Goal: Transaction & Acquisition: Purchase product/service

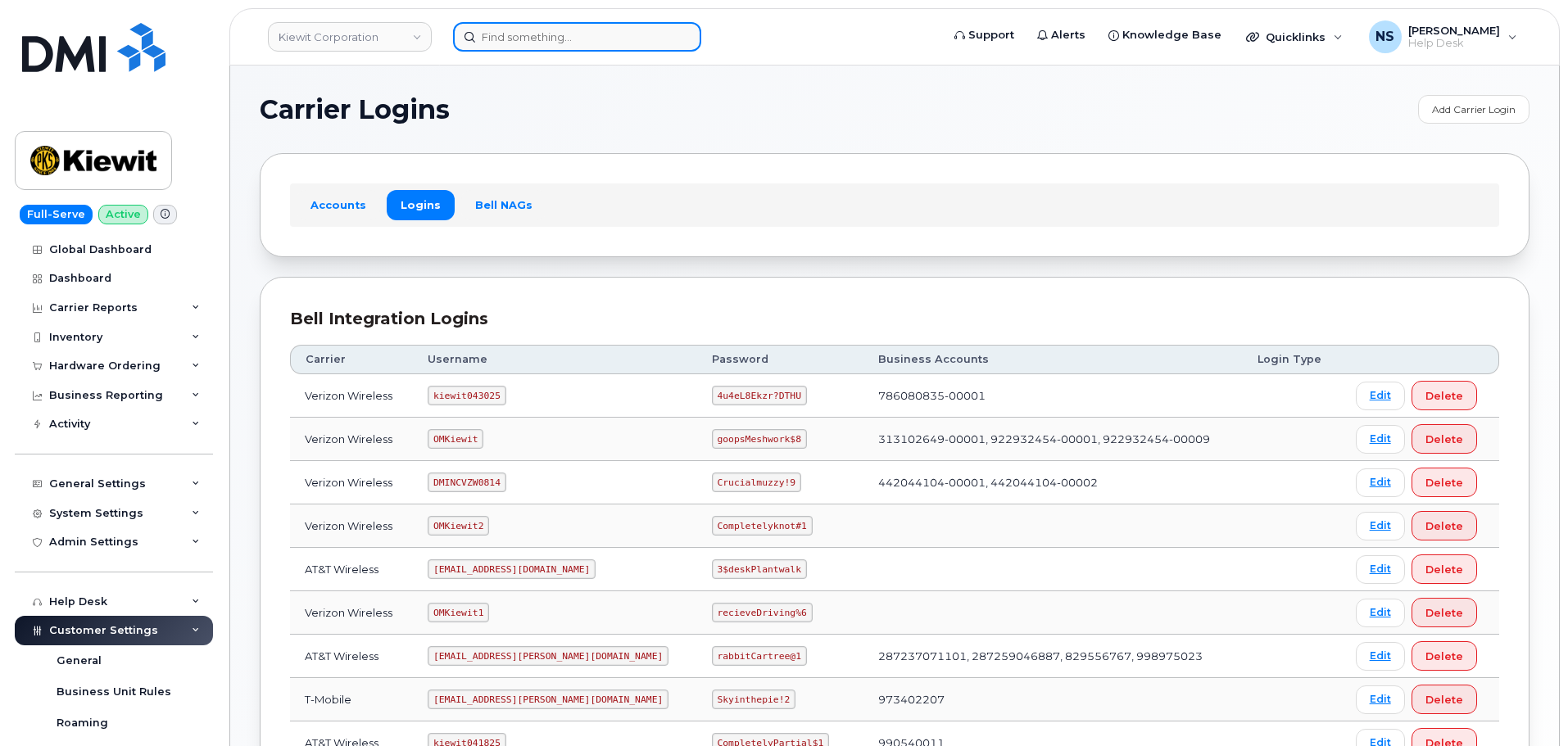
click at [548, 39] on input at bounding box center [577, 37] width 248 height 29
paste input "2345670000"
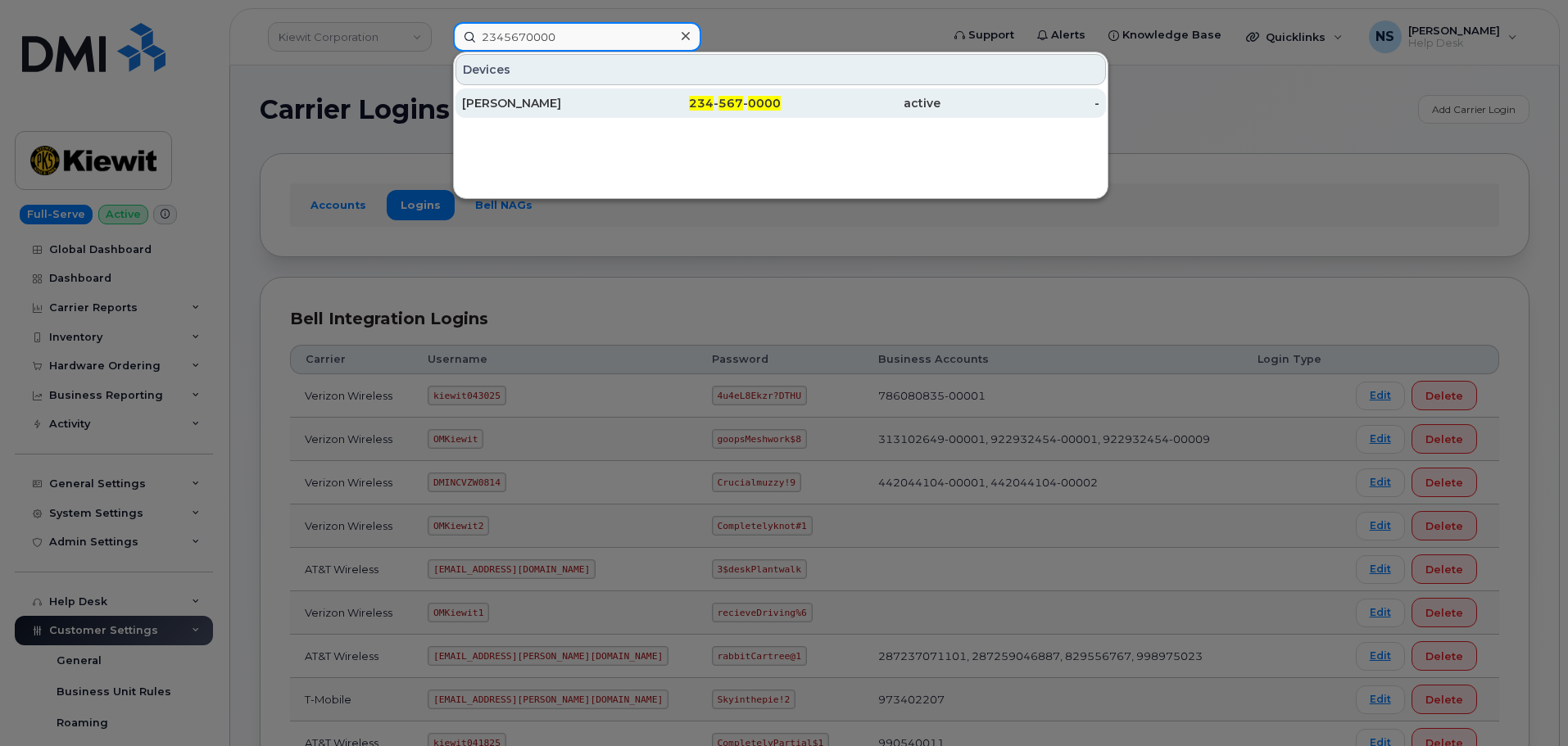
type input "2345670000"
click at [540, 88] on link "KELI A DOYLE 234 - 567 - 0000 active -" at bounding box center [780, 102] width 651 height 29
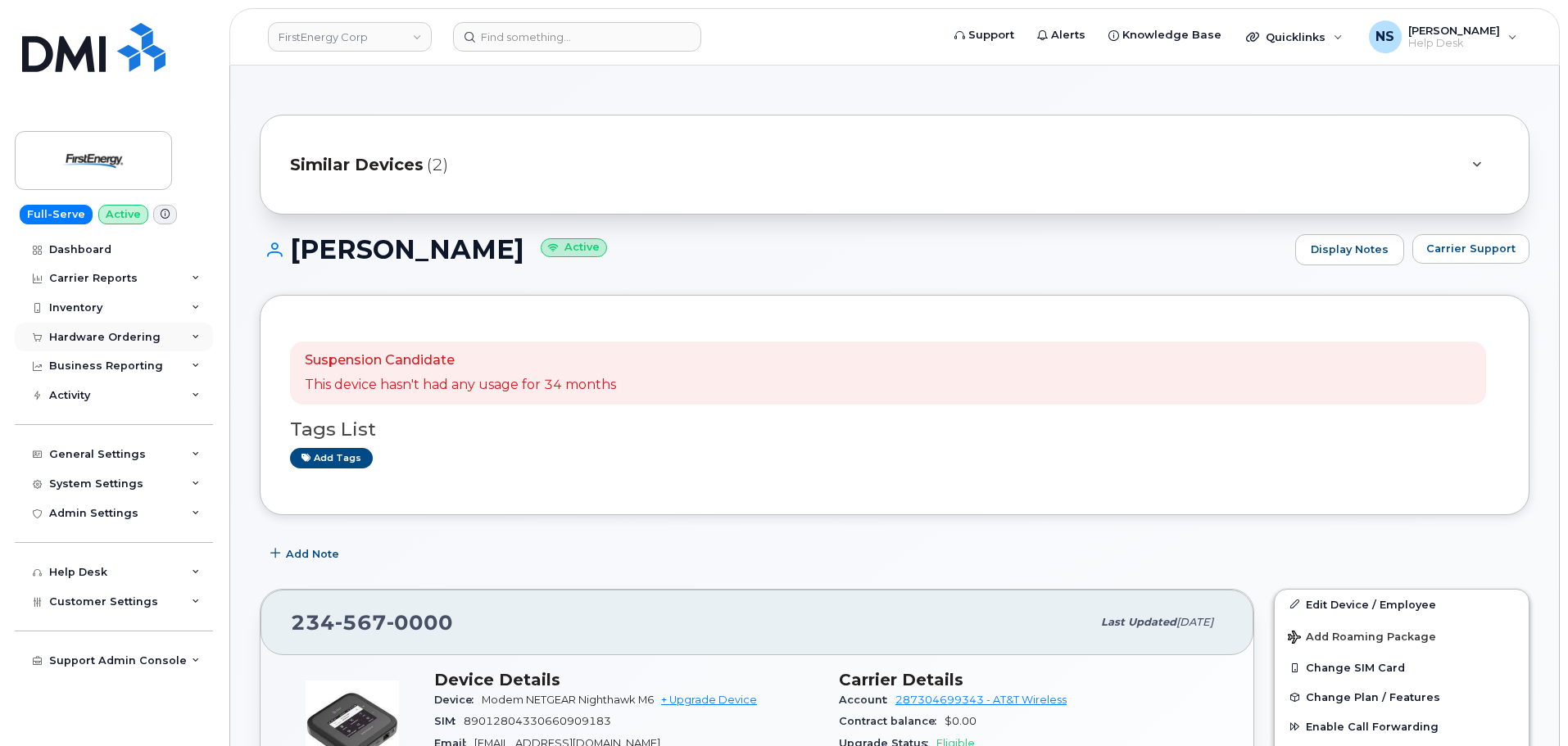
click at [115, 331] on div "Hardware Ordering" at bounding box center [104, 338] width 112 height 13
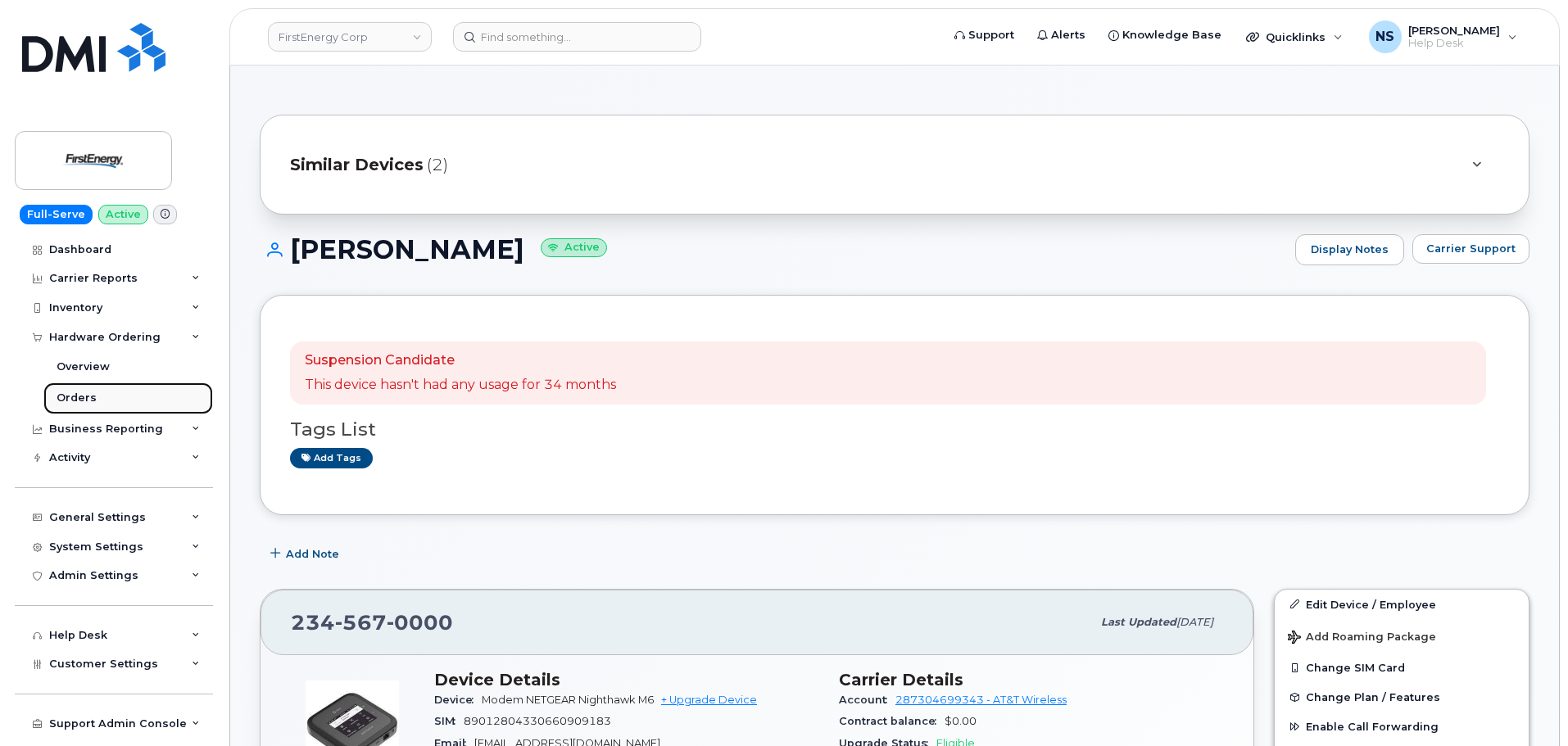
drag, startPoint x: 92, startPoint y: 399, endPoint x: 82, endPoint y: 400, distance: 10.0
click at [92, 397] on div "Orders" at bounding box center [76, 398] width 40 height 15
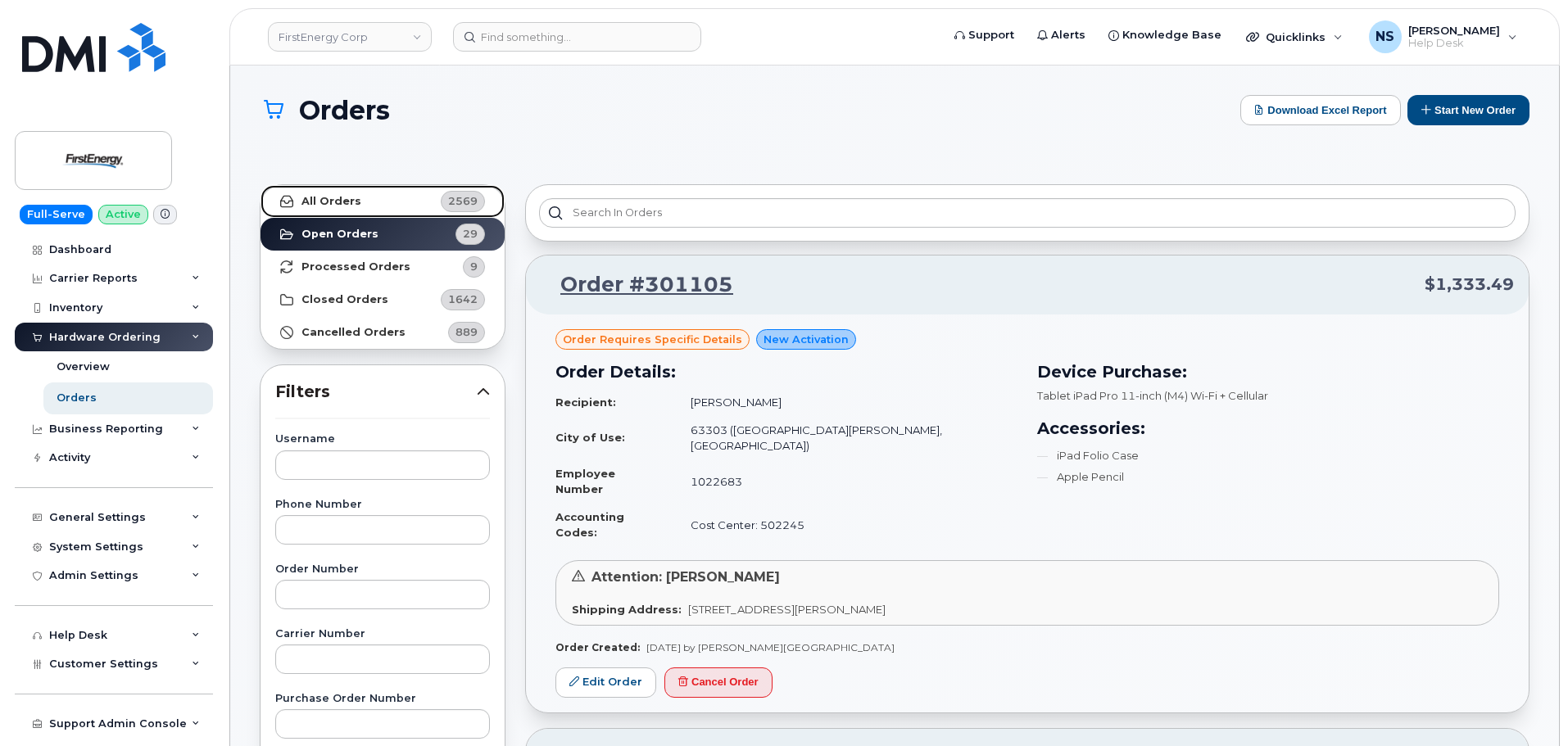
click at [404, 190] on link "All Orders 2569" at bounding box center [383, 201] width 244 height 33
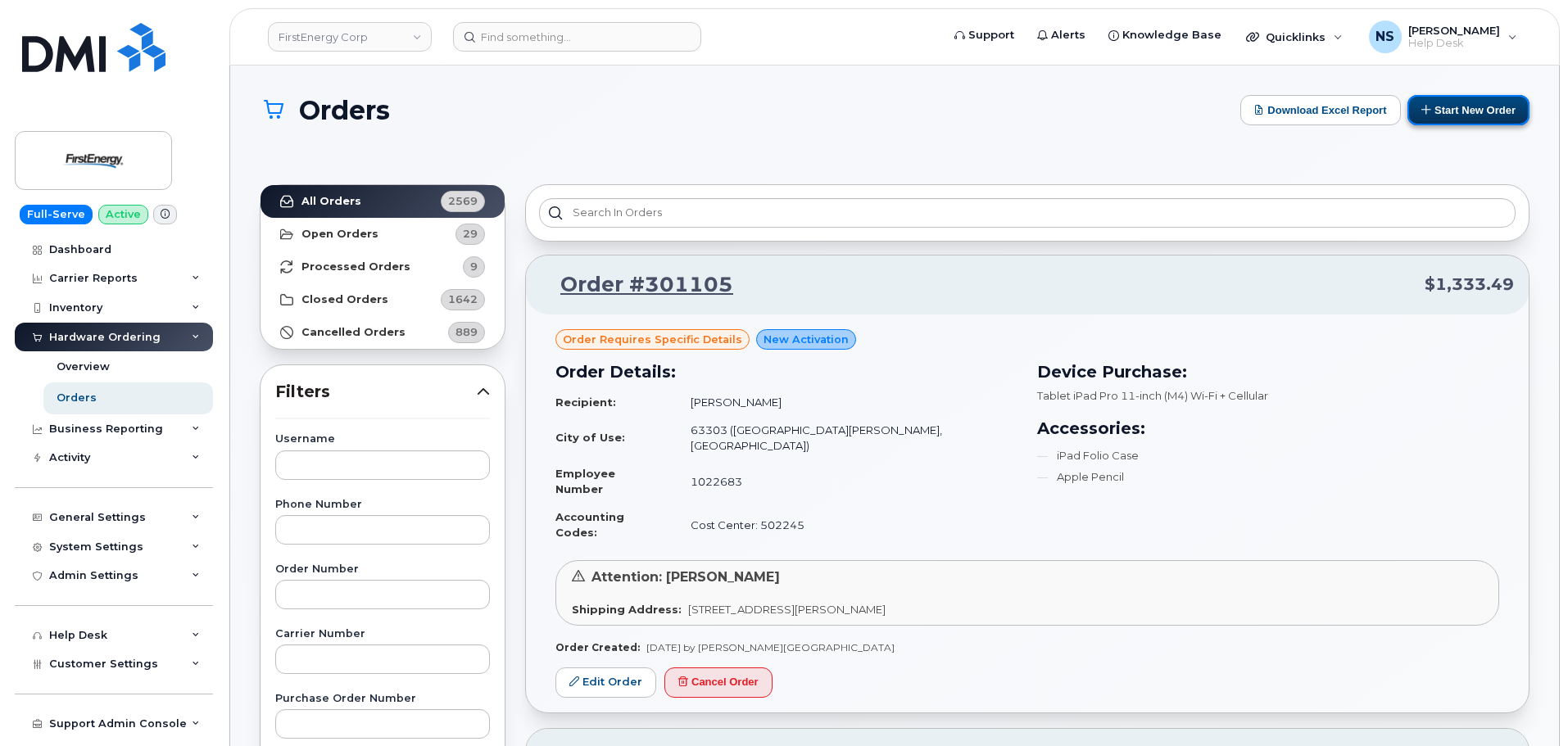
click at [1456, 109] on button "Start New Order" at bounding box center [1468, 110] width 122 height 30
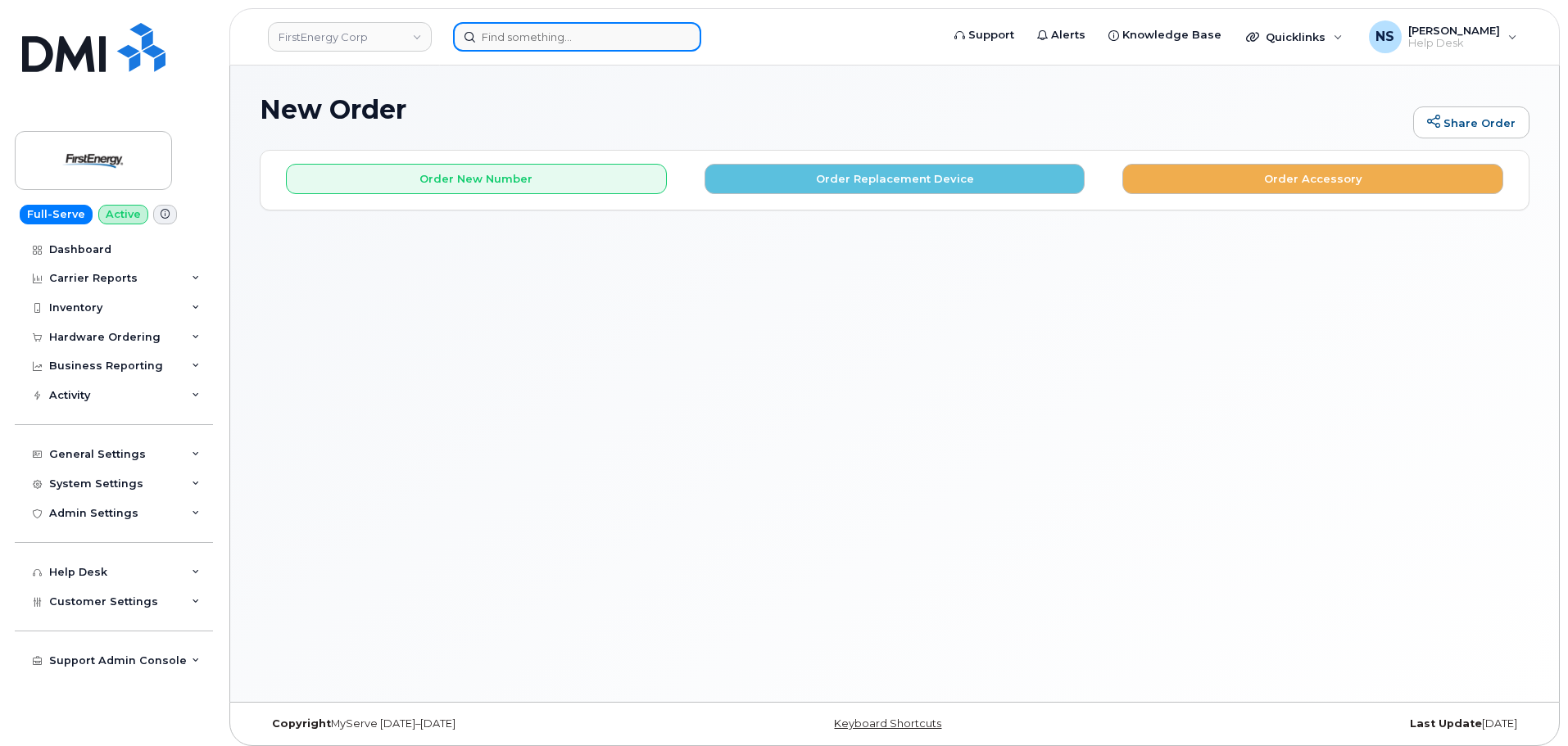
click at [563, 36] on input at bounding box center [577, 37] width 248 height 29
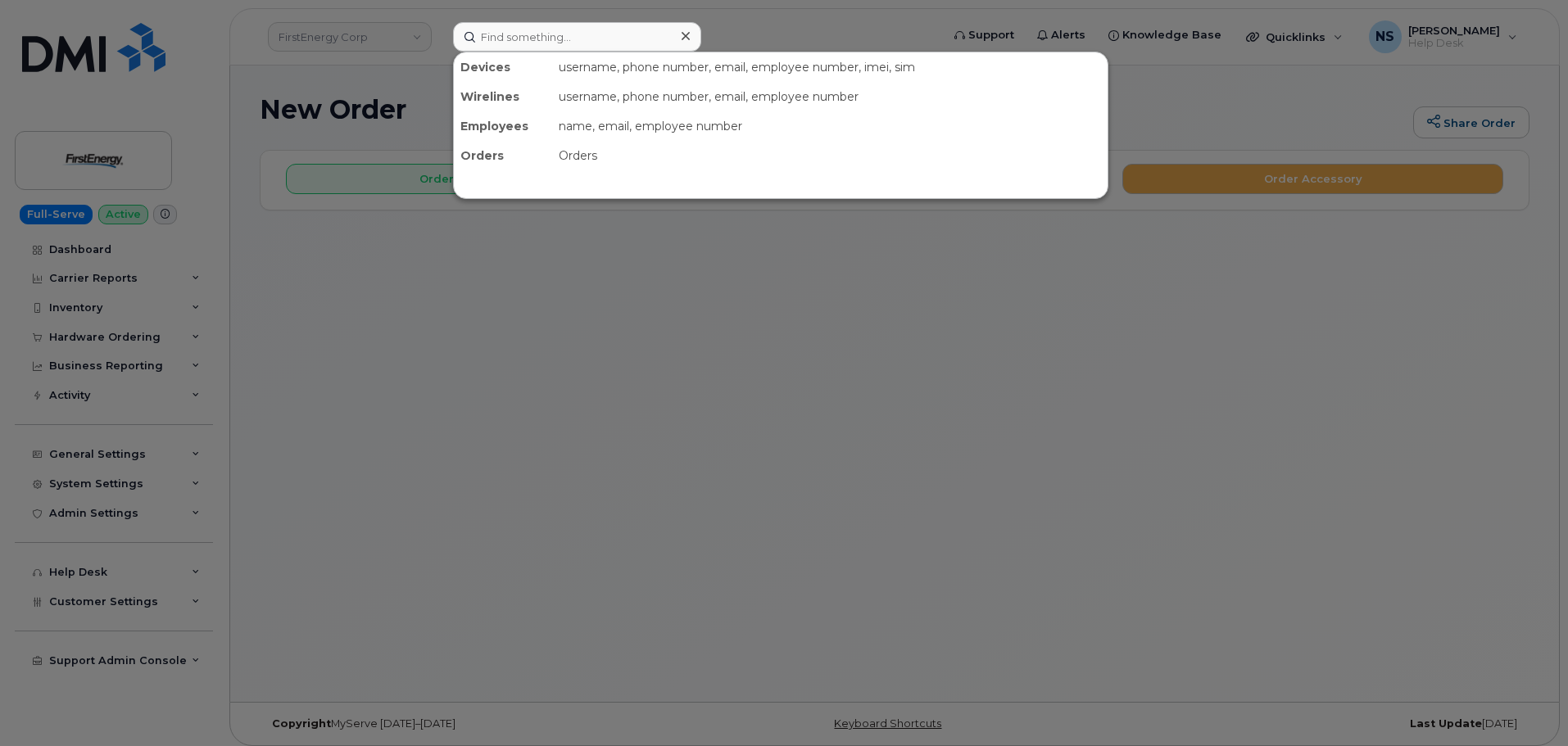
click at [517, 332] on div at bounding box center [784, 373] width 1568 height 746
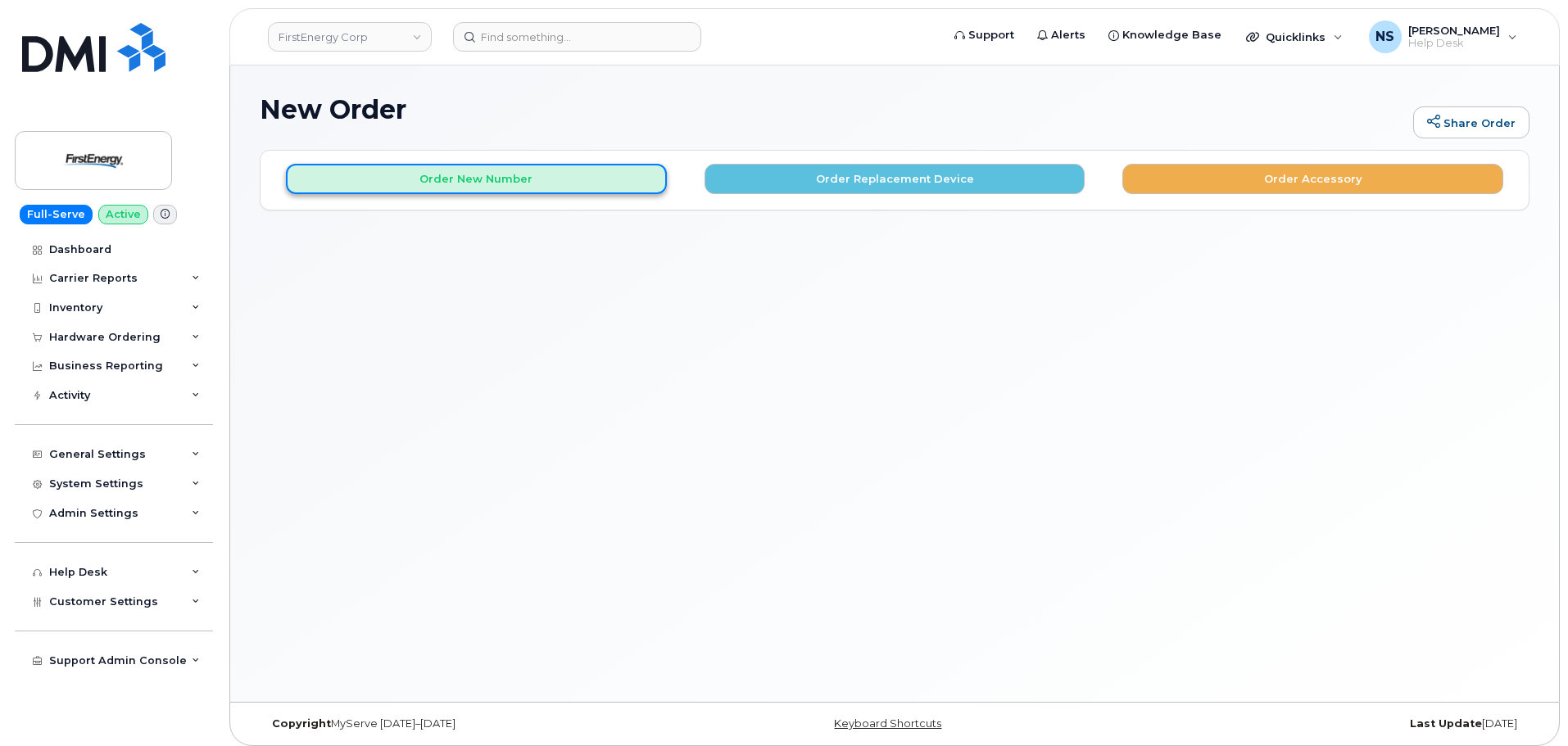
click at [506, 185] on button "Order New Number" at bounding box center [477, 179] width 381 height 30
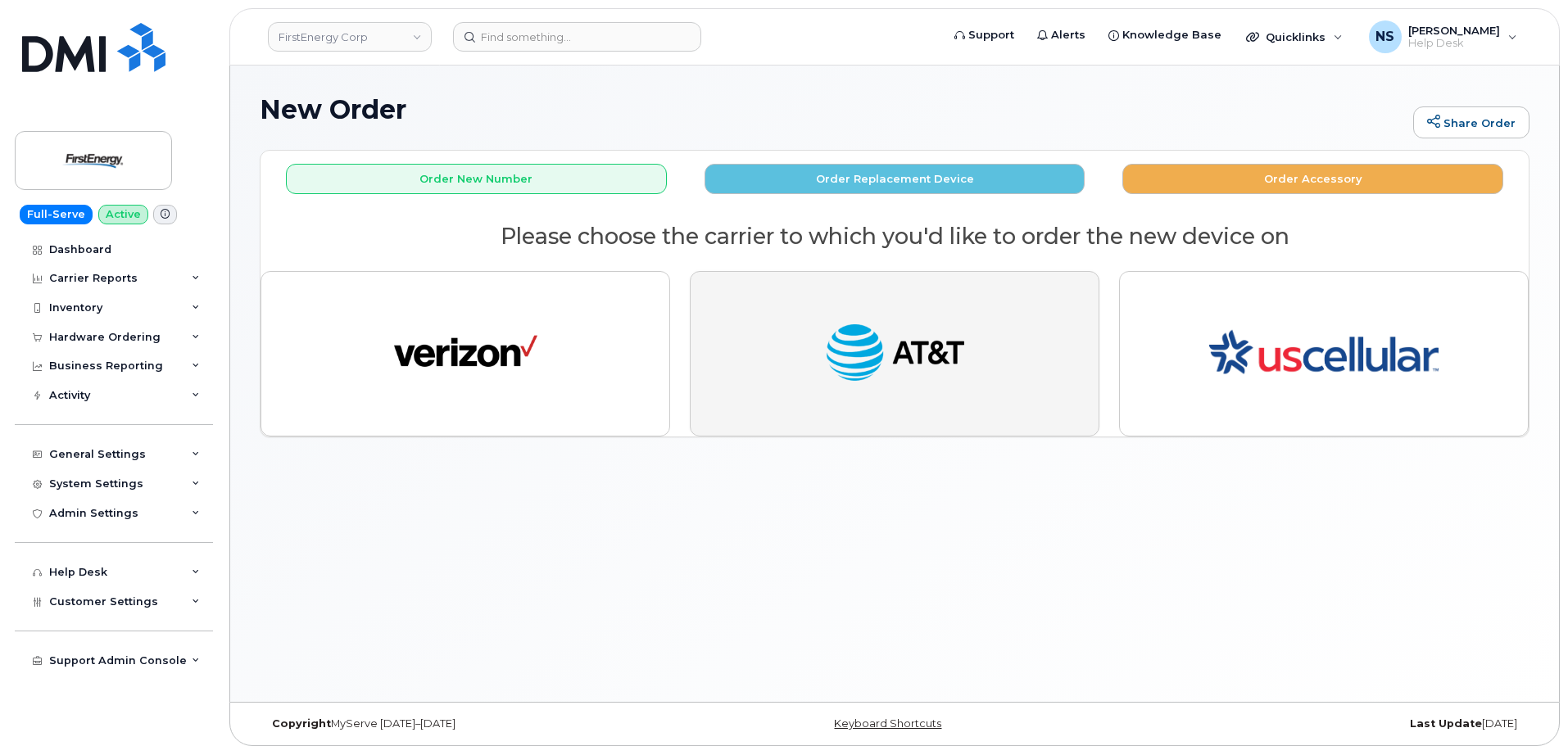
click at [991, 374] on button "button" at bounding box center [895, 354] width 409 height 165
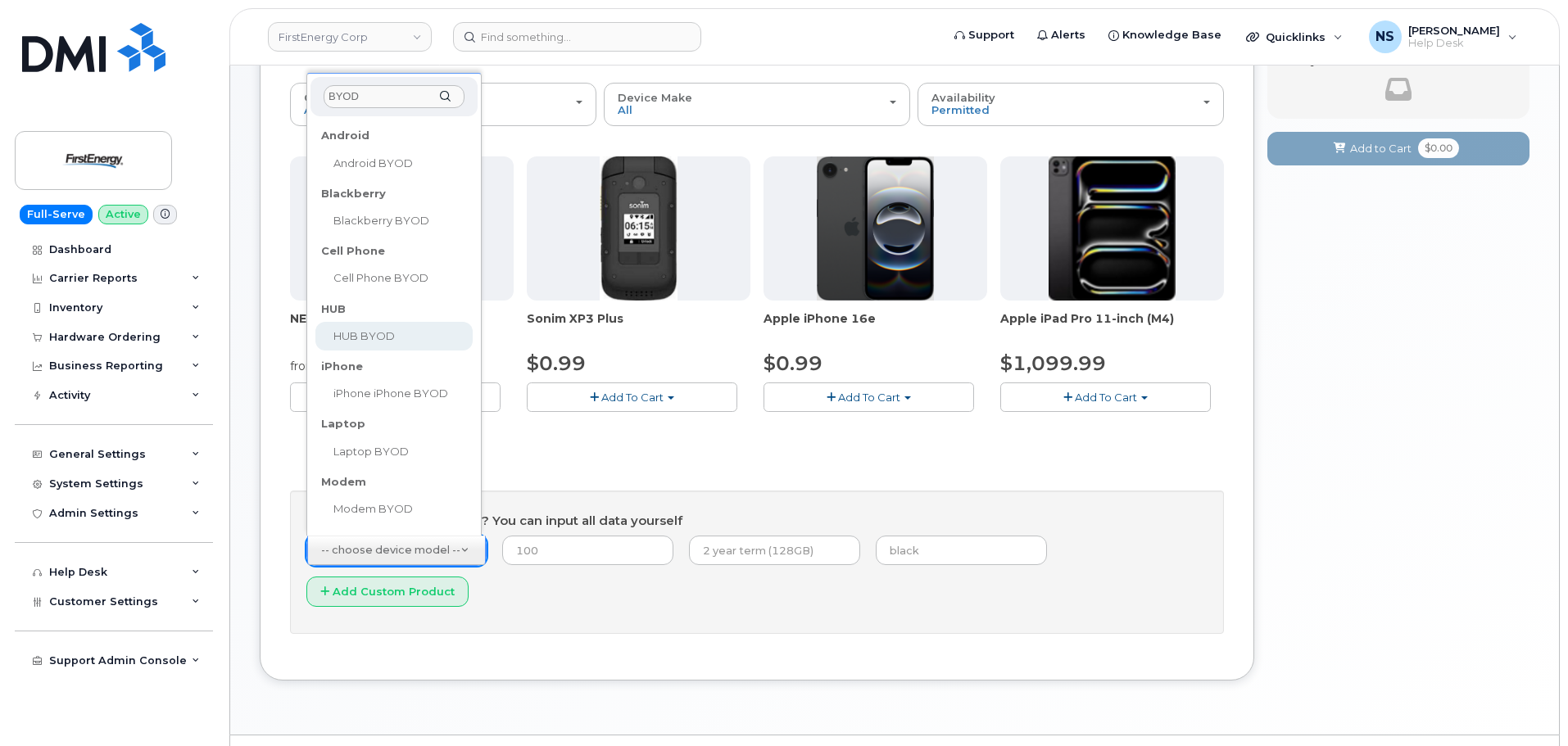
scroll to position [82, 0]
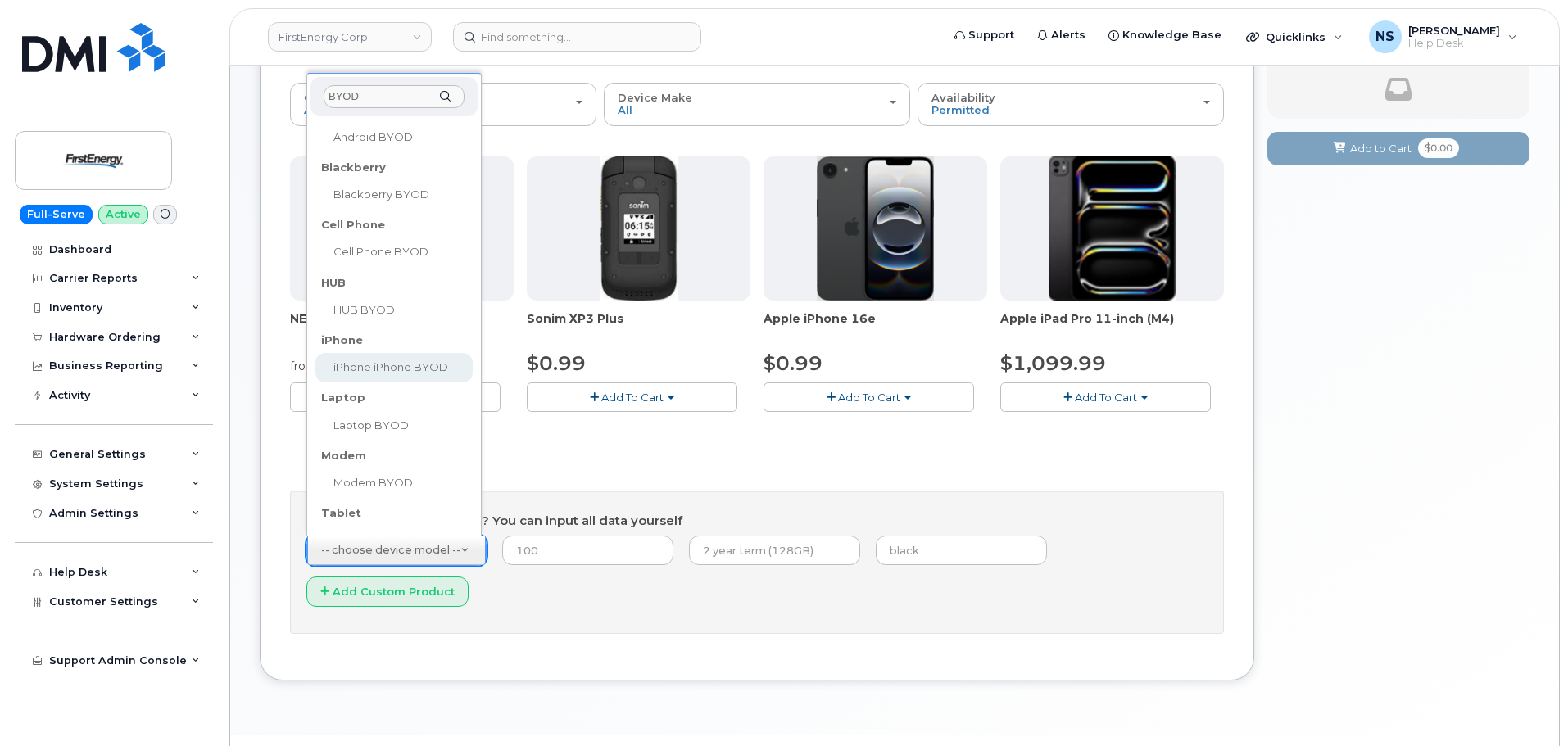
type input "BYOD"
select select "2421"
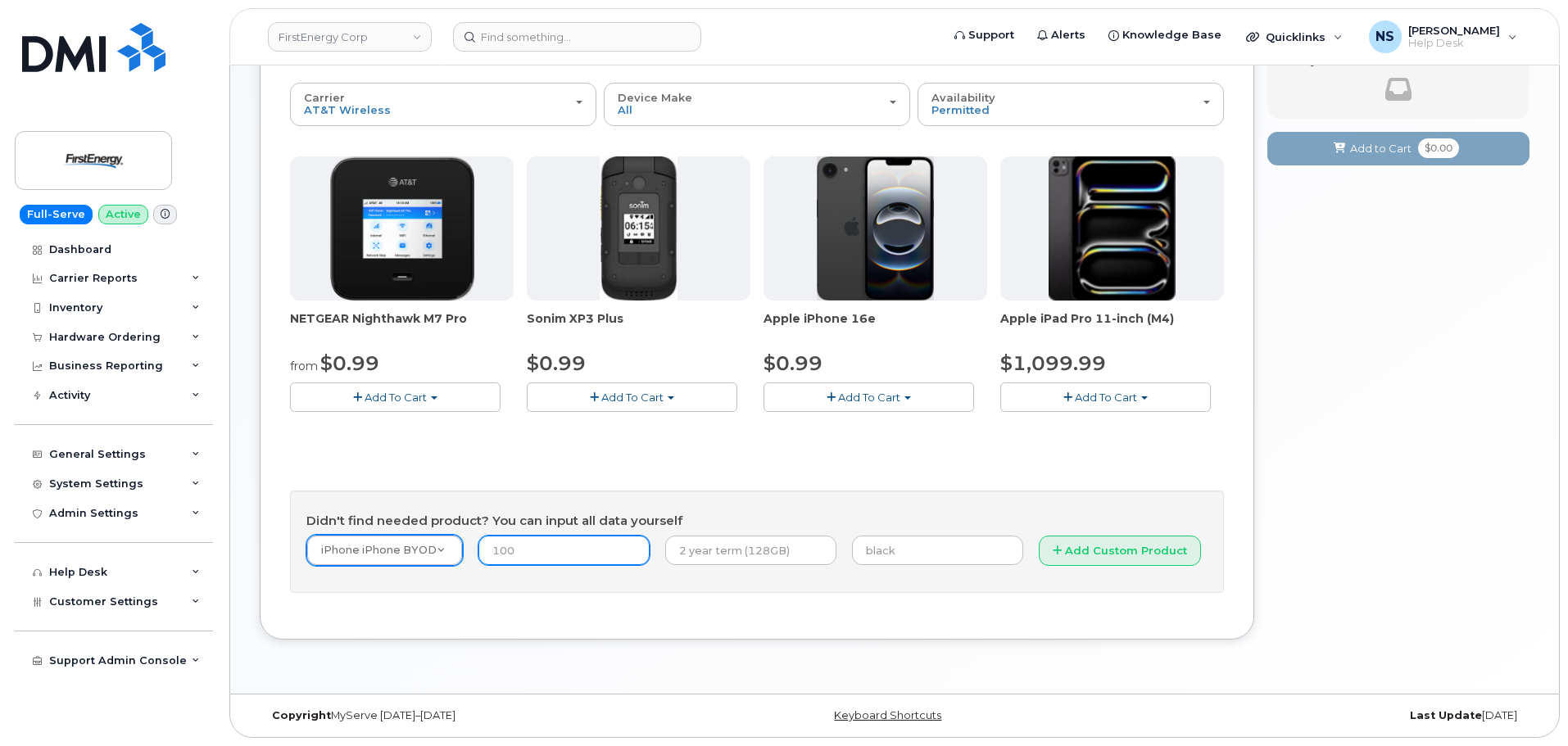
click at [530, 548] on input "number" at bounding box center [564, 550] width 171 height 29
type input "1"
drag, startPoint x: 719, startPoint y: 494, endPoint x: 709, endPoint y: 541, distance: 48.1
click at [719, 497] on div "Didn't find needed product? You can input all data yourself iPhone iPhone BYOD …" at bounding box center [757, 542] width 934 height 103
click at [710, 546] on input "text" at bounding box center [751, 550] width 171 height 29
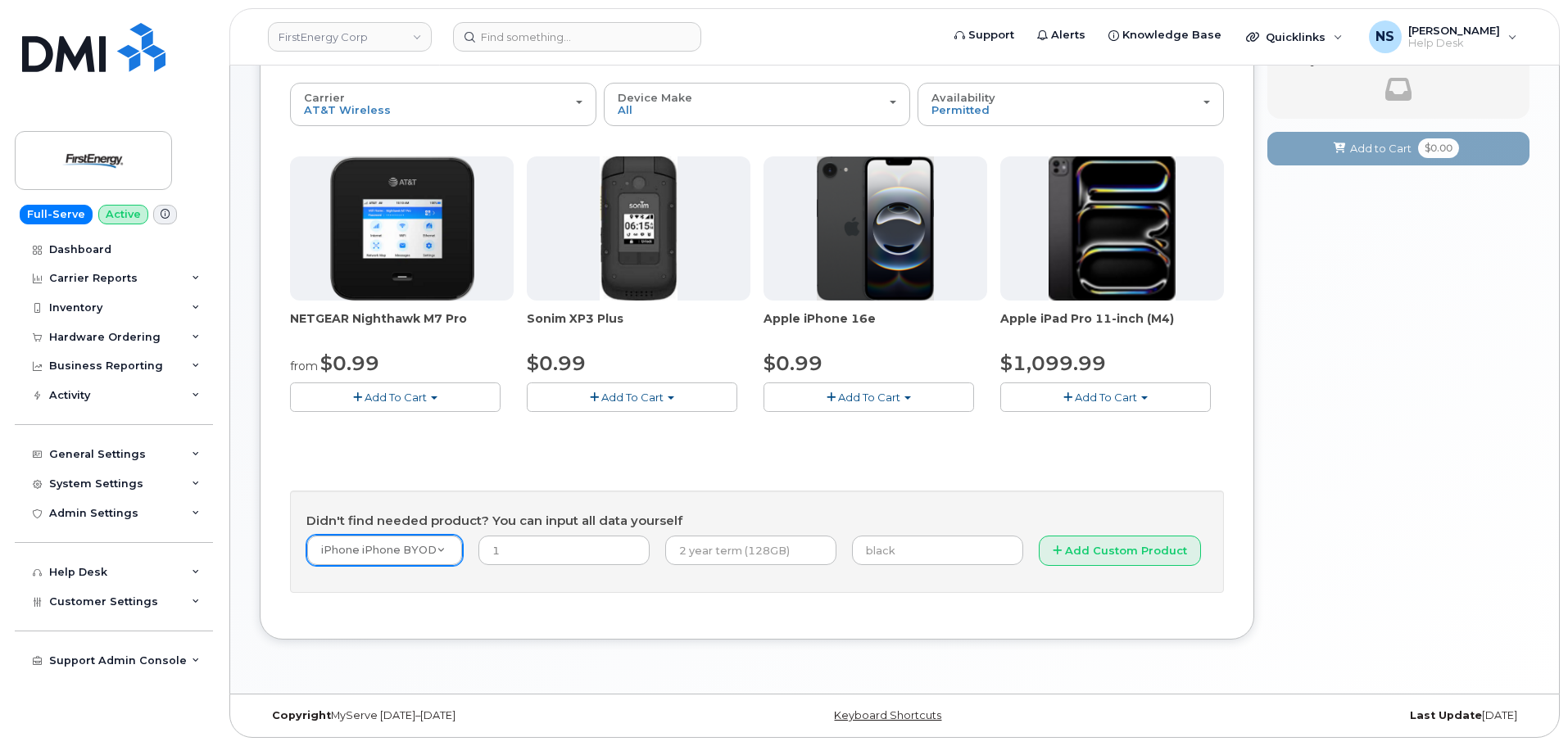
click at [713, 506] on div "Didn't find needed product? You can input all data yourself iPhone iPhone BYOD …" at bounding box center [757, 542] width 934 height 103
drag, startPoint x: 732, startPoint y: 554, endPoint x: 742, endPoint y: 553, distance: 10.0
click at [732, 556] on input "text" at bounding box center [751, 550] width 171 height 29
paste input "350472509468929"
type input "350472509468929"
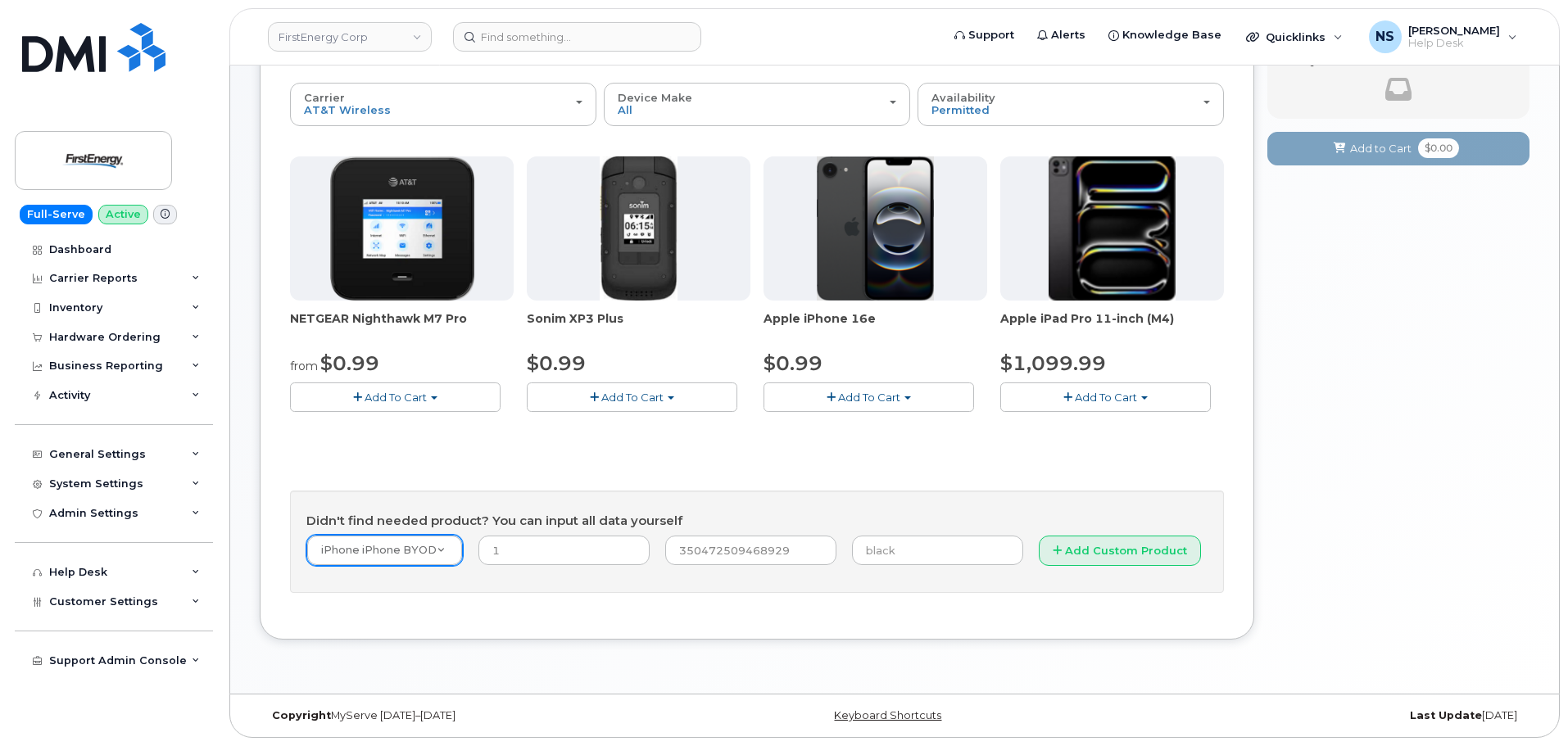
click at [835, 508] on div "Didn't find needed product? You can input all data yourself iPhone iPhone BYOD …" at bounding box center [757, 542] width 934 height 103
click at [859, 550] on input "text" at bounding box center [938, 550] width 171 height 29
drag, startPoint x: 874, startPoint y: 515, endPoint x: 808, endPoint y: 555, distance: 77.2
click at [871, 516] on h4 "Didn't find needed product? You can input all data yourself" at bounding box center [757, 521] width 901 height 14
click at [731, 559] on input "350472509468929" at bounding box center [751, 550] width 171 height 29
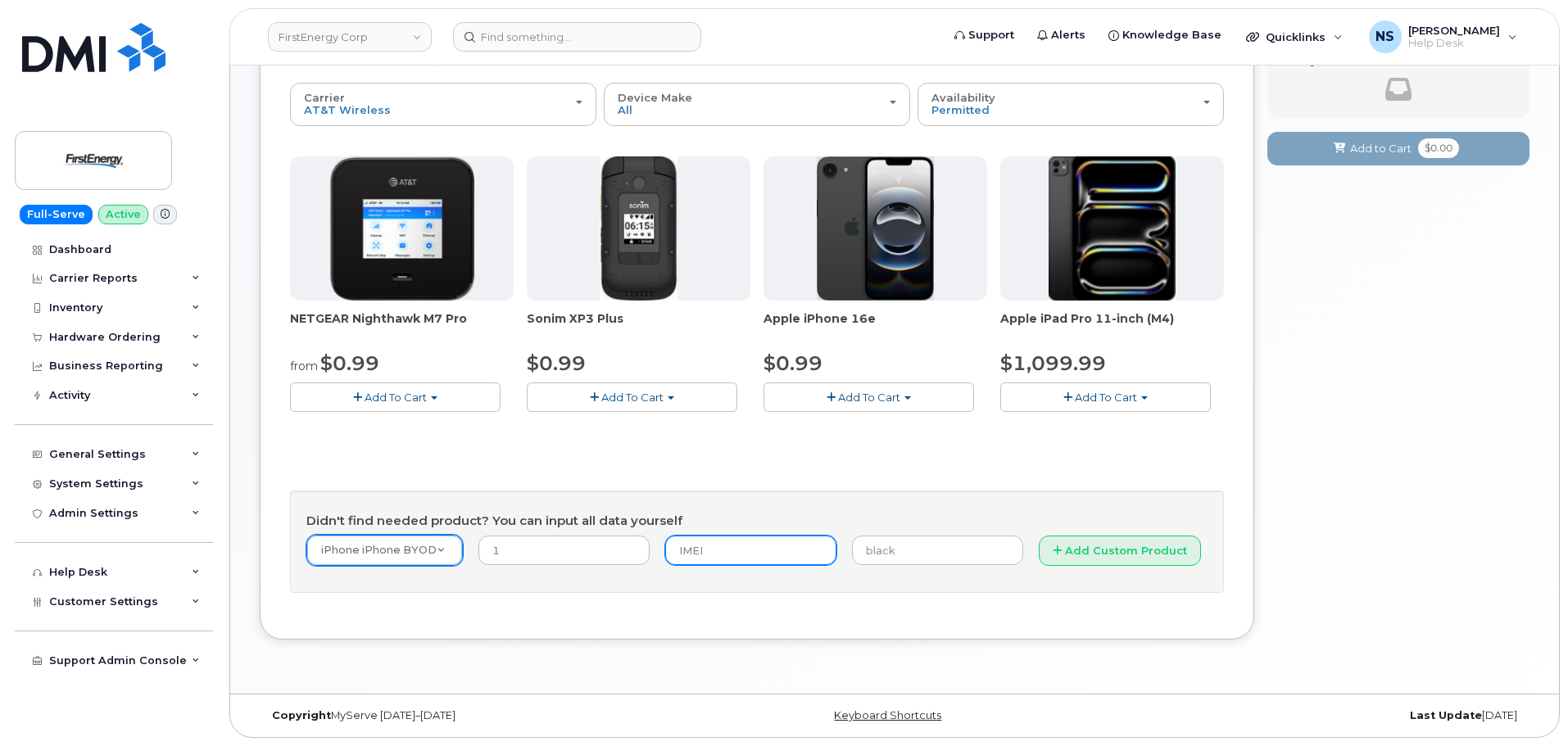
type input "IMEI"
paste input "350472509468929"
type input "350472509468929"
drag, startPoint x: 796, startPoint y: 465, endPoint x: 983, endPoint y: 555, distance: 207.5
click at [799, 464] on div "NETGEAR Nighthawk M7 Pro from $0.99 Add To Cart $0.99 - 2 Year Activation $449.…" at bounding box center [757, 375] width 934 height 437
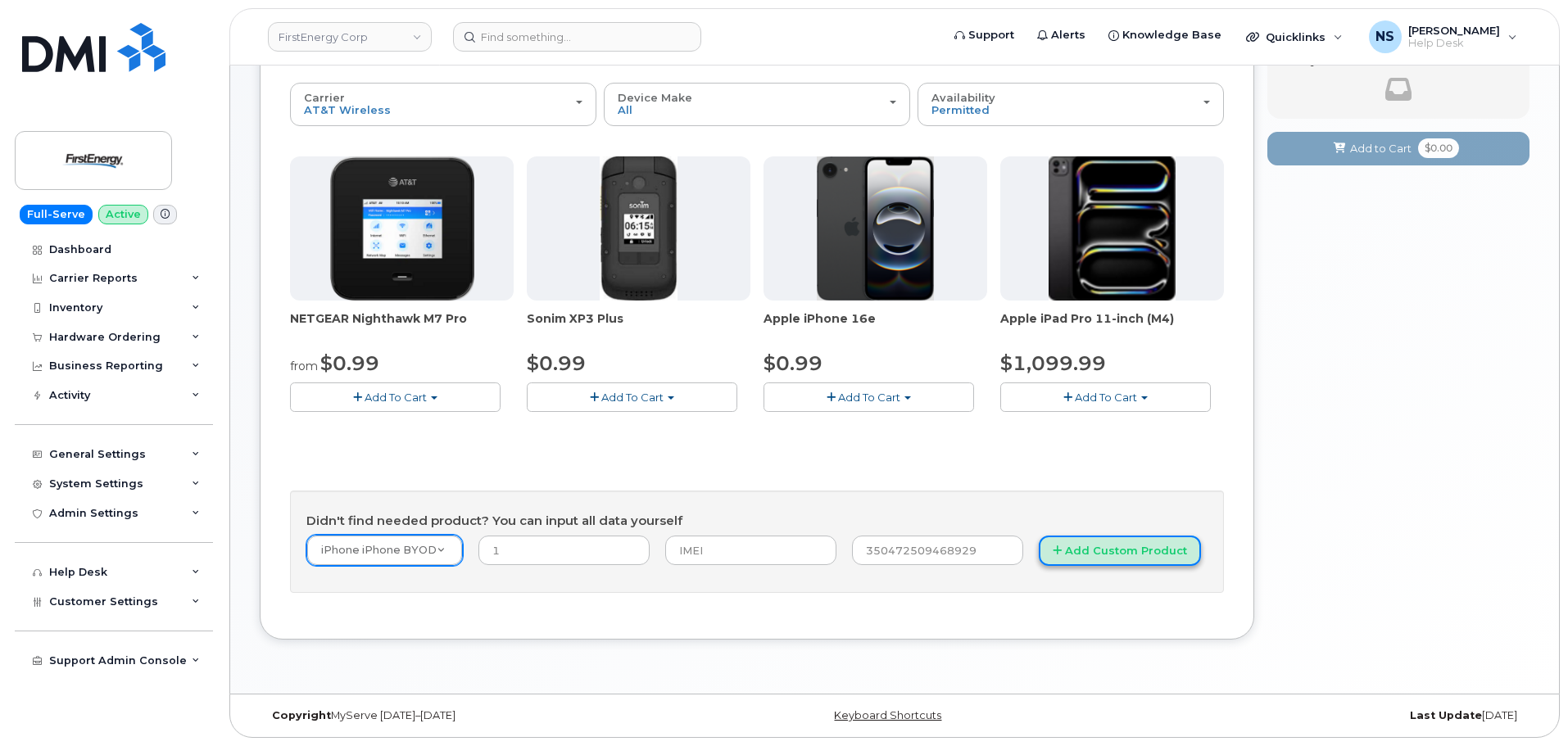
click at [1069, 556] on button "Add Custom Product" at bounding box center [1120, 551] width 162 height 30
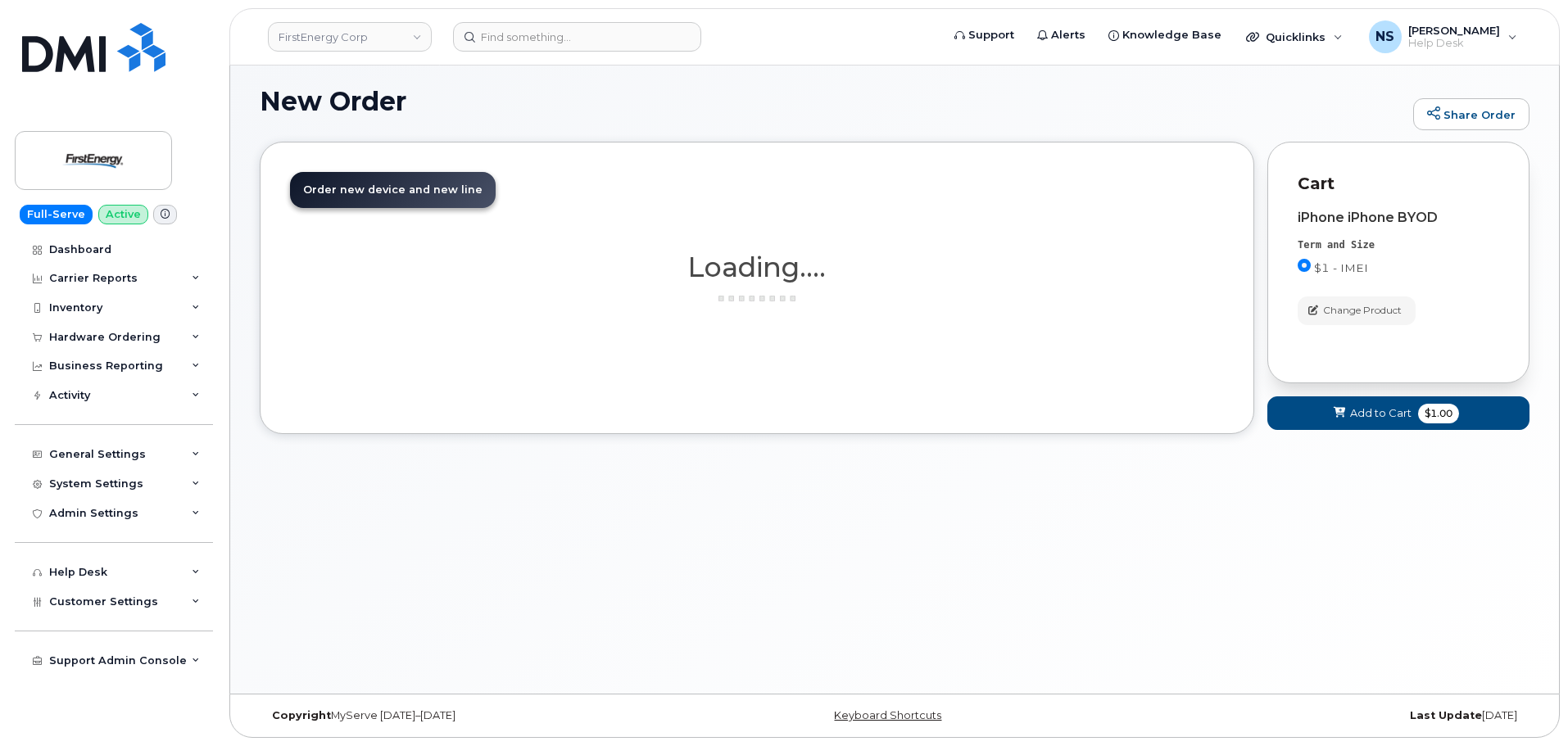
scroll to position [8, 0]
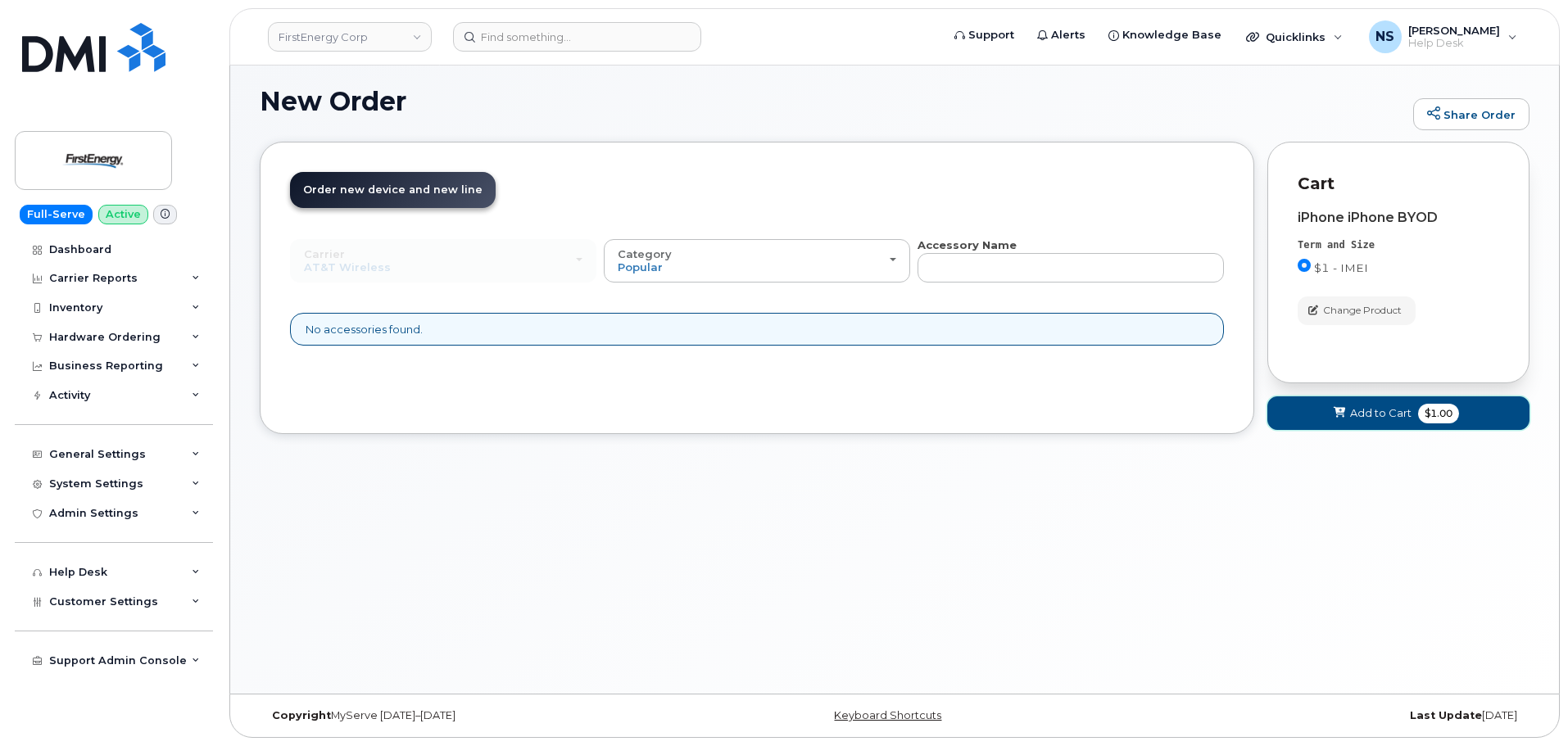
drag, startPoint x: 1382, startPoint y: 422, endPoint x: 1341, endPoint y: 434, distance: 42.7
click at [1382, 421] on button "Add to Cart $1.00" at bounding box center [1398, 413] width 262 height 34
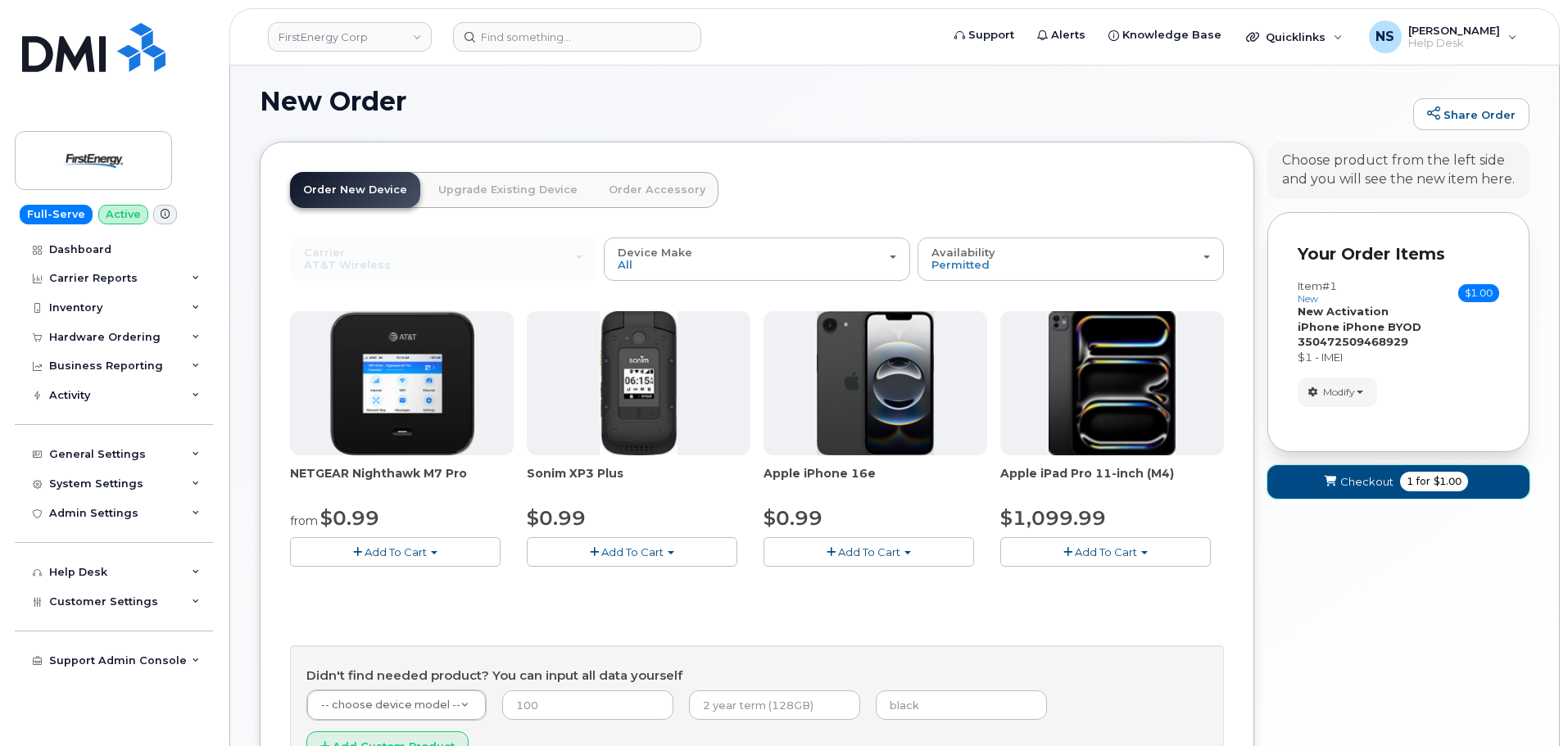
drag, startPoint x: 1348, startPoint y: 484, endPoint x: 1330, endPoint y: 493, distance: 20.1
click at [1348, 483] on span "Checkout" at bounding box center [1367, 481] width 54 height 16
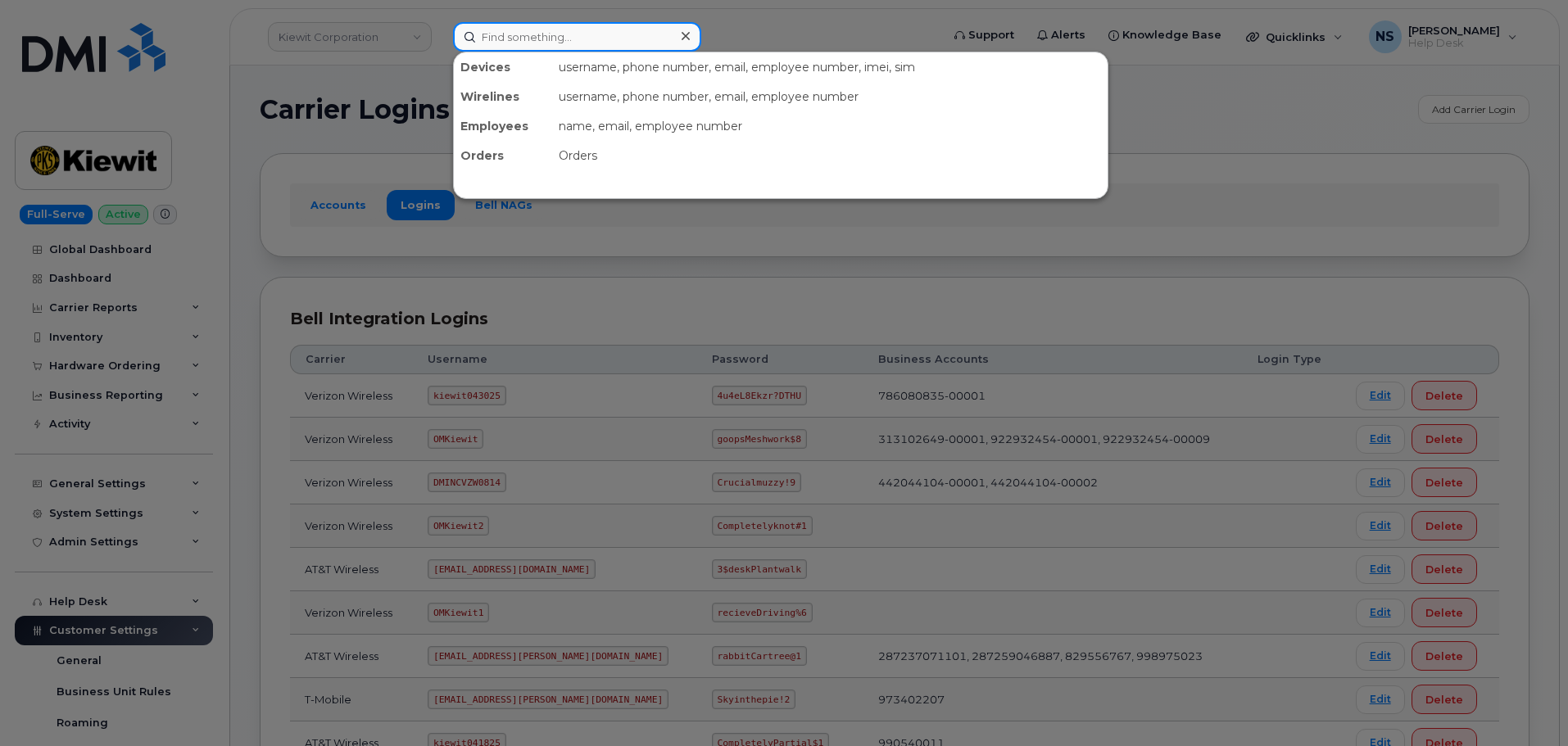
click at [584, 42] on input at bounding box center [577, 37] width 248 height 29
paste input "7404578327"
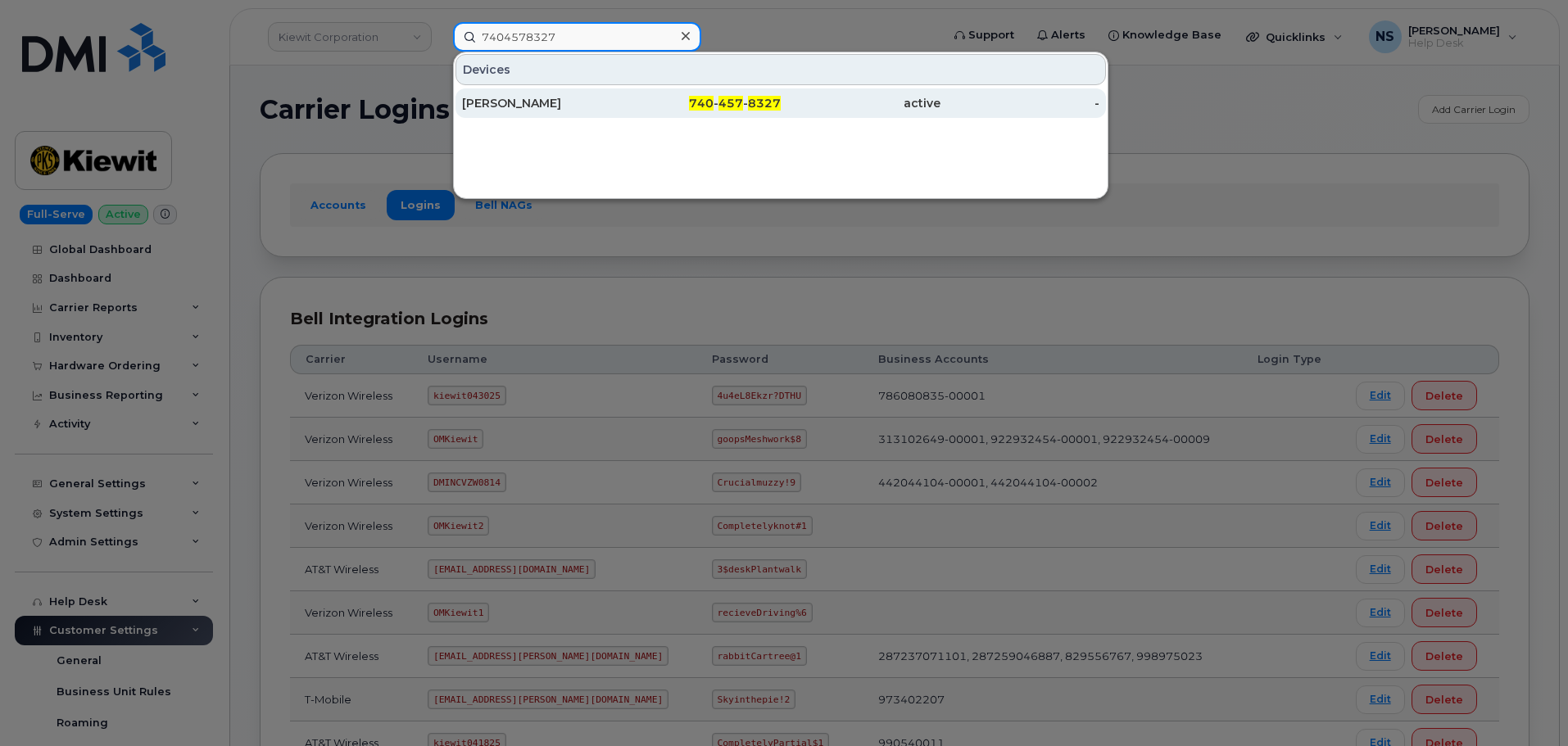
type input "7404578327"
click at [639, 108] on div "740 - 457 - 8327" at bounding box center [701, 102] width 160 height 16
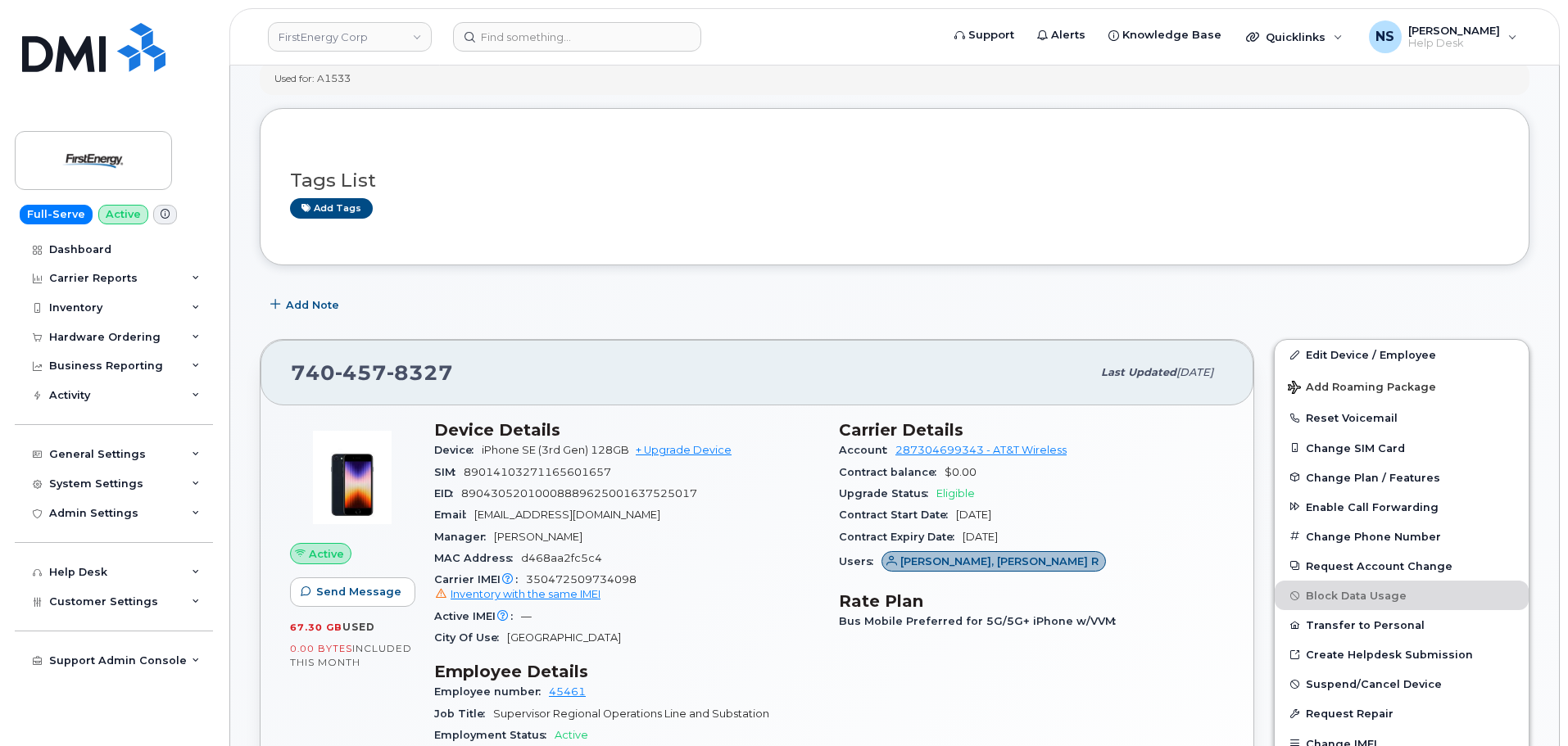
scroll to position [327, 0]
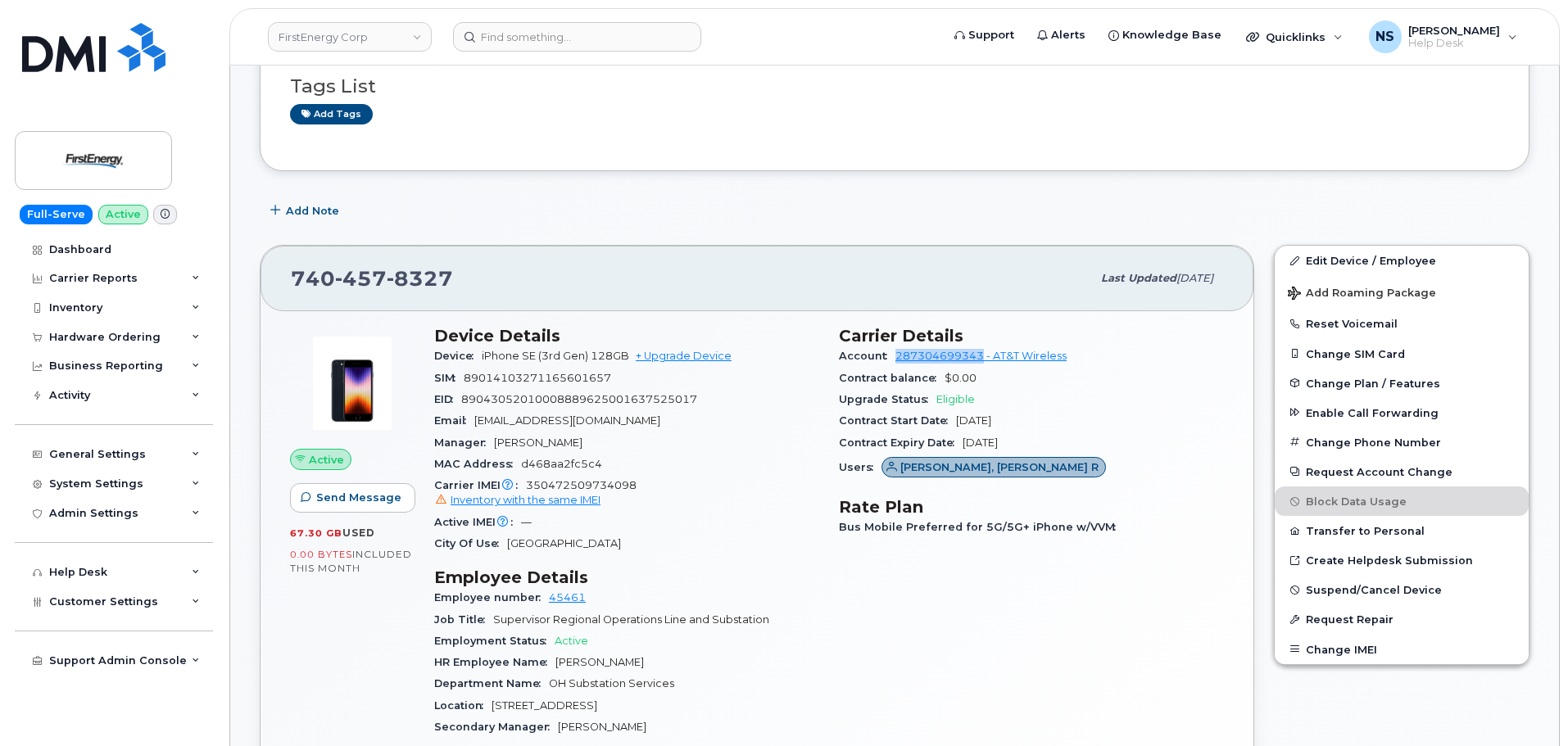
drag, startPoint x: 894, startPoint y: 358, endPoint x: 983, endPoint y: 358, distance: 89.0
click at [983, 358] on div "Account 287304699343 - AT&T Wireless" at bounding box center [1032, 356] width 385 height 22
copy link "287304699343"
click at [1409, 388] on span "Change Plan / Features" at bounding box center [1373, 382] width 134 height 12
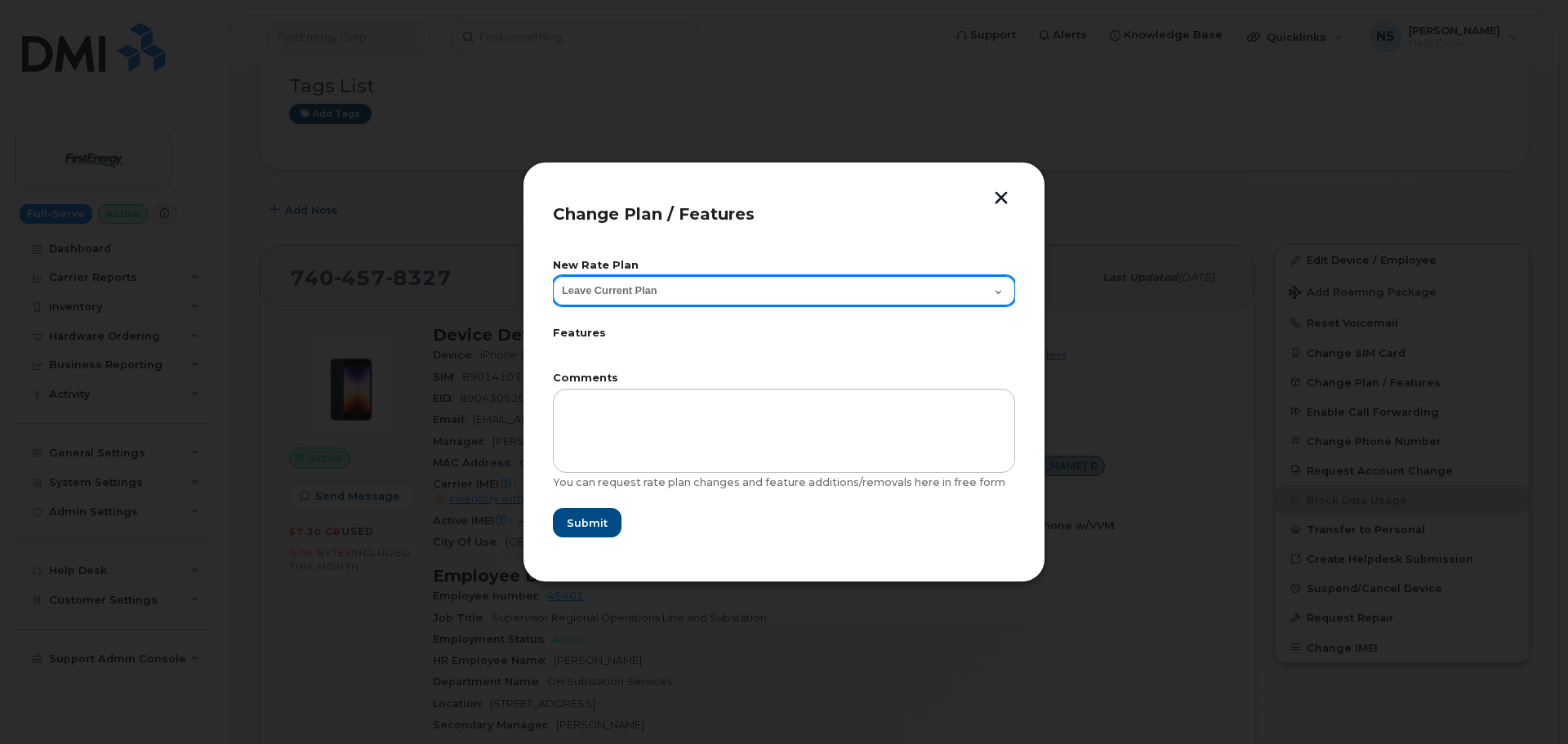
click at [748, 285] on select "Leave Current Plan Mobile Select 3GB Pool iPhone on 4G LTE VVM" at bounding box center [784, 290] width 462 height 29
click at [553, 276] on select "Leave Current Plan Mobile Select 3GB Pool iPhone on 4G LTE VVM" at bounding box center [784, 290] width 462 height 29
click at [746, 292] on select "Leave Current Plan Mobile Select 3GB Pool iPhone on 4G LTE VVM" at bounding box center [784, 290] width 462 height 29
click at [553, 276] on select "Leave Current Plan Mobile Select 3GB Pool iPhone on 4G LTE VVM" at bounding box center [784, 290] width 462 height 29
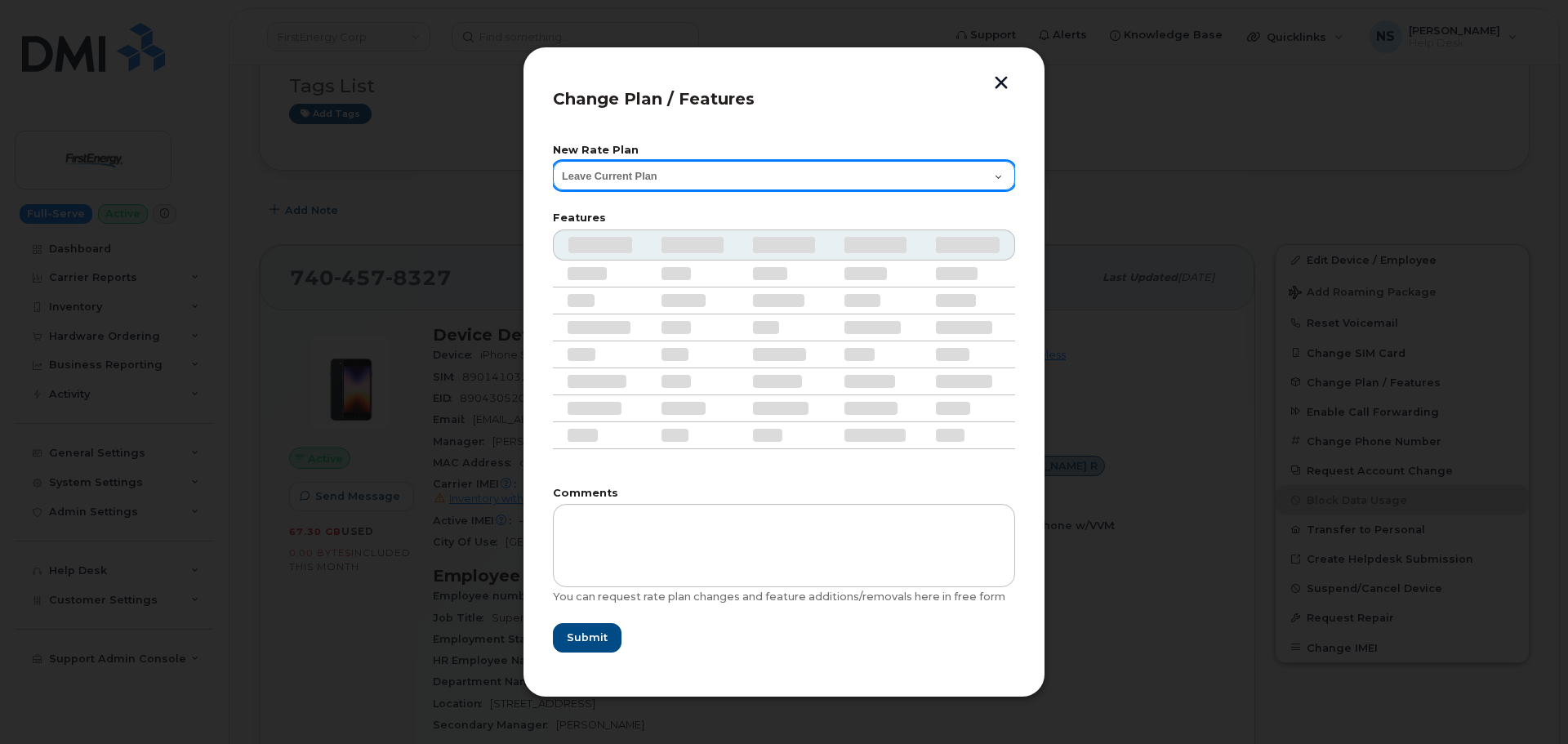
click at [704, 184] on select "Leave Current Plan Mobile Select 3GB Pool iPhone on 4G LTE VVM" at bounding box center [784, 175] width 462 height 29
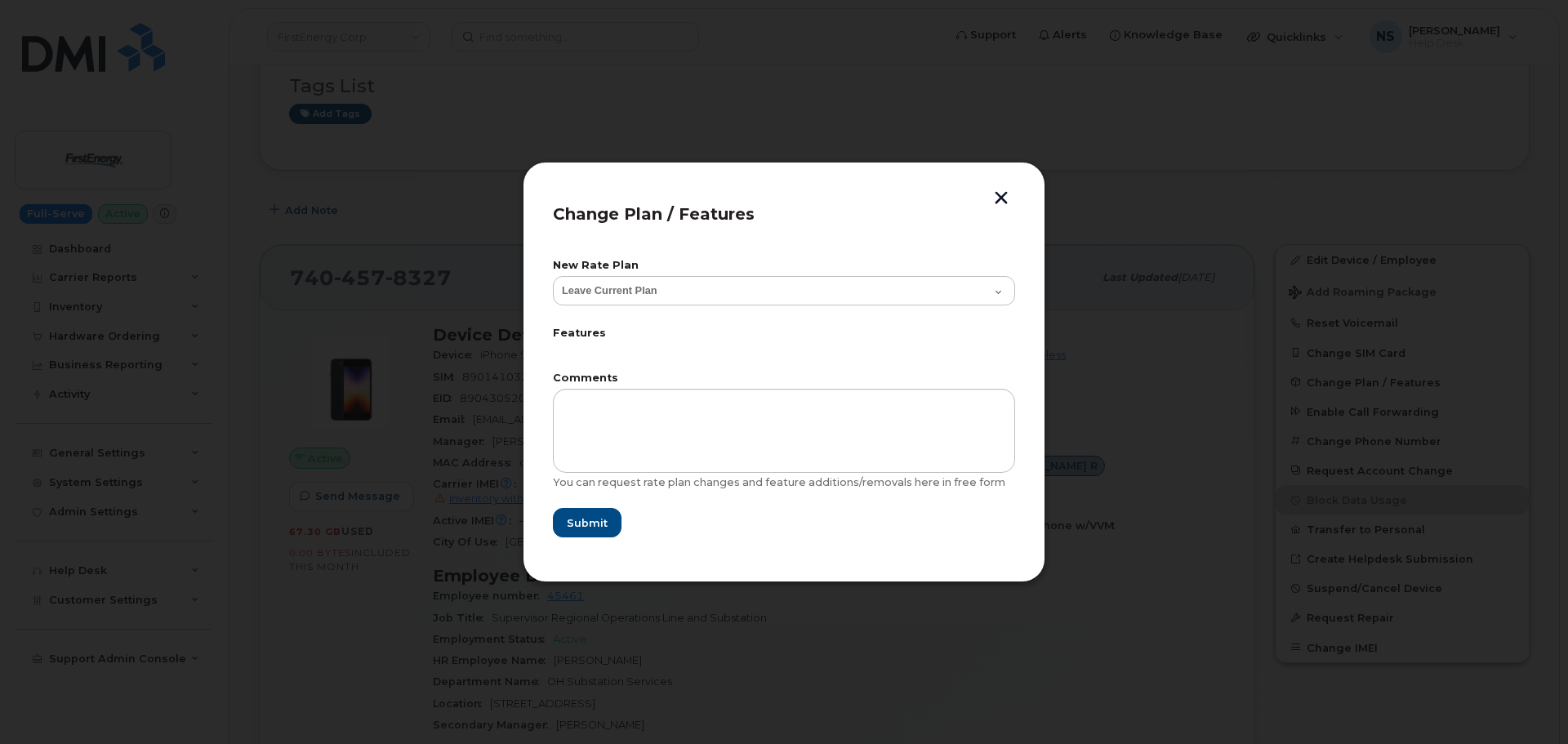
click at [762, 252] on div "New Rate Plan Leave Current Plan Mobile Select 3GB Pool iPhone on 4G LTE VVM Fe…" at bounding box center [784, 400] width 462 height 307
click at [733, 312] on form "New Rate Plan Leave Current Plan Mobile Select 3GB Pool iPhone on 4G LTE VVM Fe…" at bounding box center [784, 399] width 462 height 278
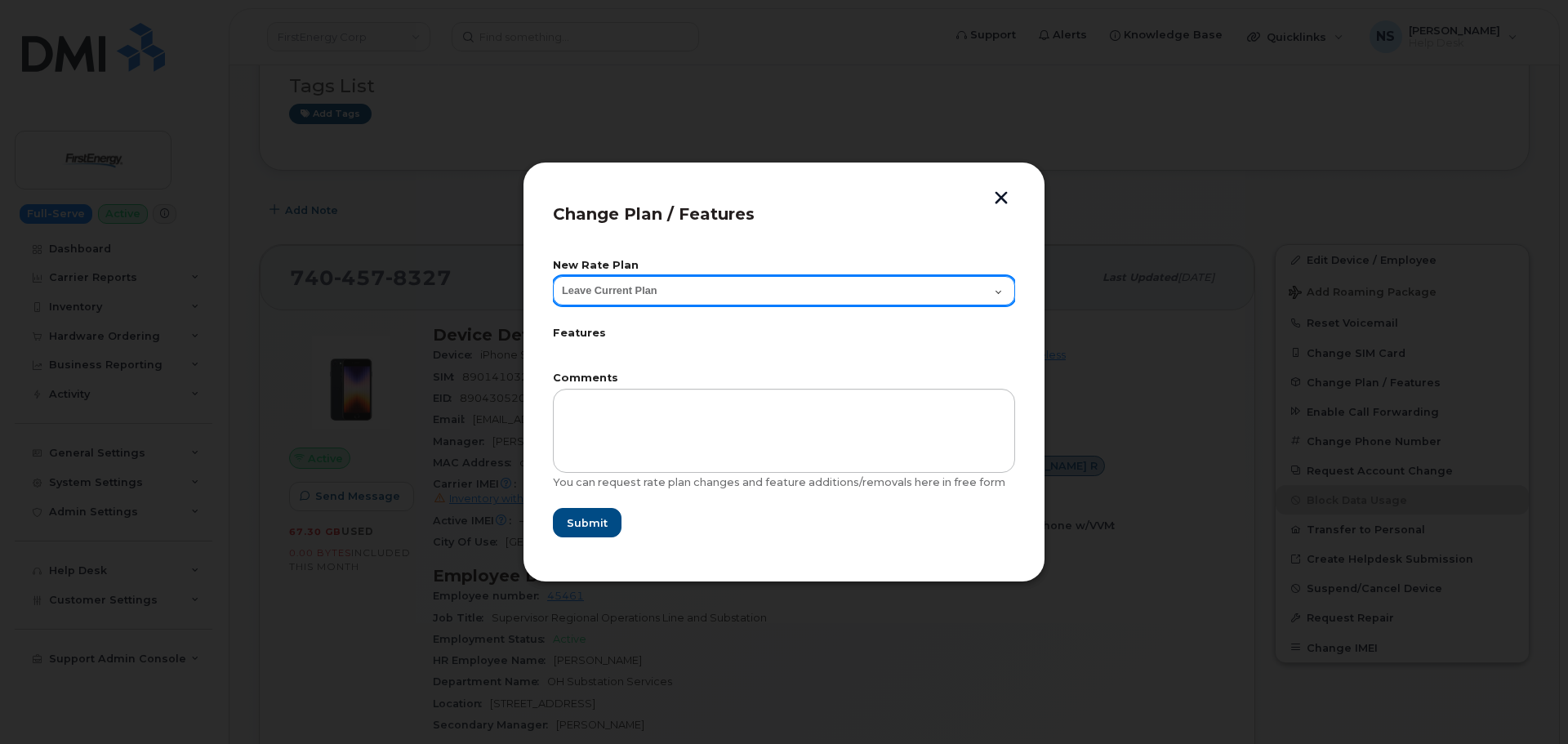
click at [727, 300] on select "Leave Current Plan Mobile Select 3GB Pool iPhone on 4G LTE VVM" at bounding box center [784, 290] width 462 height 29
click at [553, 276] on select "Leave Current Plan Mobile Select 3GB Pool iPhone on 4G LTE VVM" at bounding box center [784, 290] width 462 height 29
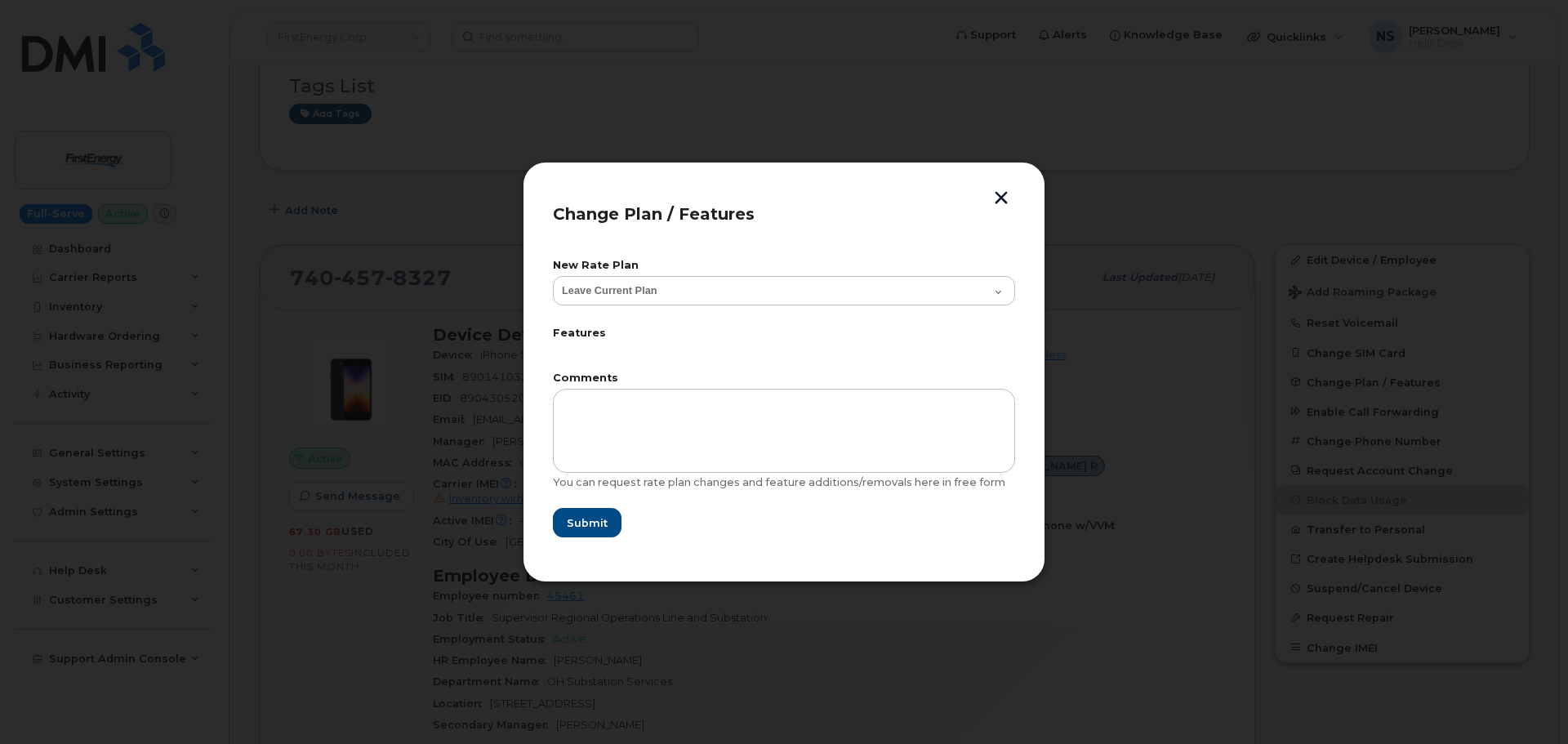
click at [721, 330] on label "Features" at bounding box center [784, 333] width 462 height 10
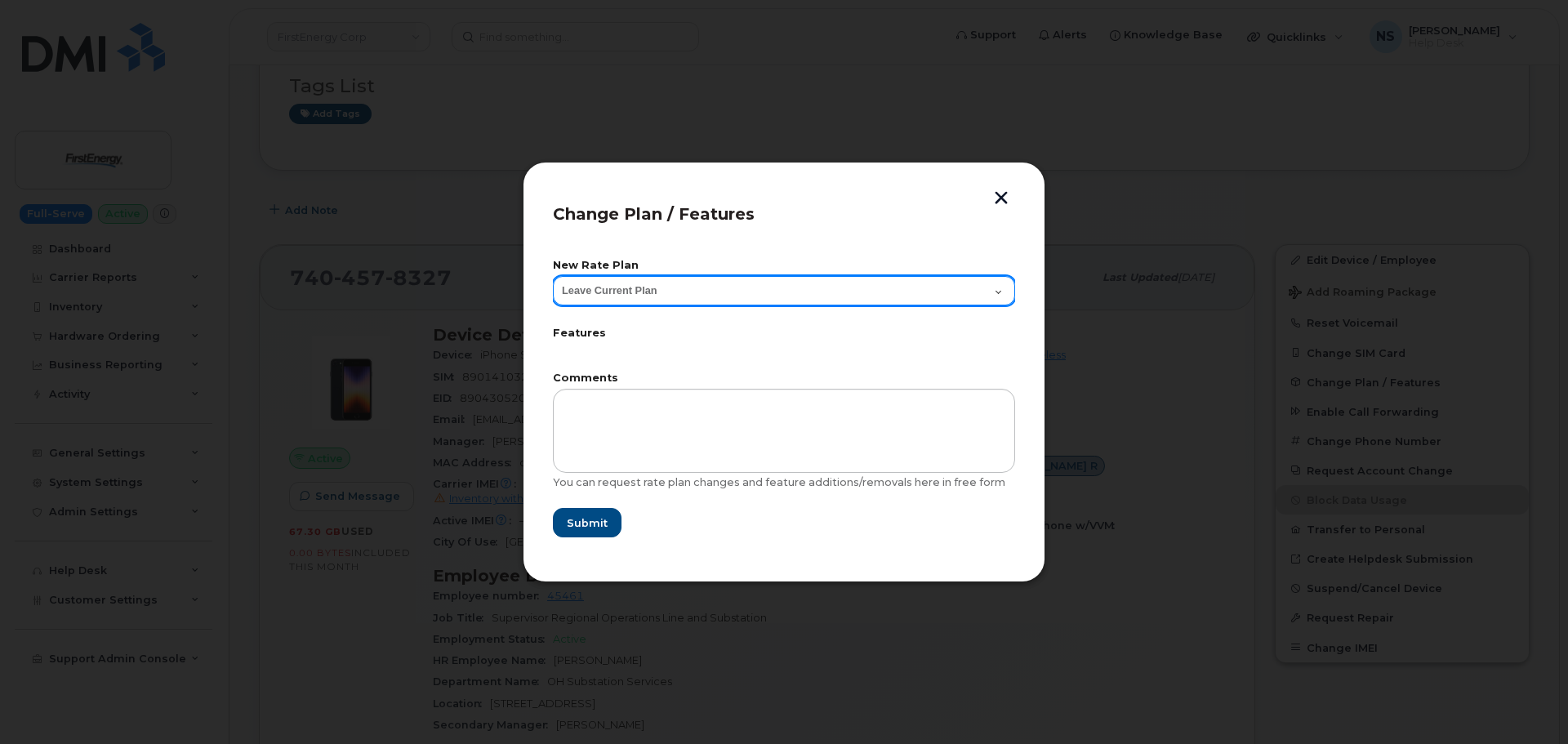
drag, startPoint x: 700, startPoint y: 298, endPoint x: 703, endPoint y: 305, distance: 7.6
click at [703, 305] on span "Leave Current Plan Mobile Select 3GB Pool iPhone on 4G LTE VVM" at bounding box center [784, 292] width 462 height 33
click at [553, 276] on select "Leave Current Plan Mobile Select 3GB Pool iPhone on 4G LTE VVM" at bounding box center [784, 290] width 462 height 29
click at [679, 295] on select "Leave Current Plan Mobile Select 3GB Pool iPhone on 4G LTE VVM" at bounding box center [784, 290] width 462 height 29
click at [553, 276] on select "Leave Current Plan Mobile Select 3GB Pool iPhone on 4G LTE VVM" at bounding box center [784, 290] width 462 height 29
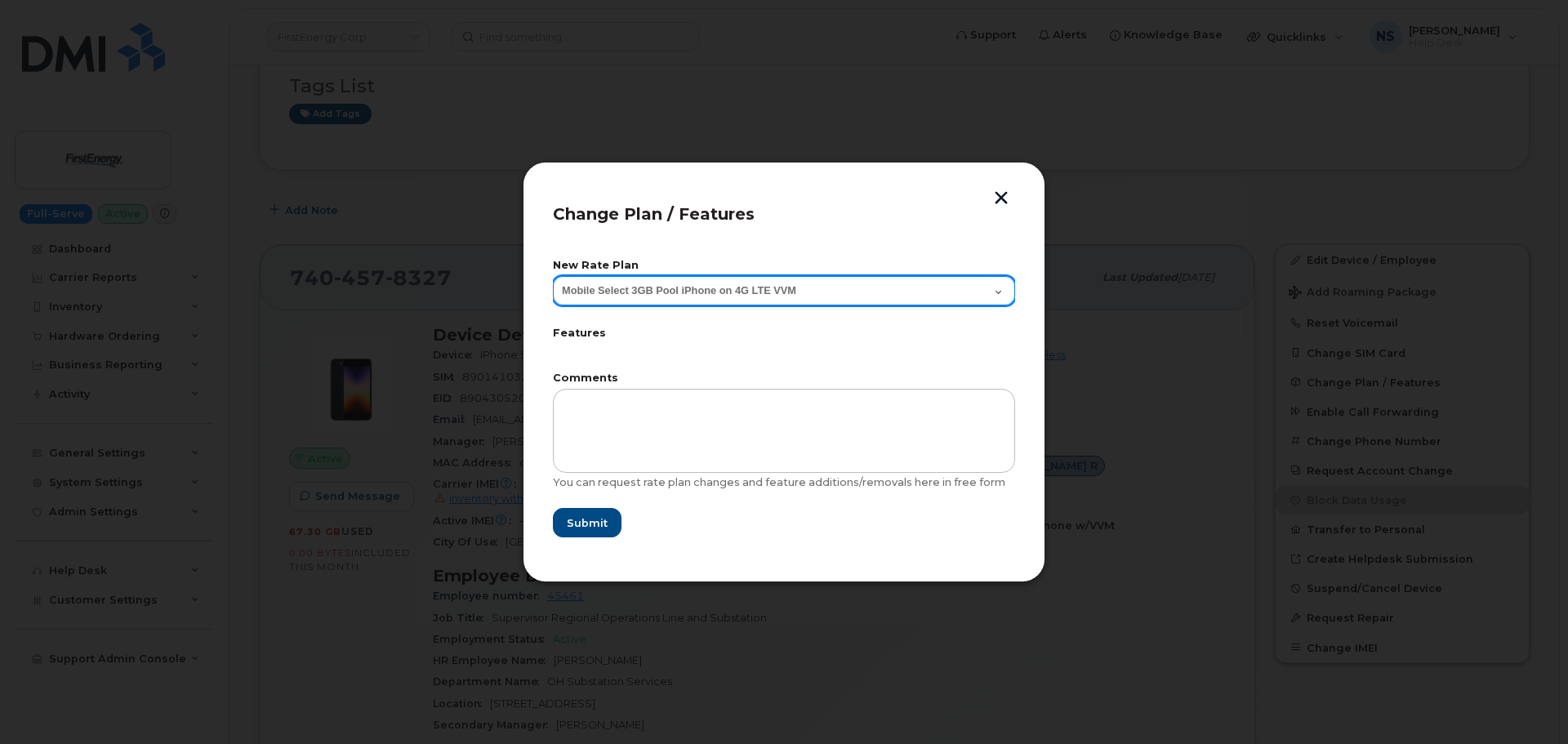
click at [680, 292] on select "Leave Current Plan Mobile Select 3GB Pool iPhone on 4G LTE VVM" at bounding box center [784, 290] width 462 height 29
select select "6509004"
click at [553, 276] on select "Leave Current Plan Mobile Select 3GB Pool iPhone on 4G LTE VVM" at bounding box center [784, 290] width 462 height 29
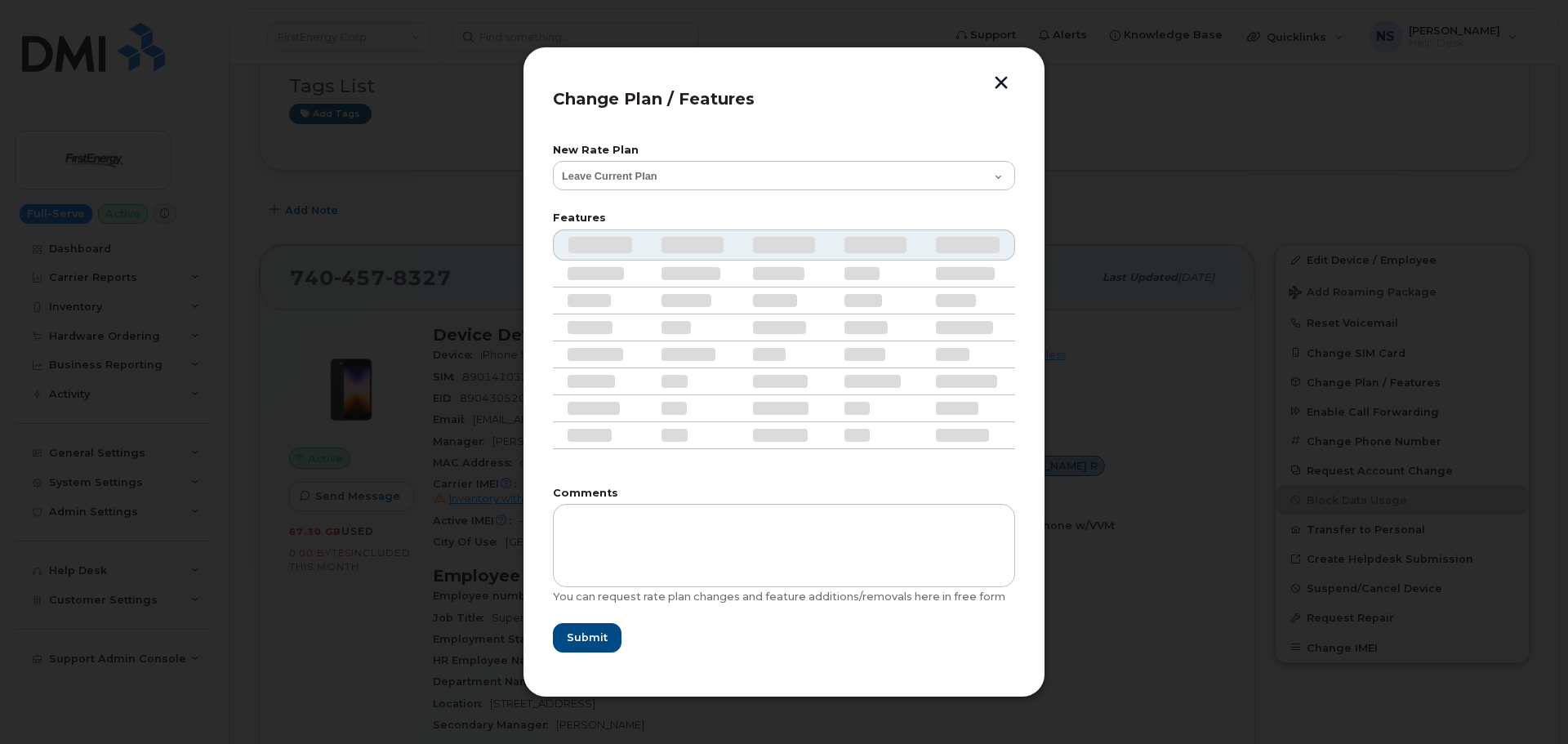
drag, startPoint x: 1004, startPoint y: 104, endPoint x: 1005, endPoint y: 93, distance: 11.0
click at [1005, 93] on header "Change Plan / Features" at bounding box center [784, 104] width 462 height 54
click at [1005, 93] on div at bounding box center [784, 372] width 1568 height 744
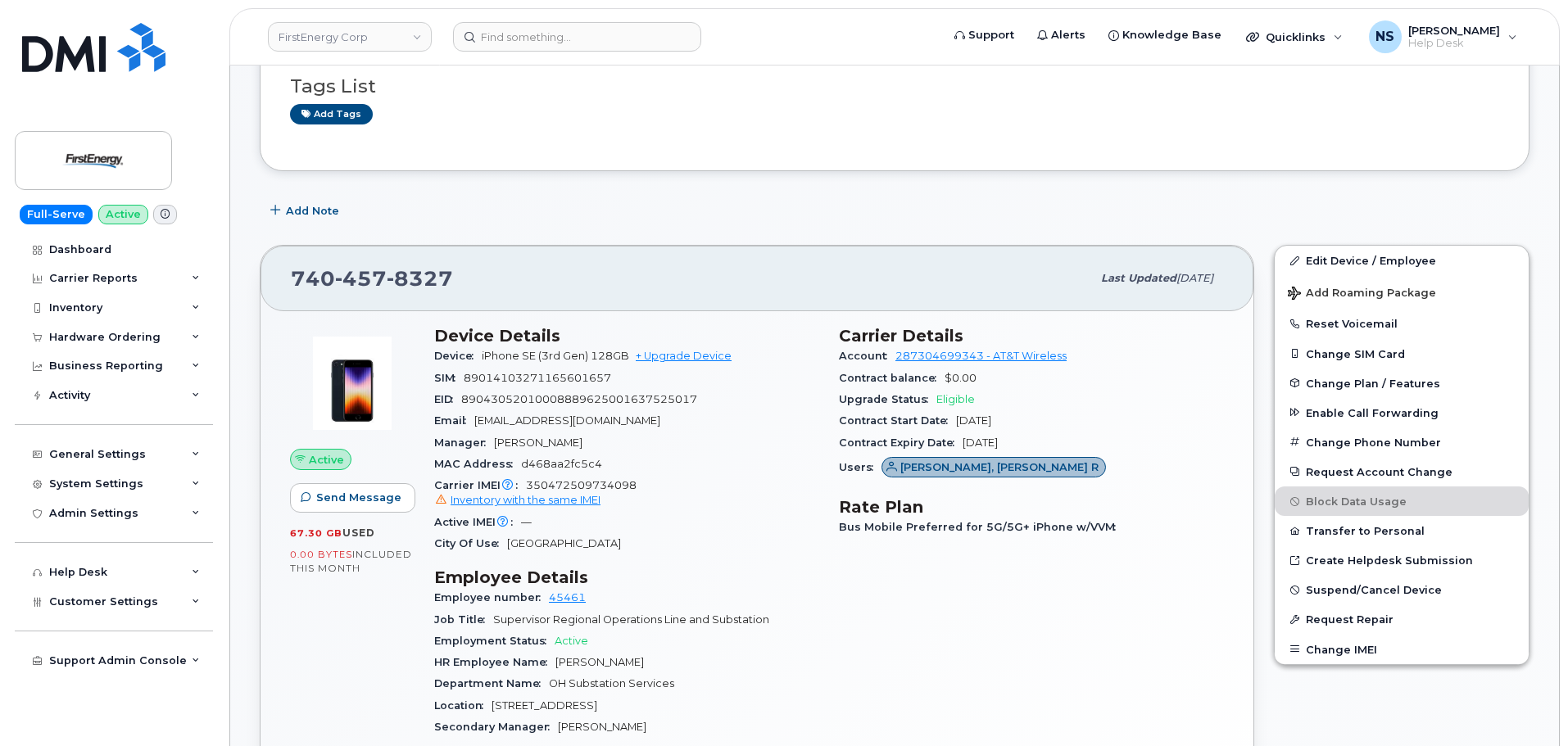
scroll to position [0, 0]
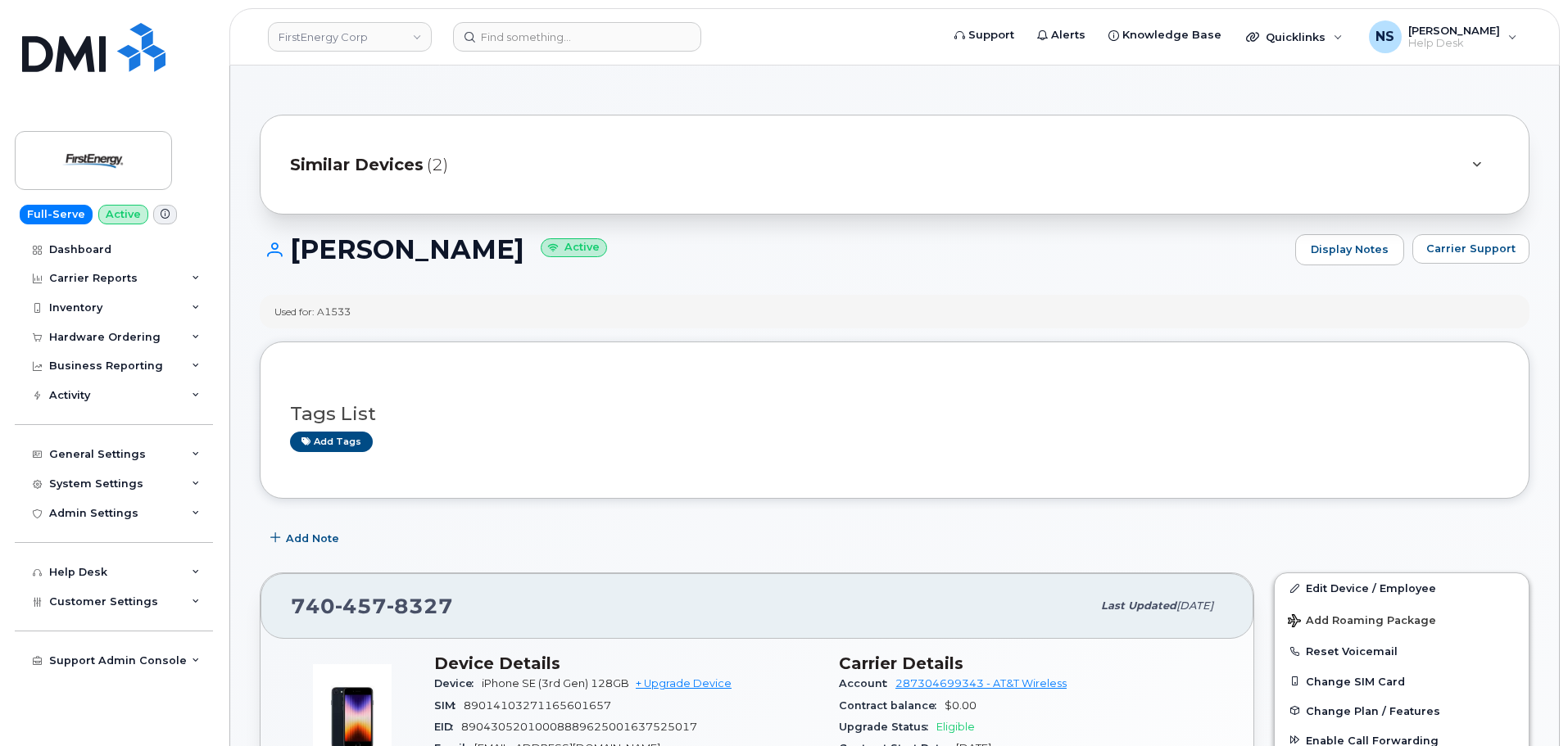
click at [409, 210] on div "Similar Devices (2)" at bounding box center [895, 164] width 1270 height 99
click at [414, 248] on h1 "Robert R Doyle Jr Active" at bounding box center [774, 249] width 1027 height 29
click at [414, 245] on h1 "Robert R Doyle Jr Active" at bounding box center [774, 249] width 1027 height 29
copy h1 "Robert R Doyle Jr"
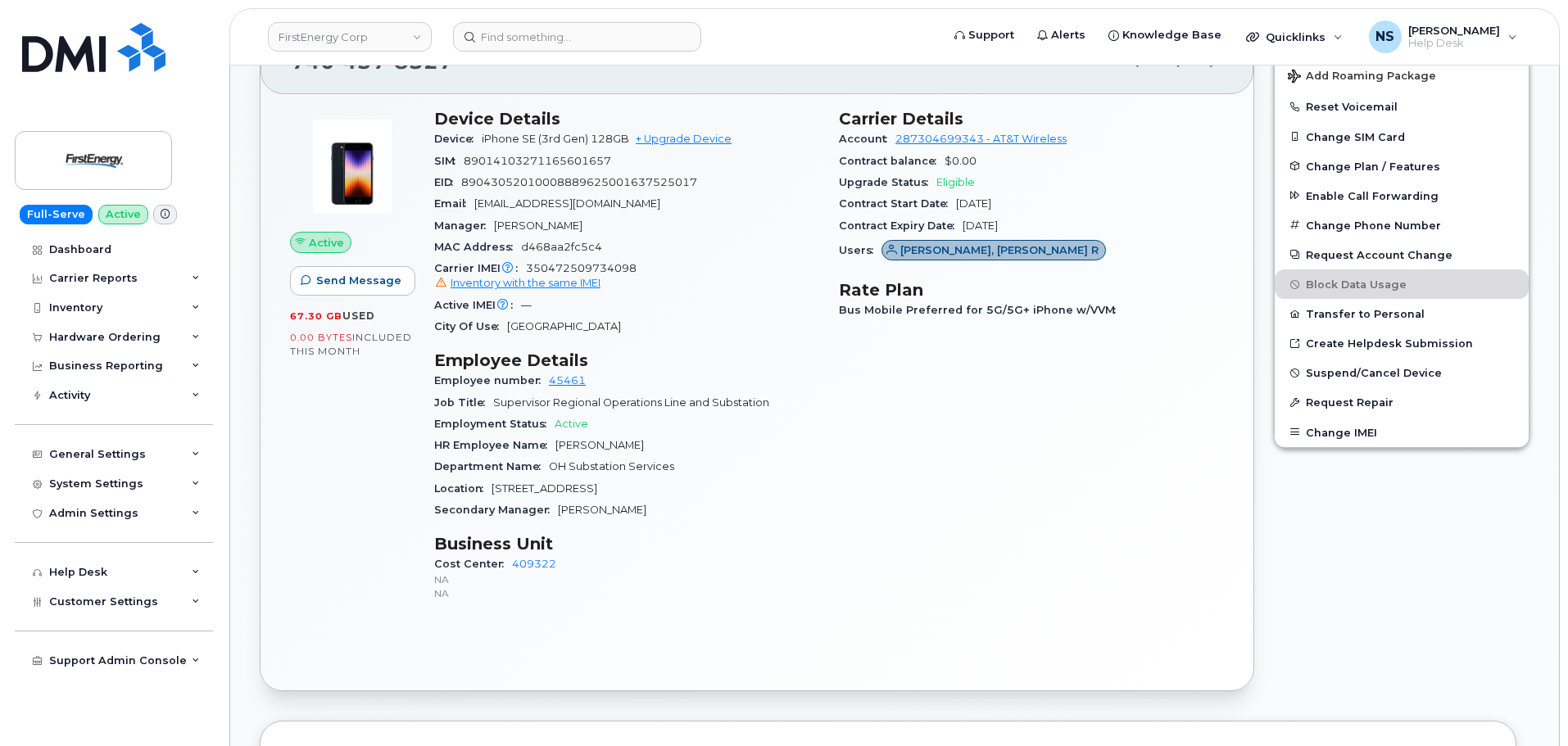
scroll to position [573, 0]
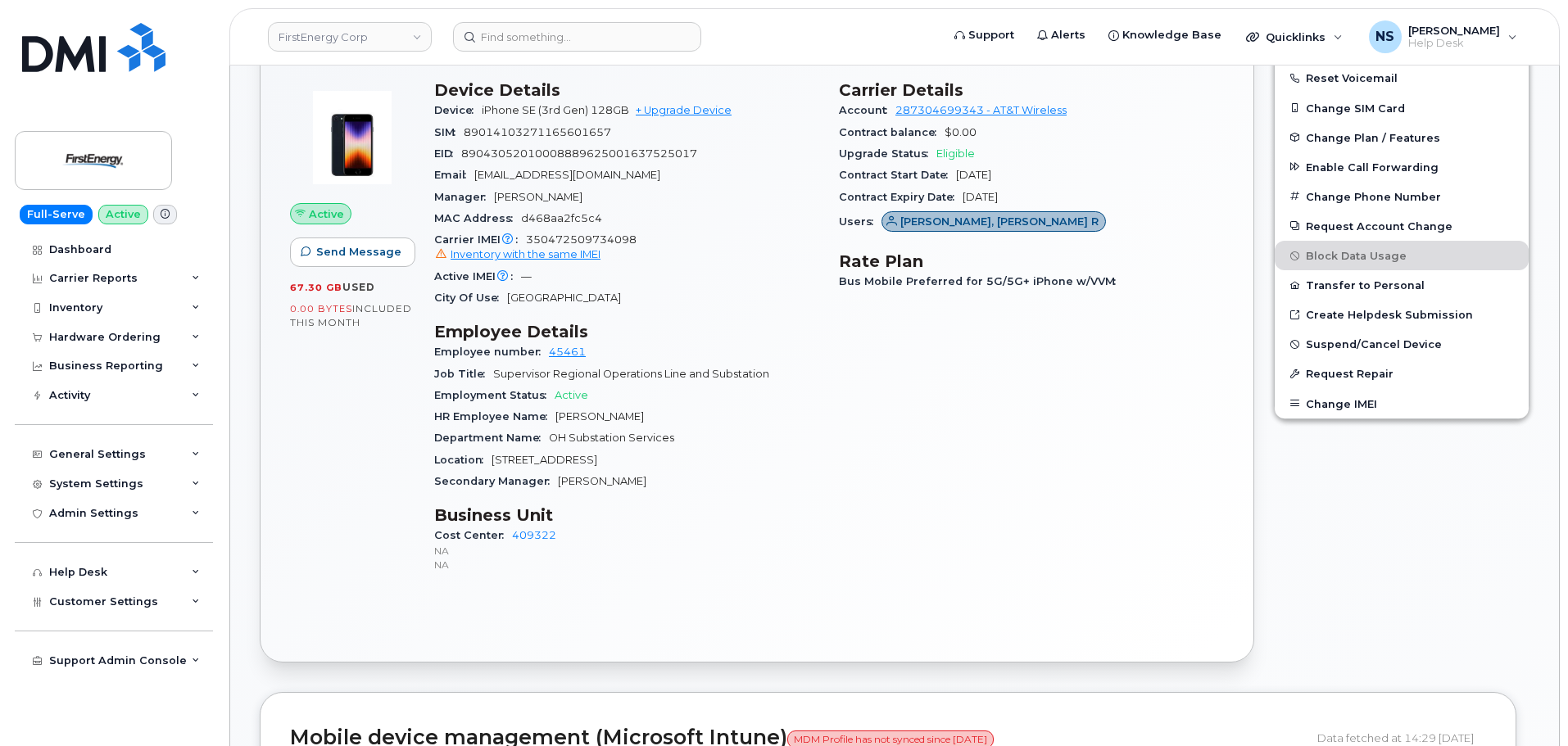
click at [587, 460] on span "[STREET_ADDRESS]" at bounding box center [545, 459] width 106 height 12
click at [587, 460] on span "2231 West Market Street" at bounding box center [545, 459] width 106 height 12
copy div "Location 2231 West Market Street"
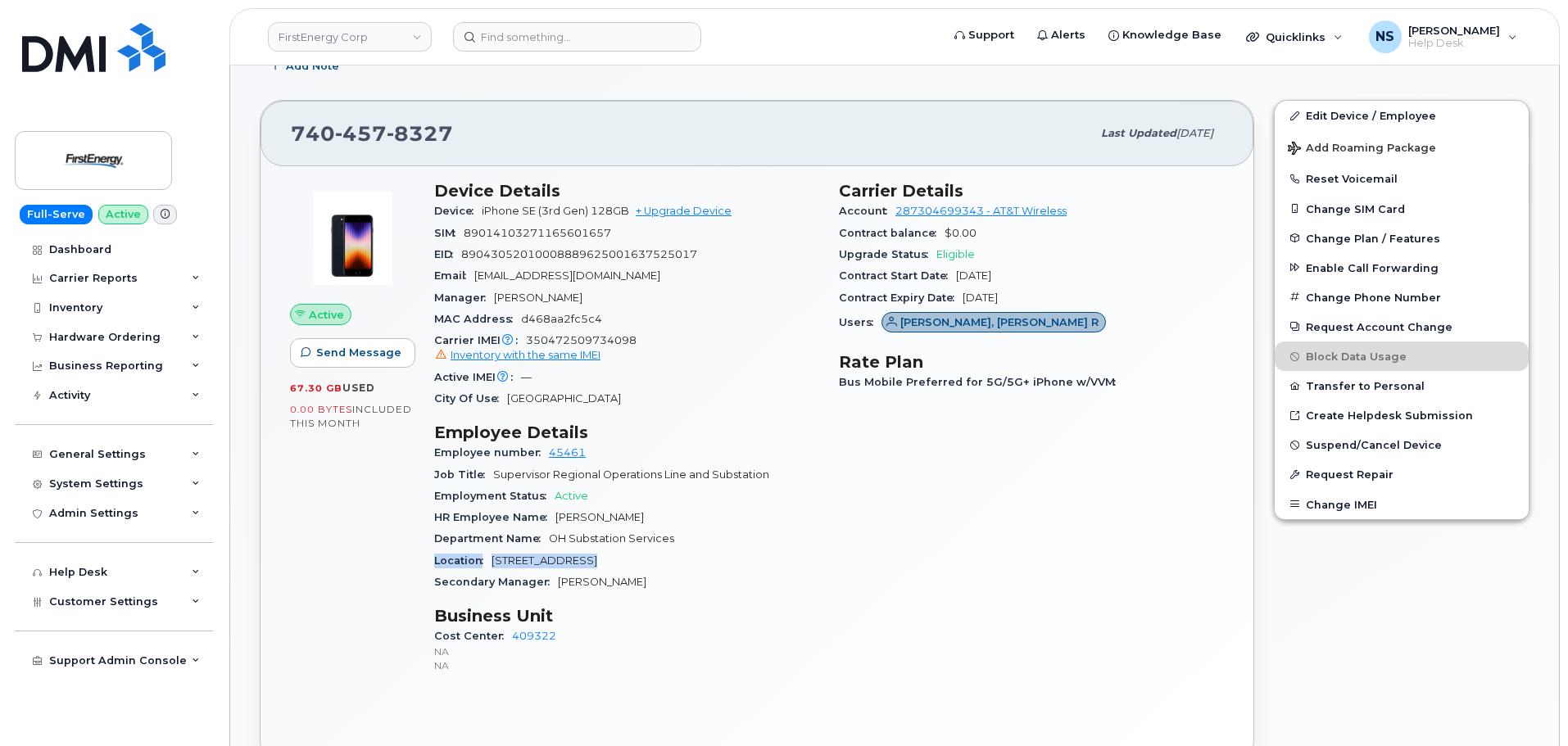
scroll to position [327, 0]
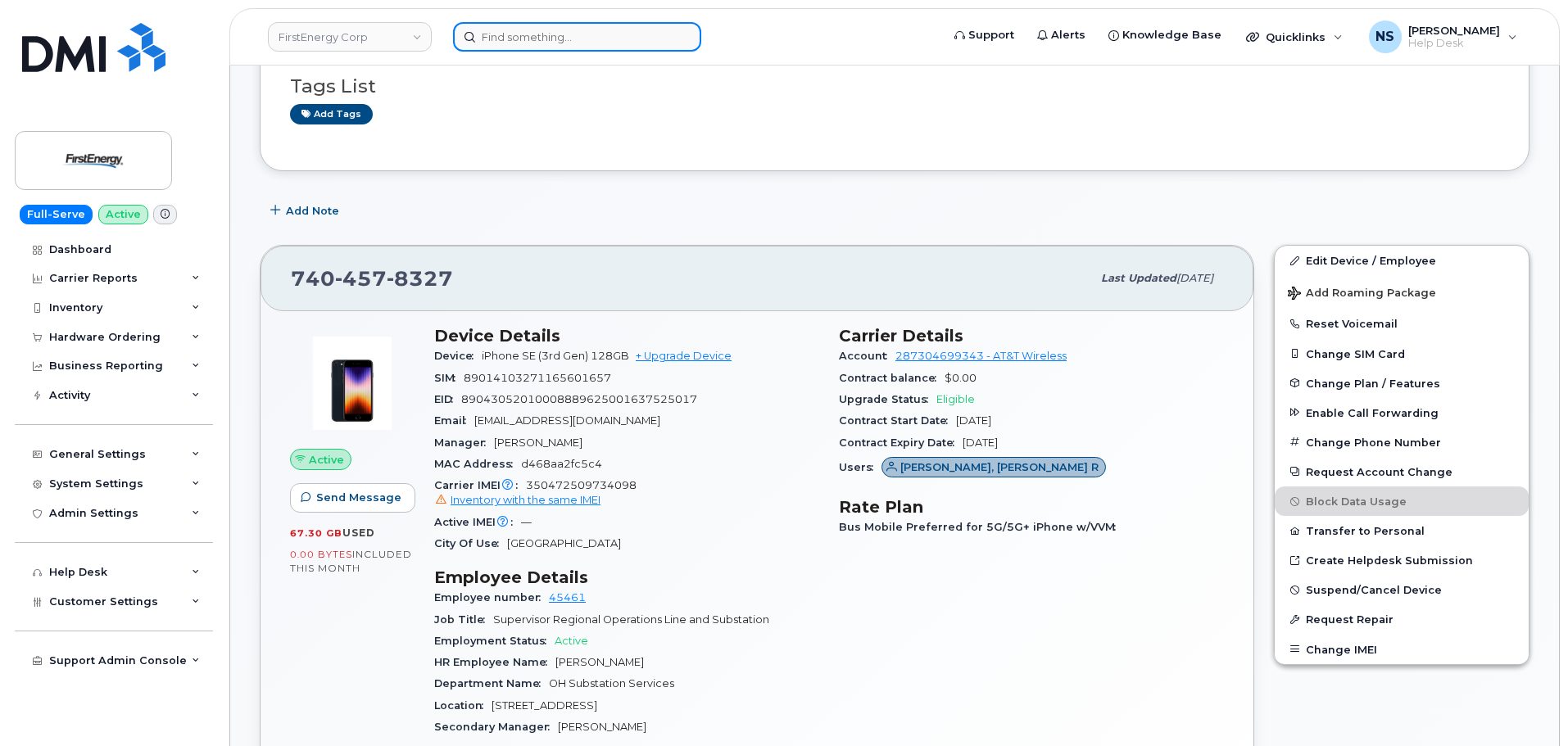
click at [597, 35] on input at bounding box center [577, 37] width 248 height 29
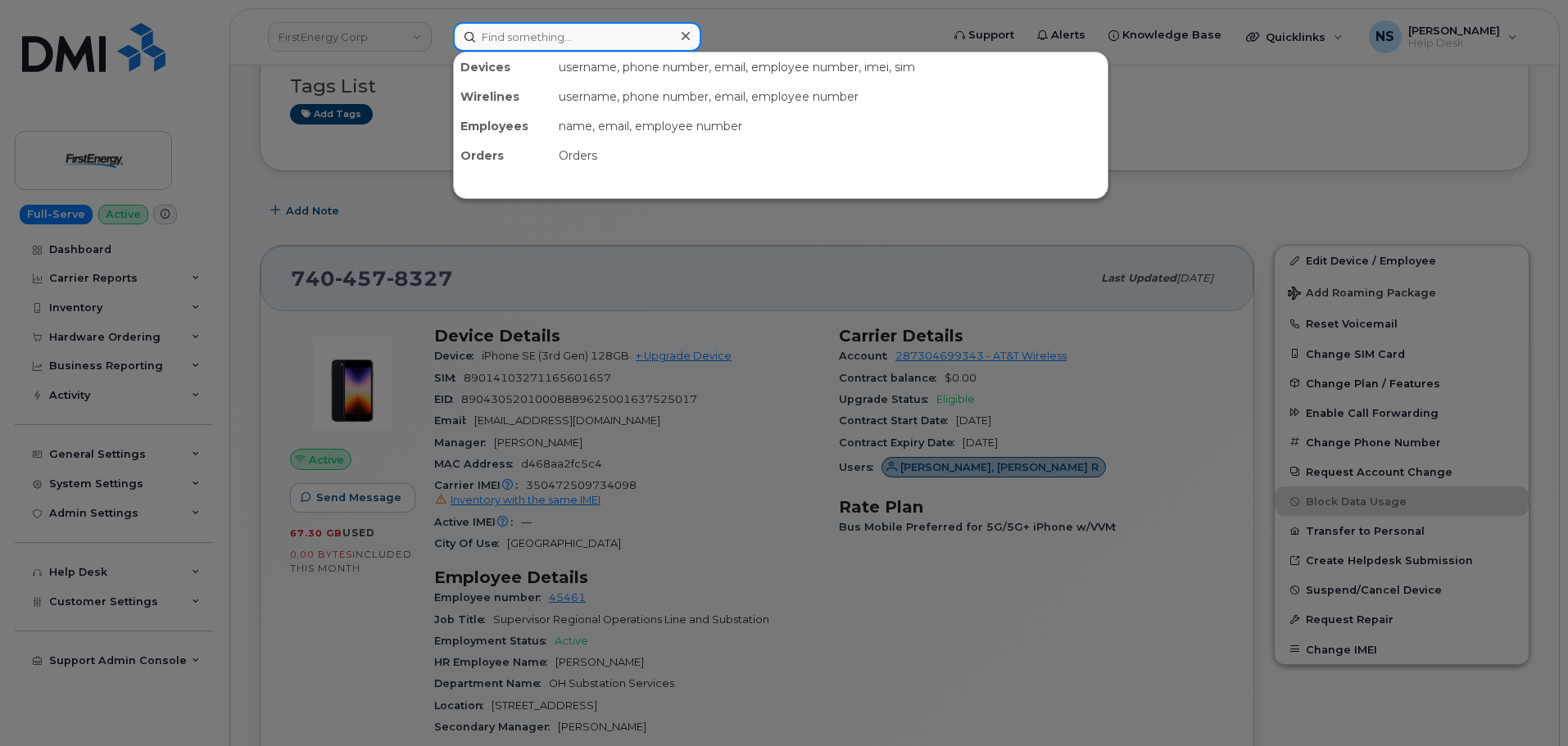
paste input "[PERSON_NAME]"
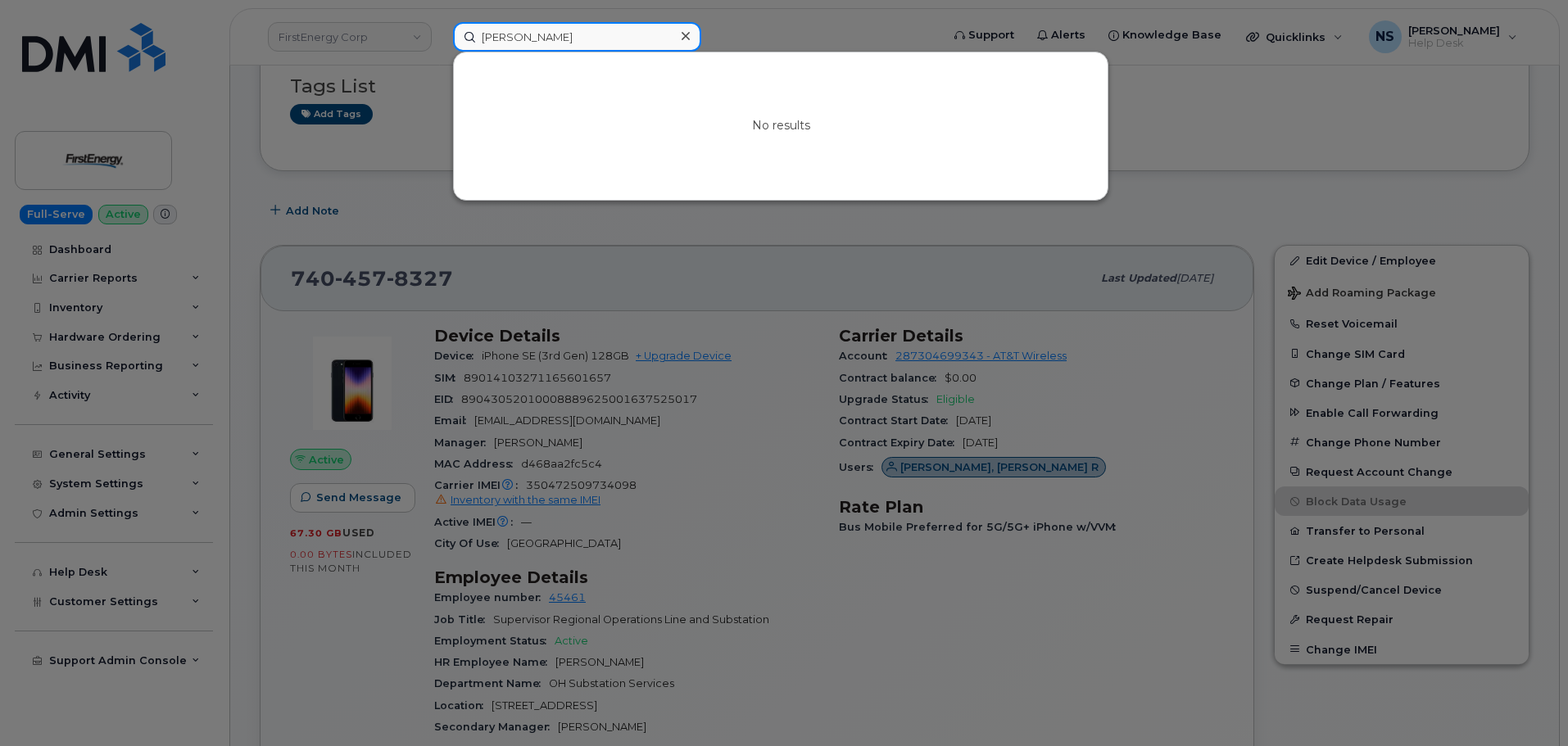
click at [518, 36] on input "[PERSON_NAME]" at bounding box center [577, 37] width 248 height 29
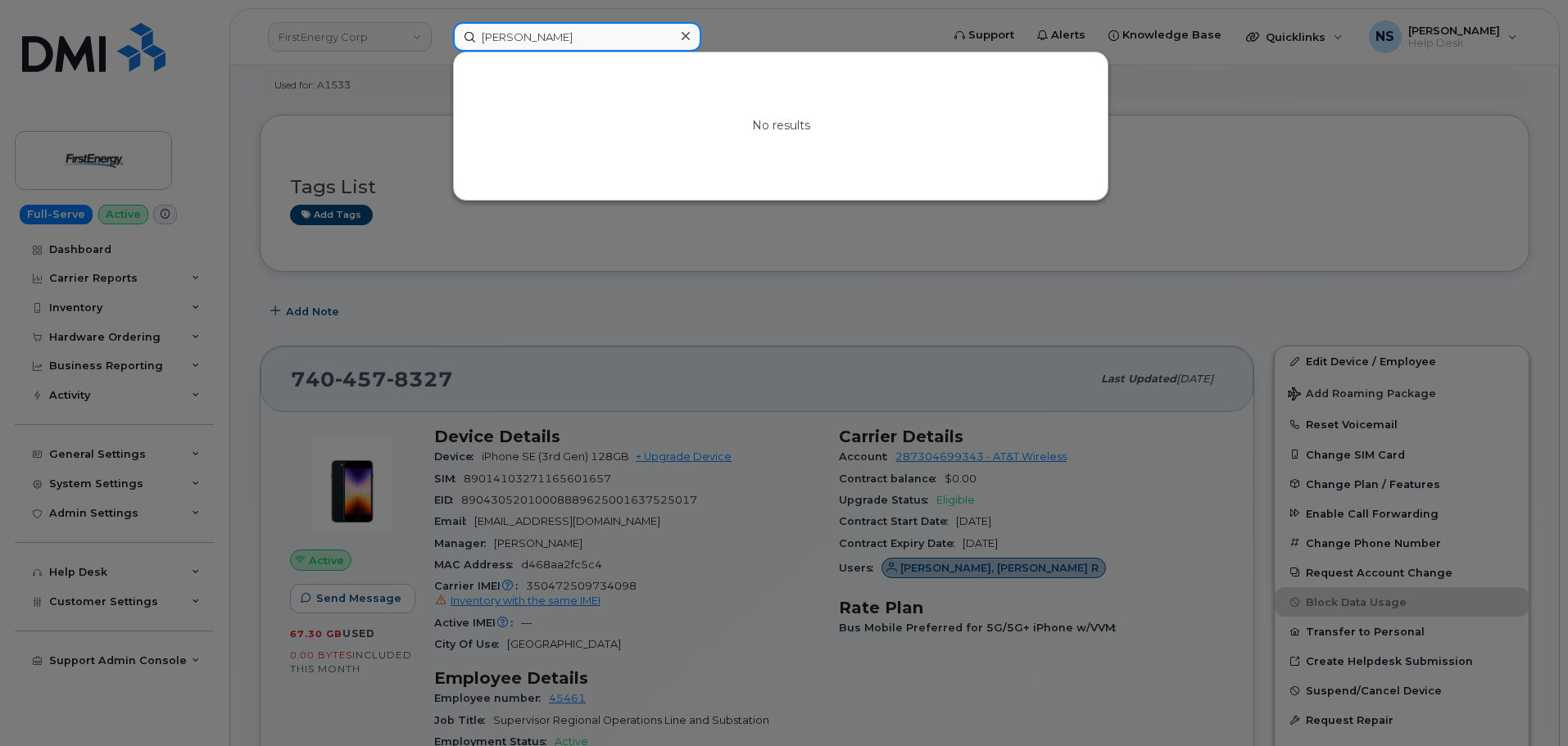
scroll to position [164, 0]
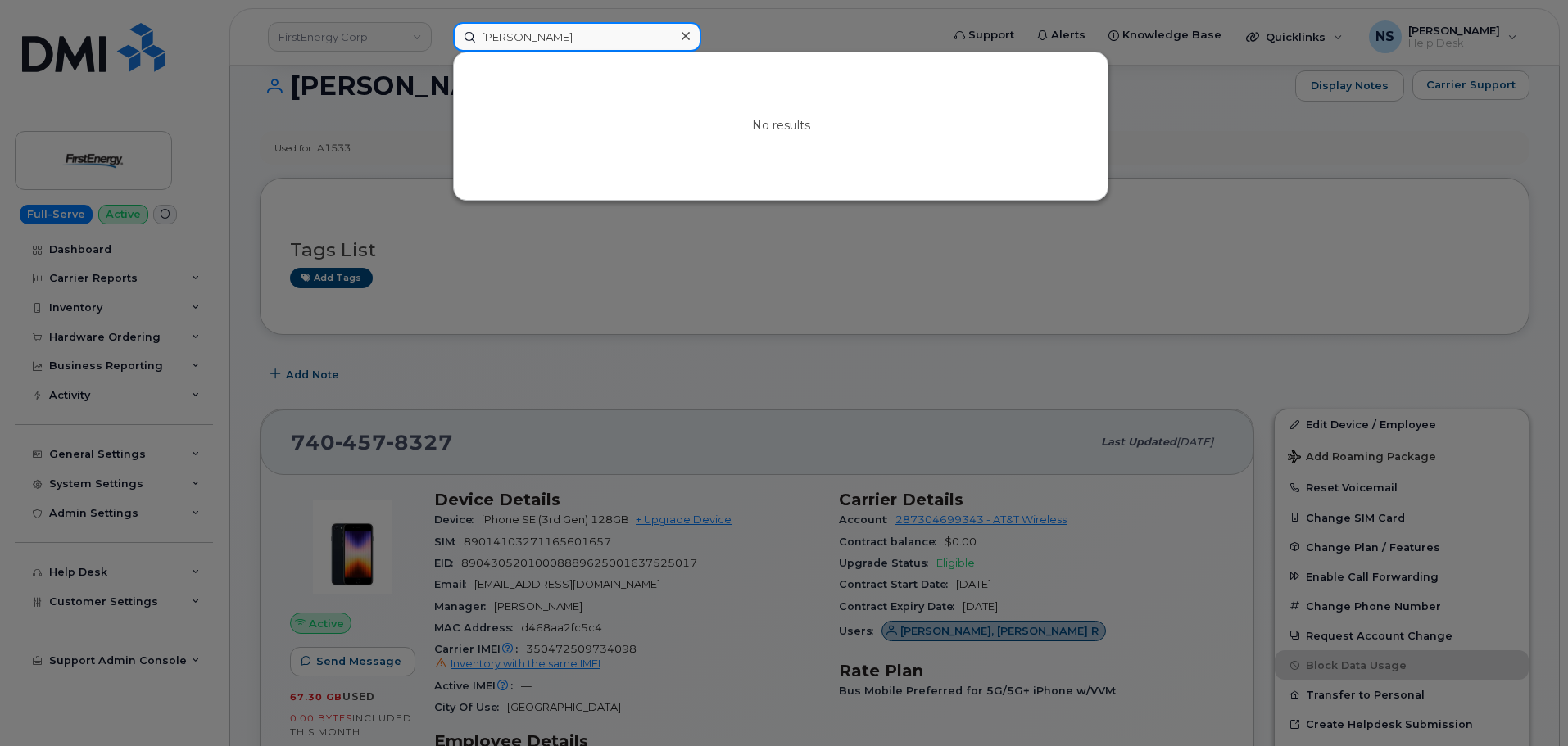
type input "Kelly Doyle"
click at [607, 449] on div at bounding box center [784, 373] width 1568 height 746
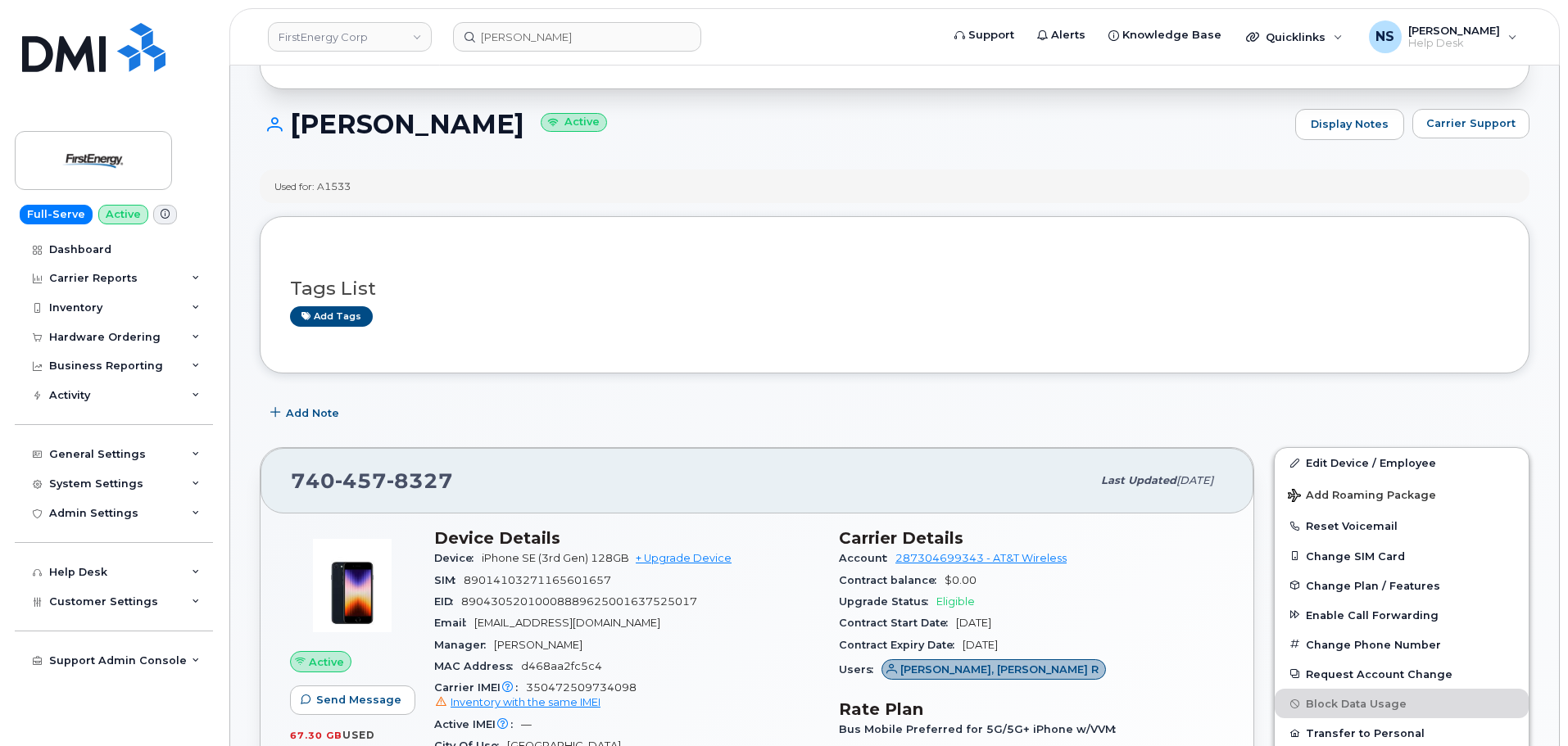
scroll to position [0, 0]
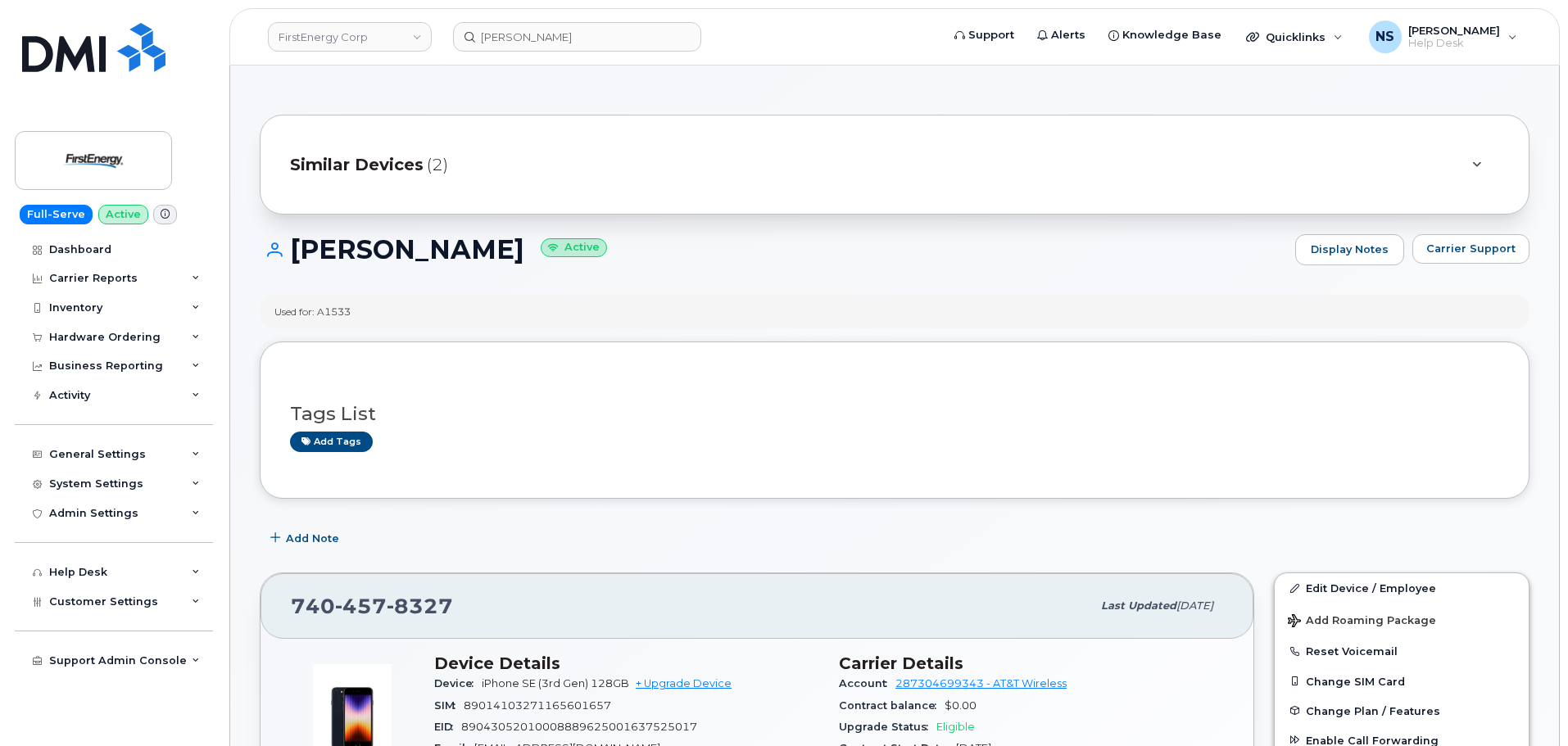
click at [350, 250] on h1 "Robert R Doyle Jr Active" at bounding box center [774, 249] width 1027 height 29
click at [349, 250] on h1 "Robert R Doyle Jr Active" at bounding box center [774, 249] width 1027 height 29
copy h1 "Robert R Doyle Jr"
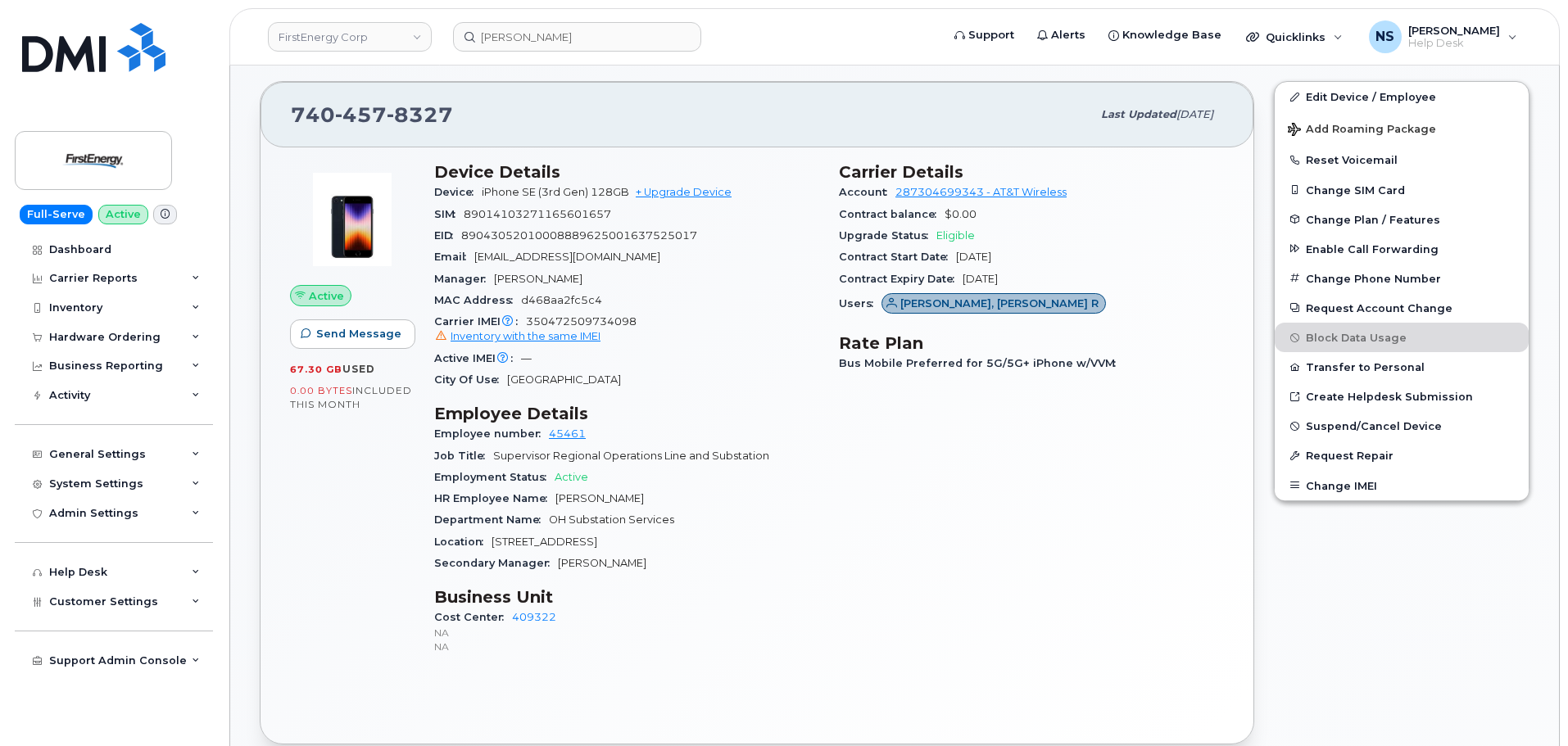
click at [521, 255] on span "rdoylejr@firstenergycorp.com" at bounding box center [567, 256] width 186 height 12
click at [561, 263] on div "Email rdoylejr@firstenergycorp.com" at bounding box center [627, 257] width 385 height 22
click at [503, 253] on span "rdoylejr@firstenergycorp.com" at bounding box center [567, 256] width 186 height 12
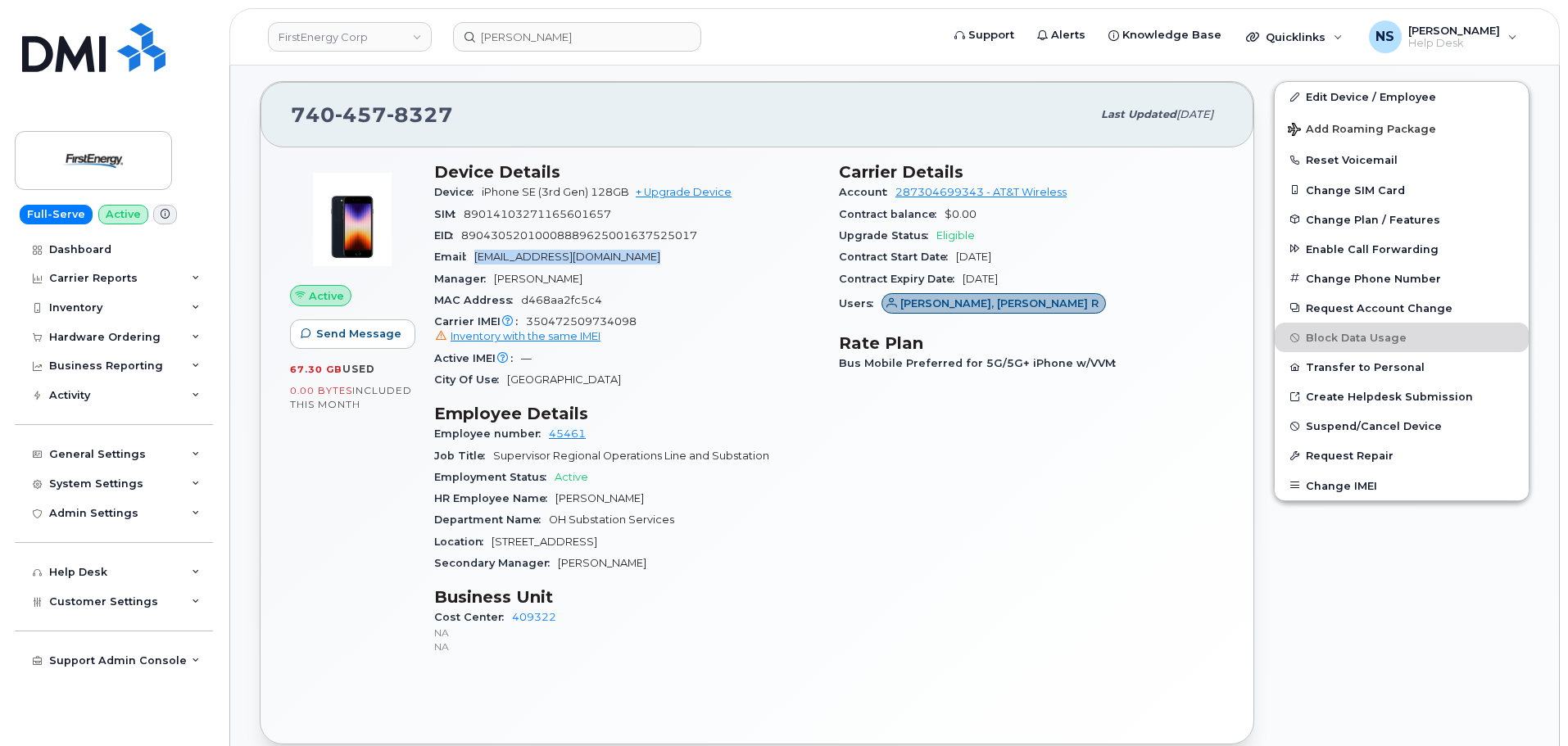
drag, startPoint x: 477, startPoint y: 256, endPoint x: 607, endPoint y: 78, distance: 220.4
click at [665, 261] on div "Email rdoylejr@firstenergycorp.com" at bounding box center [627, 257] width 385 height 22
copy span "rdoylejr@firstenergycorp.com"
click at [1377, 221] on span "Change Plan / Features" at bounding box center [1373, 219] width 134 height 12
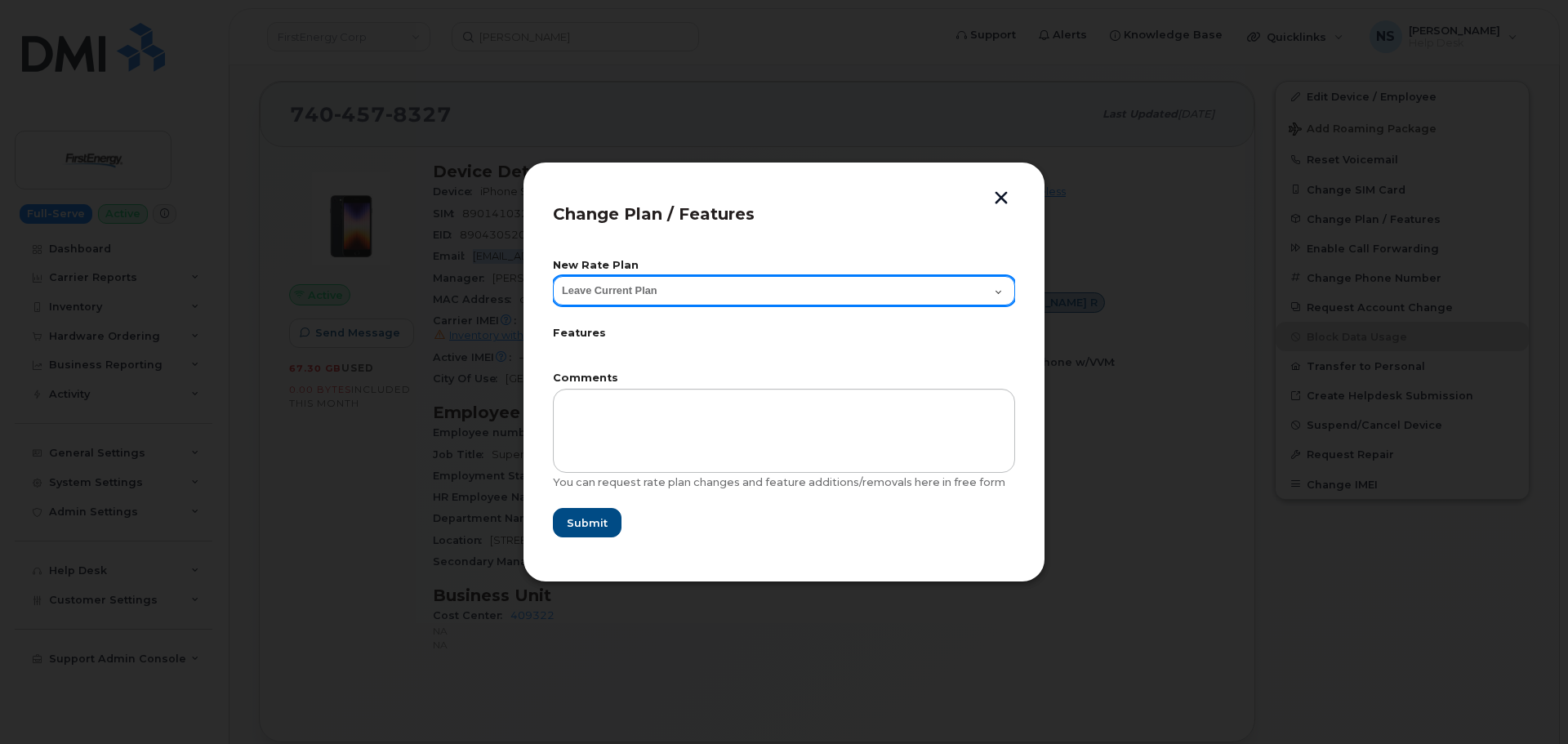
click at [648, 286] on select "Leave Current Plan Mobile Select 3GB Pool iPhone on 4G LTE VVM" at bounding box center [784, 290] width 462 height 29
select select "2458"
click at [553, 276] on select "Leave Current Plan Mobile Select 3GB Pool iPhone on 4G LTE VVM" at bounding box center [784, 290] width 462 height 29
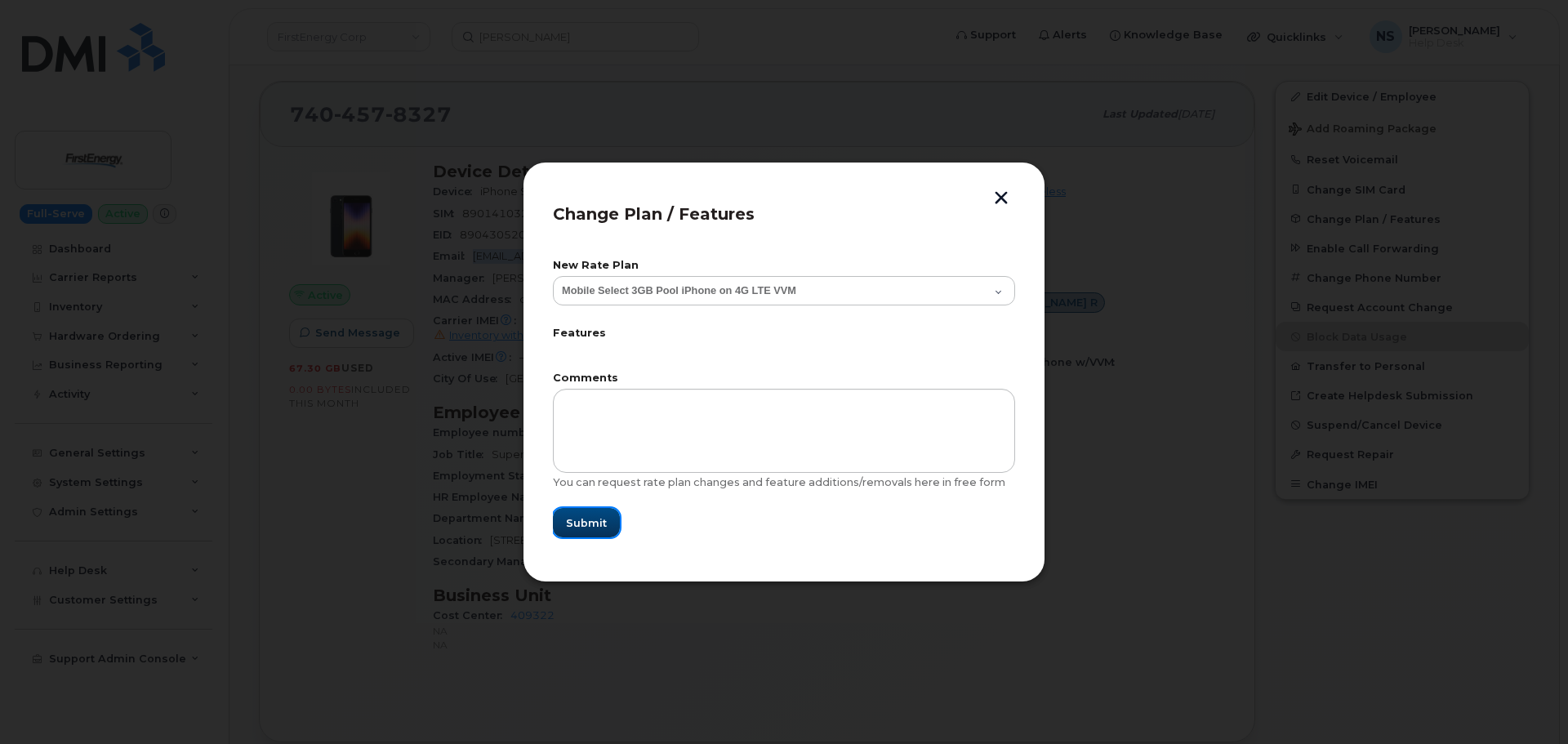
click at [598, 517] on span "Submit" at bounding box center [587, 523] width 41 height 16
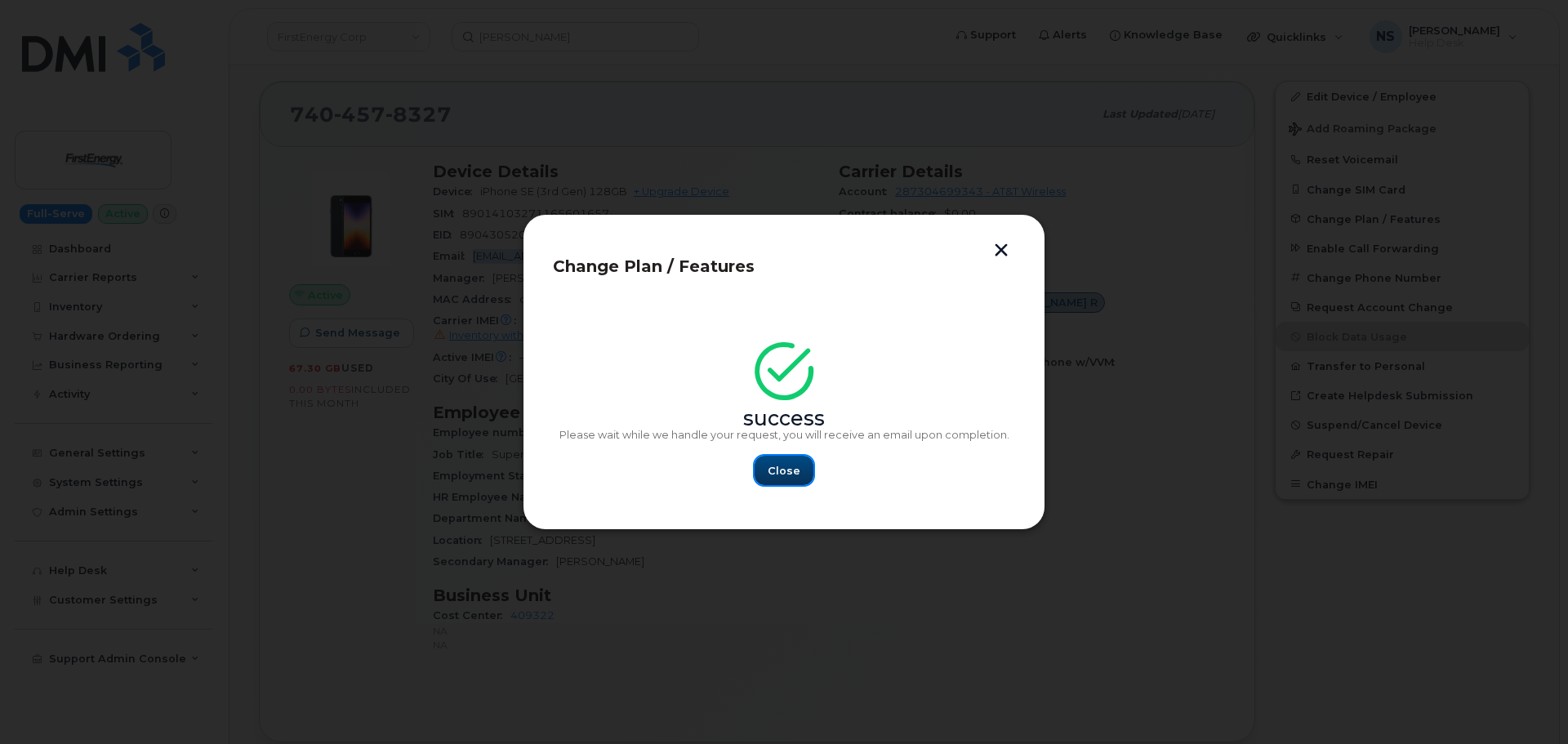
click at [779, 475] on span "Close" at bounding box center [783, 471] width 33 height 16
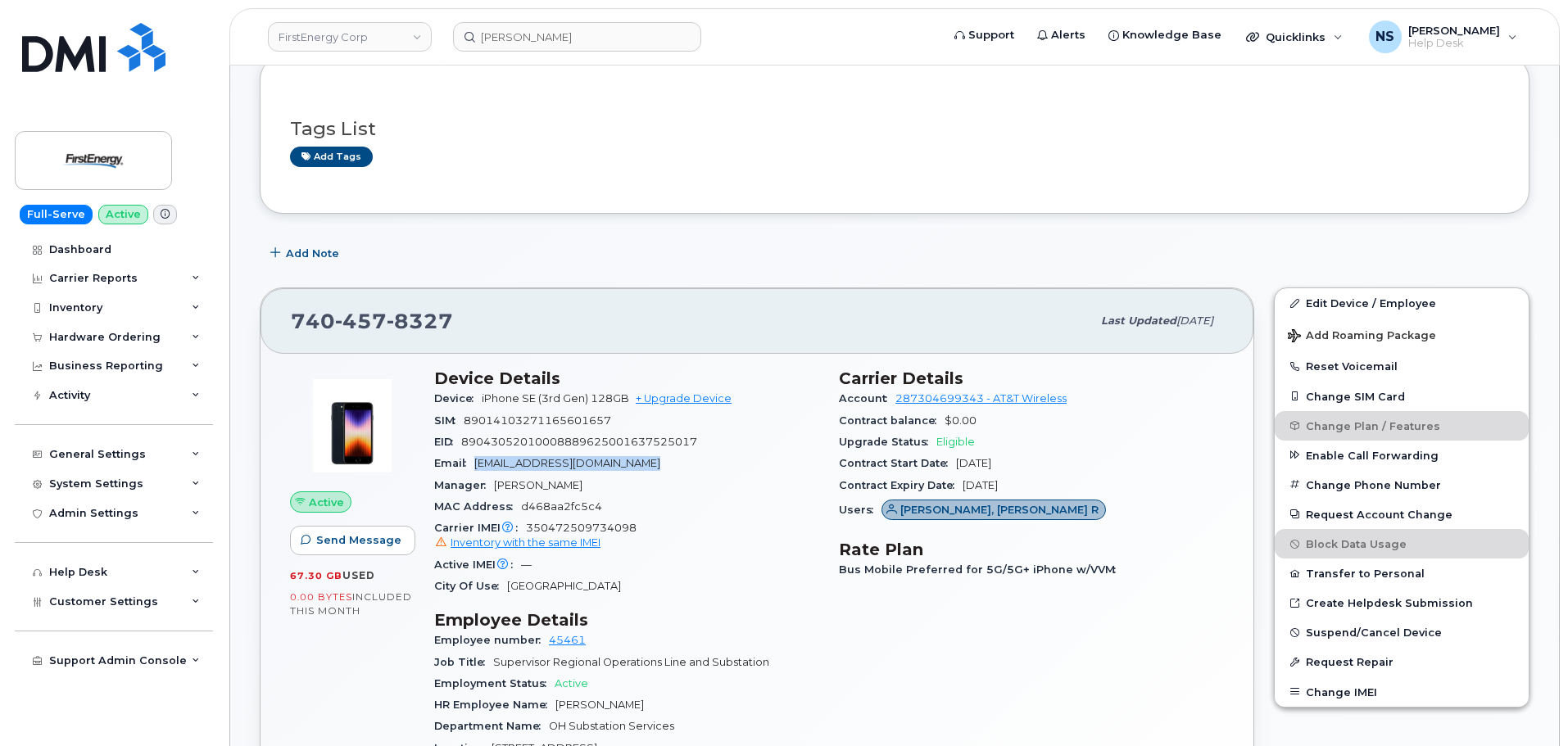
scroll to position [164, 0]
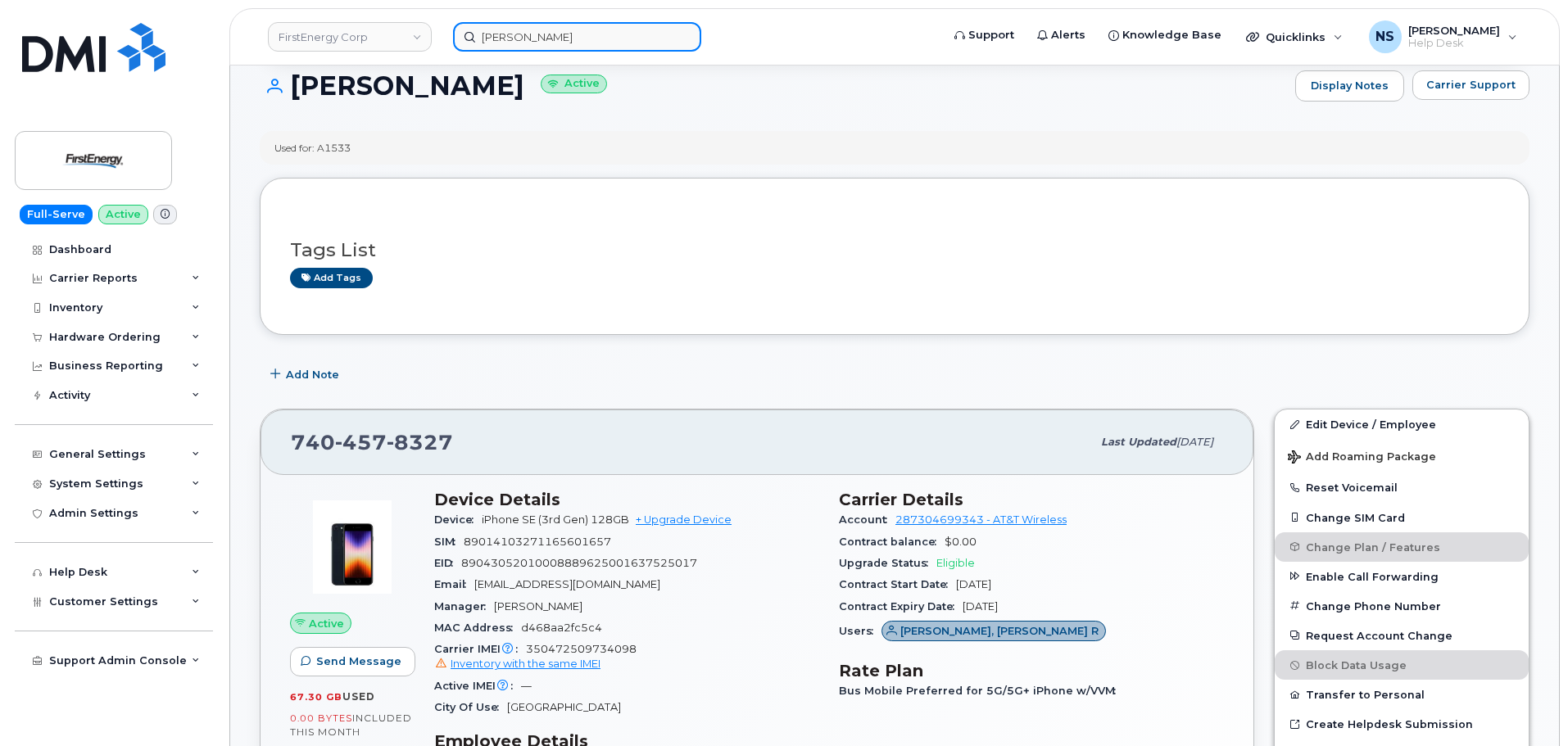
click at [546, 37] on input "Kelly Doyle" at bounding box center [577, 37] width 248 height 29
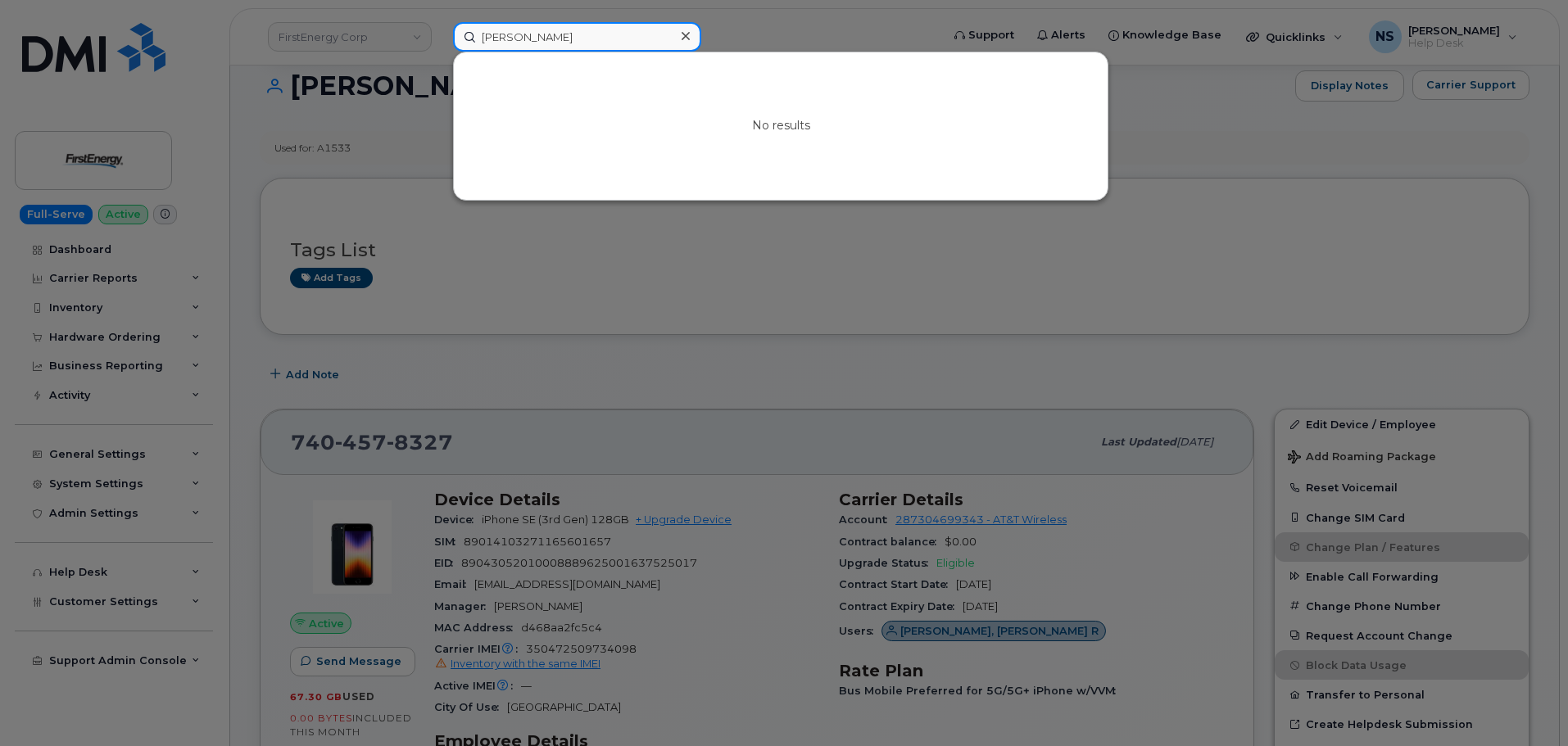
paste input "2345670000"
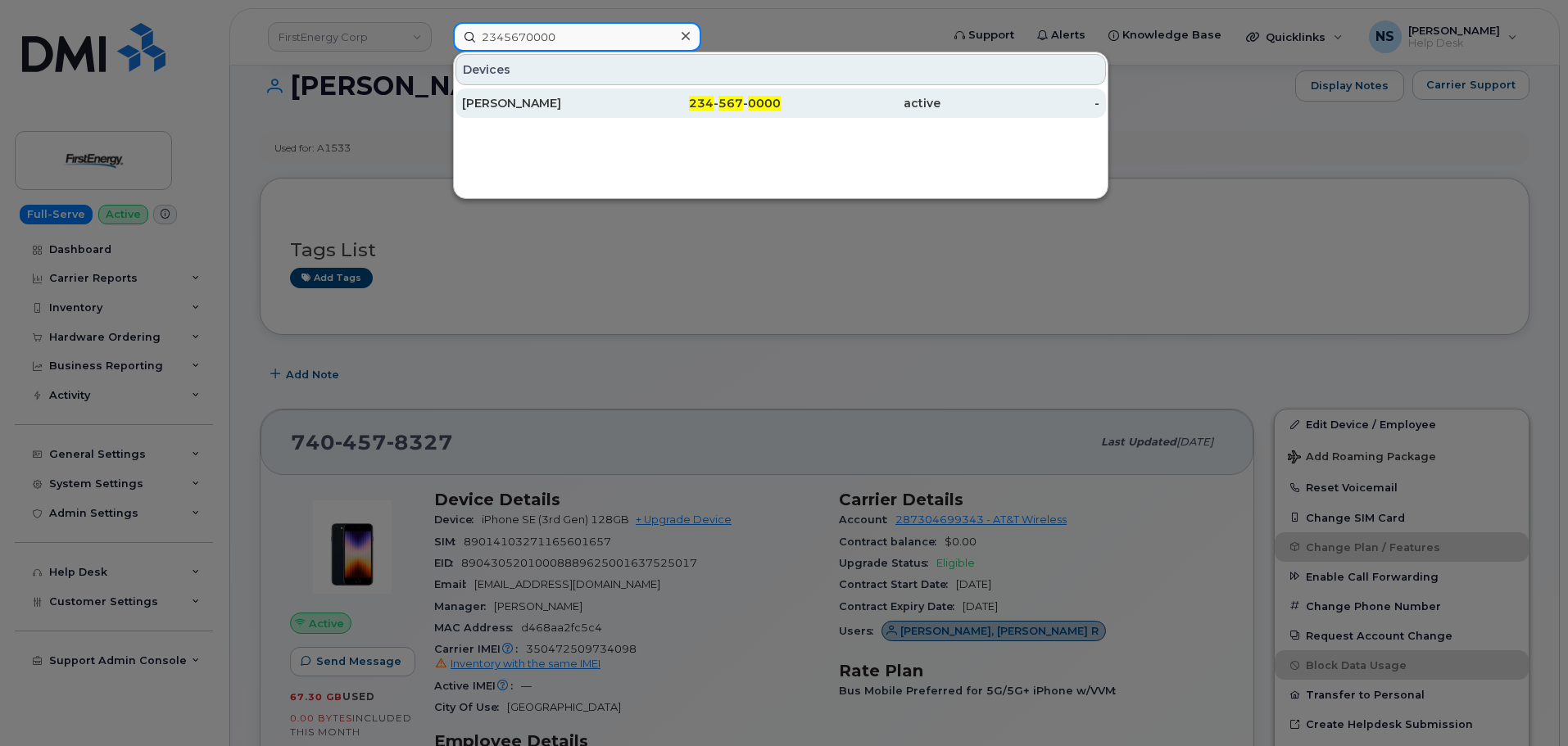
type input "2345670000"
click at [594, 102] on div "KELI A DOYLE" at bounding box center [542, 102] width 160 height 16
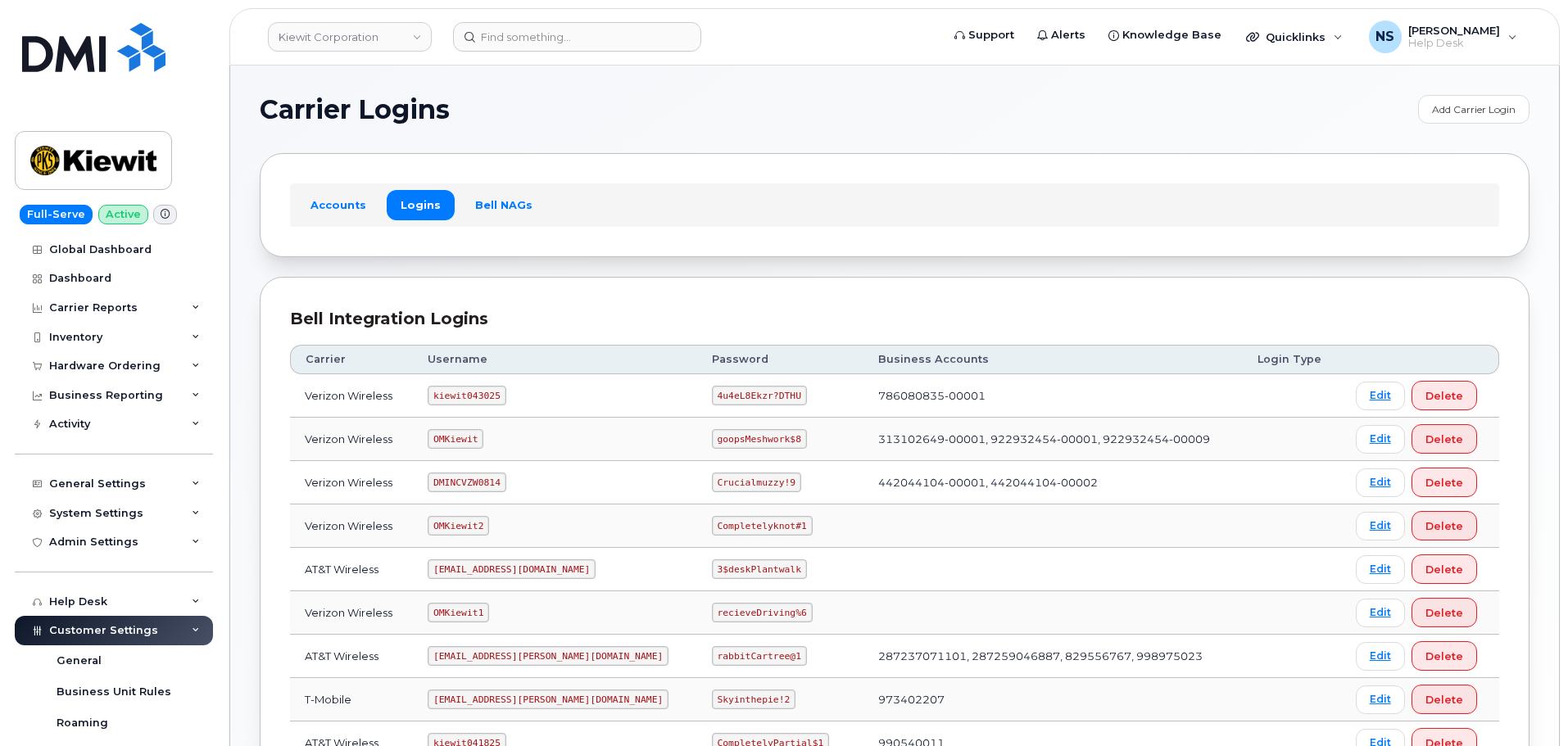
click at [377, 59] on header "[PERSON_NAME] Corporation Support Alerts Knowledge Base Quicklinks Suspend / Ca…" at bounding box center [894, 37] width 1330 height 57
click at [364, 41] on link "Kiewit Corporation" at bounding box center [349, 37] width 164 height 29
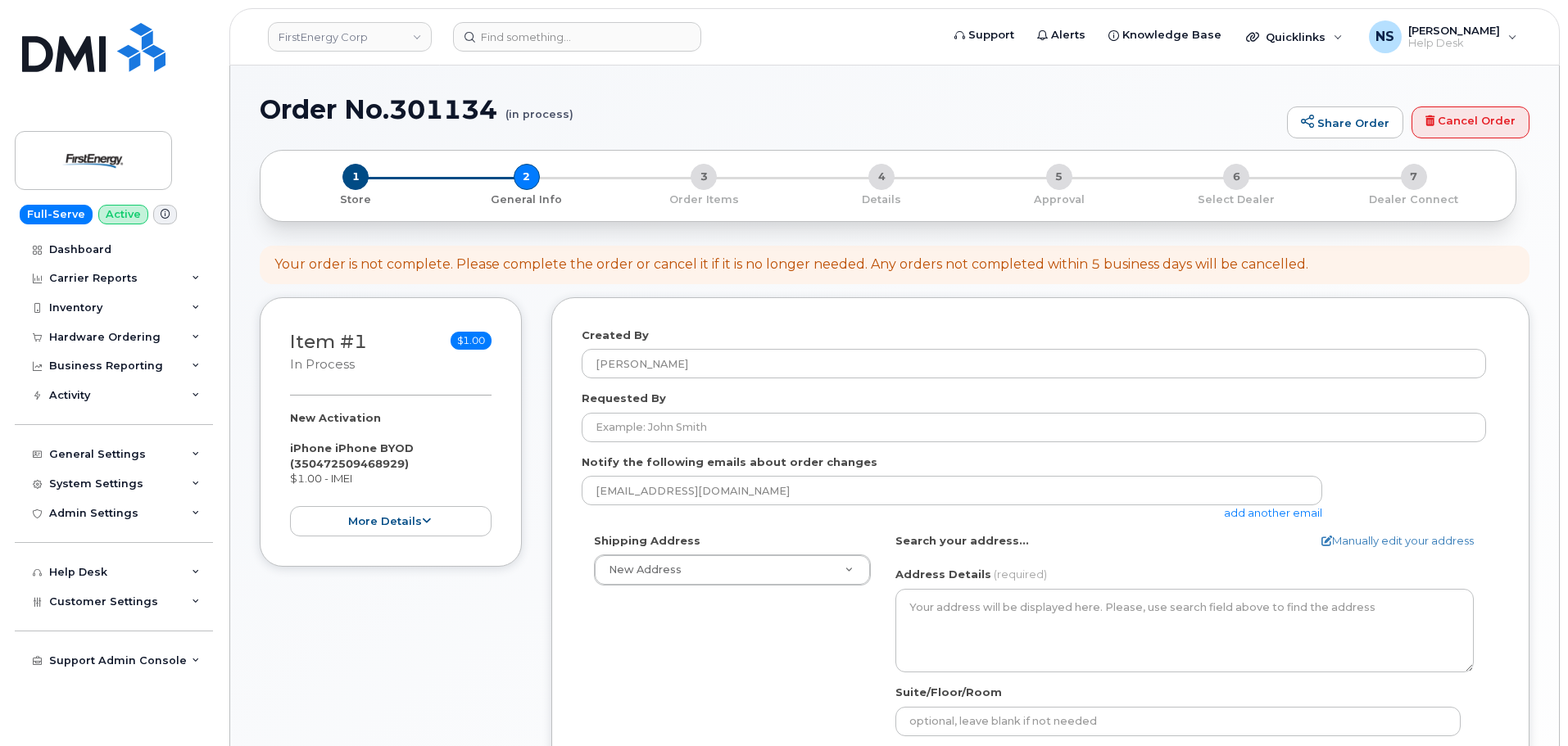
select select
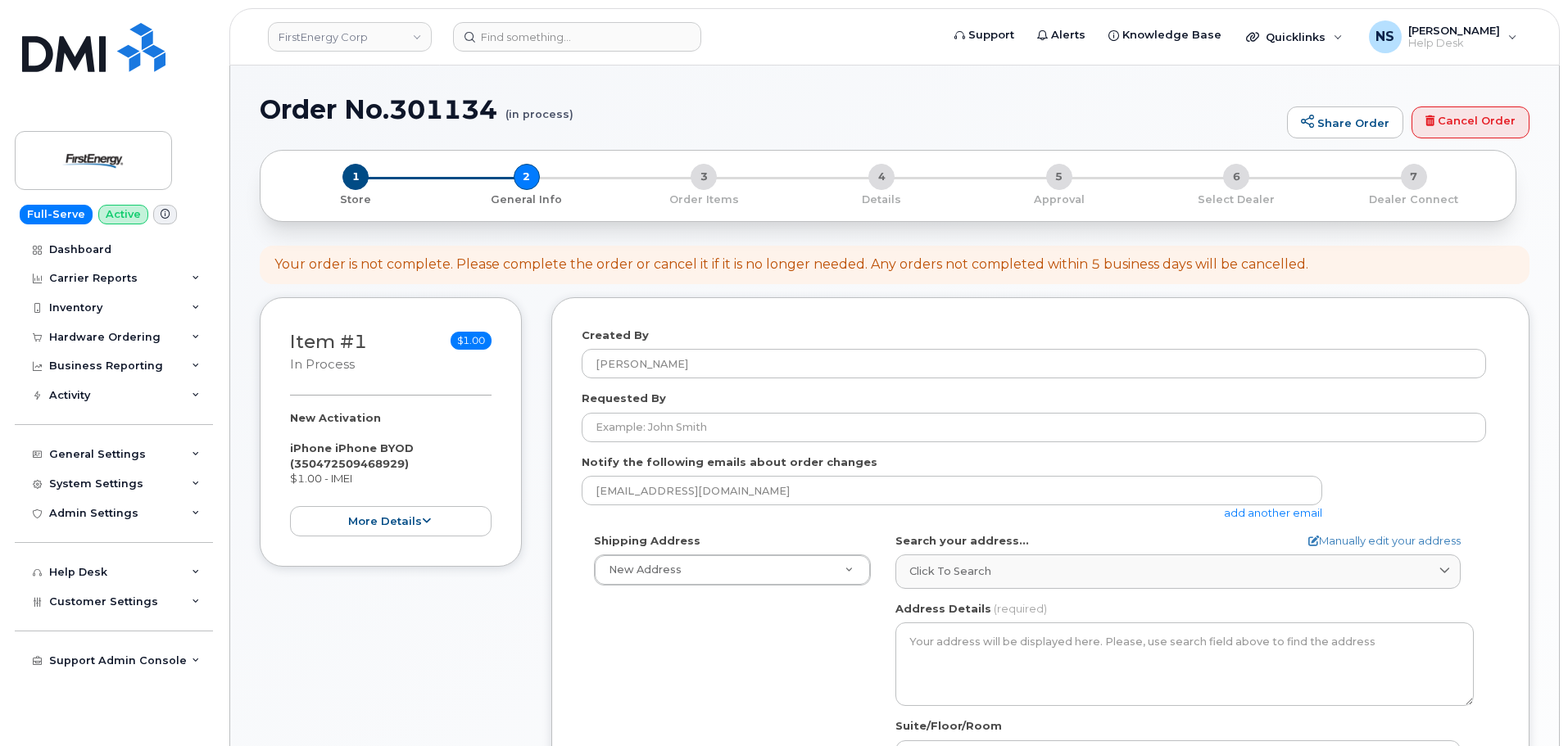
click at [434, 99] on h1 "Order No.301134 (in process)" at bounding box center [770, 109] width 1020 height 29
copy h1 "301134"
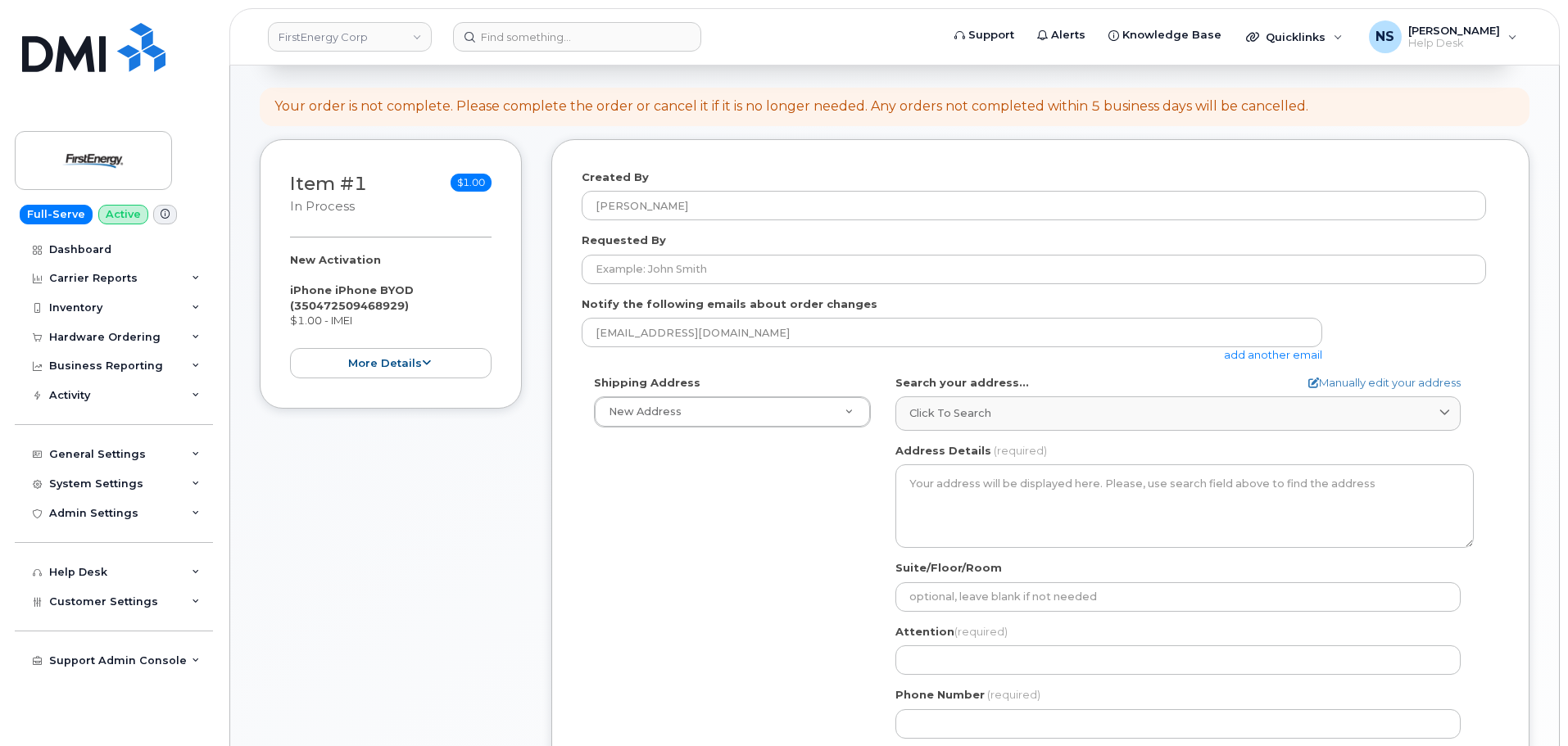
scroll to position [164, 0]
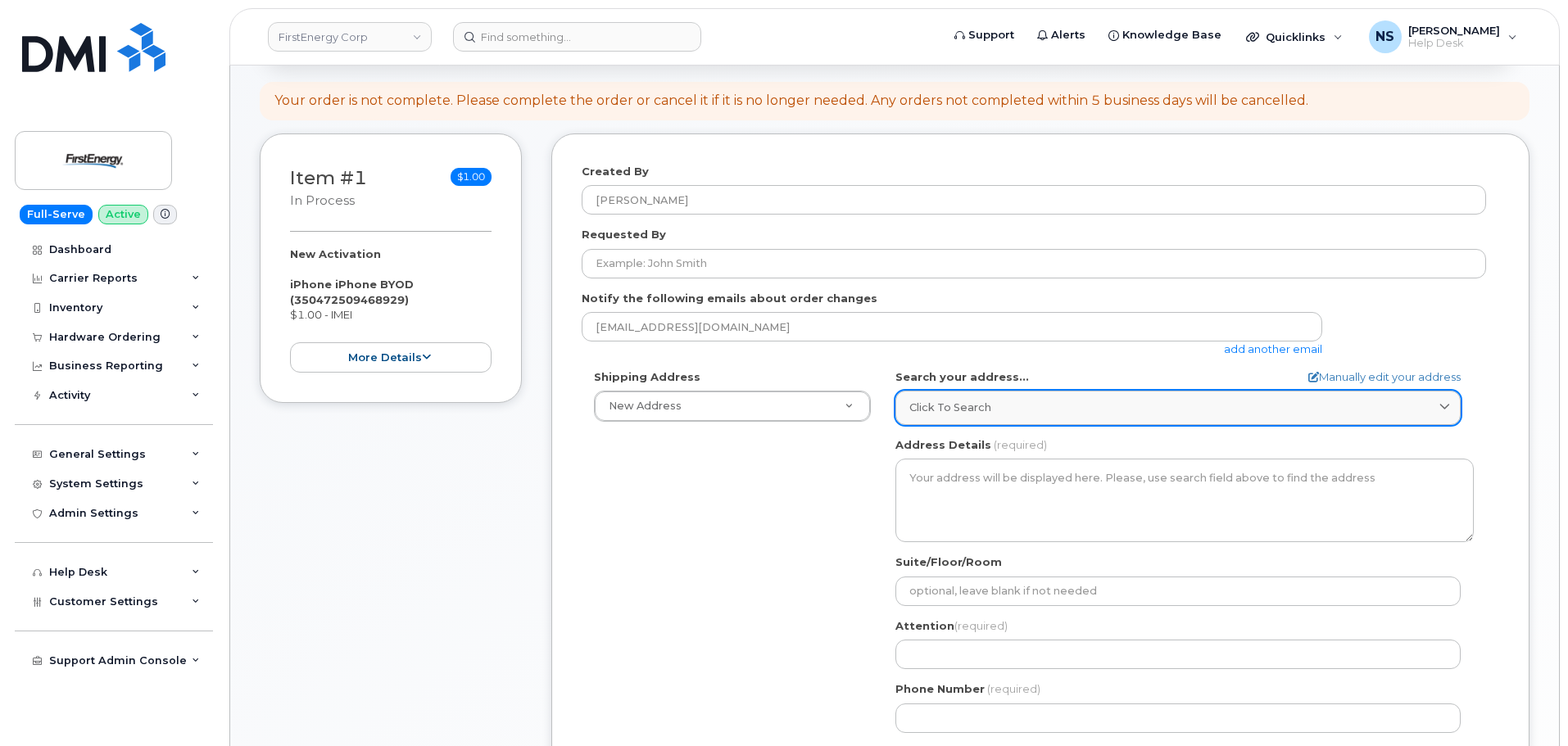
click at [960, 415] on link "Click to search" at bounding box center [1178, 407] width 565 height 34
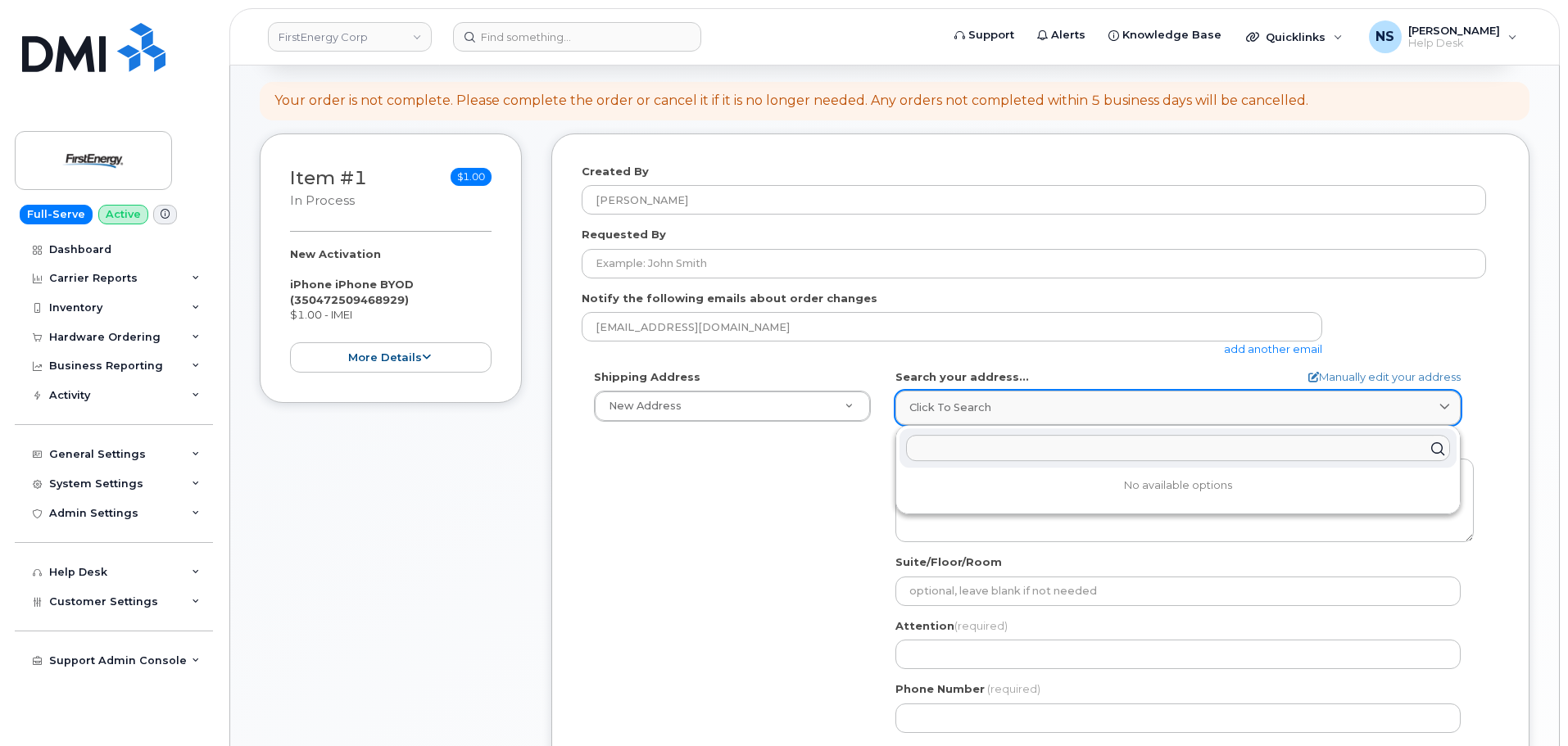
paste input "Location 2231 West Market Street"
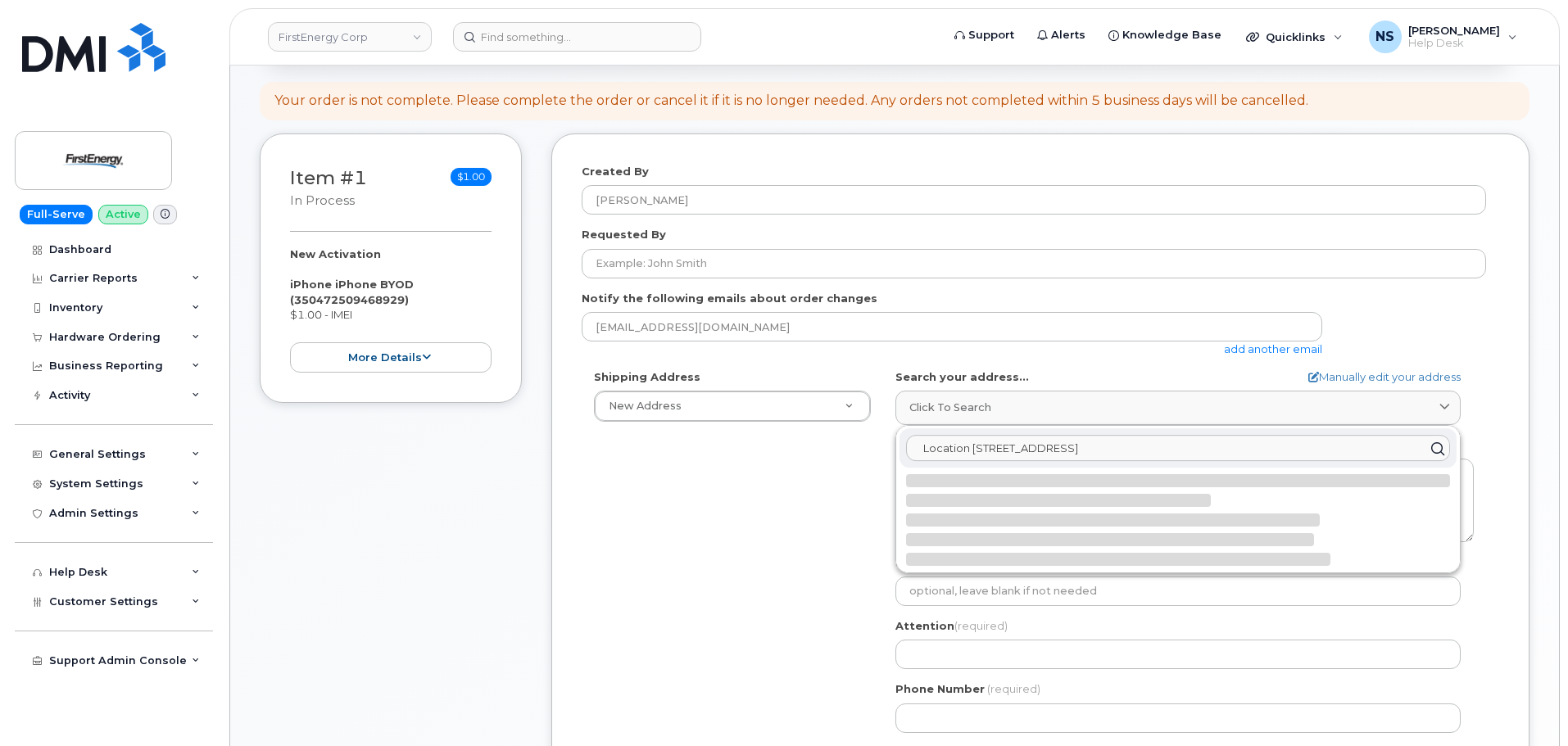
drag, startPoint x: 978, startPoint y: 451, endPoint x: 917, endPoint y: 453, distance: 61.0
click at [917, 453] on input "Location 2231 West Market Street" at bounding box center [1177, 449] width 544 height 26
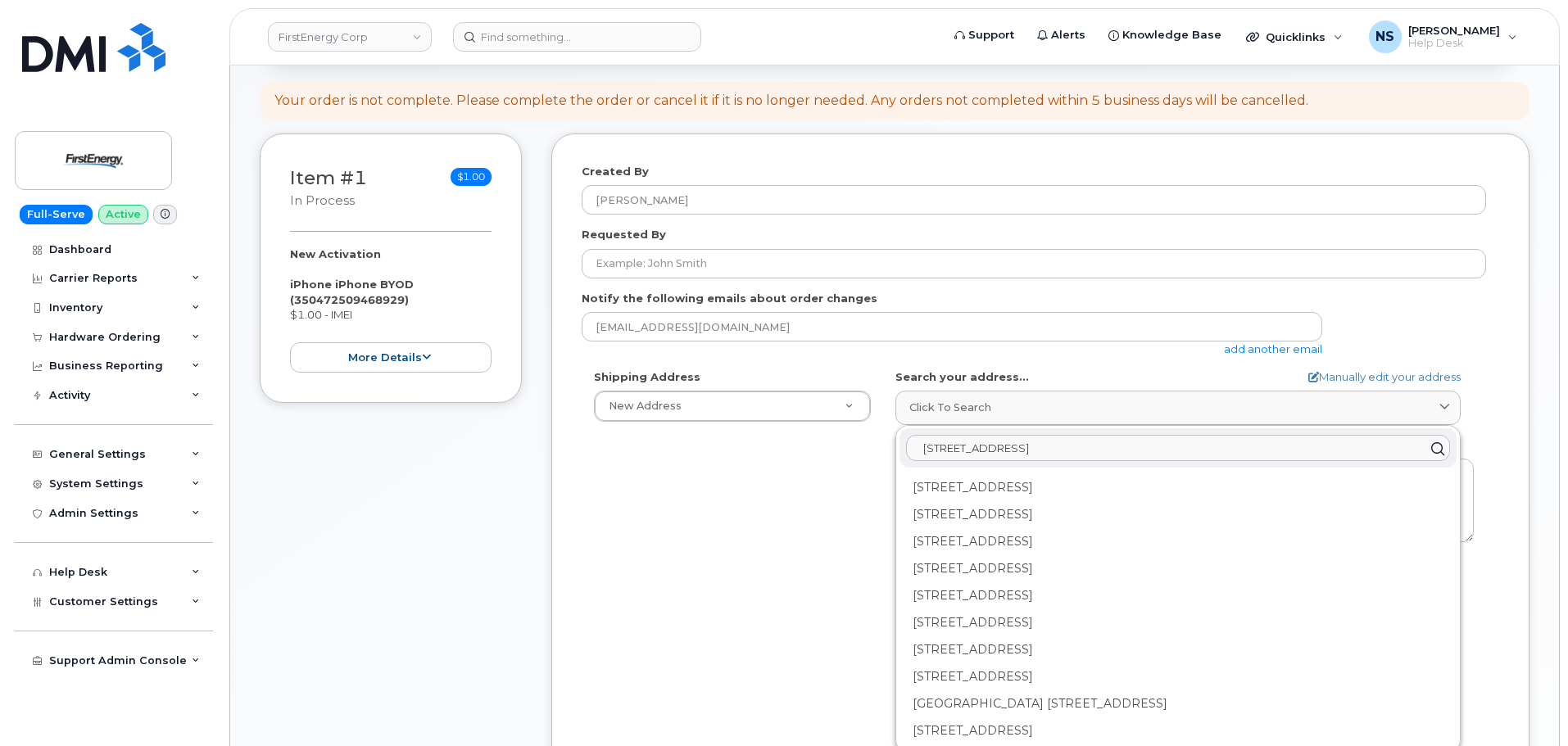
type input "2231 West Market Street"
click at [812, 522] on div "Shipping Address New Address New Address 100 Percheron Dr 2355 Oakland Ave AB S…" at bounding box center [1034, 557] width 904 height 376
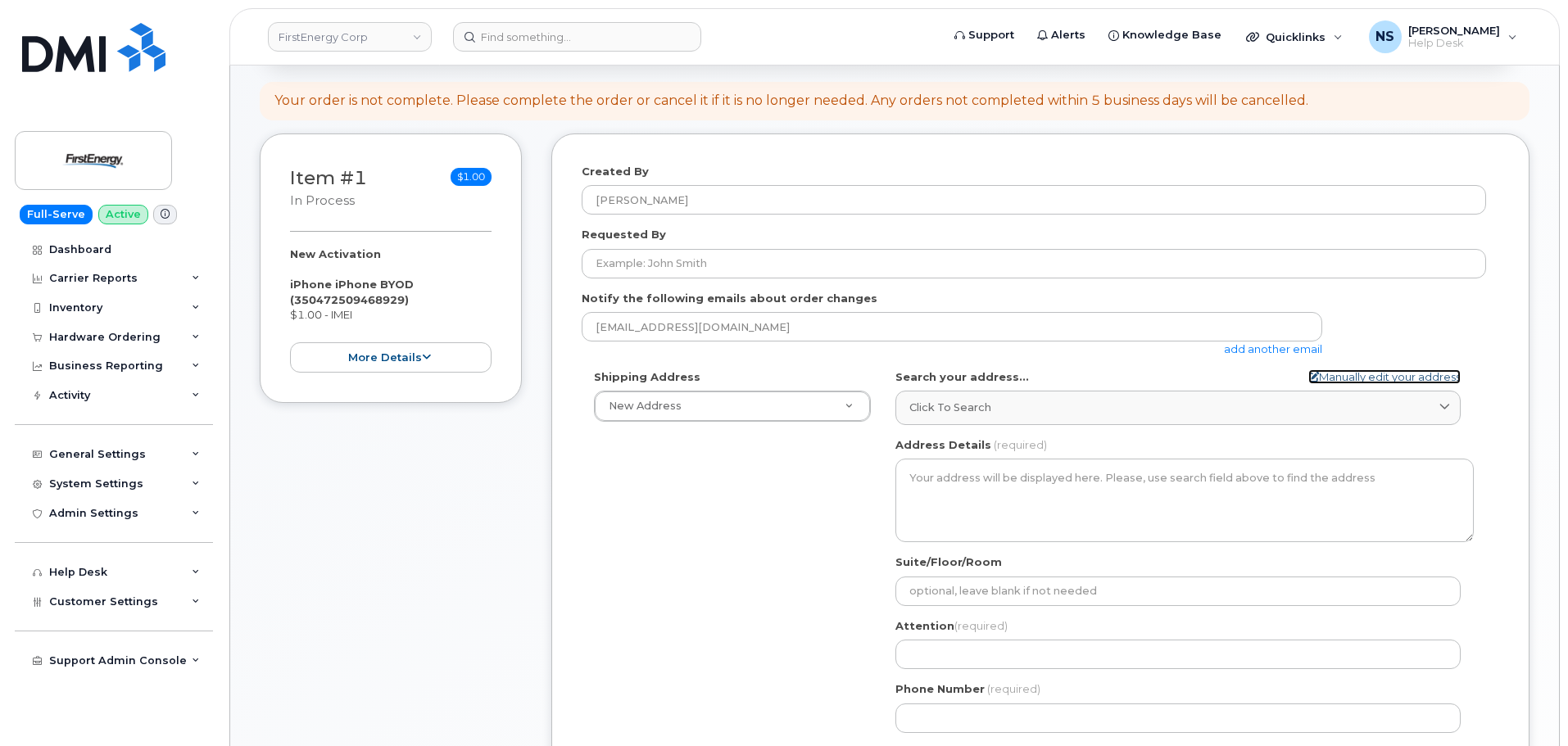
click at [1359, 383] on link "Manually edit your address" at bounding box center [1385, 377] width 152 height 16
select select
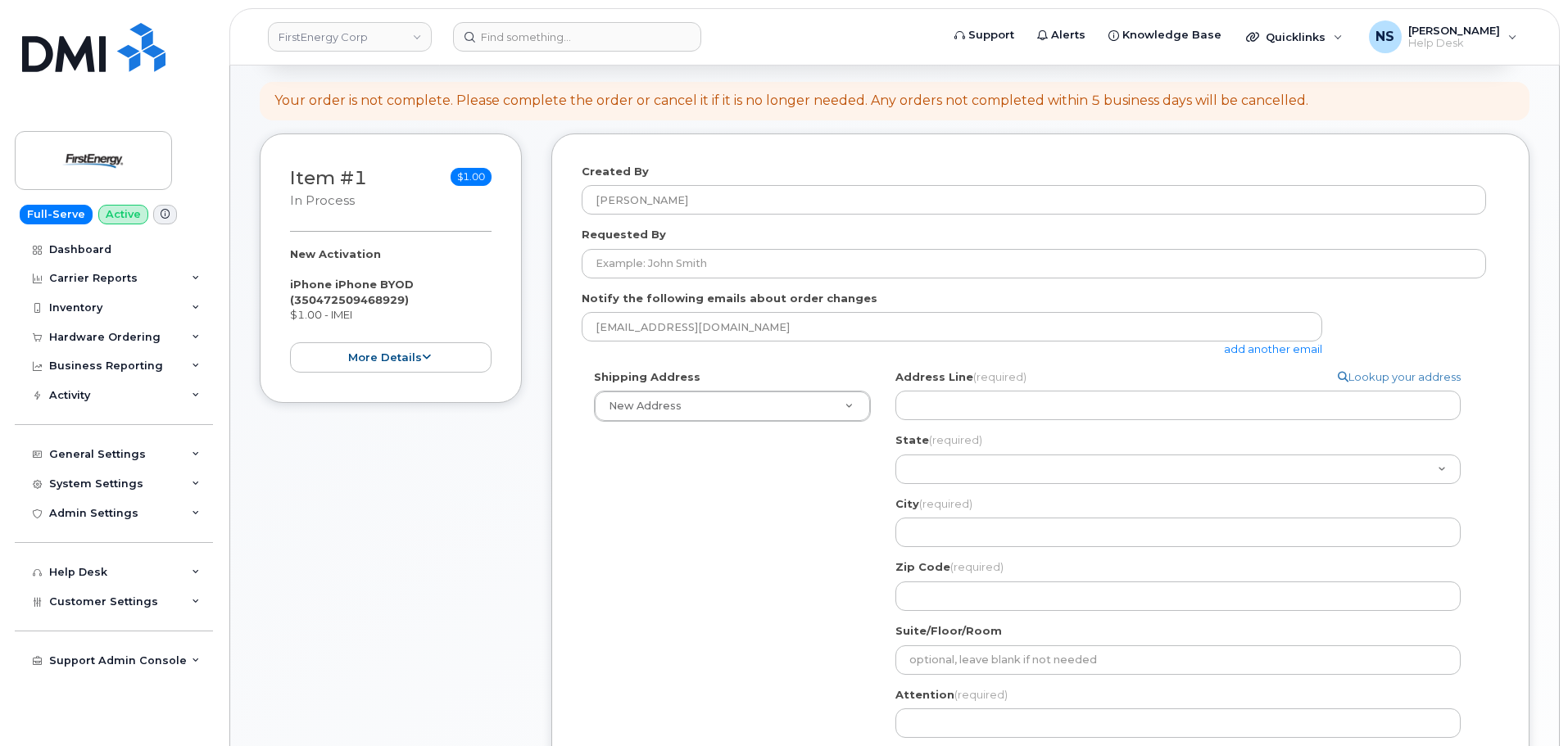
click at [1021, 389] on div "Address Line (required) Lookup your address" at bounding box center [1185, 395] width 578 height 52
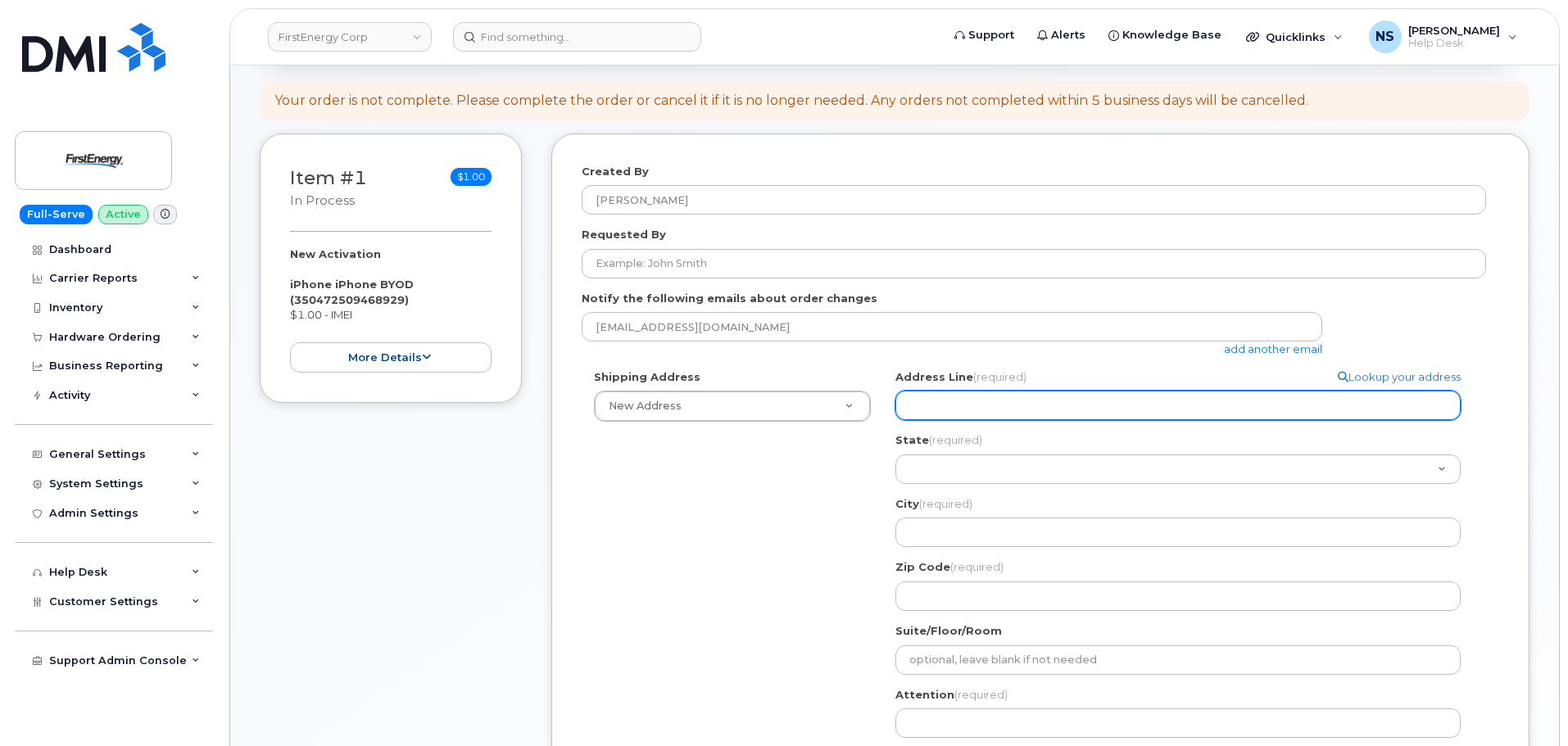
click at [1018, 396] on input "Address Line (required)" at bounding box center [1178, 404] width 565 height 29
paste input "2231 W Market StWarren, OH 44485"
select select
type input "2231 W Market StWarren, OH 44485"
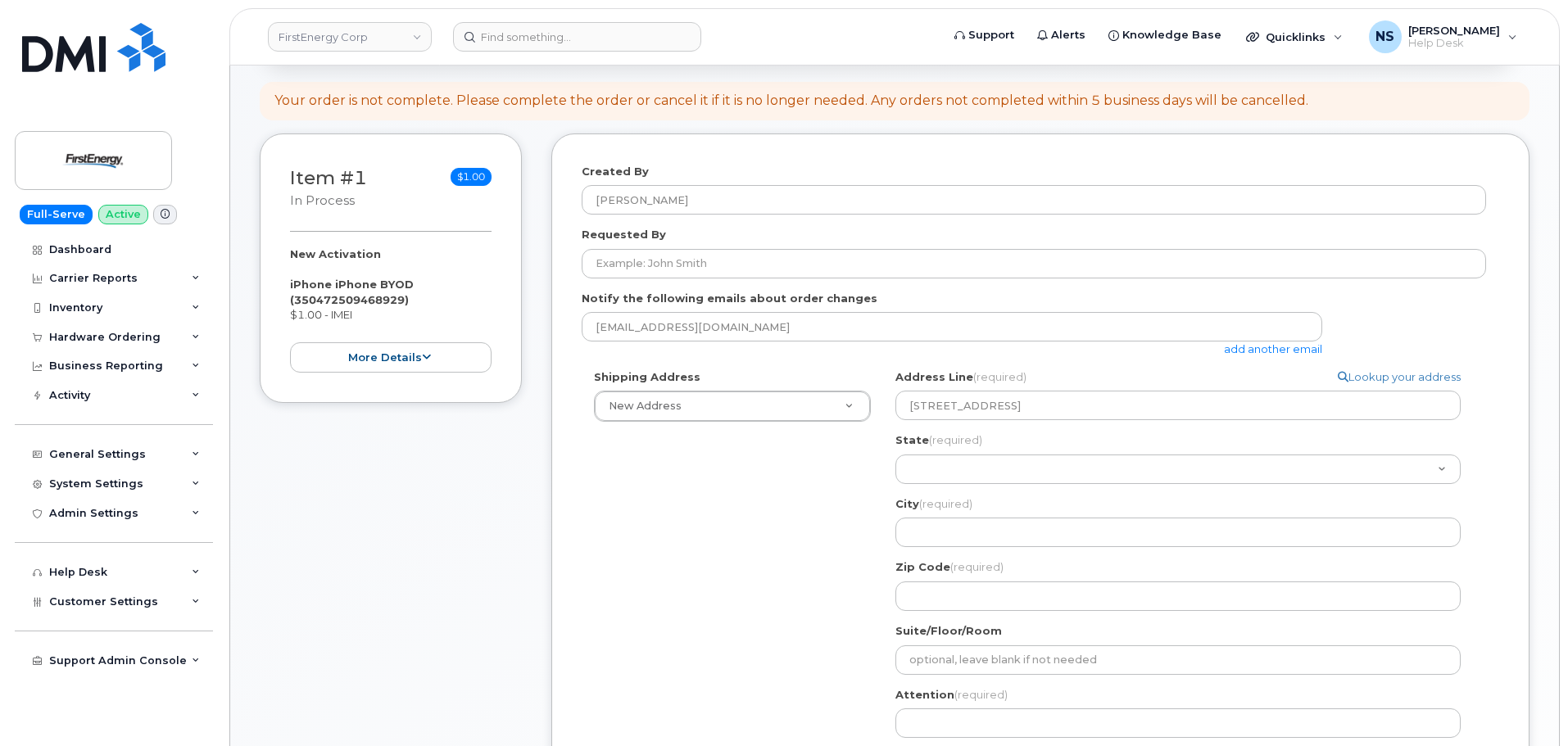
drag, startPoint x: 822, startPoint y: 469, endPoint x: 868, endPoint y: 464, distance: 46.3
click at [834, 466] on div "Shipping Address New Address New Address 100 Percheron Dr 2355 Oakland Ave Sear…" at bounding box center [1034, 592] width 904 height 445
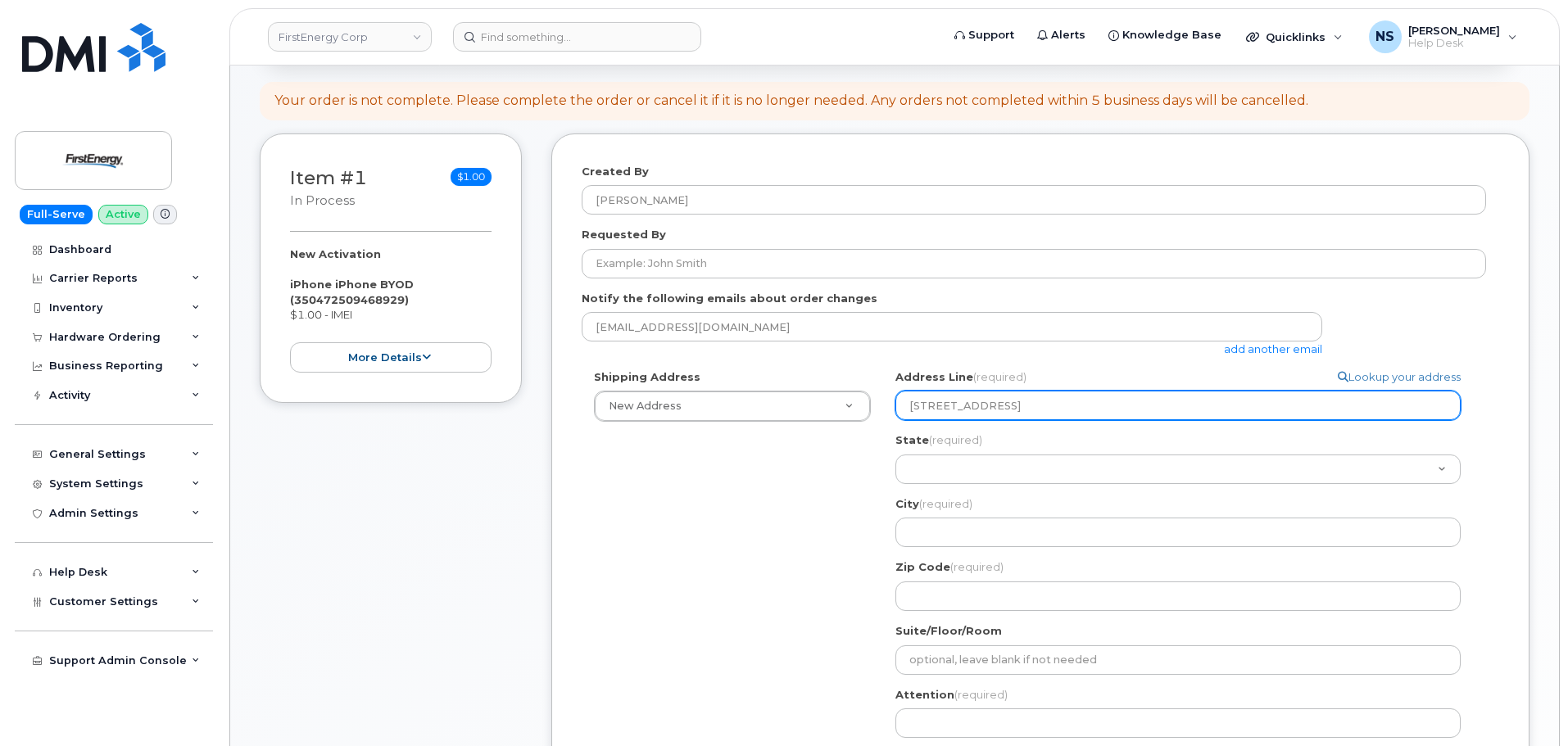
drag, startPoint x: 1121, startPoint y: 404, endPoint x: 1048, endPoint y: 405, distance: 73.0
click at [1048, 405] on input "2231 W Market StWarren, OH 44485" at bounding box center [1178, 404] width 565 height 29
select select
type input "2231 W Market StWarren"
click at [1062, 409] on input "2231 W Market StWarren" at bounding box center [1178, 404] width 565 height 29
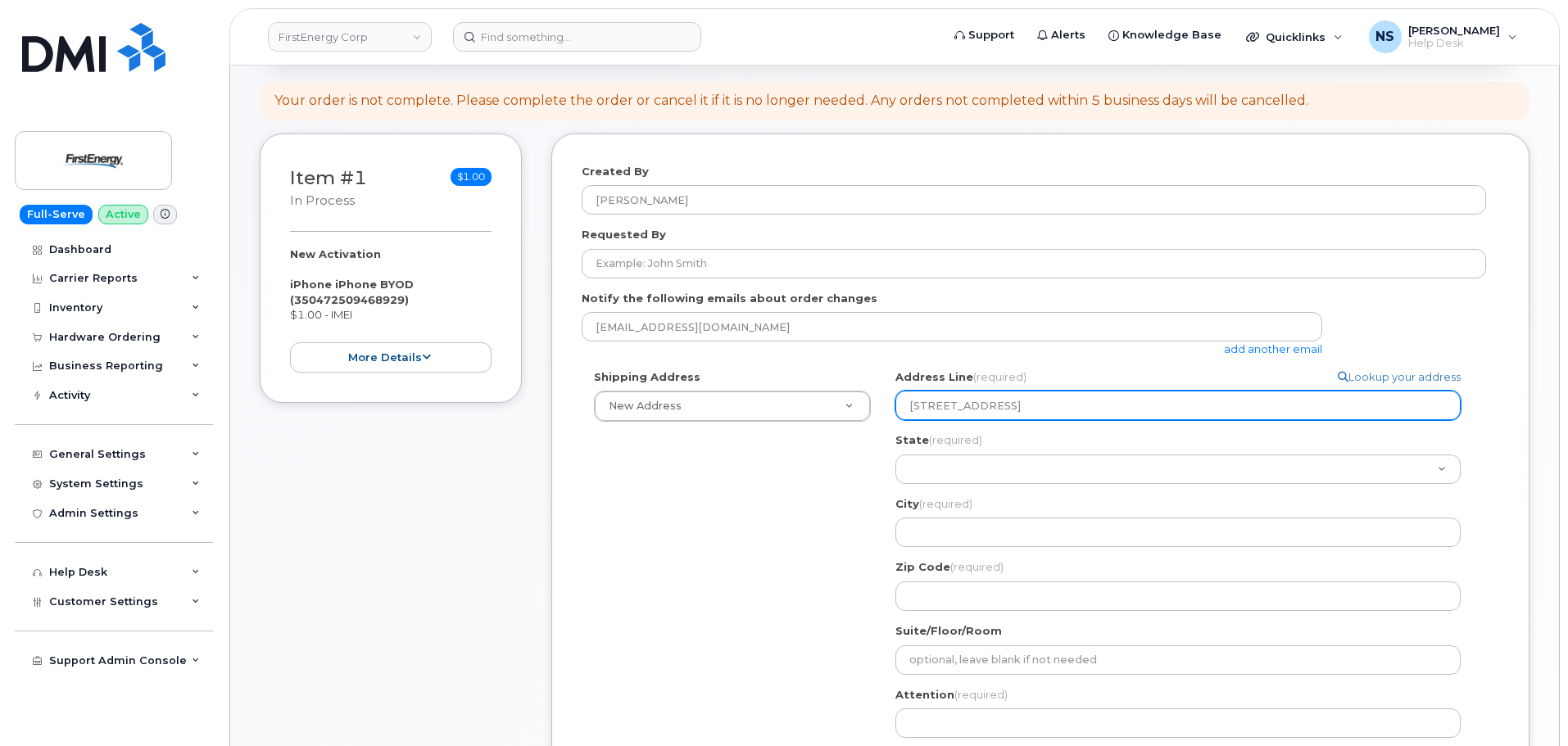
select select
type input "2231 W Market StWarren, OH 44485"
select select
click at [1046, 408] on input "Address Line (required)" at bounding box center [1178, 404] width 565 height 29
paste input ", OH 44485"
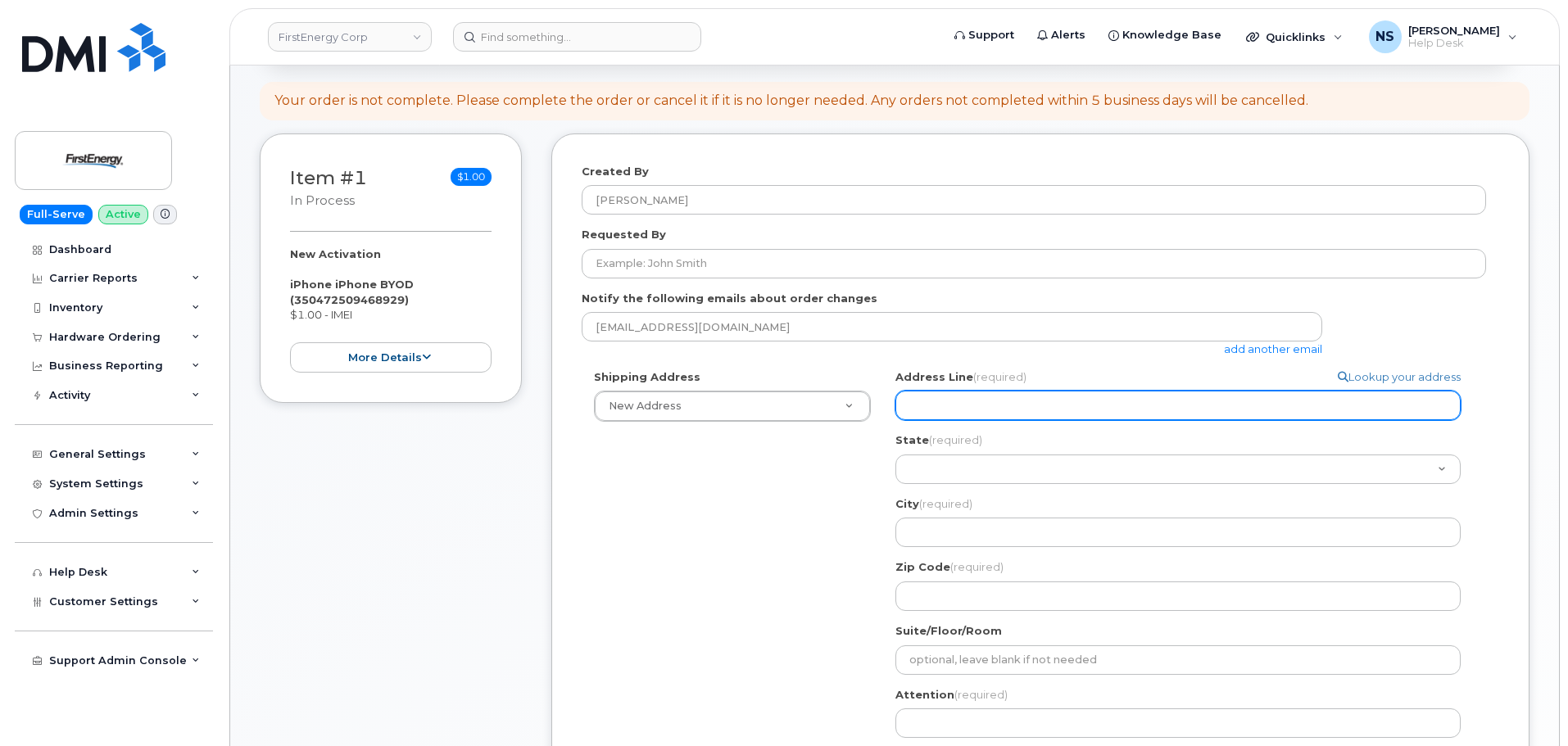
select select
type input ", OH 44485"
select select
click at [977, 419] on input "Address Line (required)" at bounding box center [1178, 404] width 565 height 29
paste input "2231 W Market StWarren, OH 44485"
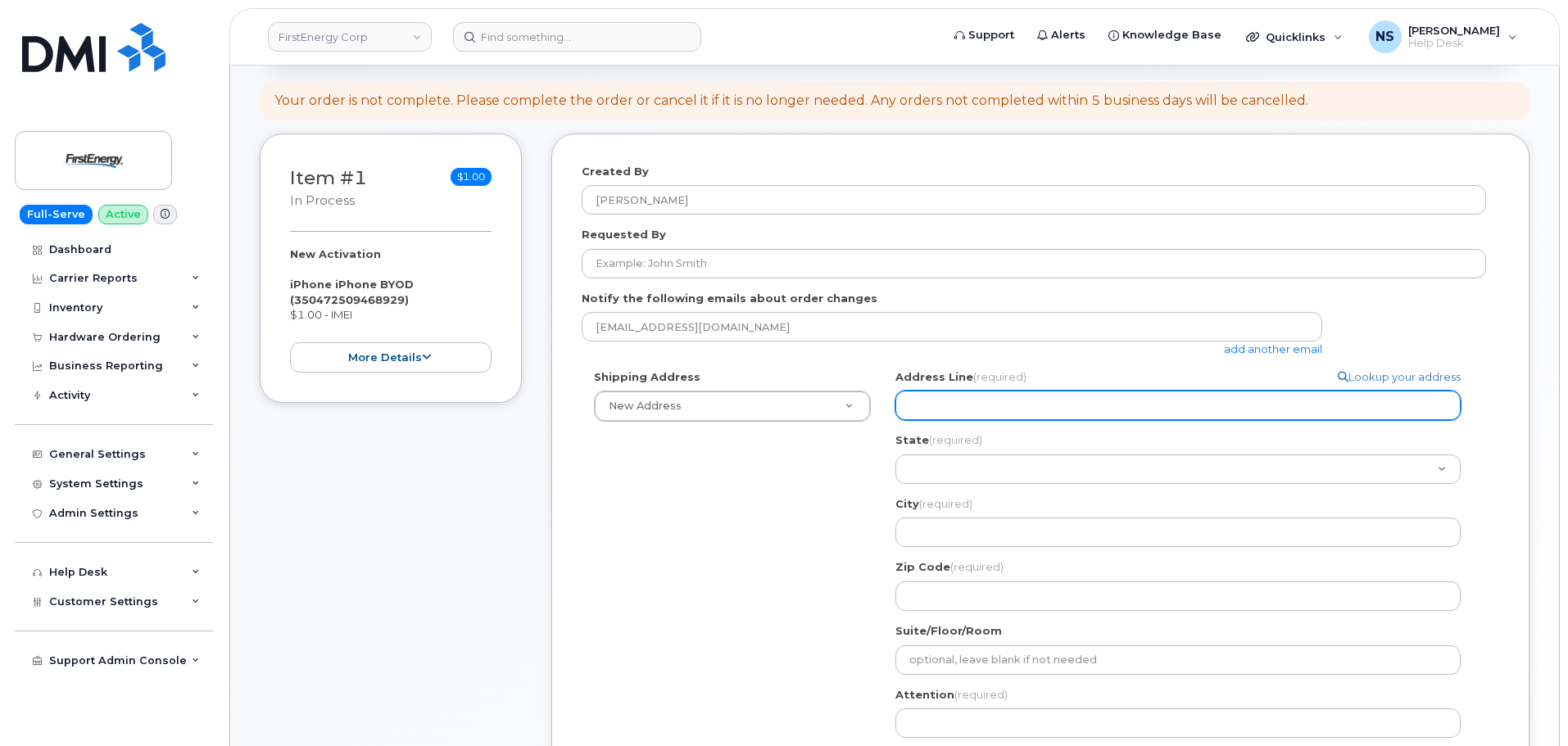
select select
type input "2231 W Market StWarren, OH 44485"
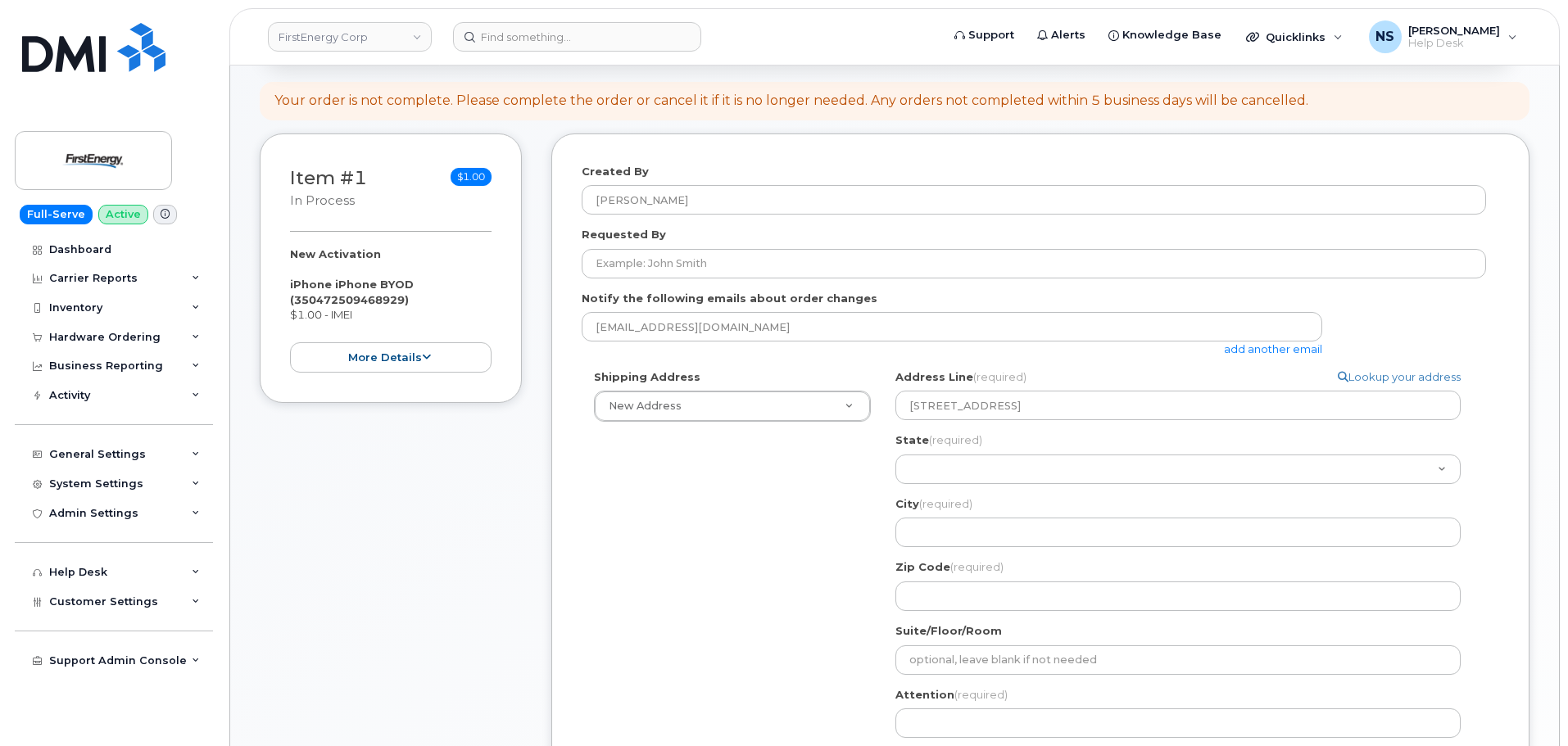
drag, startPoint x: 734, startPoint y: 547, endPoint x: 1054, endPoint y: 379, distance: 361.4
click at [748, 540] on div "Shipping Address New Address New Address 100 Percheron Dr 2355 Oakland Ave Sear…" at bounding box center [1034, 592] width 904 height 445
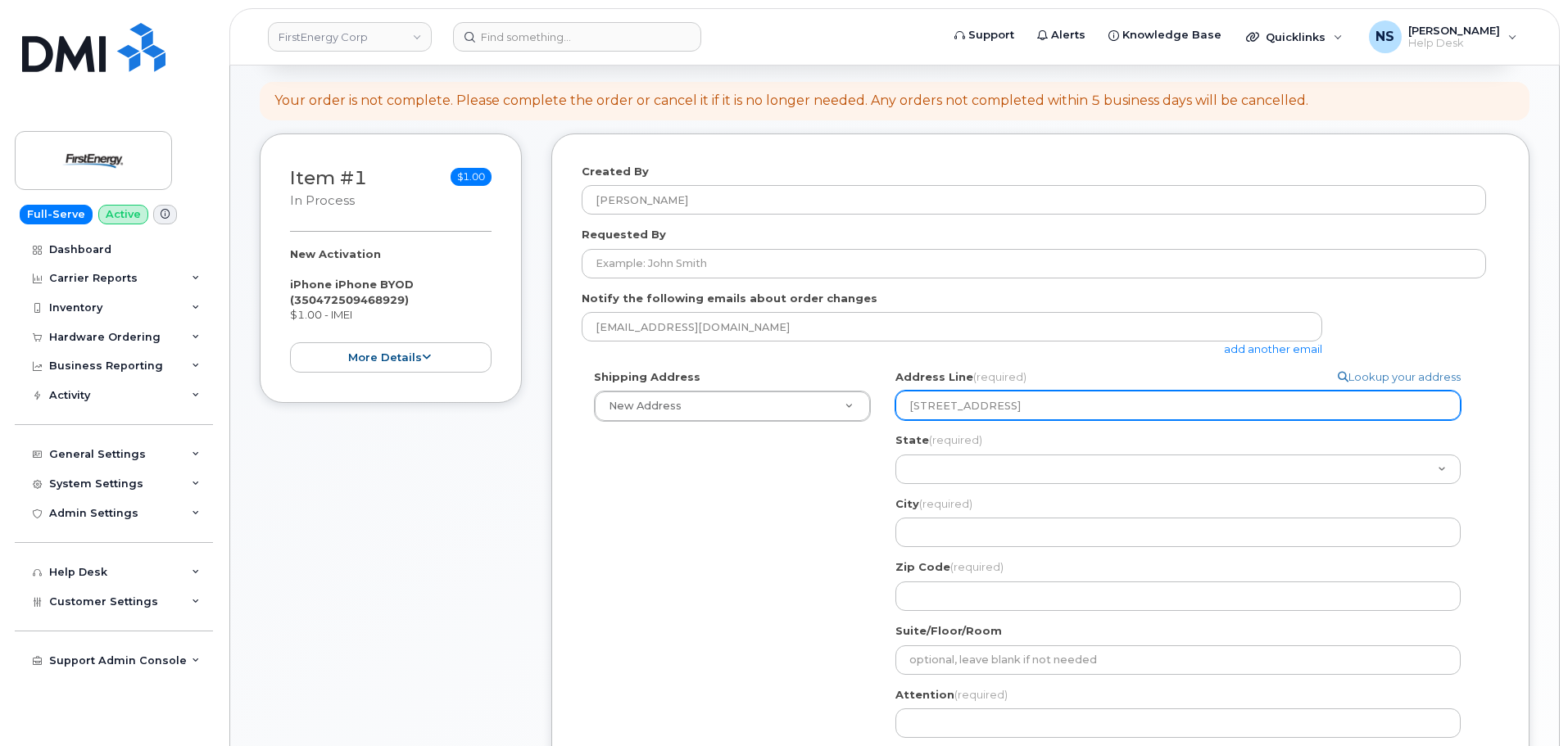
drag, startPoint x: 1135, startPoint y: 406, endPoint x: 1011, endPoint y: 402, distance: 124.1
click at [1011, 402] on input "2231 W Market StWarren, OH 44485" at bounding box center [1178, 404] width 565 height 29
select select
type input "2231 W Market St"
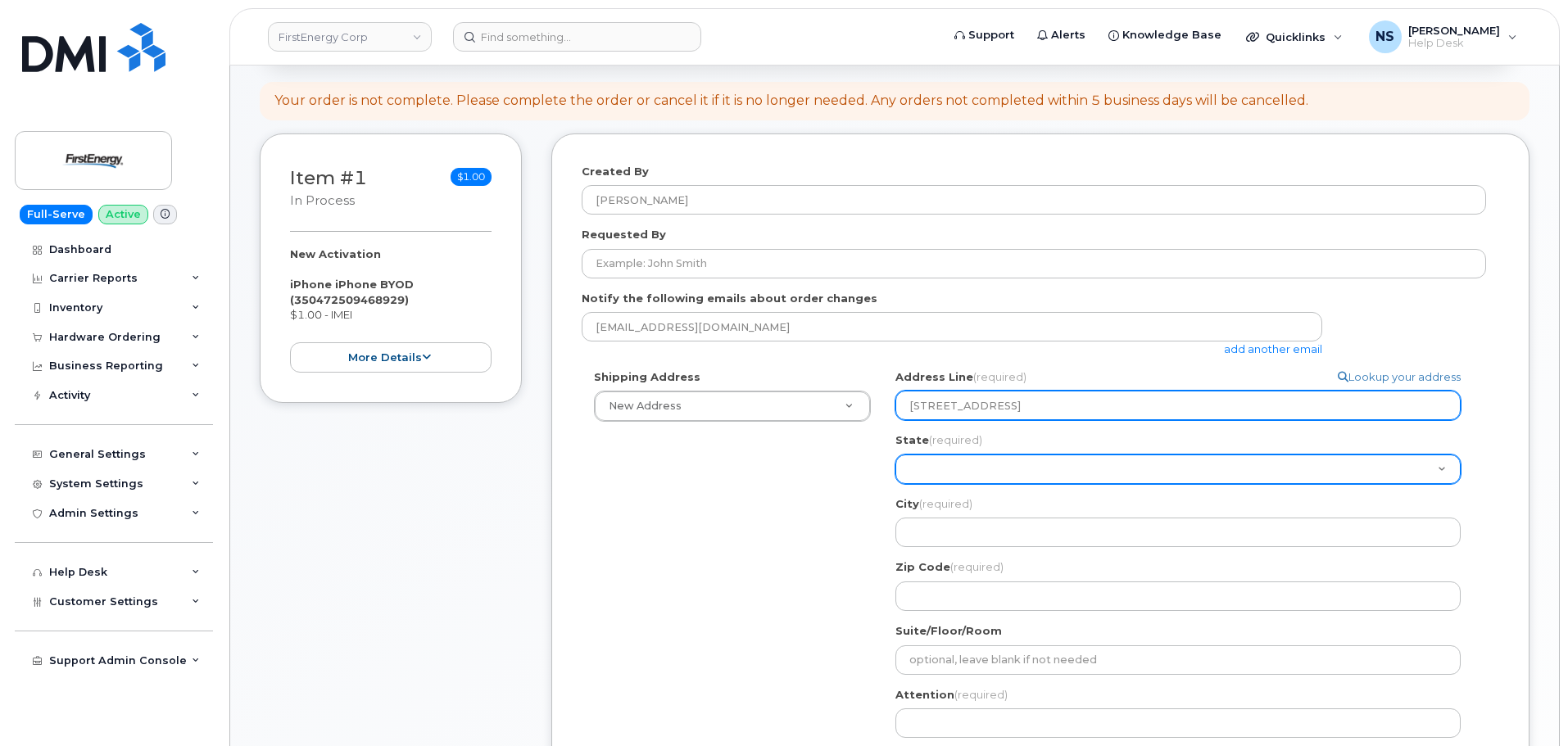
select select "OH"
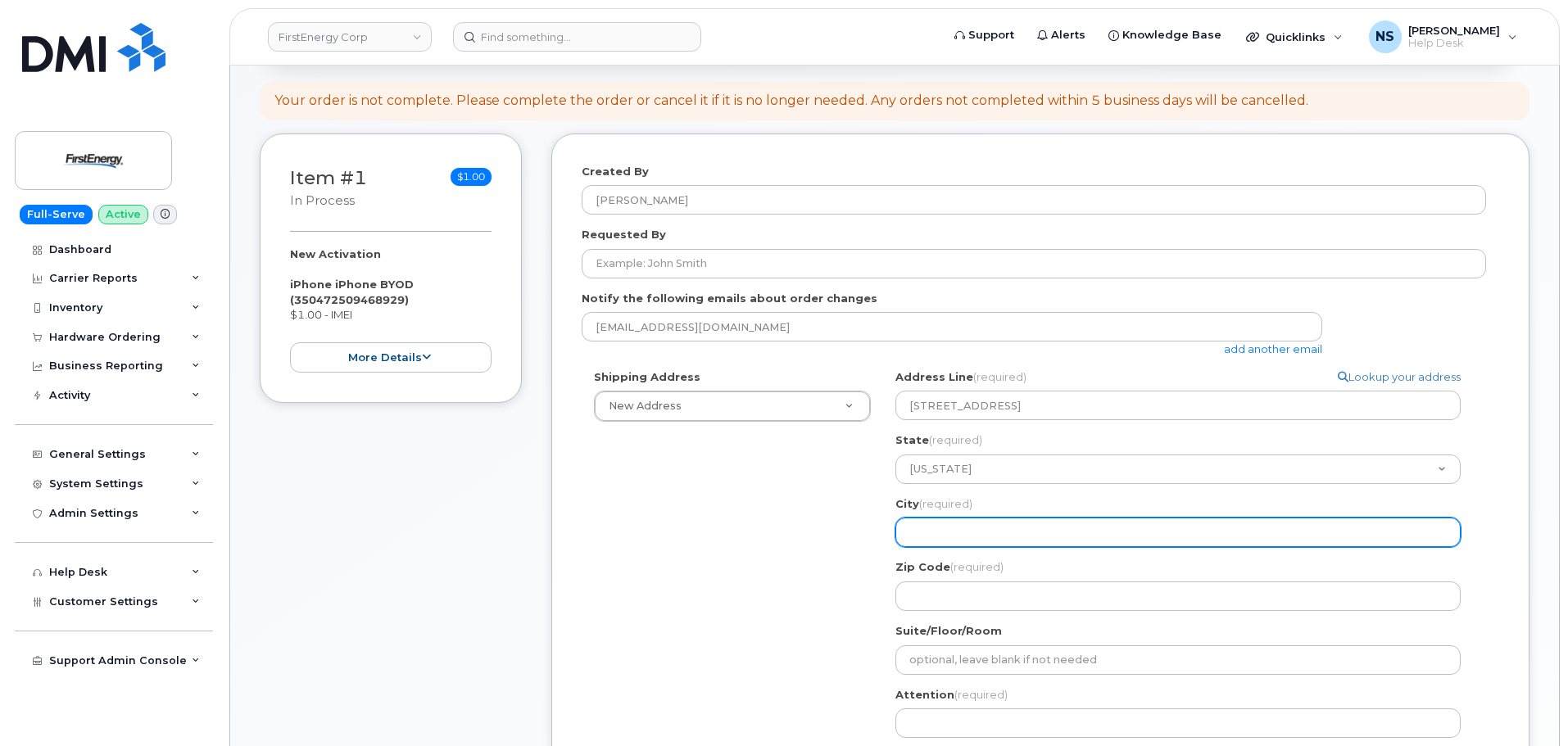
paste input "Warren, OH 44485"
select select
type input "Warren, OH 44485"
drag, startPoint x: 1034, startPoint y: 536, endPoint x: 946, endPoint y: 540, distance: 88.1
click at [946, 540] on input "Warren, OH 44485" at bounding box center [1178, 532] width 565 height 29
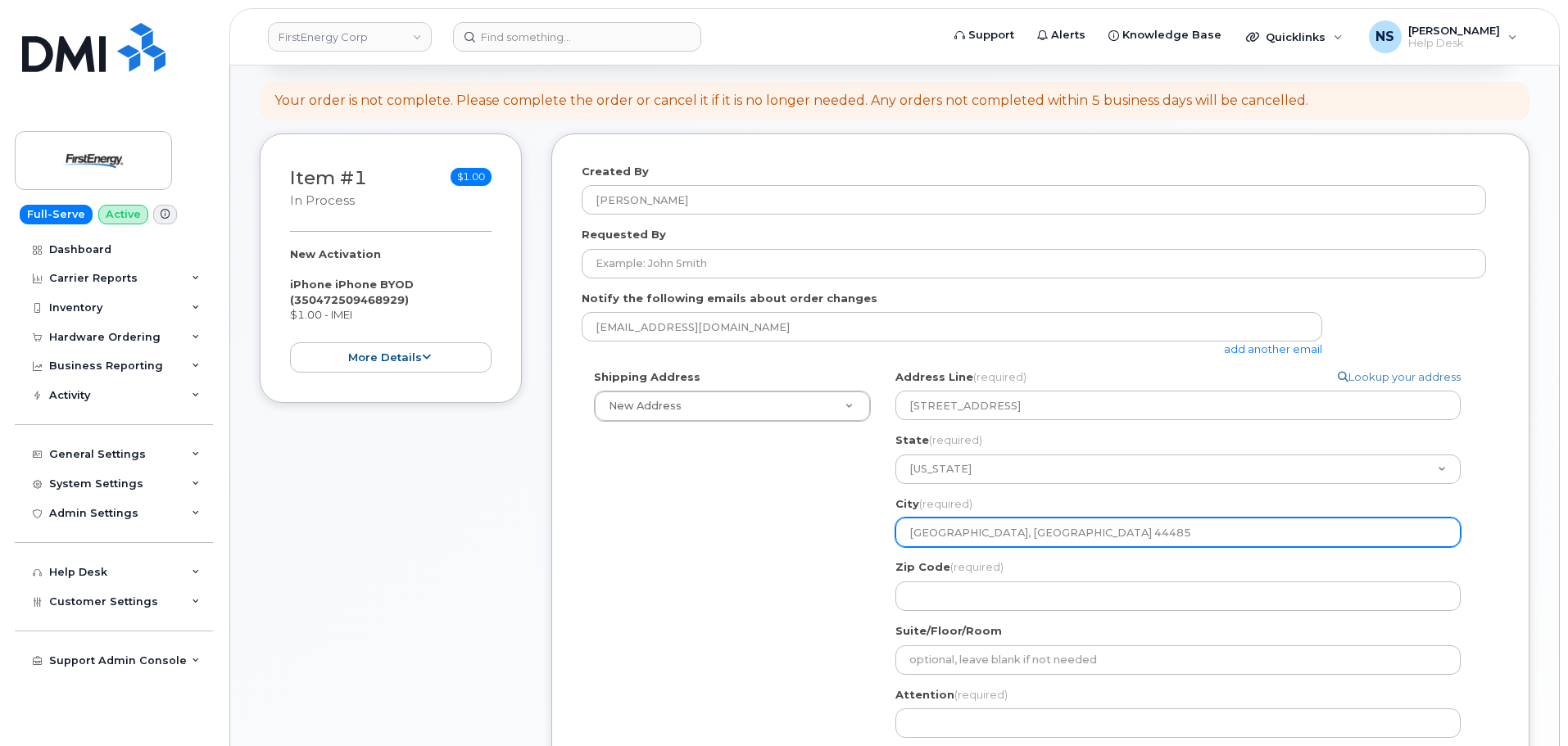
select select
type input "Warren="
select select
type input "[PERSON_NAME]"
select select
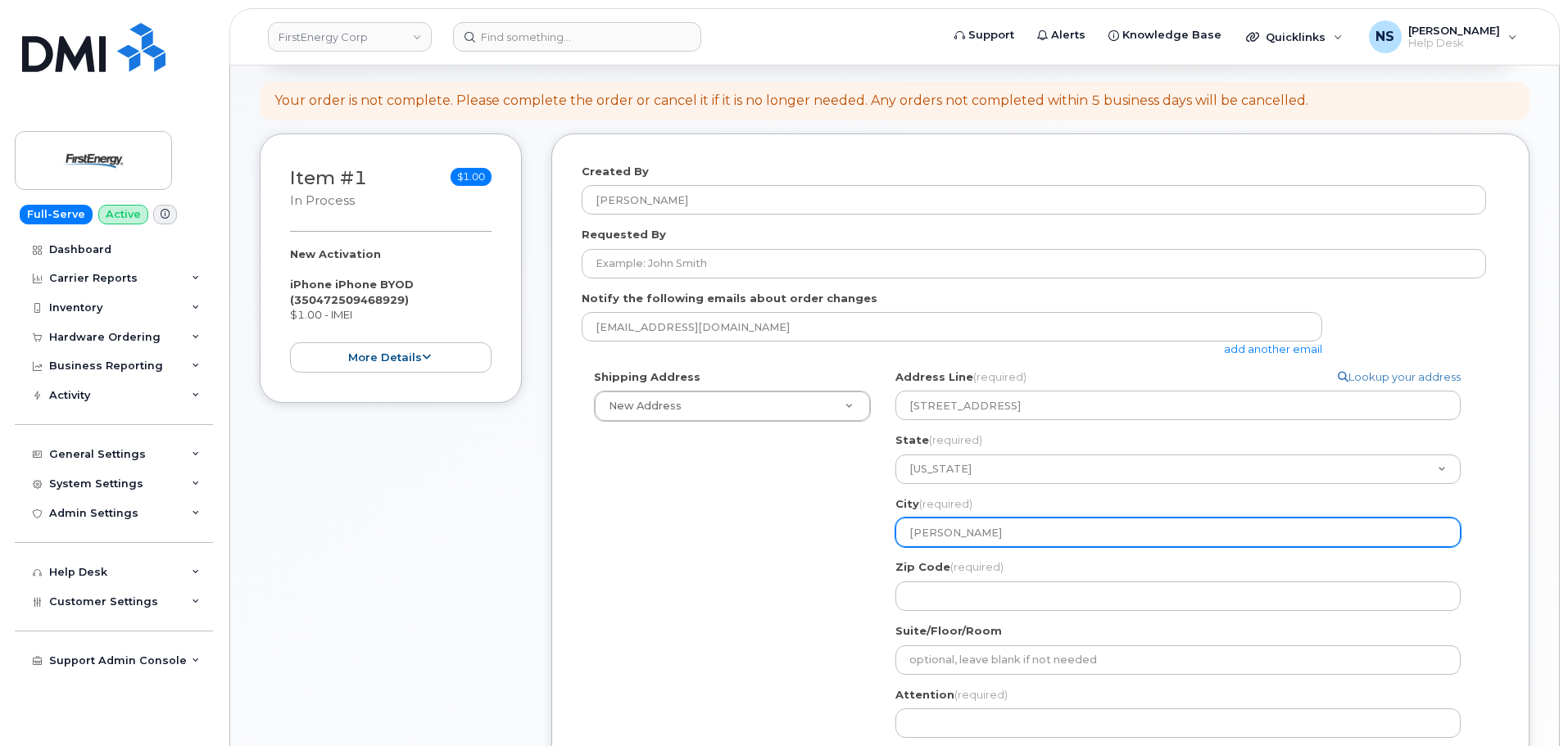
type input "Warren]"
select select
type input "Warren"
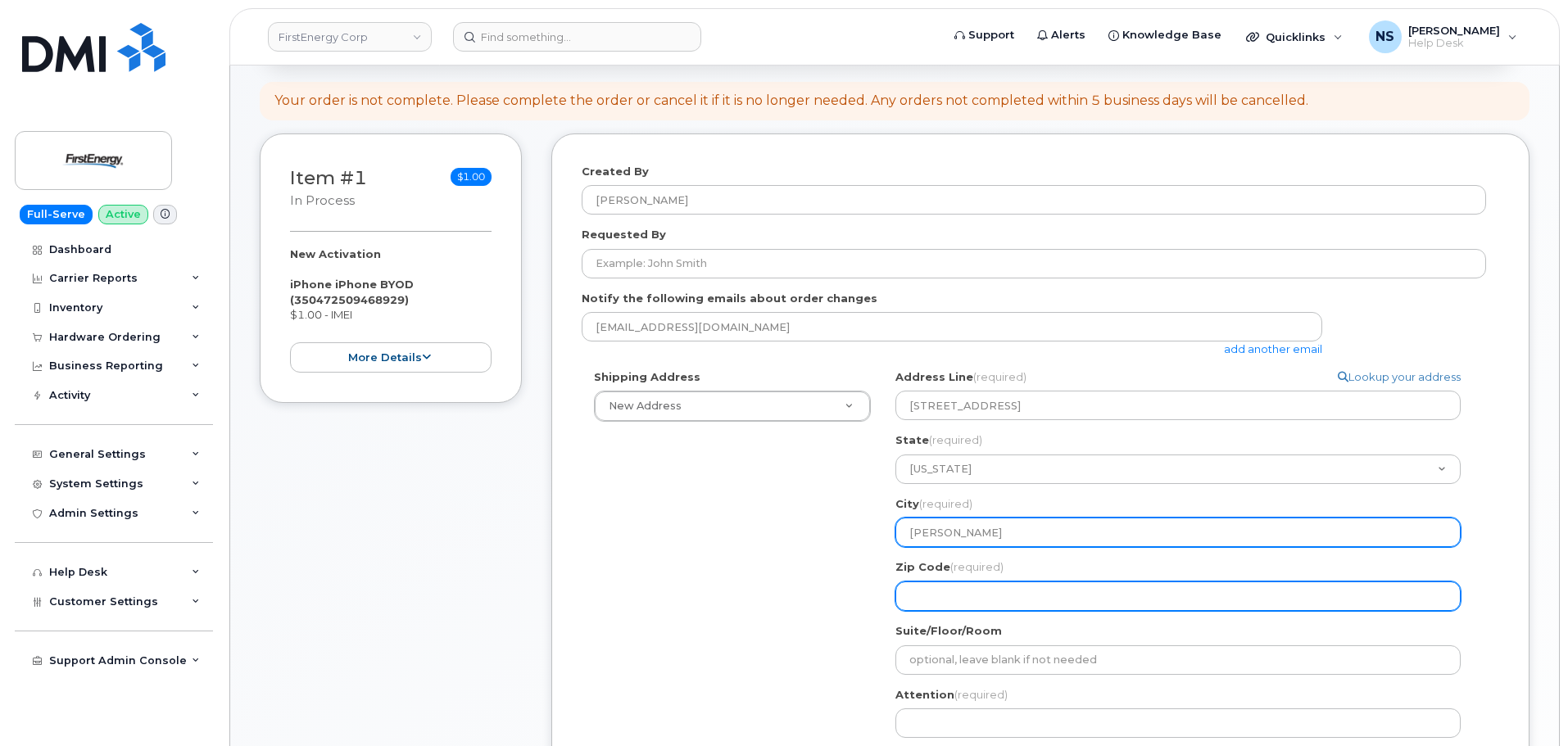
paste input "Warren, OH 44485"
select select
type input "Warren, OH 44485"
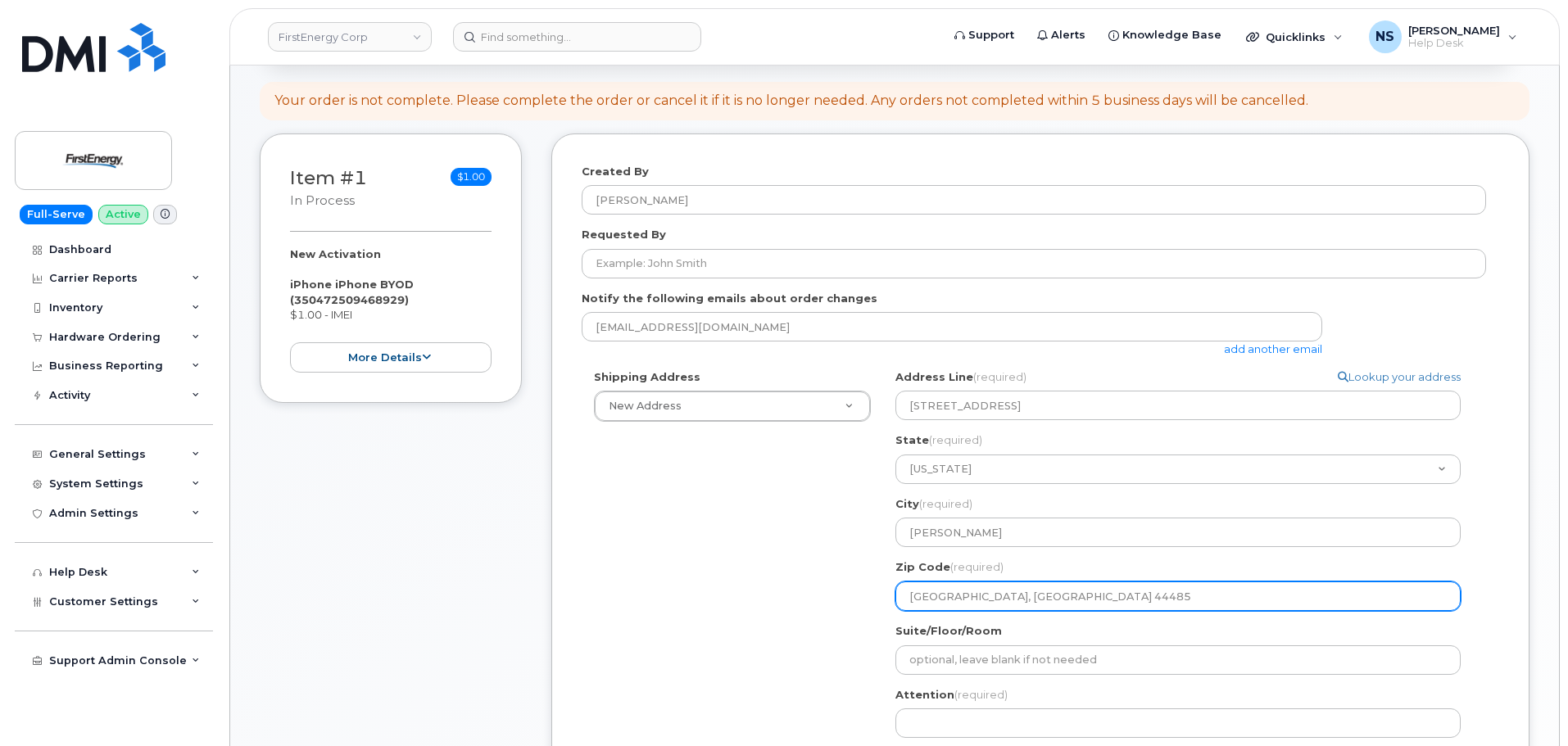
drag, startPoint x: 969, startPoint y: 601, endPoint x: 872, endPoint y: 603, distance: 97.0
click at [872, 603] on div "Shipping Address New Address New Address 100 Percheron Dr 2355 Oakland Ave OH W…" at bounding box center [1034, 592] width 904 height 445
select select
type input "44485"
select select
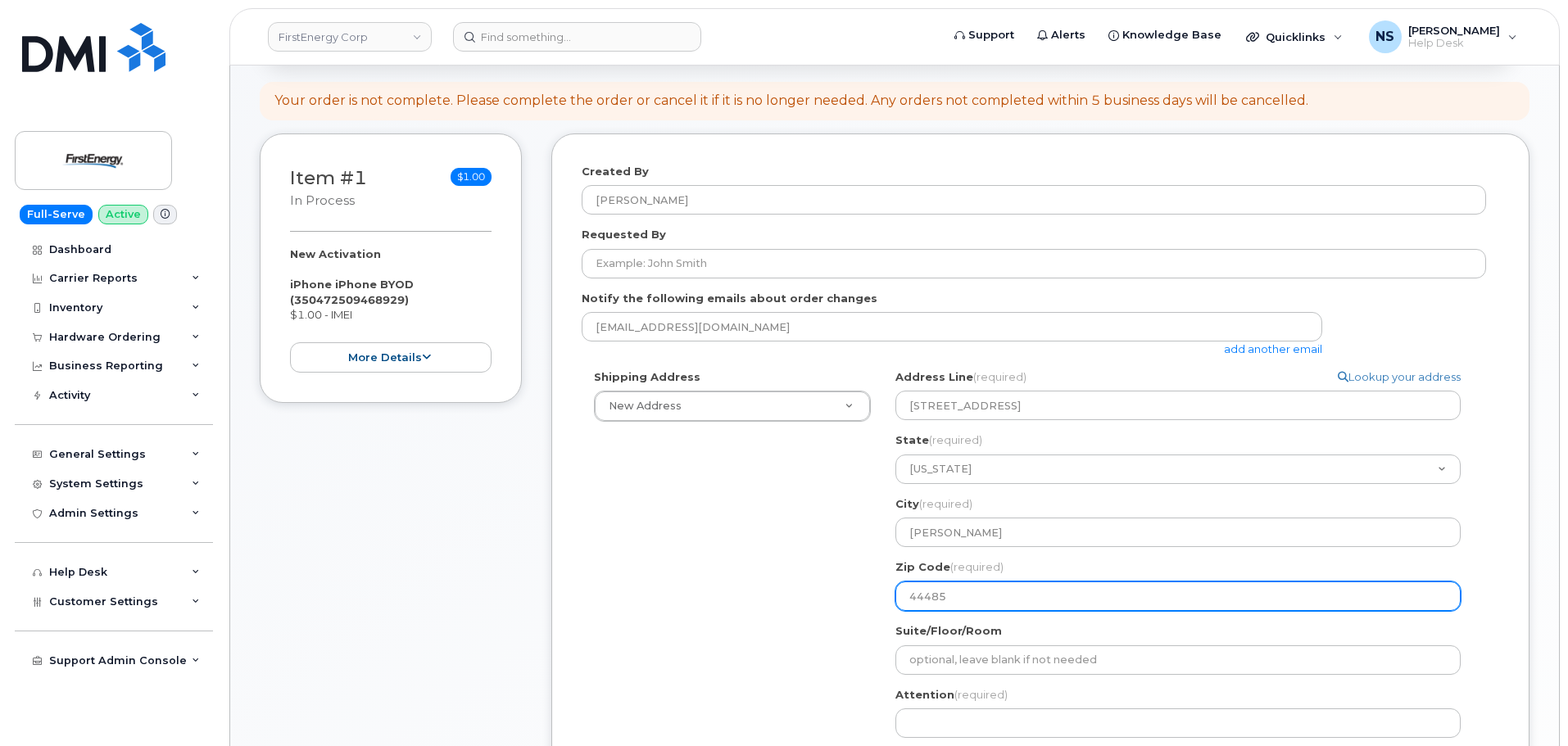
type input "\44485"
select select
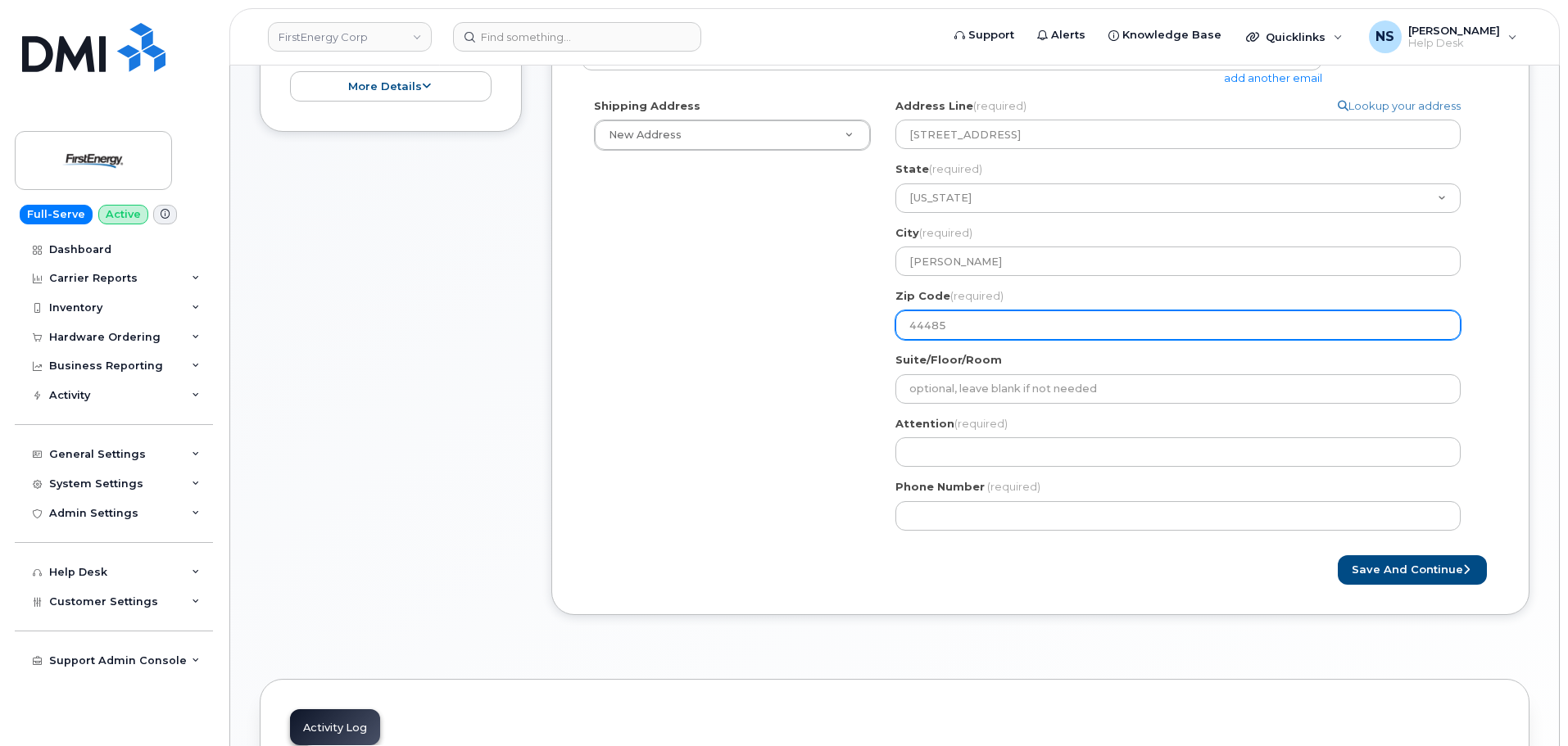
scroll to position [492, 0]
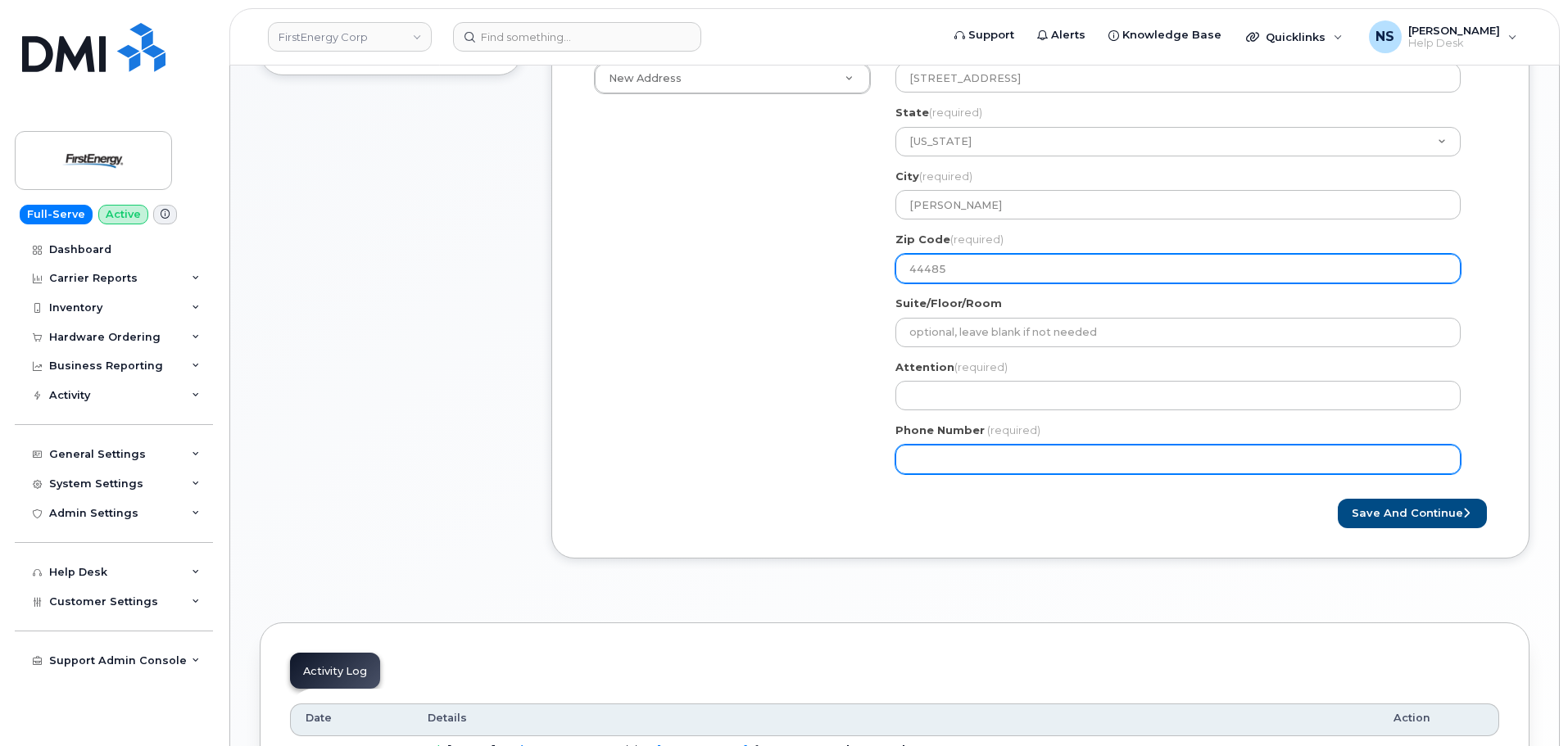
type input "44485"
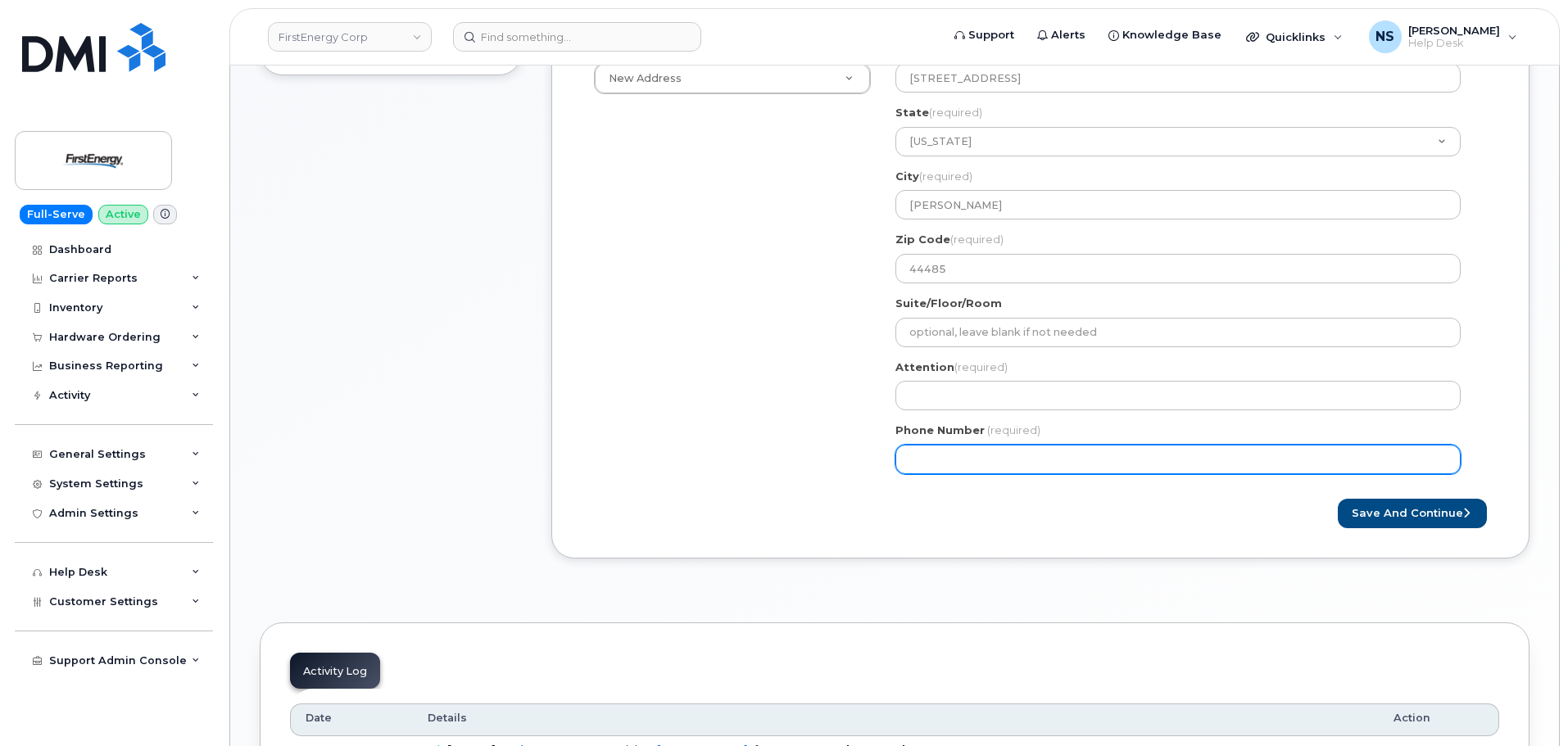
click at [964, 452] on input "Phone Number" at bounding box center [1178, 459] width 565 height 29
paste input "3304361466"
select select
type input "3304361466"
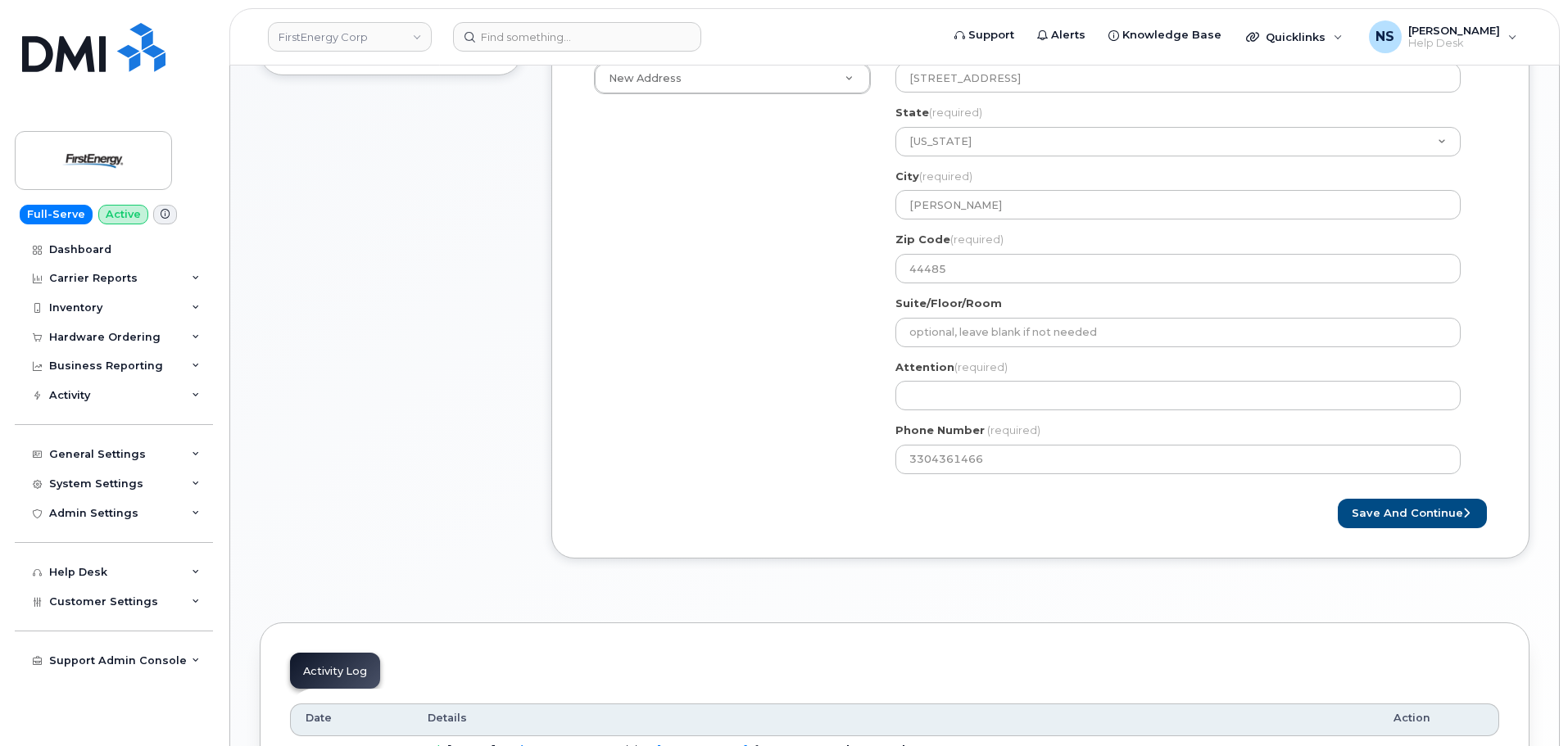
click at [414, 391] on div "Item #1 in process $1.00 New Activation iPhone iPhone BYOD (350472509468929) $1…" at bounding box center [391, 194] width 262 height 778
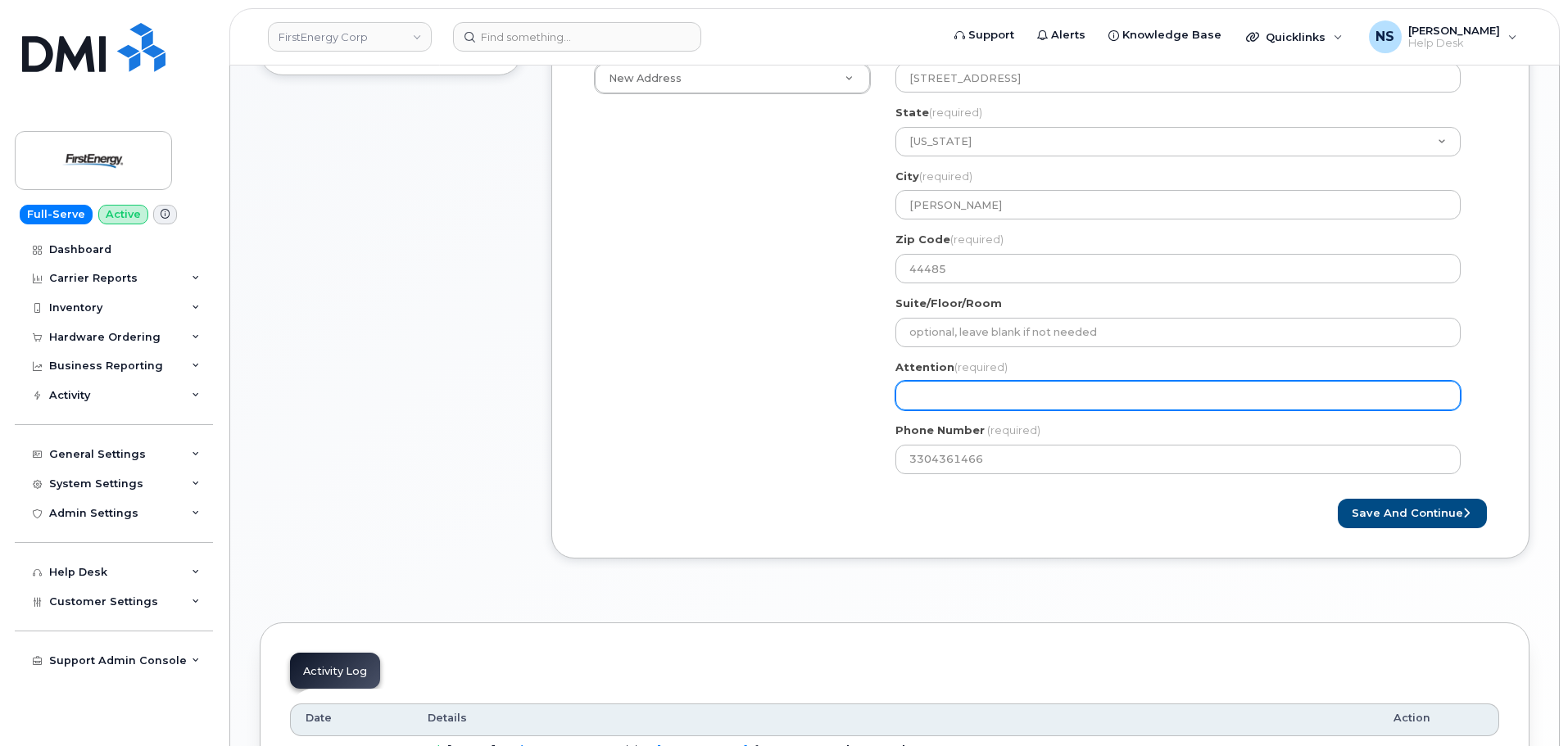
click at [983, 389] on input "Attention (required)" at bounding box center [1178, 395] width 565 height 29
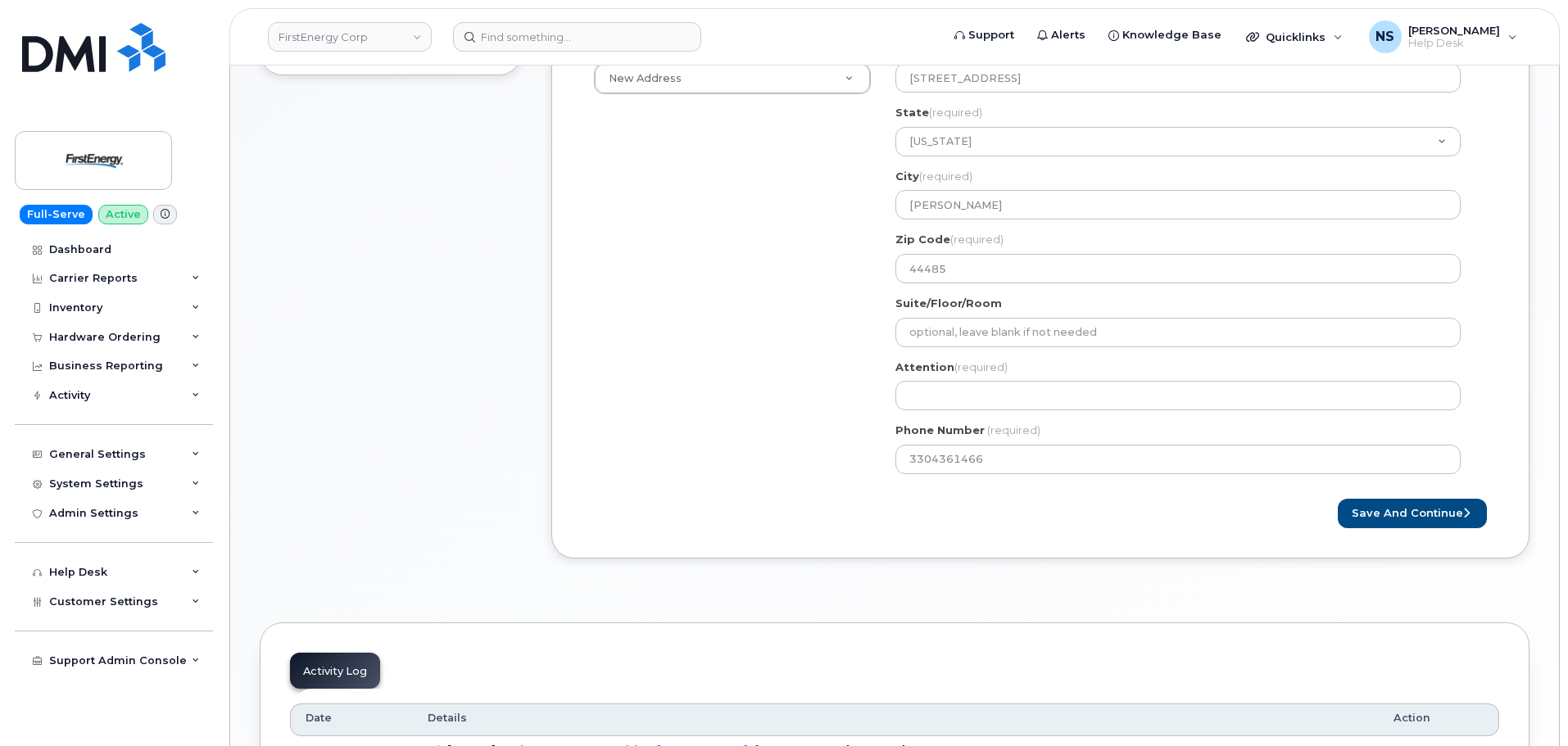
click at [785, 385] on div "Shipping Address New Address New Address 100 Percheron Dr 2355 Oakland Ave OH W…" at bounding box center [1034, 265] width 904 height 445
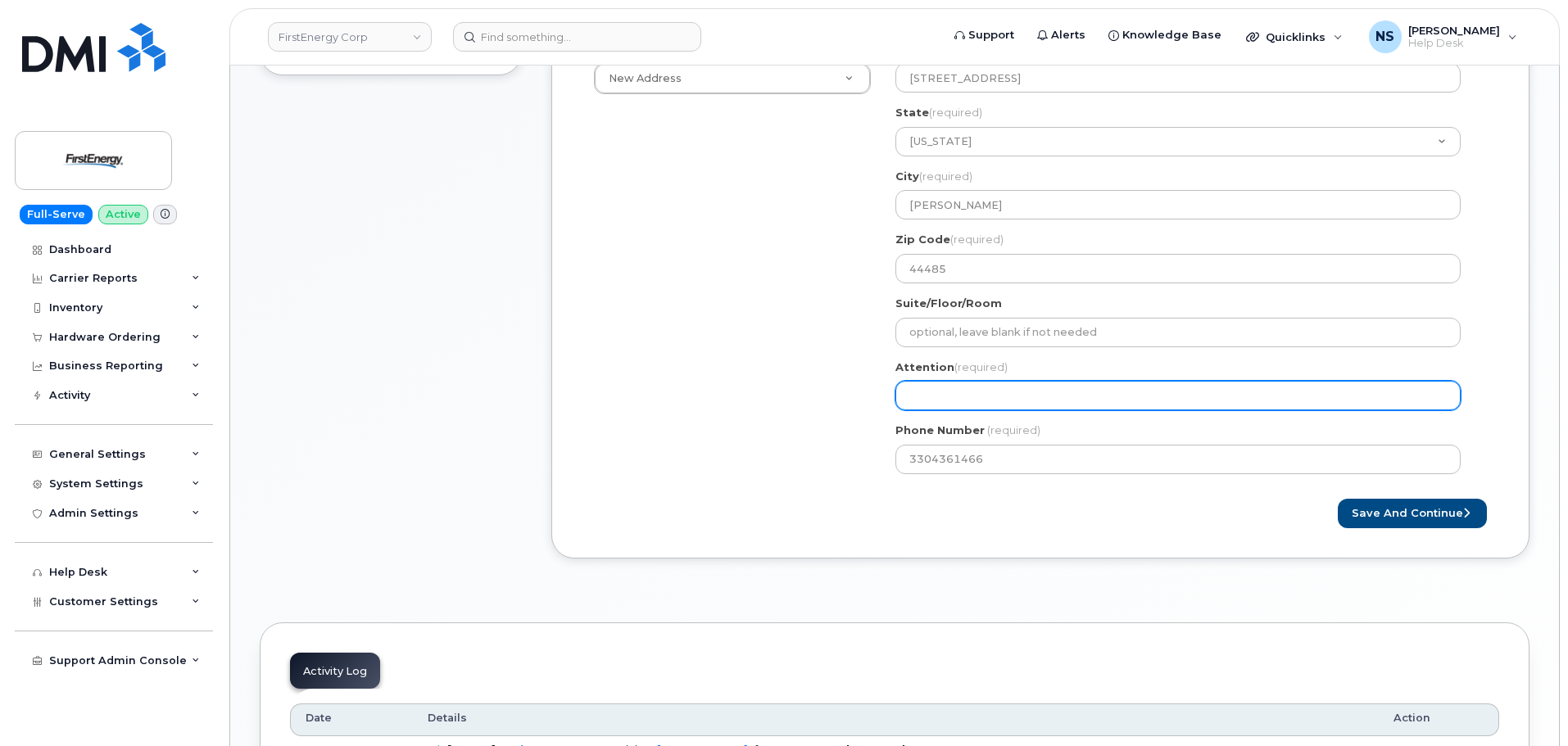
click at [904, 400] on input "Attention (required)" at bounding box center [1178, 395] width 565 height 29
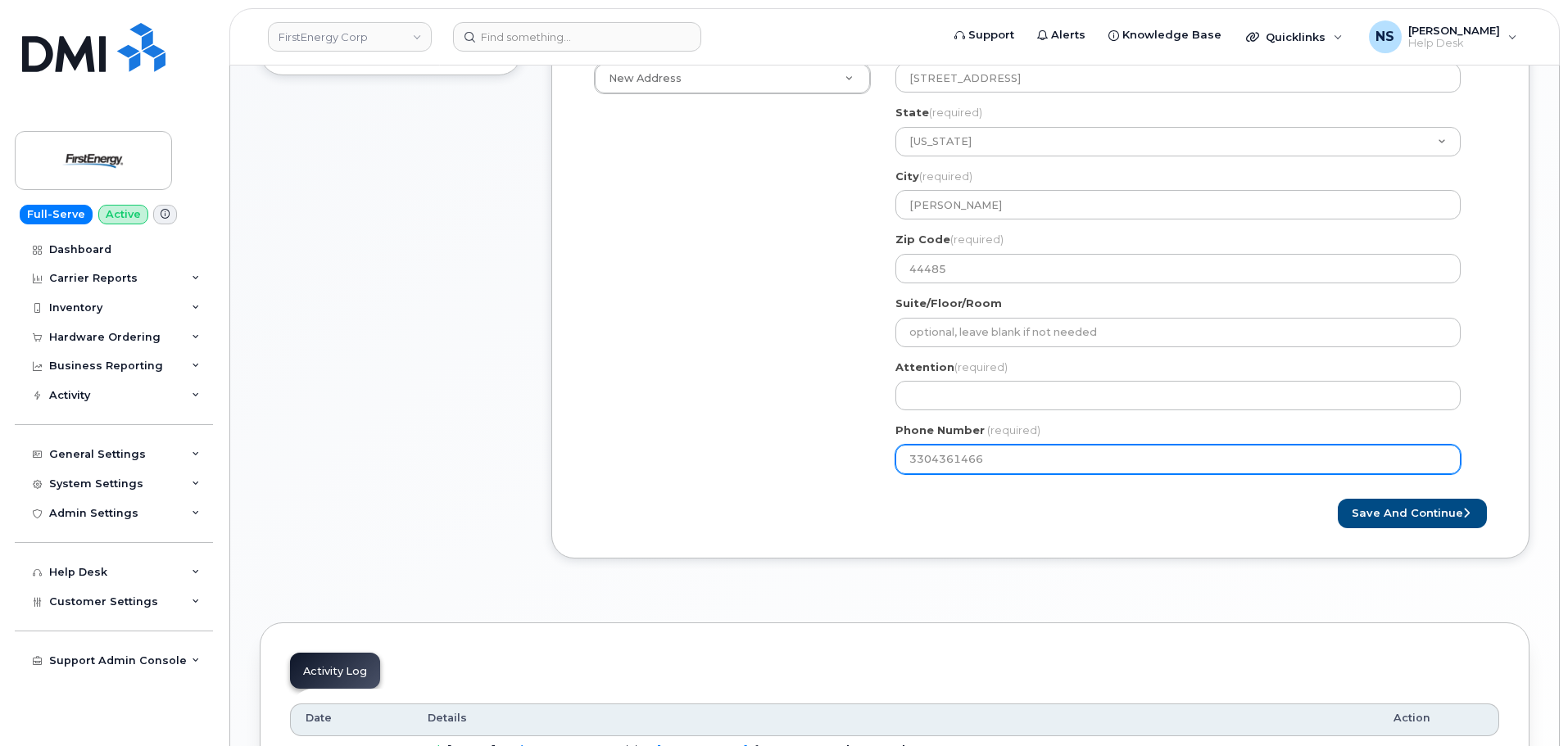
drag, startPoint x: 618, startPoint y: 409, endPoint x: 683, endPoint y: 349, distance: 88.5
click at [640, 406] on div "Shipping Address New Address New Address 100 Percheron Dr 2355 Oakland Ave OH W…" at bounding box center [1034, 265] width 904 height 445
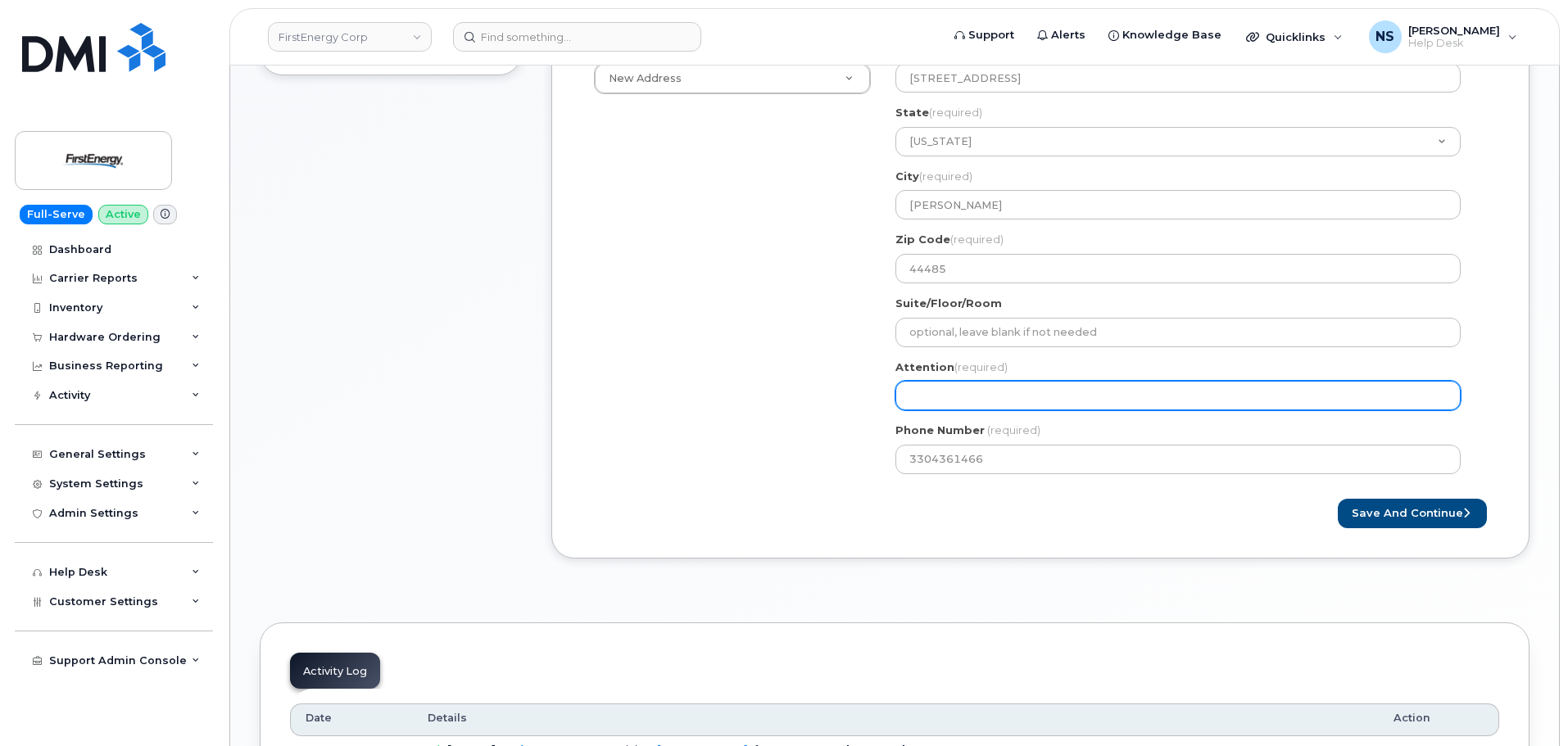
drag, startPoint x: 955, startPoint y: 383, endPoint x: 953, endPoint y: 390, distance: 7.3
click at [954, 384] on input "Attention (required)" at bounding box center [1178, 395] width 565 height 29
click at [953, 392] on input "Attention (required)" at bounding box center [1178, 395] width 565 height 29
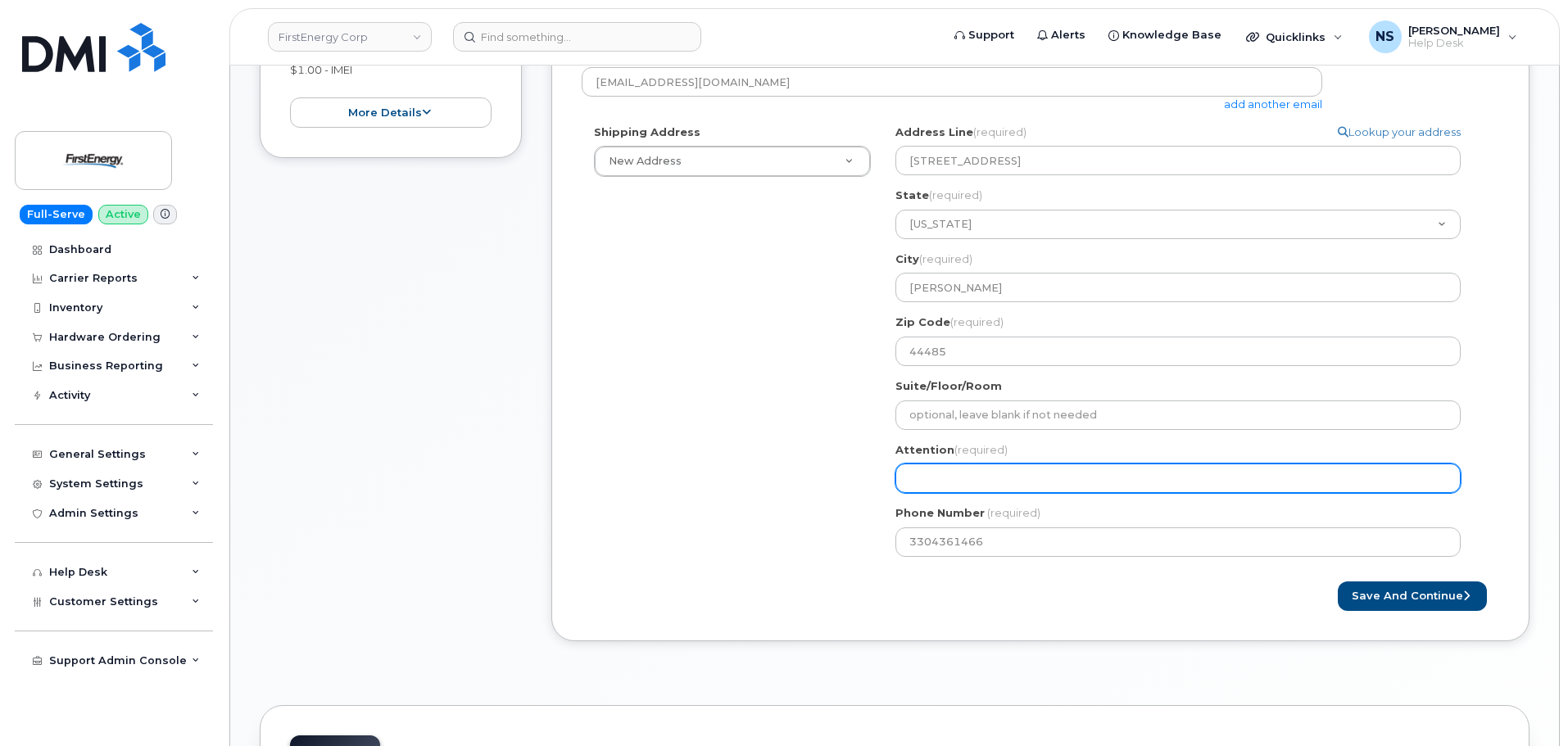
scroll to position [409, 0]
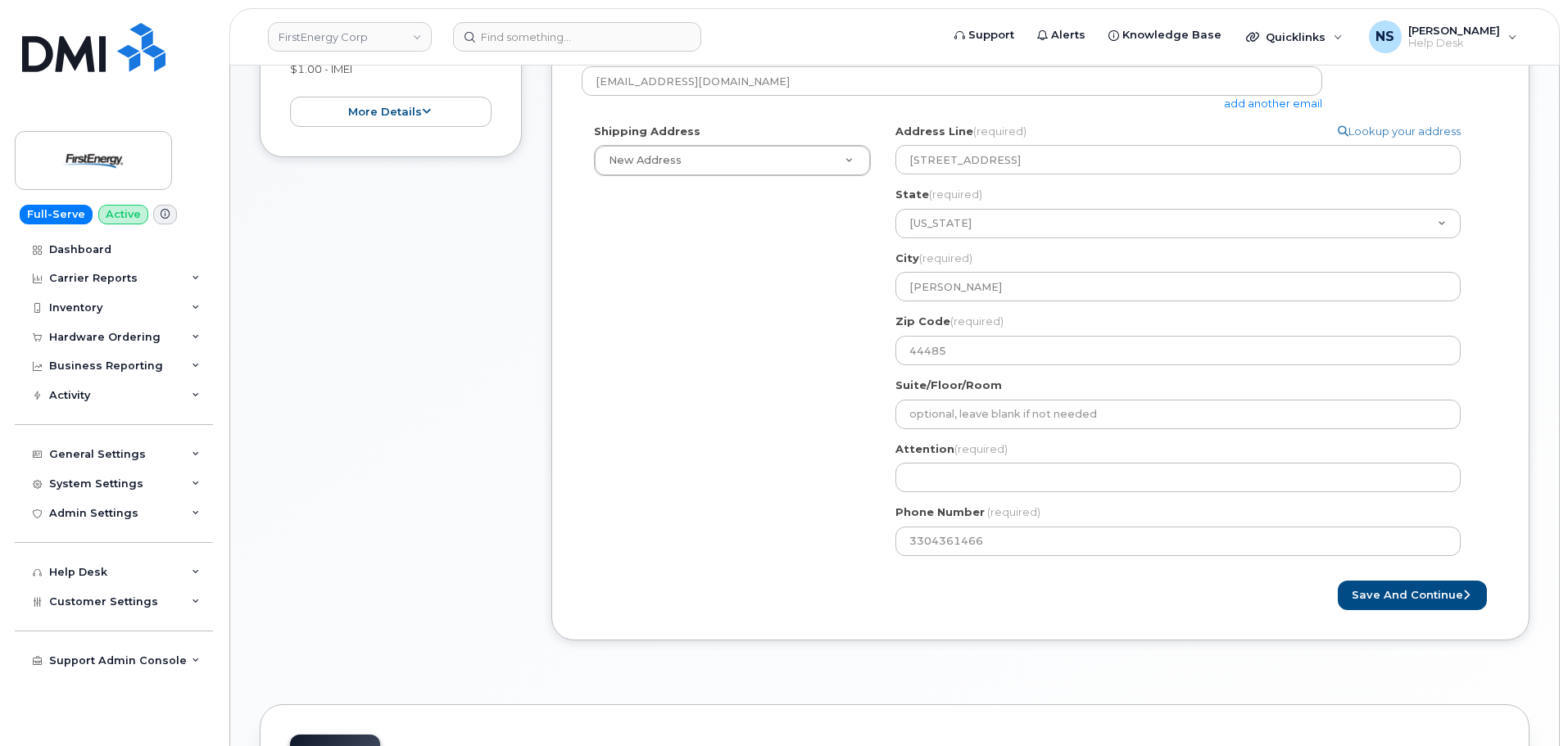
click at [945, 455] on label "Attention (required)" at bounding box center [952, 449] width 113 height 16
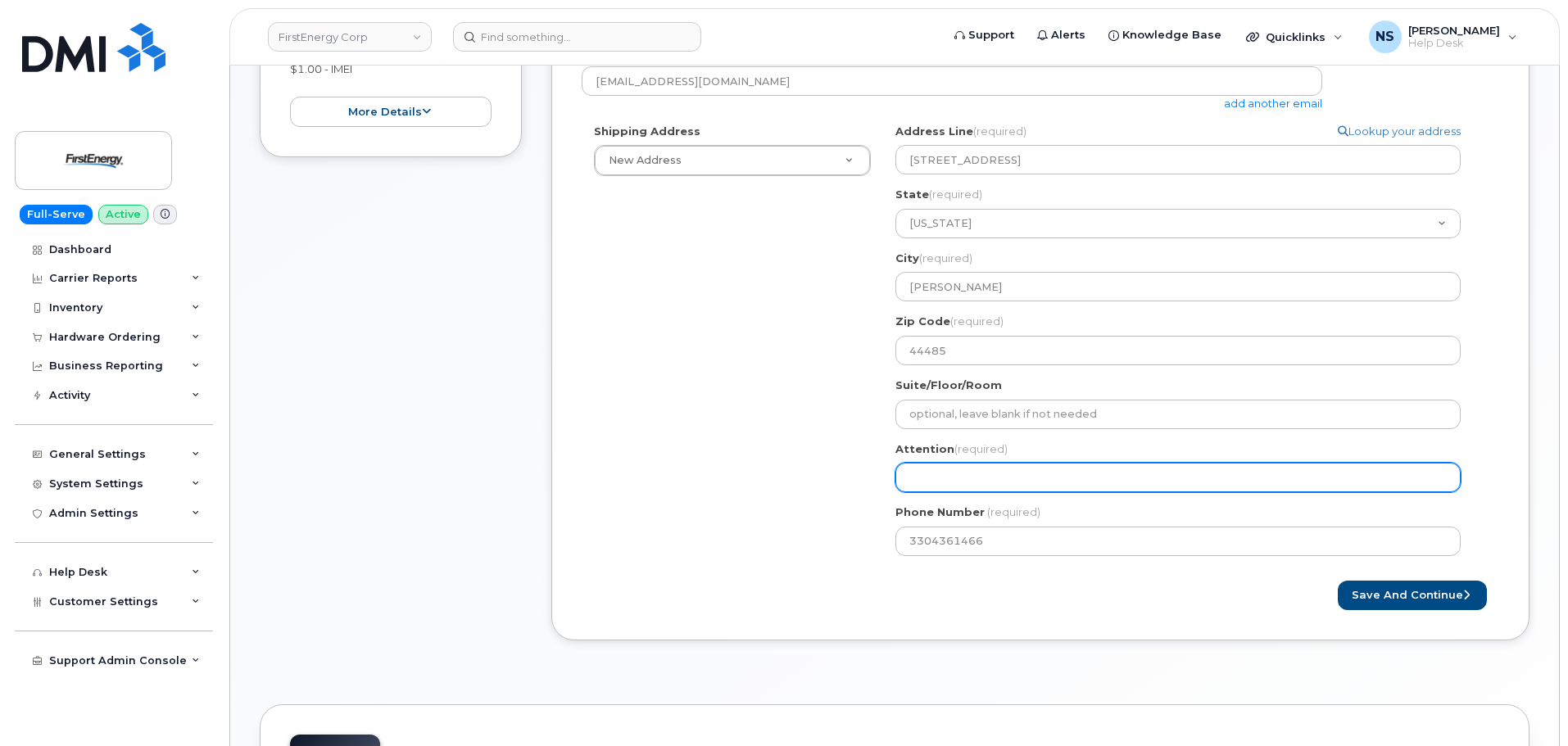
click at [945, 468] on input "Attention (required)" at bounding box center [1178, 477] width 565 height 29
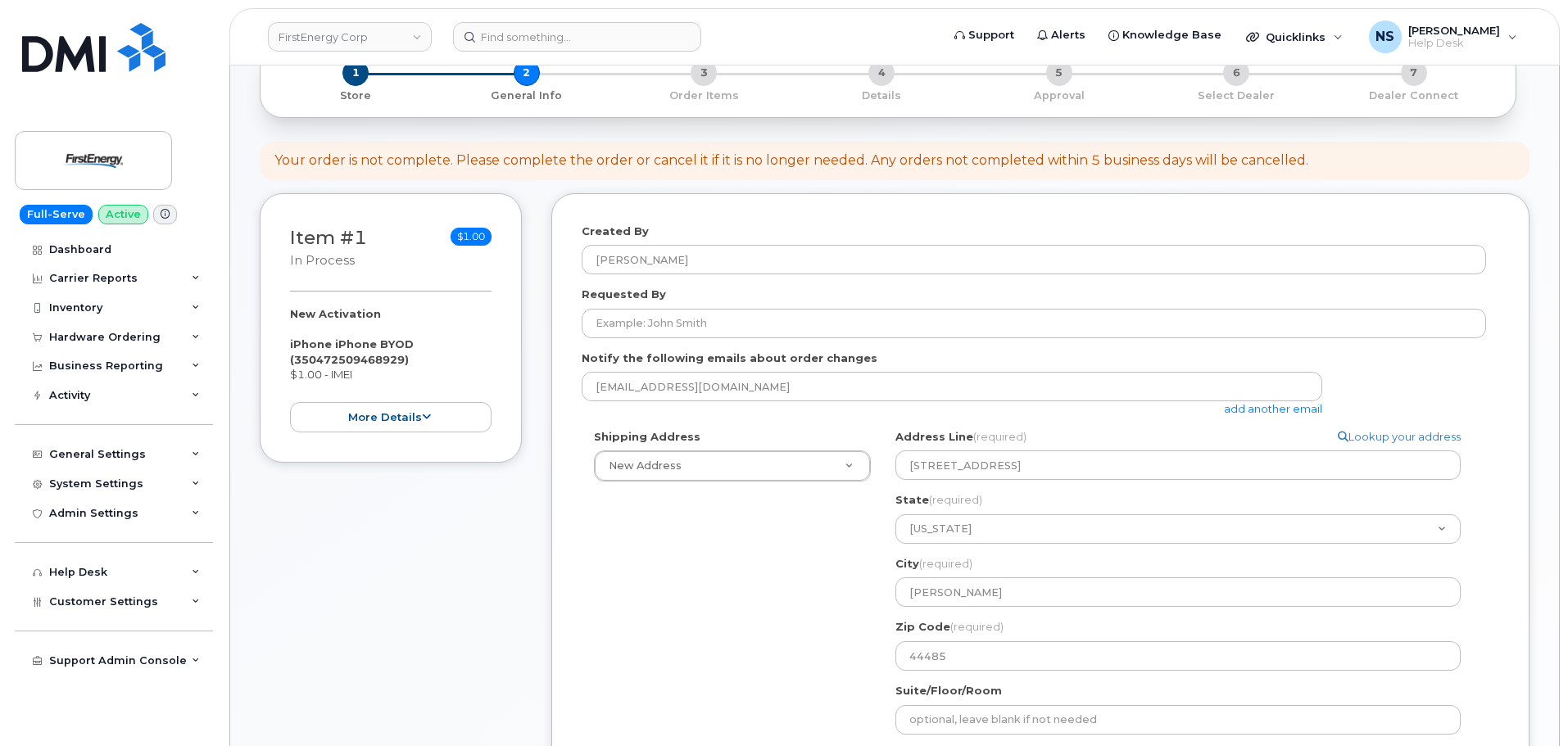
scroll to position [82, 0]
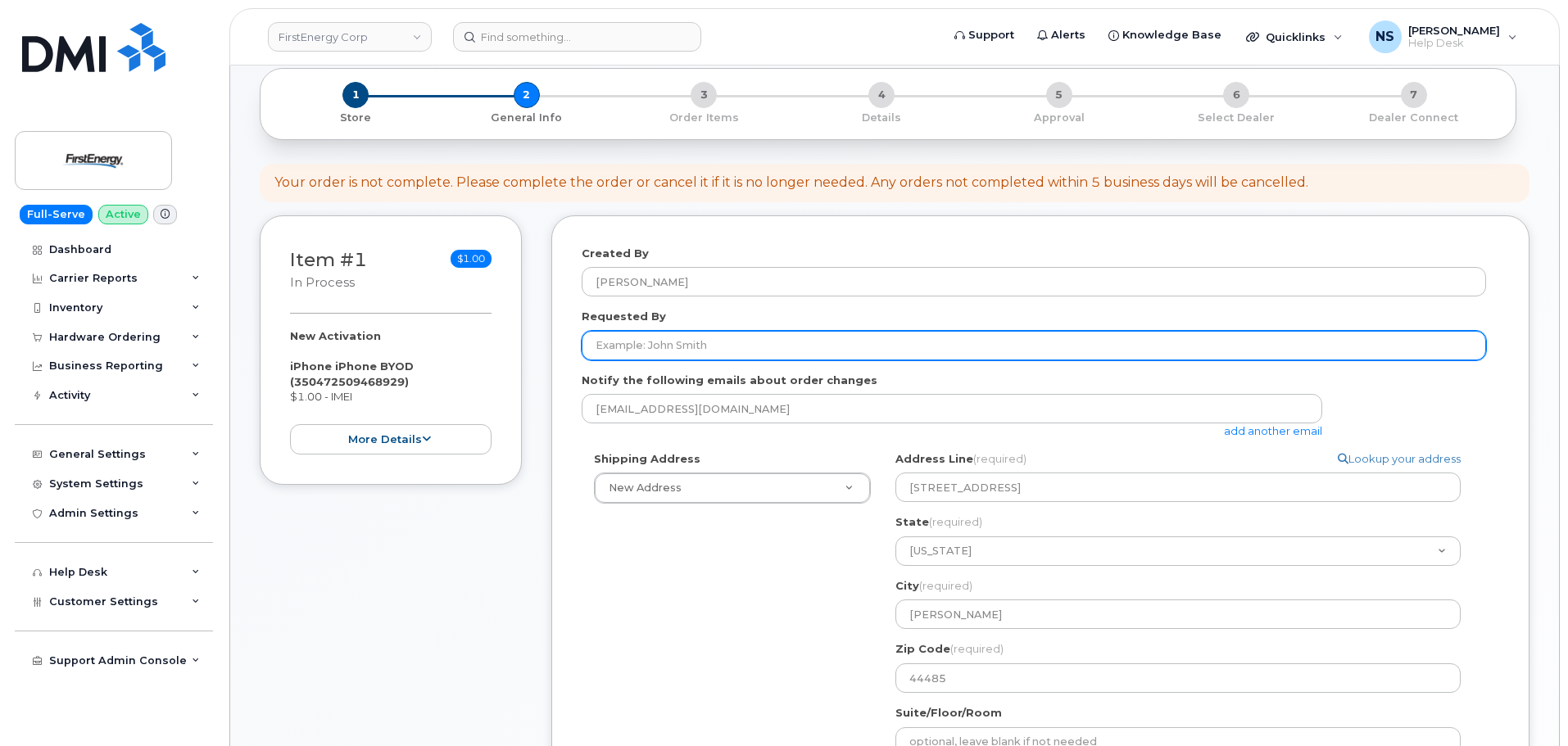
drag, startPoint x: 627, startPoint y: 348, endPoint x: 595, endPoint y: 206, distance: 145.6
click at [627, 347] on input "Requested By" at bounding box center [1034, 345] width 904 height 29
paste input "[PERSON_NAME]"
click at [756, 343] on input "[PERSON_NAME]" at bounding box center [1034, 345] width 904 height 29
type input "[PERSON_NAME]"
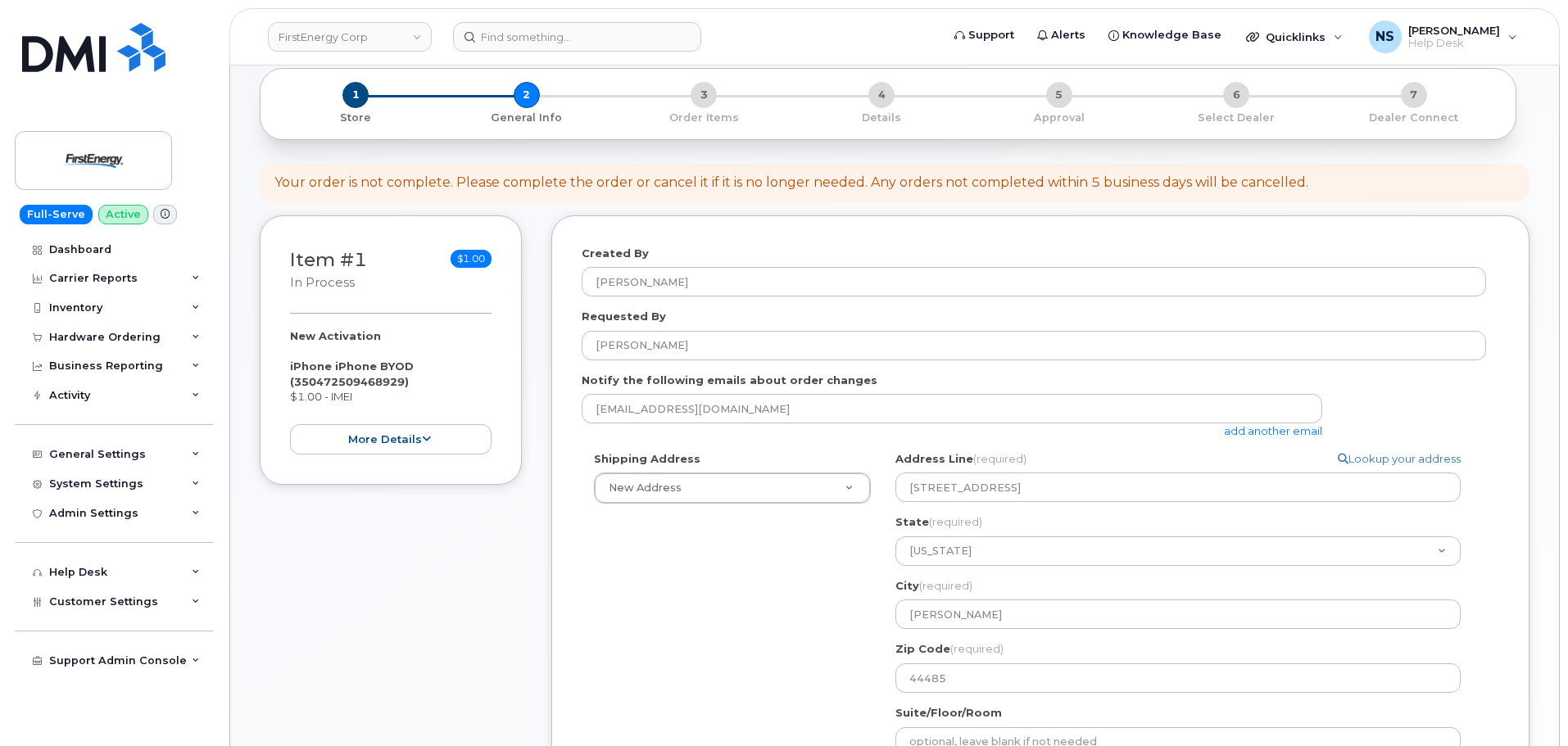
drag, startPoint x: 552, startPoint y: 685, endPoint x: 602, endPoint y: 668, distance: 52.8
click at [563, 681] on div "Created By Noah Shelton Requested By Todd Shopp Notify the following emails abo…" at bounding box center [1040, 592] width 978 height 754
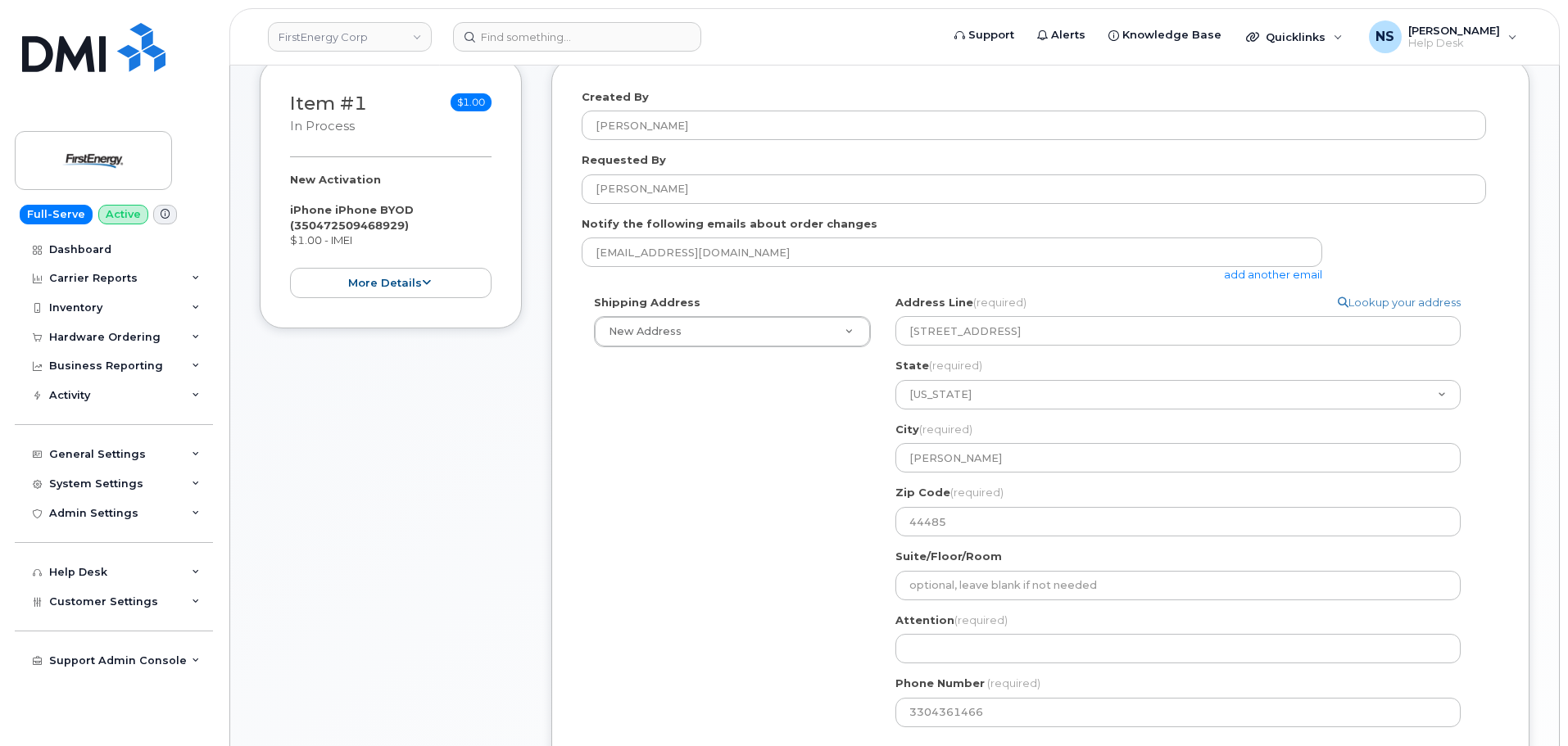
scroll to position [409, 0]
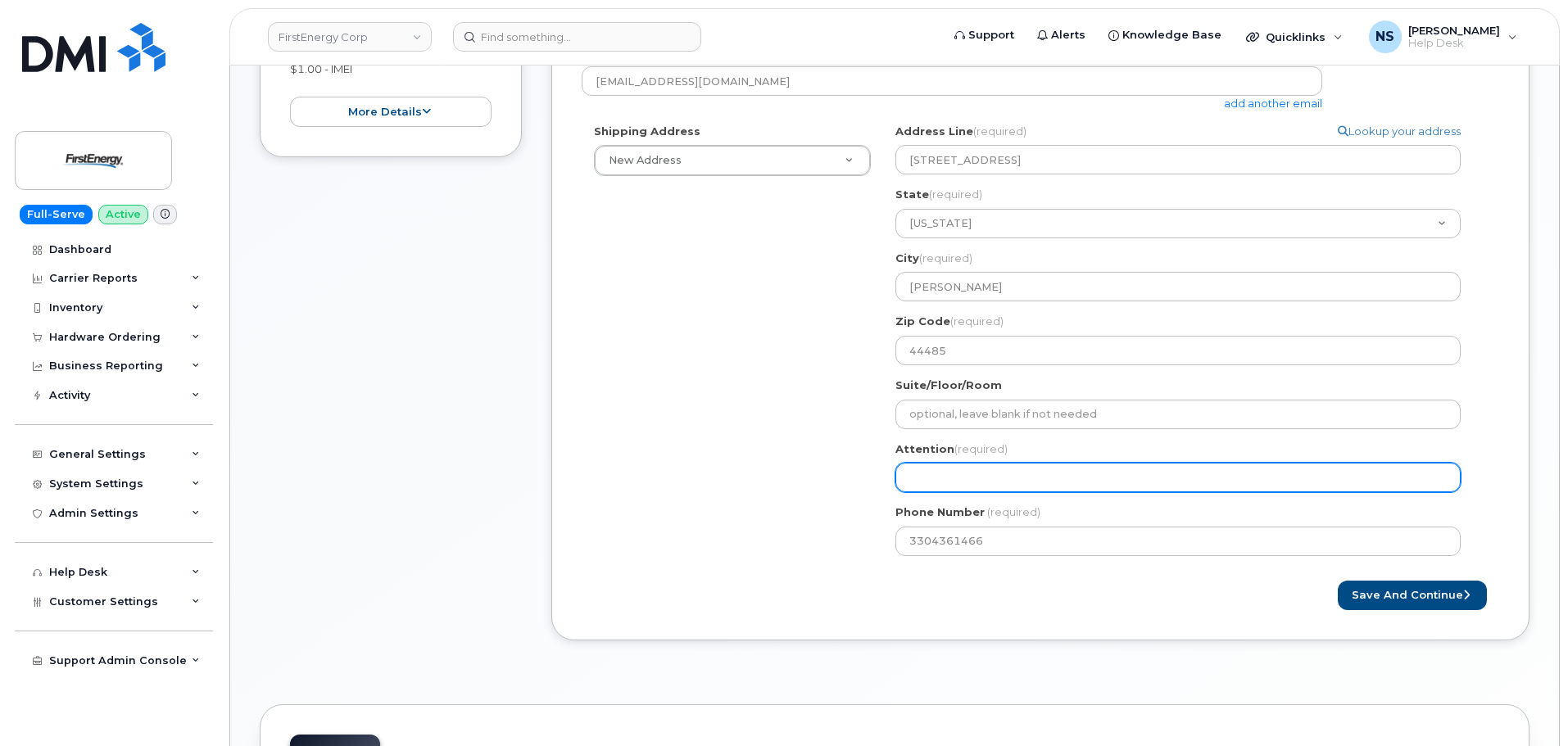
click at [954, 463] on div "Attention (required)" at bounding box center [1185, 466] width 578 height 52
paste input "[PERSON_NAME]"
select select
type input "[PERSON_NAME]"
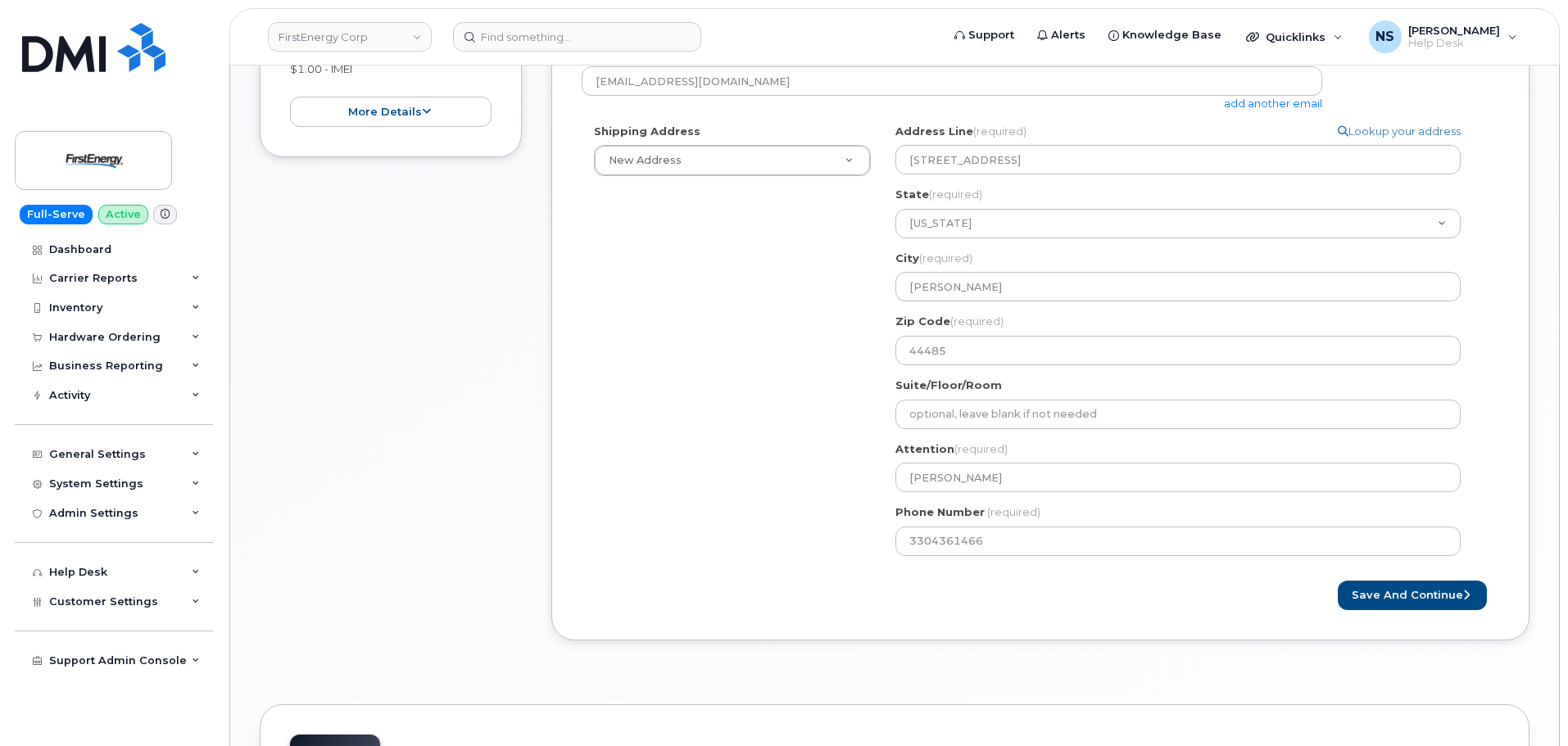
drag, startPoint x: 518, startPoint y: 556, endPoint x: 623, endPoint y: 547, distance: 105.4
click at [525, 553] on div "Item #1 in process $1.00 New Activation iPhone iPhone BYOD (350472509468929) $1…" at bounding box center [895, 276] width 1270 height 778
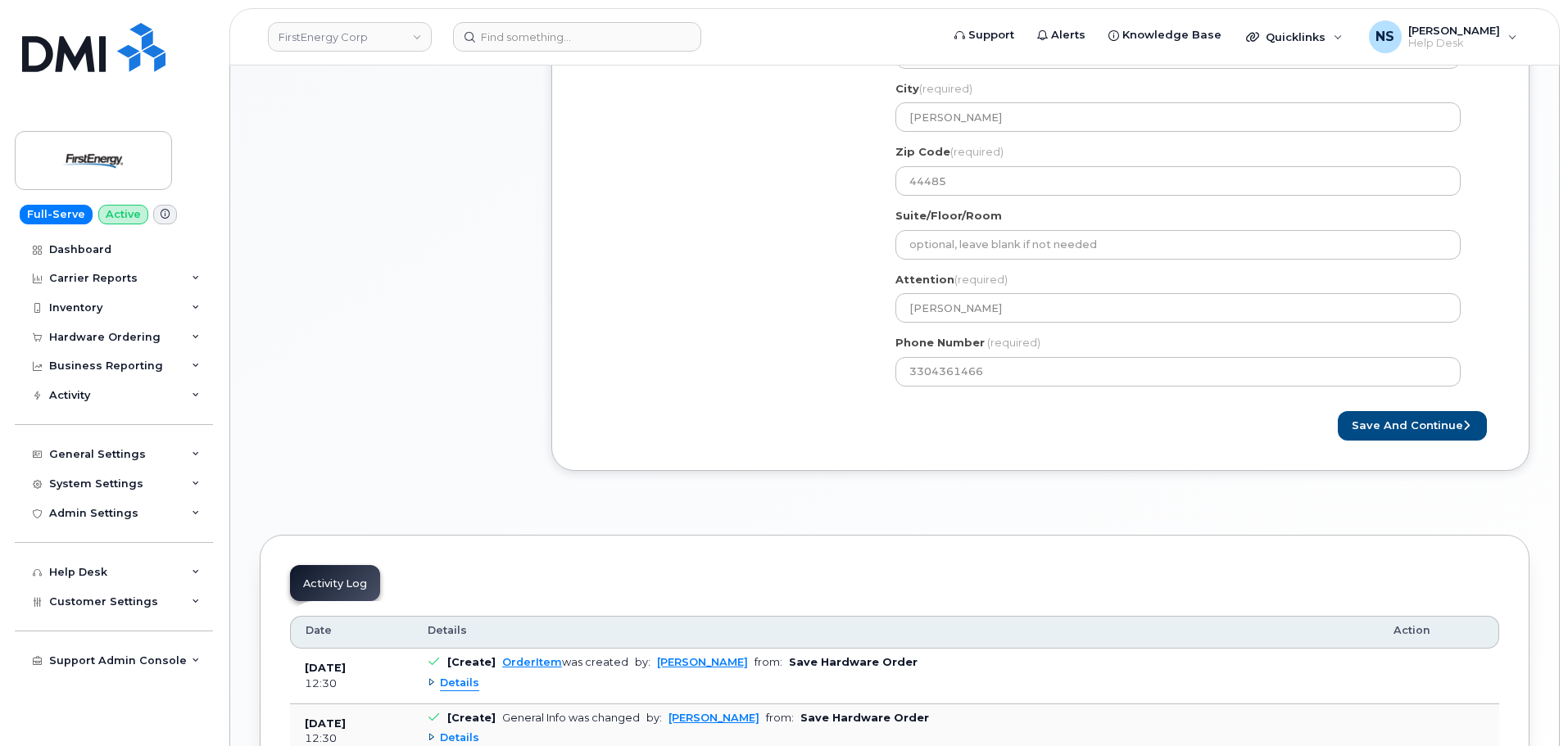
scroll to position [737, 0]
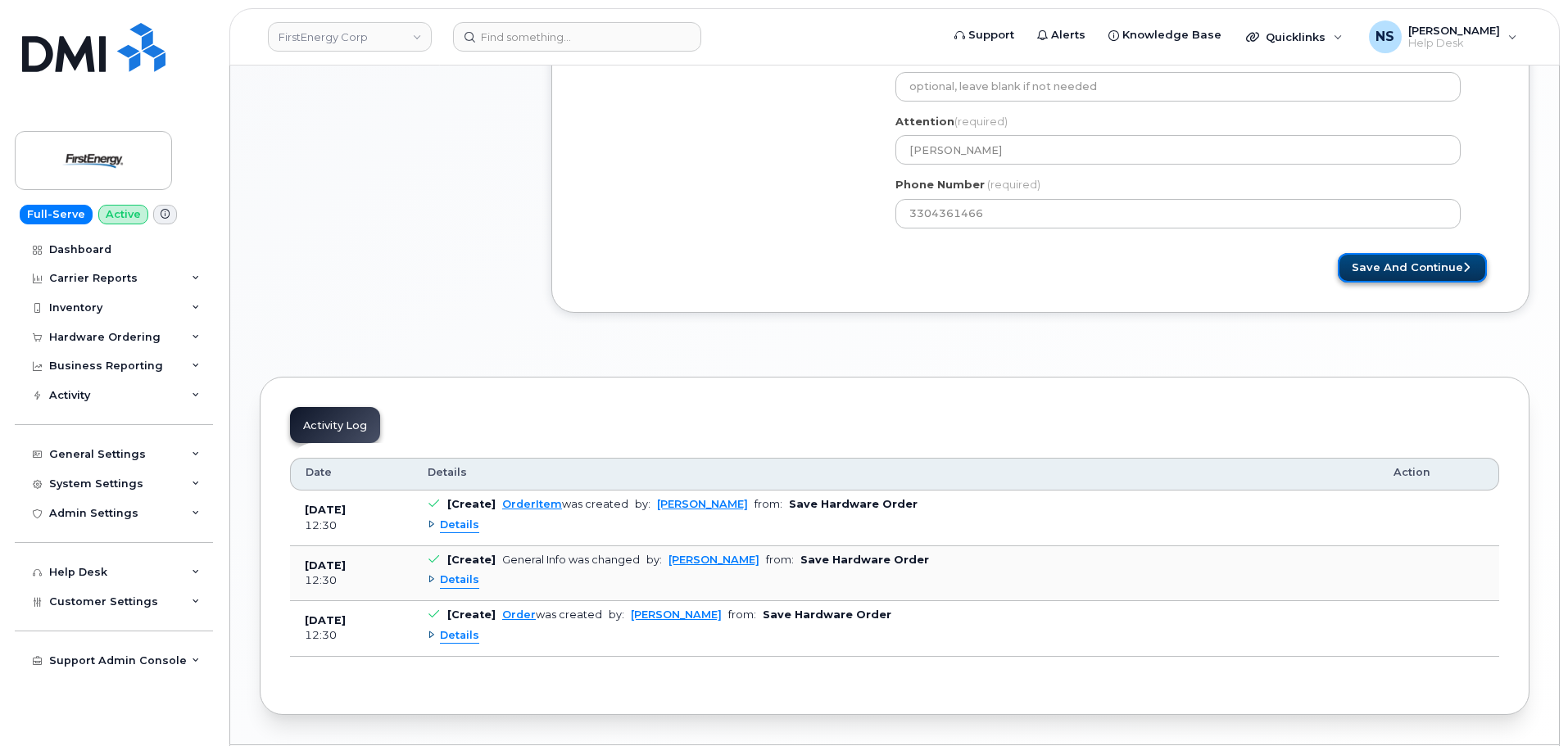
click at [1447, 255] on button "Save and Continue" at bounding box center [1412, 268] width 149 height 30
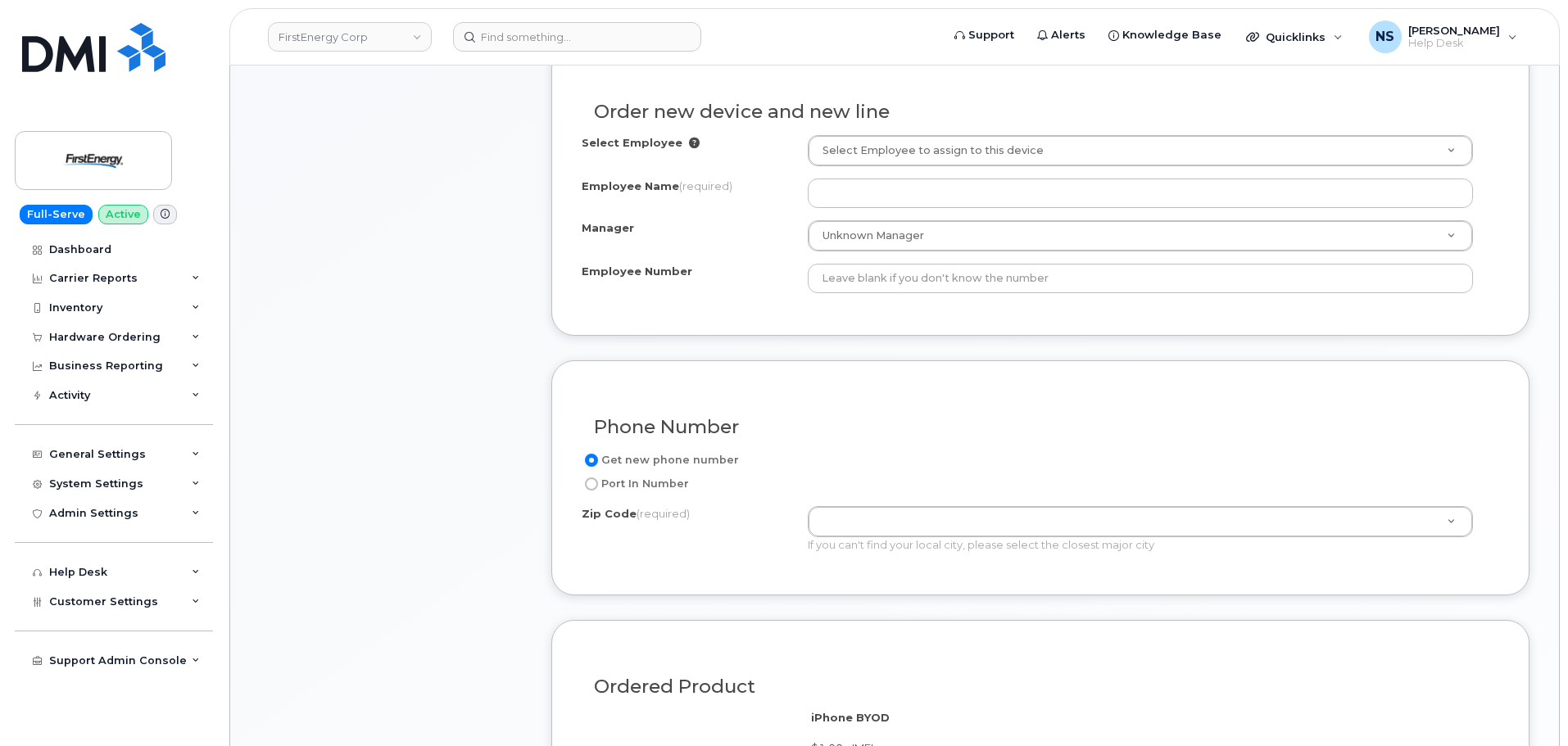
scroll to position [573, 0]
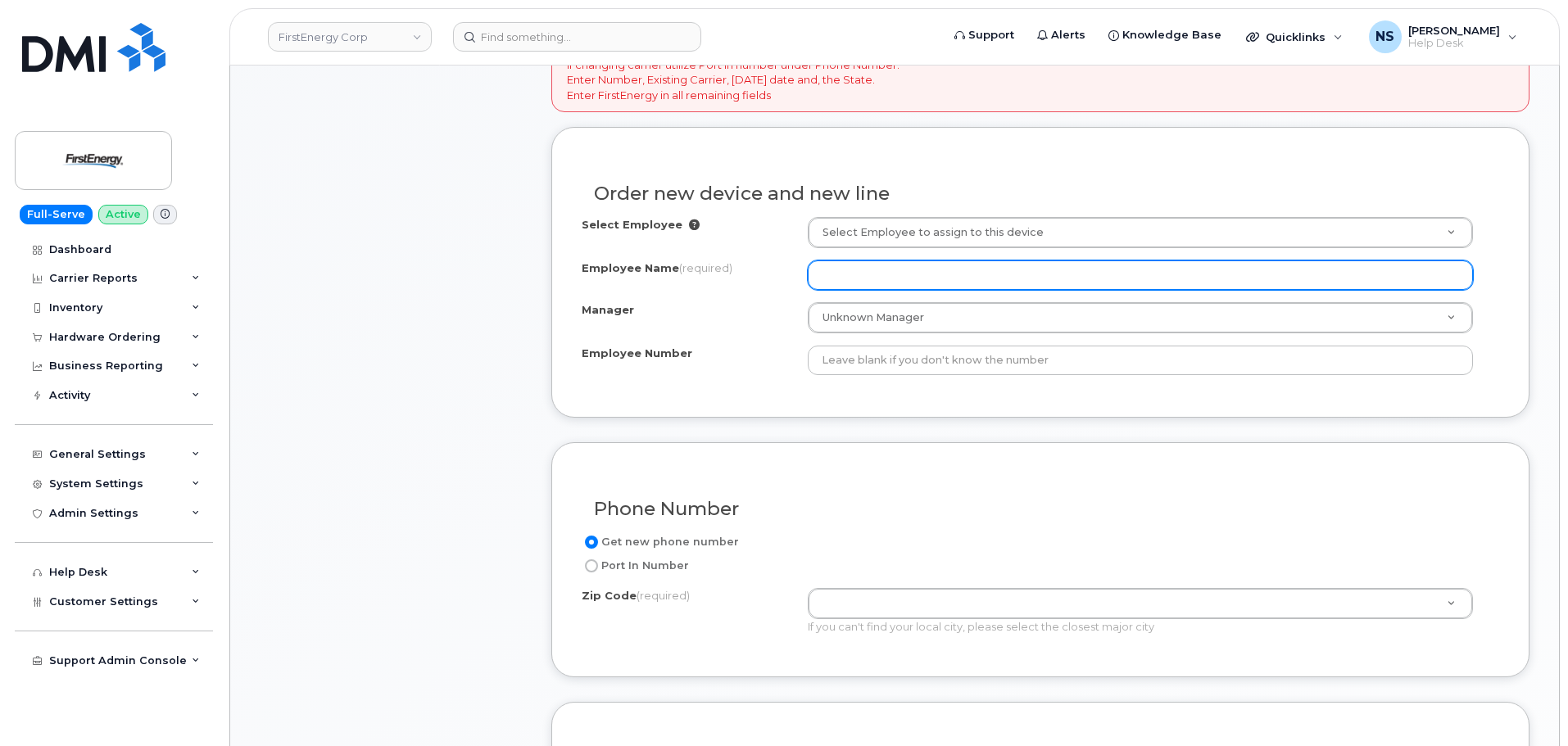
click at [865, 280] on input "Employee Name (required)" at bounding box center [1140, 275] width 666 height 29
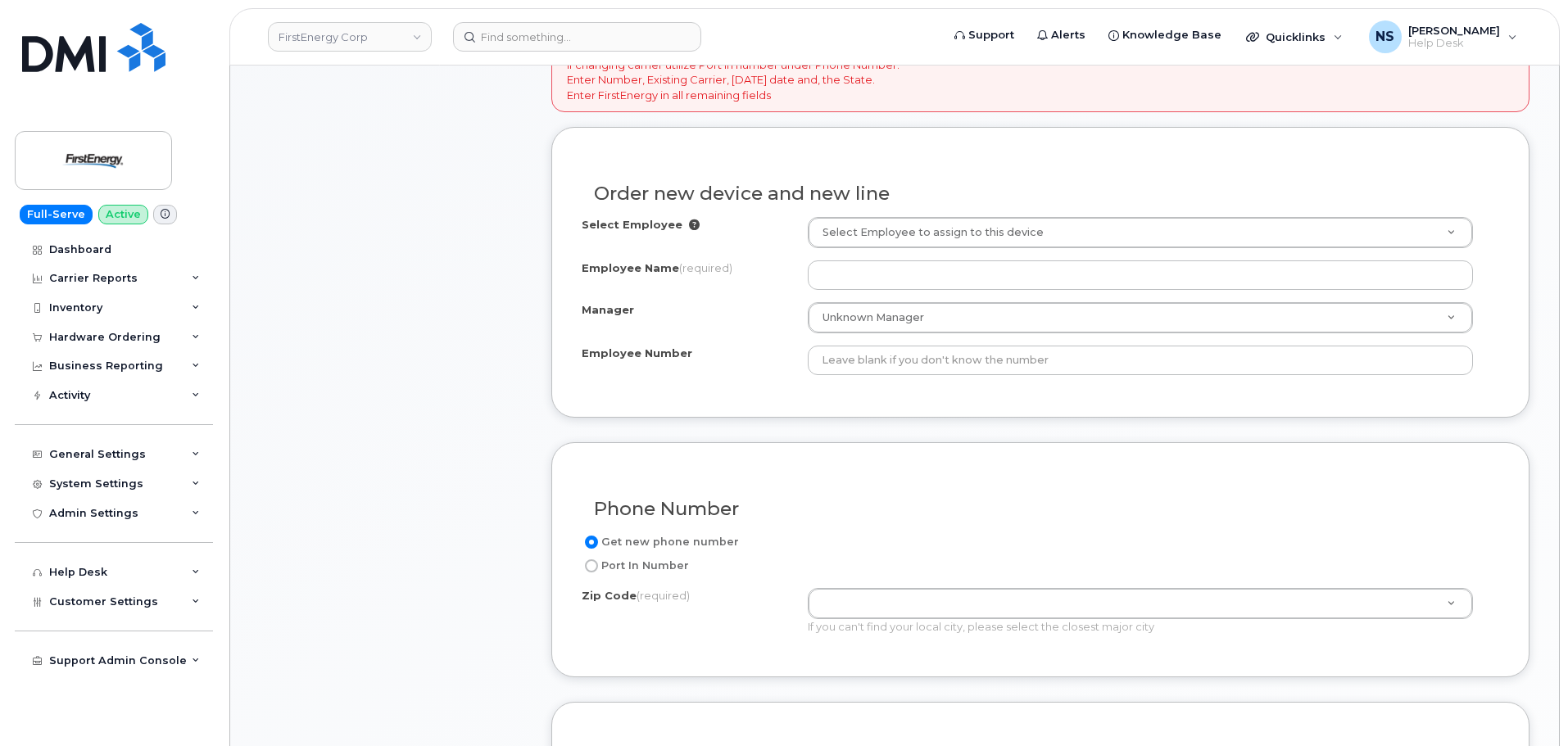
click at [866, 380] on div "Select Employee Select Employee to assign to this device Employee Name (require…" at bounding box center [1040, 302] width 917 height 171
click at [826, 386] on div "Select Employee Select Employee to assign to this device Employee Name (require…" at bounding box center [1040, 302] width 917 height 171
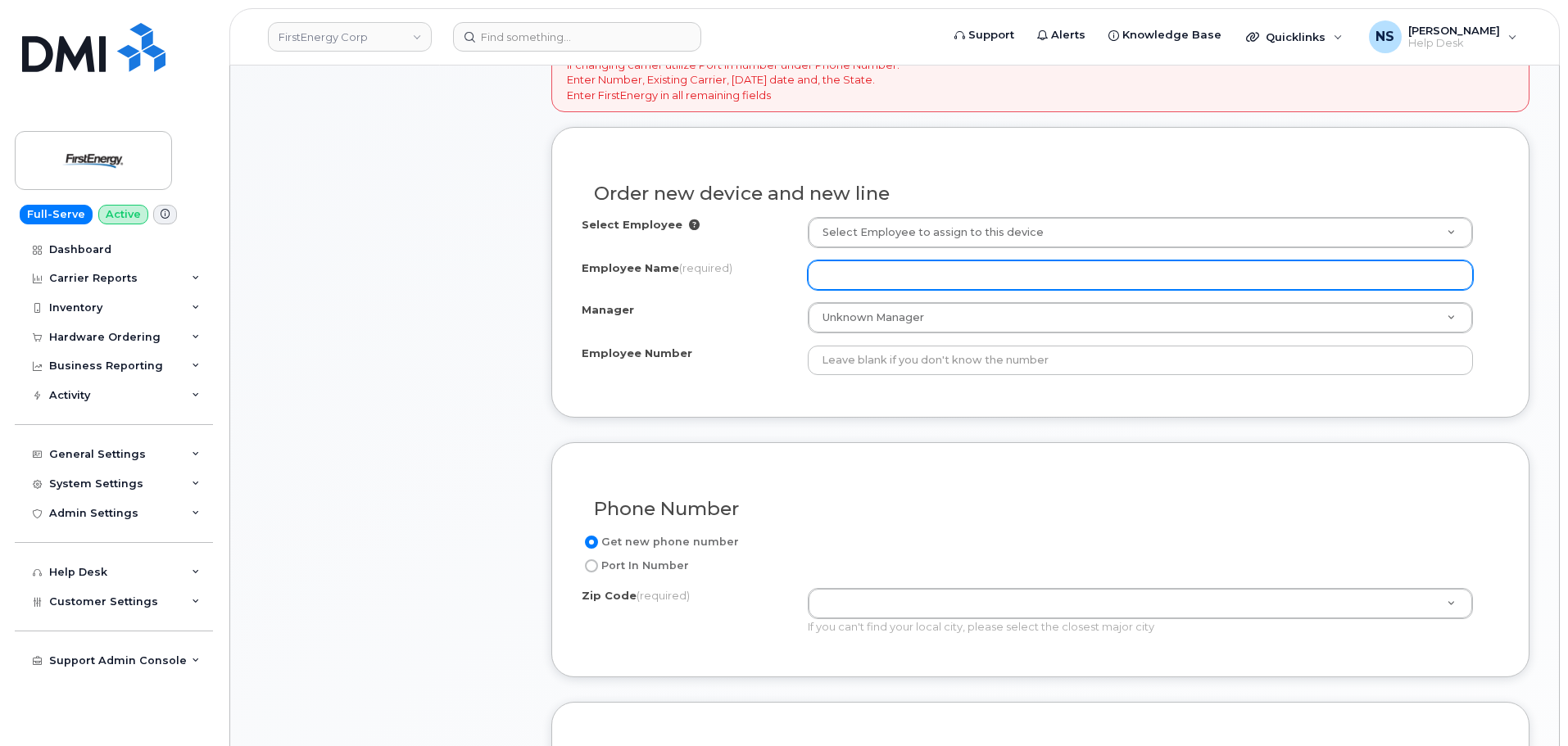
click at [847, 277] on input "Employee Name (required)" at bounding box center [1140, 275] width 666 height 29
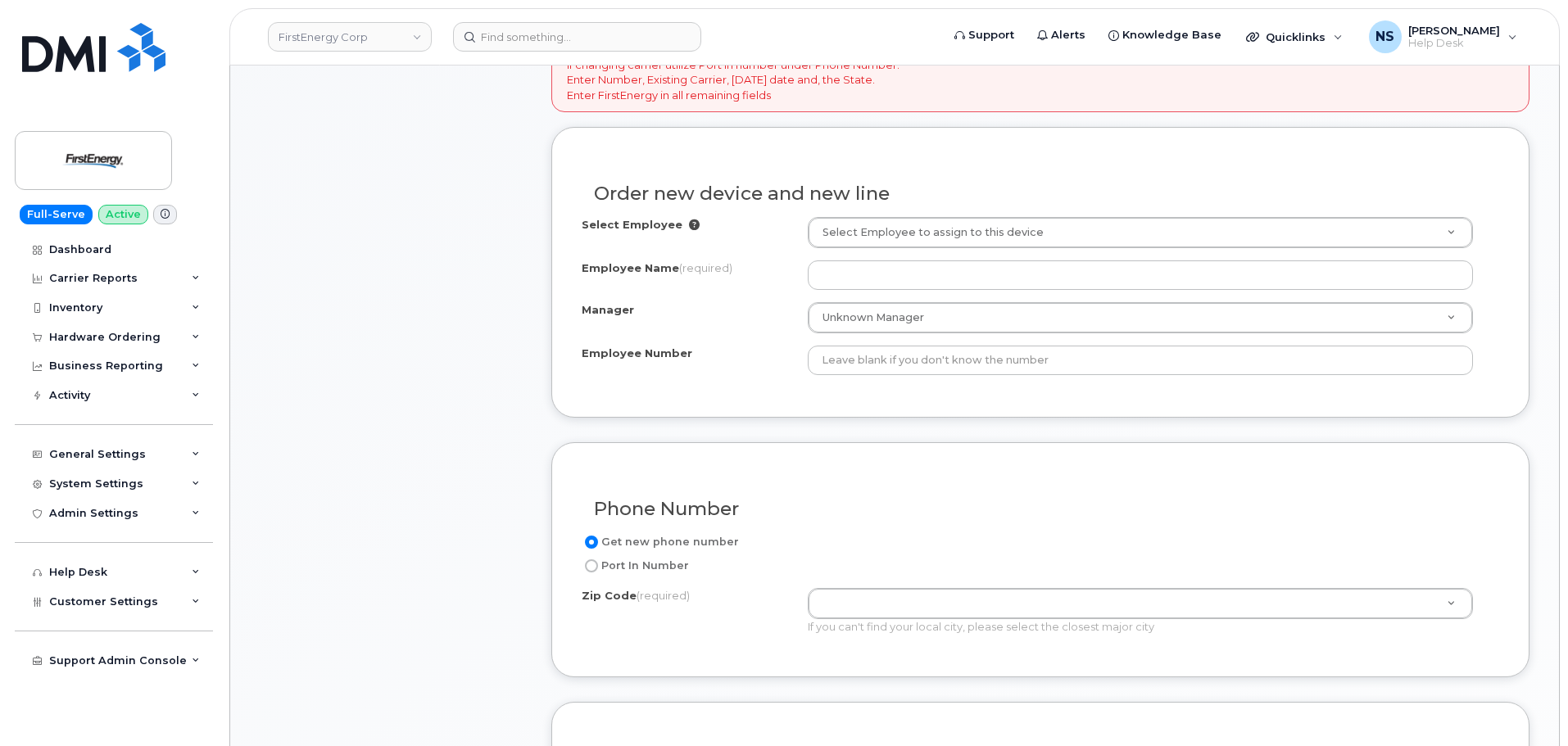
drag, startPoint x: 763, startPoint y: 324, endPoint x: 759, endPoint y: 300, distance: 24.3
click at [762, 324] on div "Manager" at bounding box center [695, 313] width 226 height 23
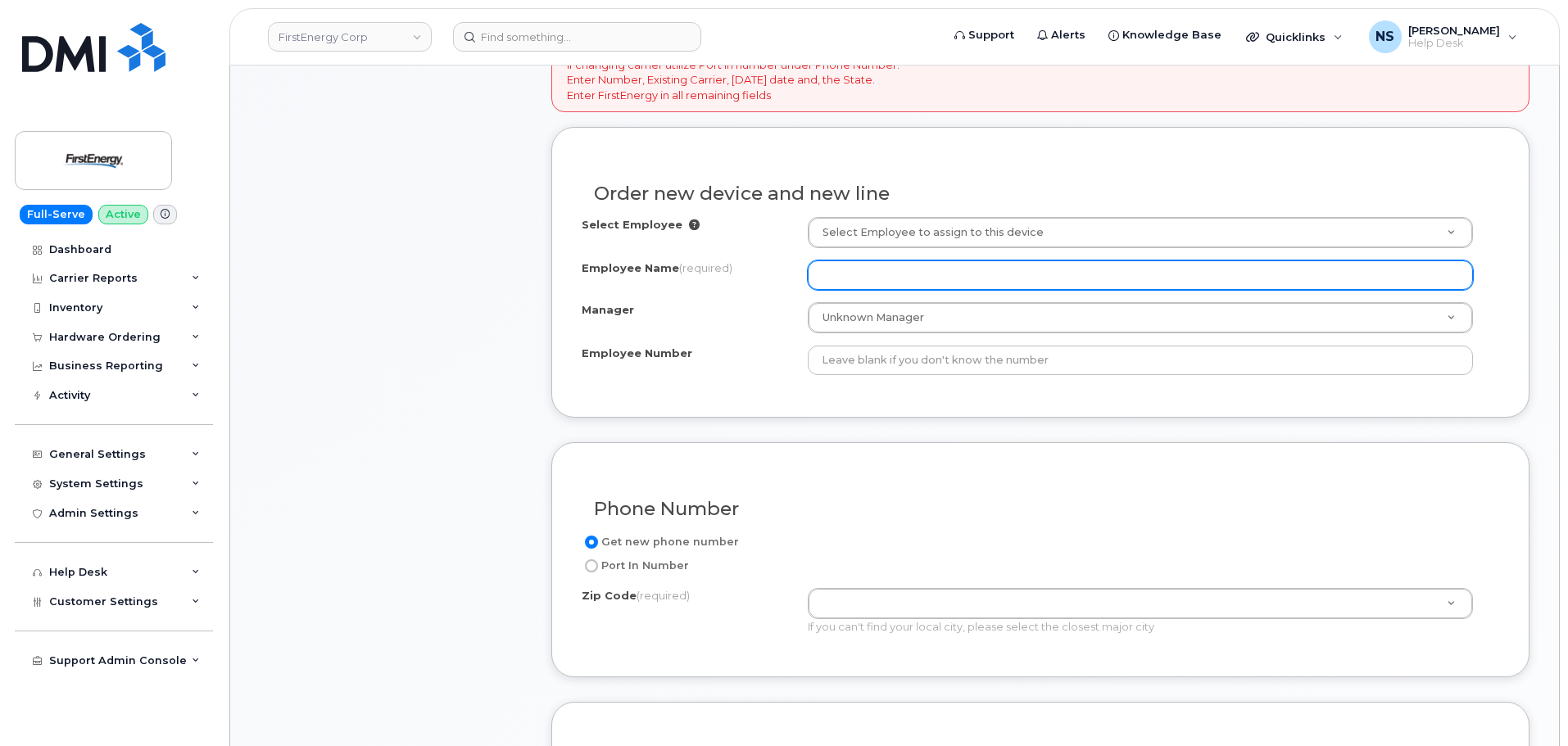
click at [844, 261] on input "Employee Name (required)" at bounding box center [1140, 275] width 666 height 29
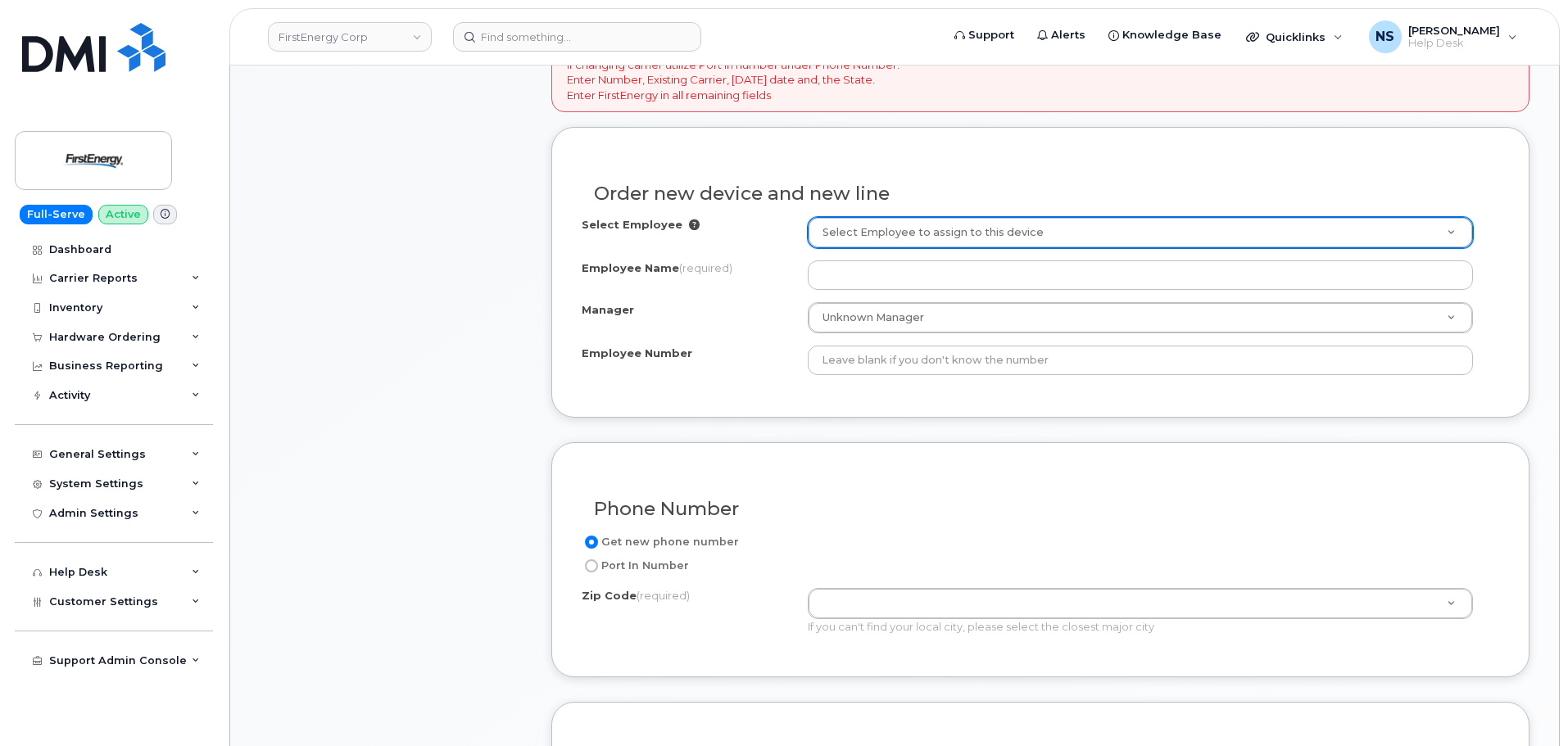
drag, startPoint x: 862, startPoint y: 183, endPoint x: 880, endPoint y: 376, distance: 193.8
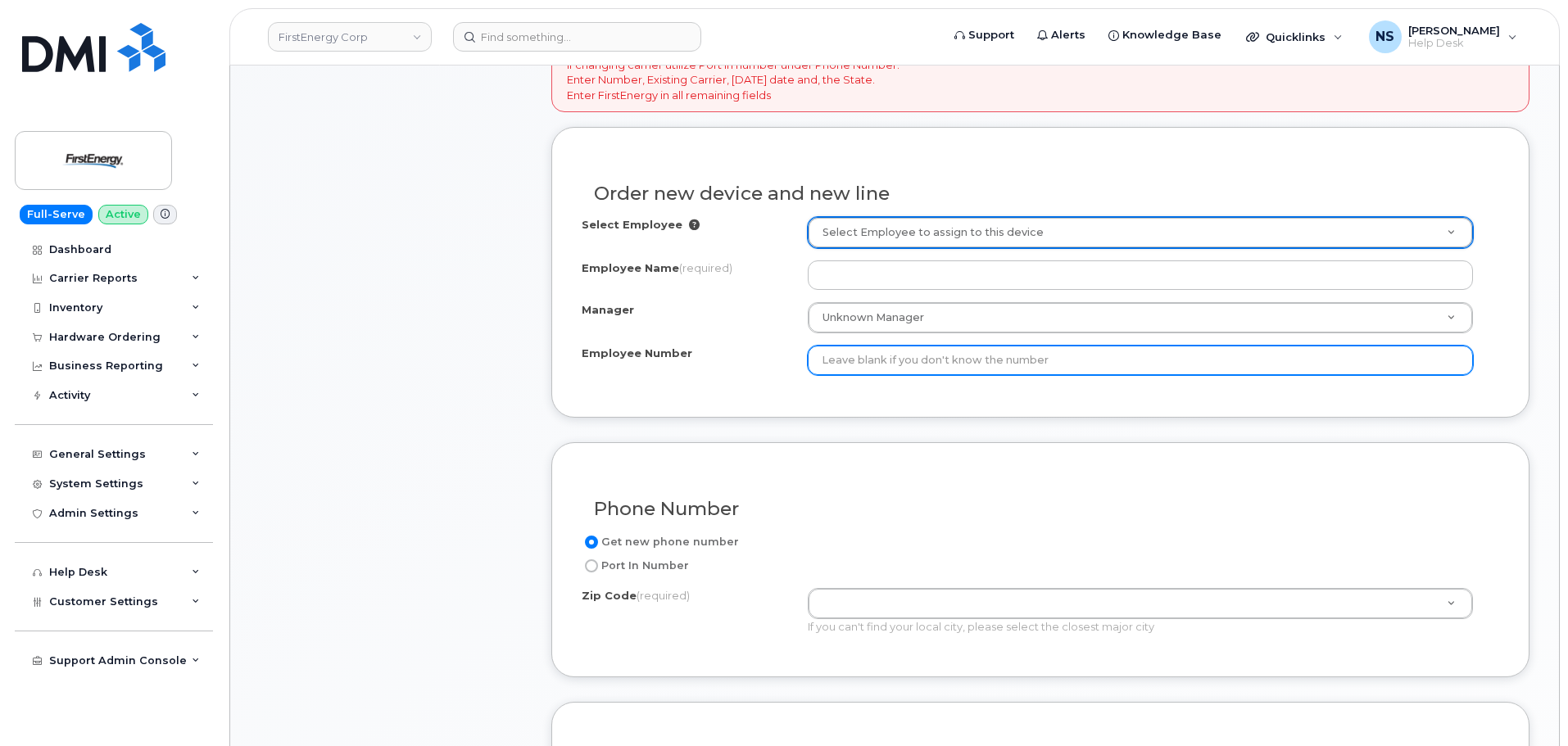
click at [867, 371] on input "Employee Number" at bounding box center [1140, 359] width 666 height 29
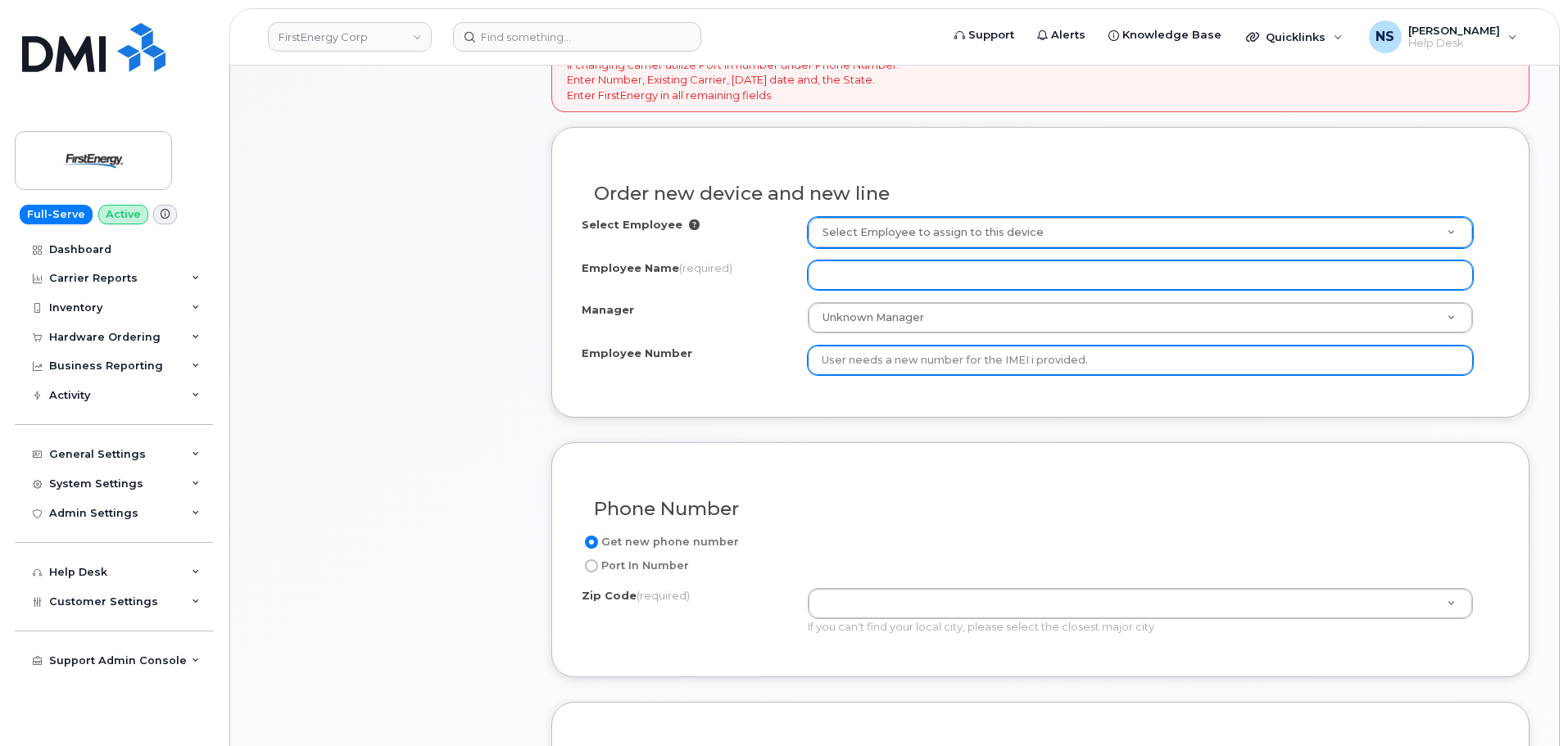
type input "User needs a new number for the IMEI i provided."
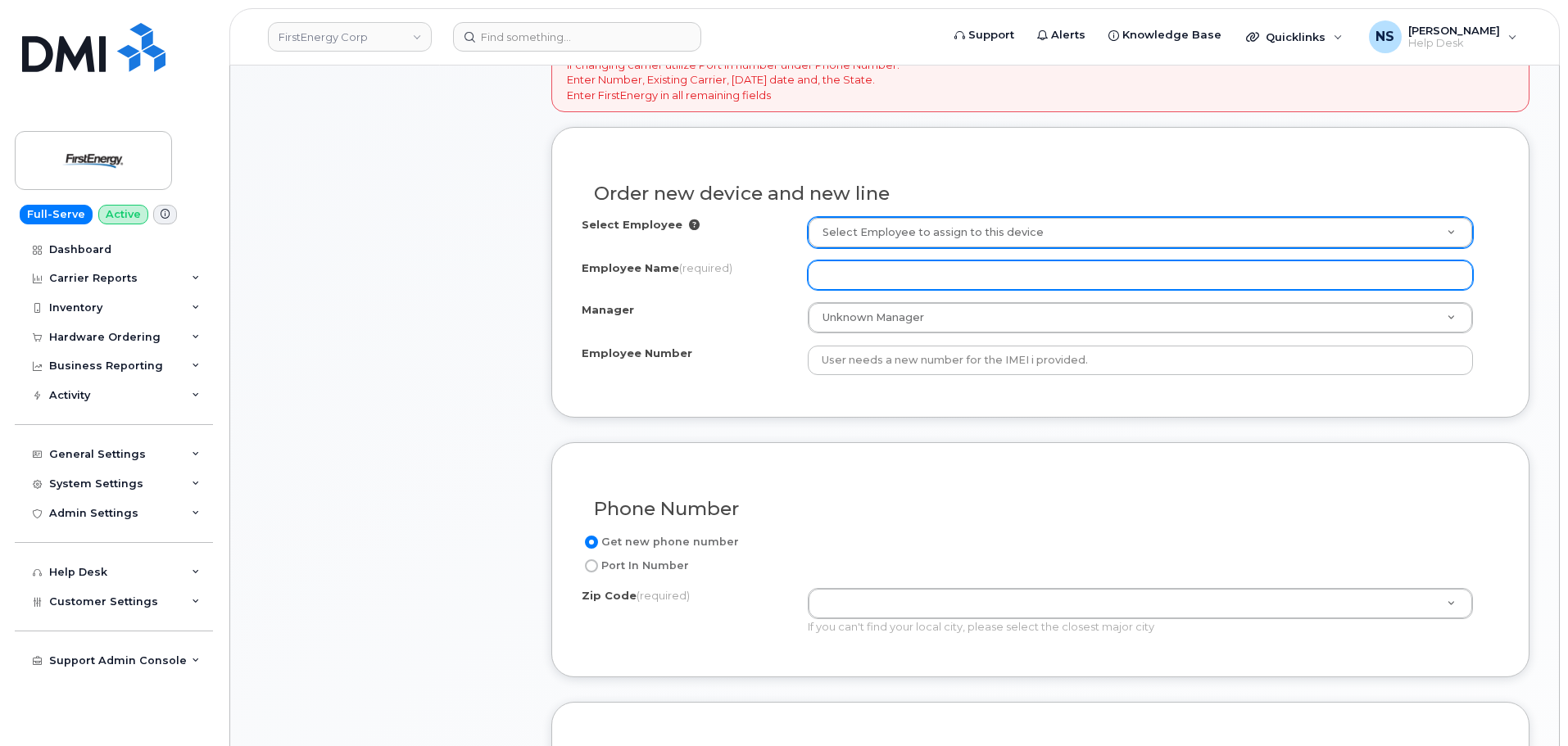
click at [869, 274] on input "Employee Name (required)" at bounding box center [1140, 275] width 666 height 29
paste input "Kelly A Doyle"
type input "Kelly A Doyle"
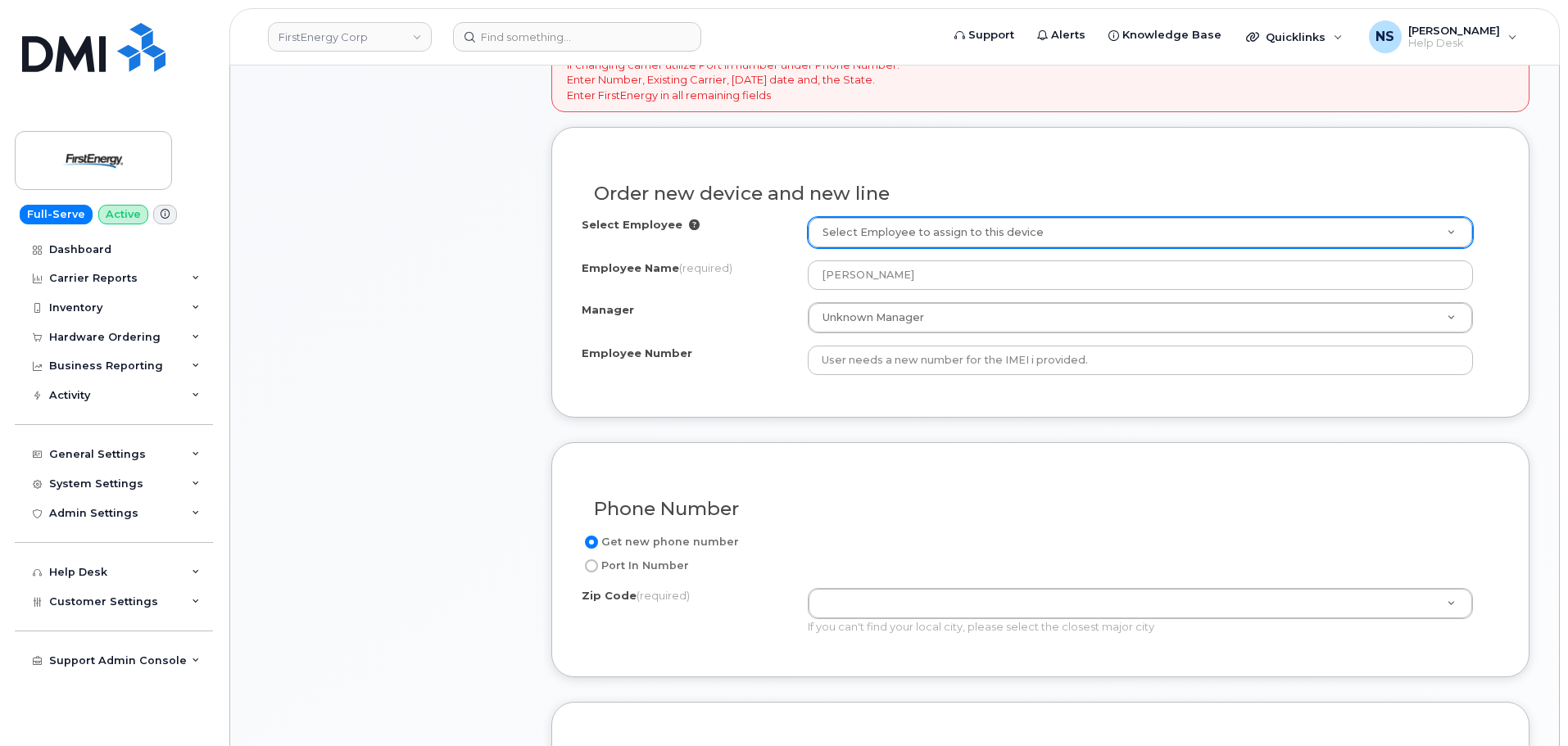
click at [758, 453] on div "Phone Number Get new phone number Port In Number Zip Code (required) Zip Code (…" at bounding box center [1040, 559] width 978 height 235
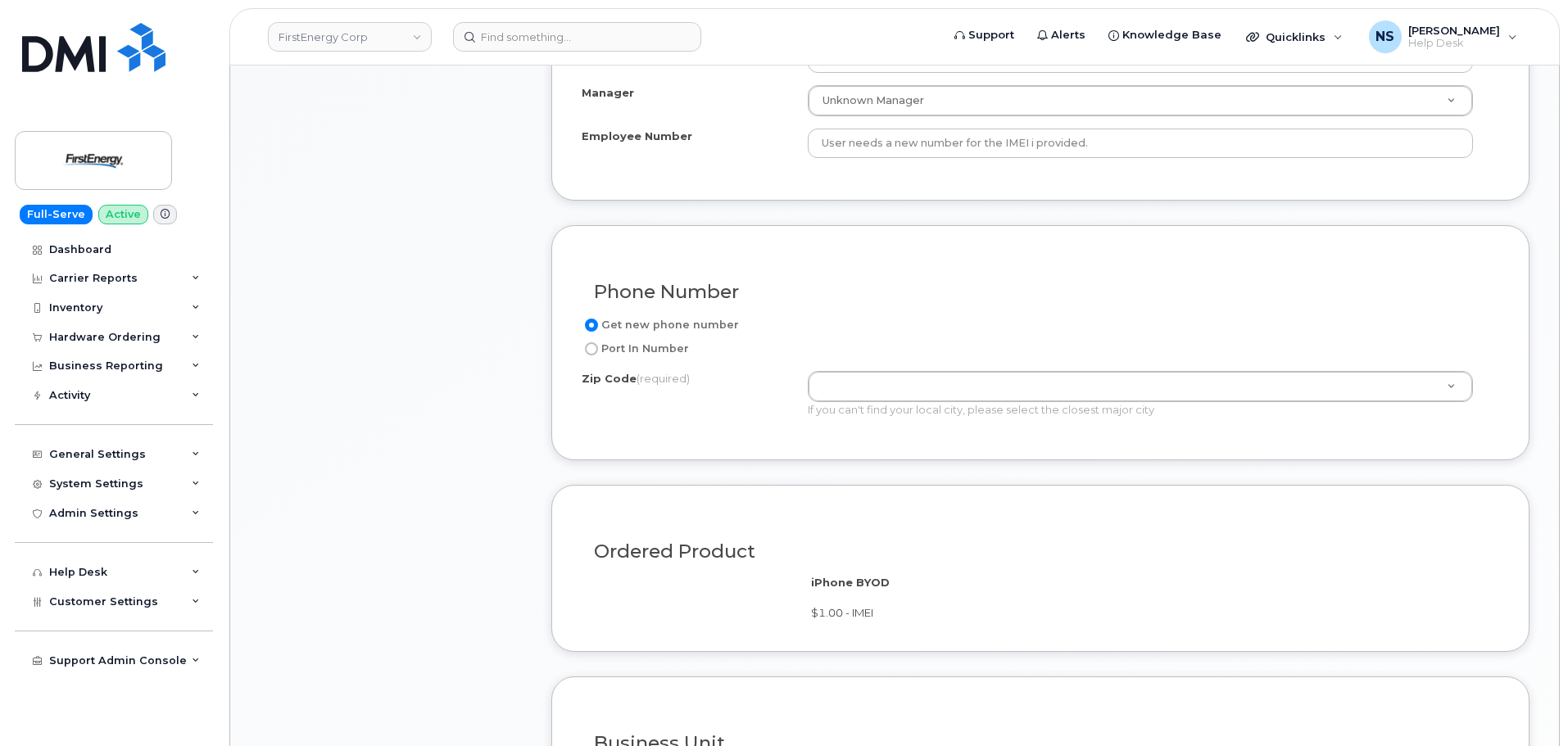
scroll to position [819, 0]
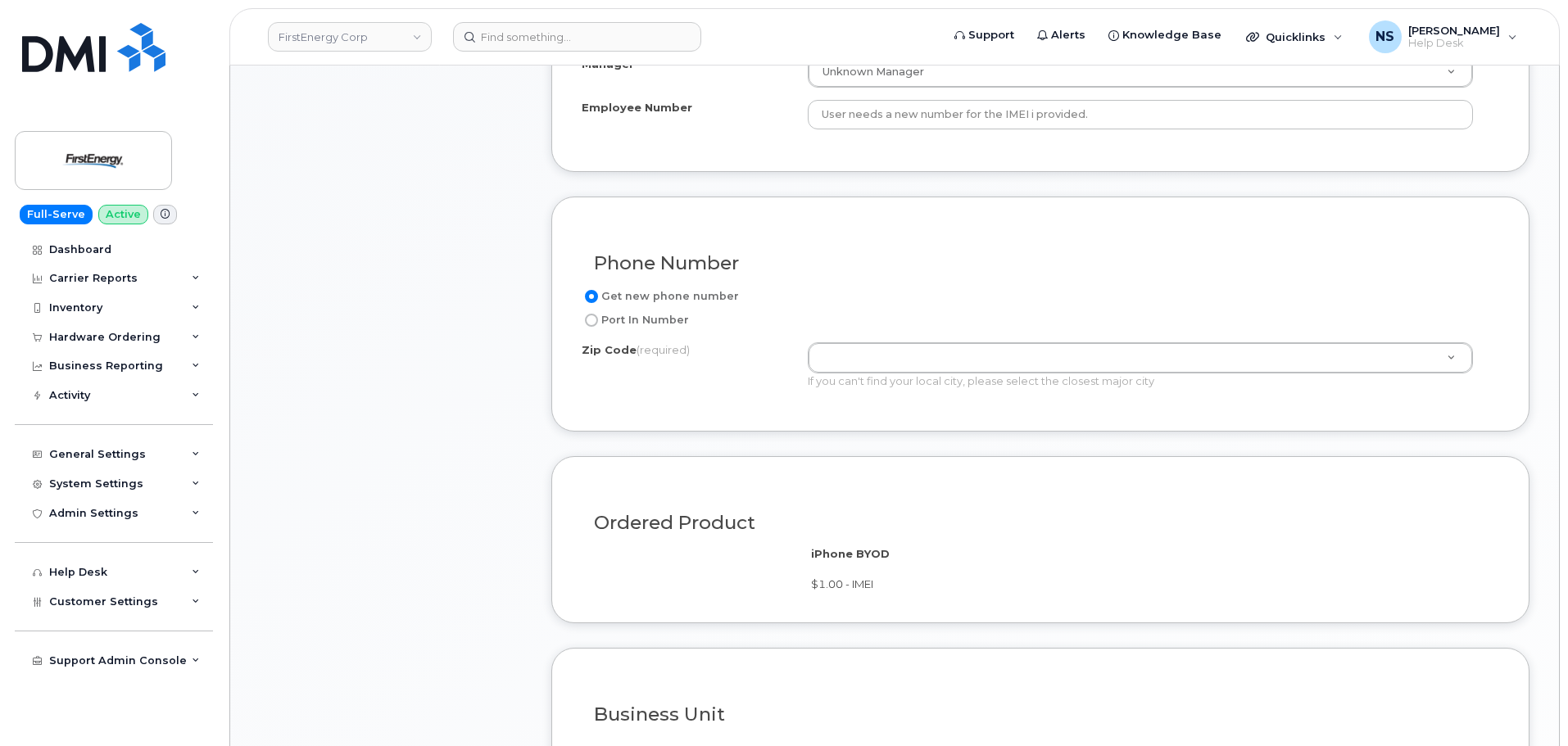
drag, startPoint x: 754, startPoint y: 363, endPoint x: 849, endPoint y: 356, distance: 95.3
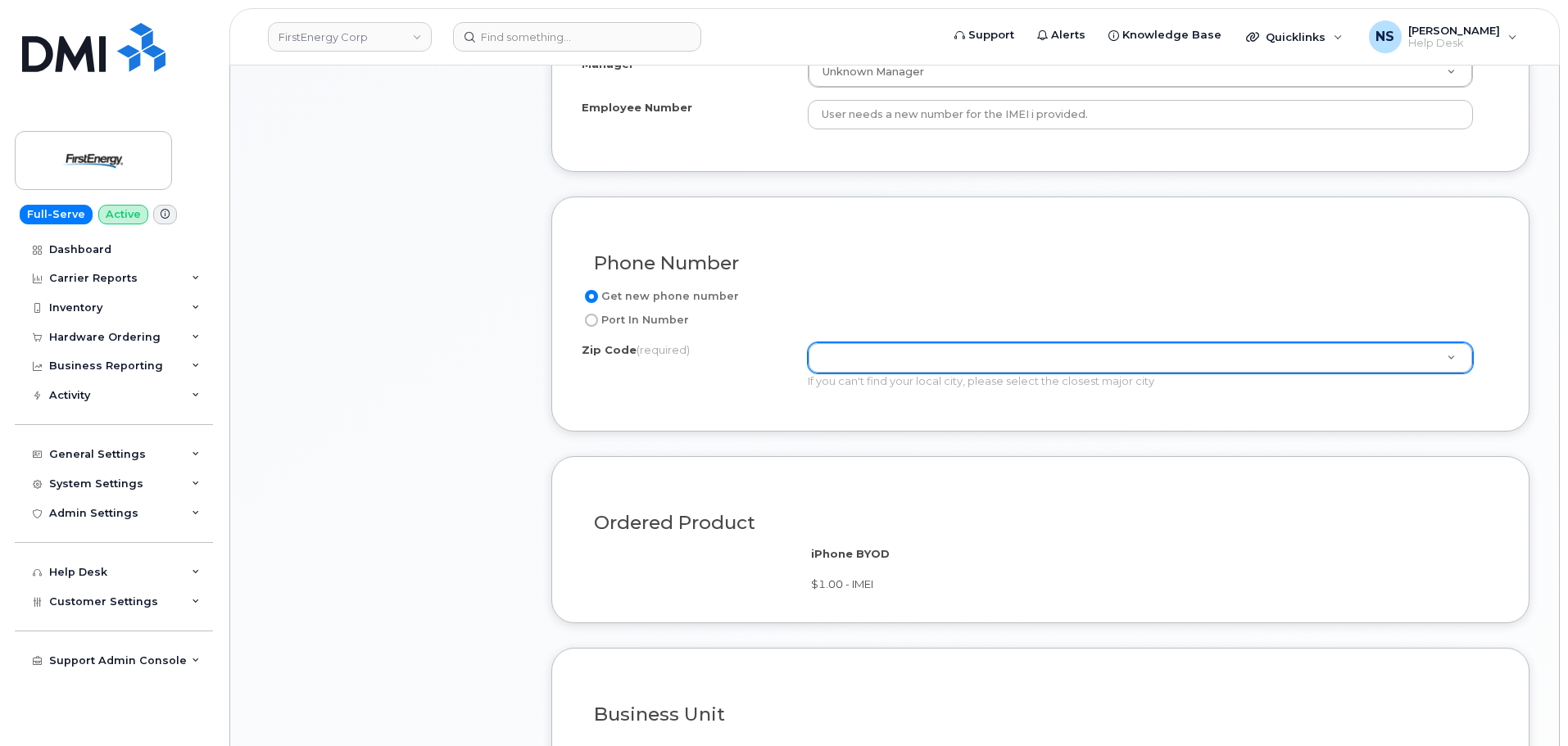
click at [759, 363] on div "Zip Code (required)" at bounding box center [695, 354] width 226 height 23
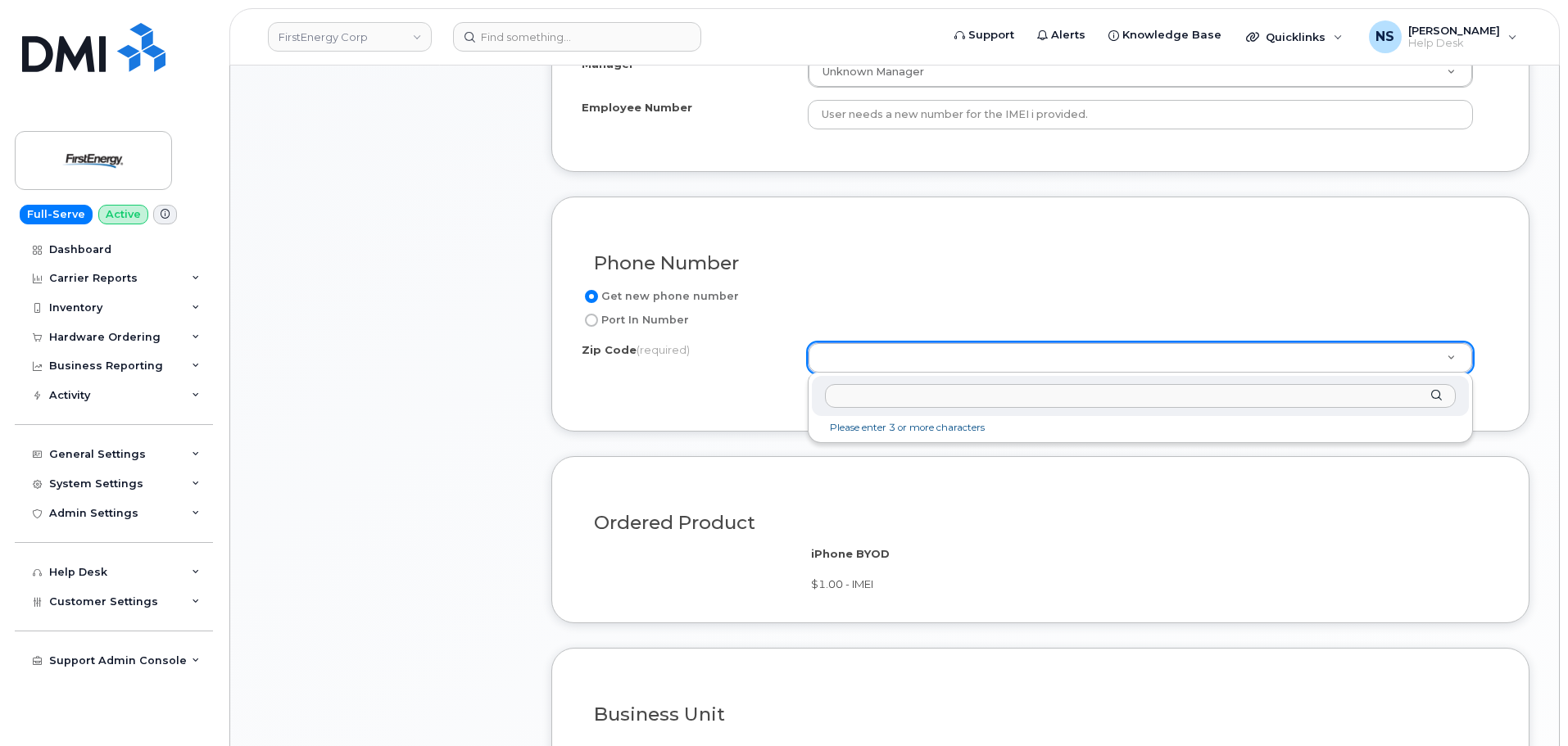
drag, startPoint x: 849, startPoint y: 356, endPoint x: 855, endPoint y: 346, distance: 11.7
paste input "44485"
type input "44485"
type input "44485 (Warren, OH)"
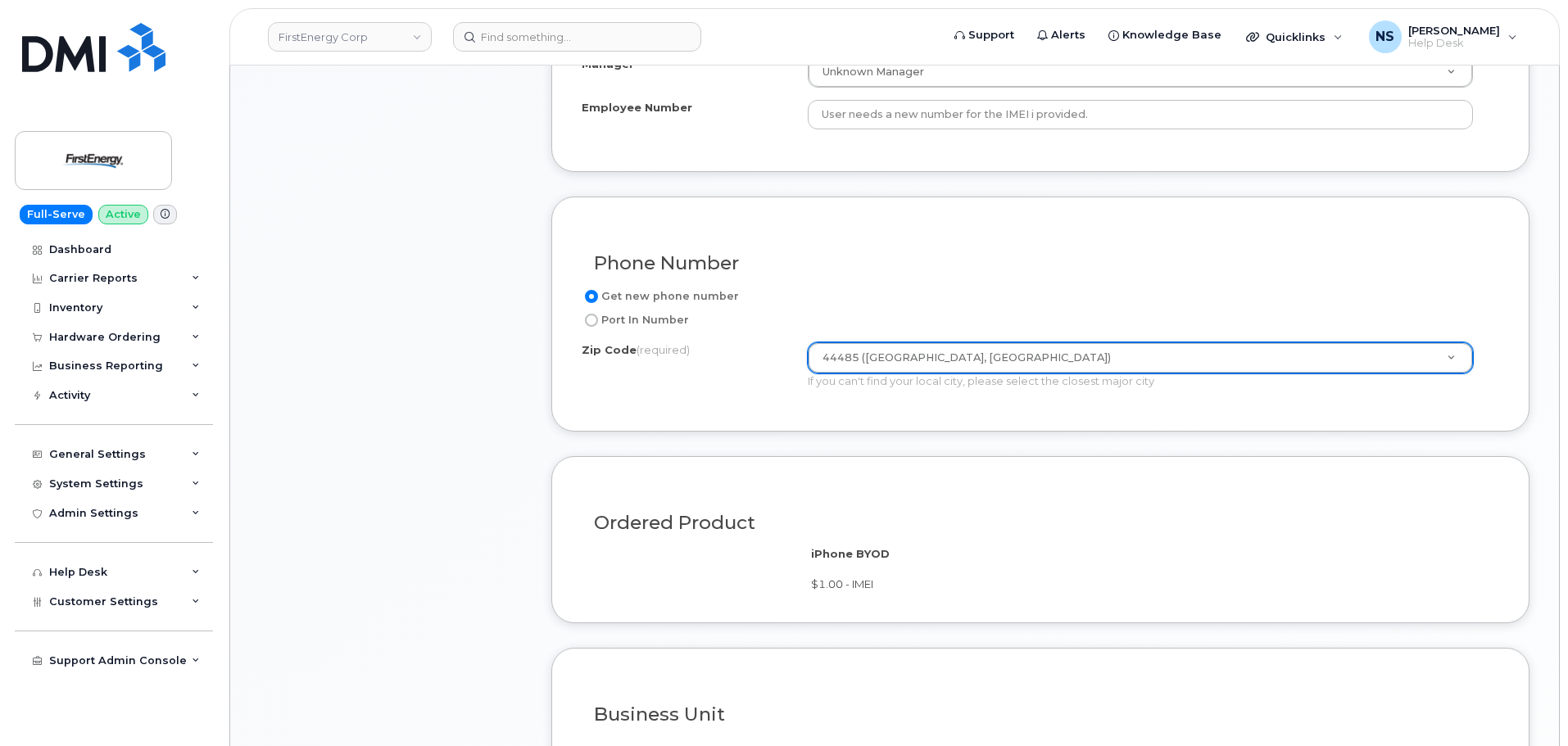
click at [598, 416] on div "Phone Number Get new phone number Port In Number Zip Code (required) 44485 (War…" at bounding box center [1040, 313] width 978 height 235
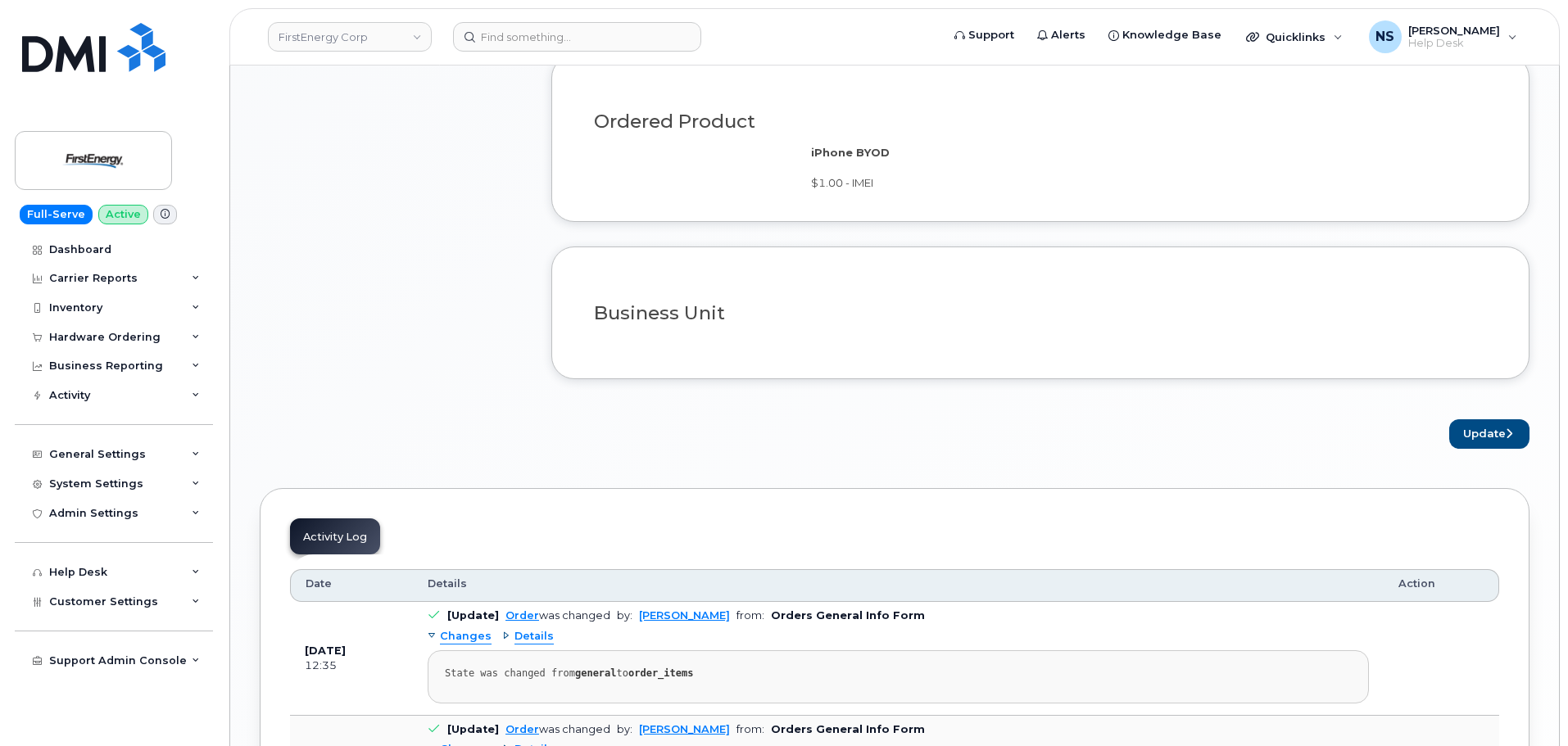
scroll to position [1228, 0]
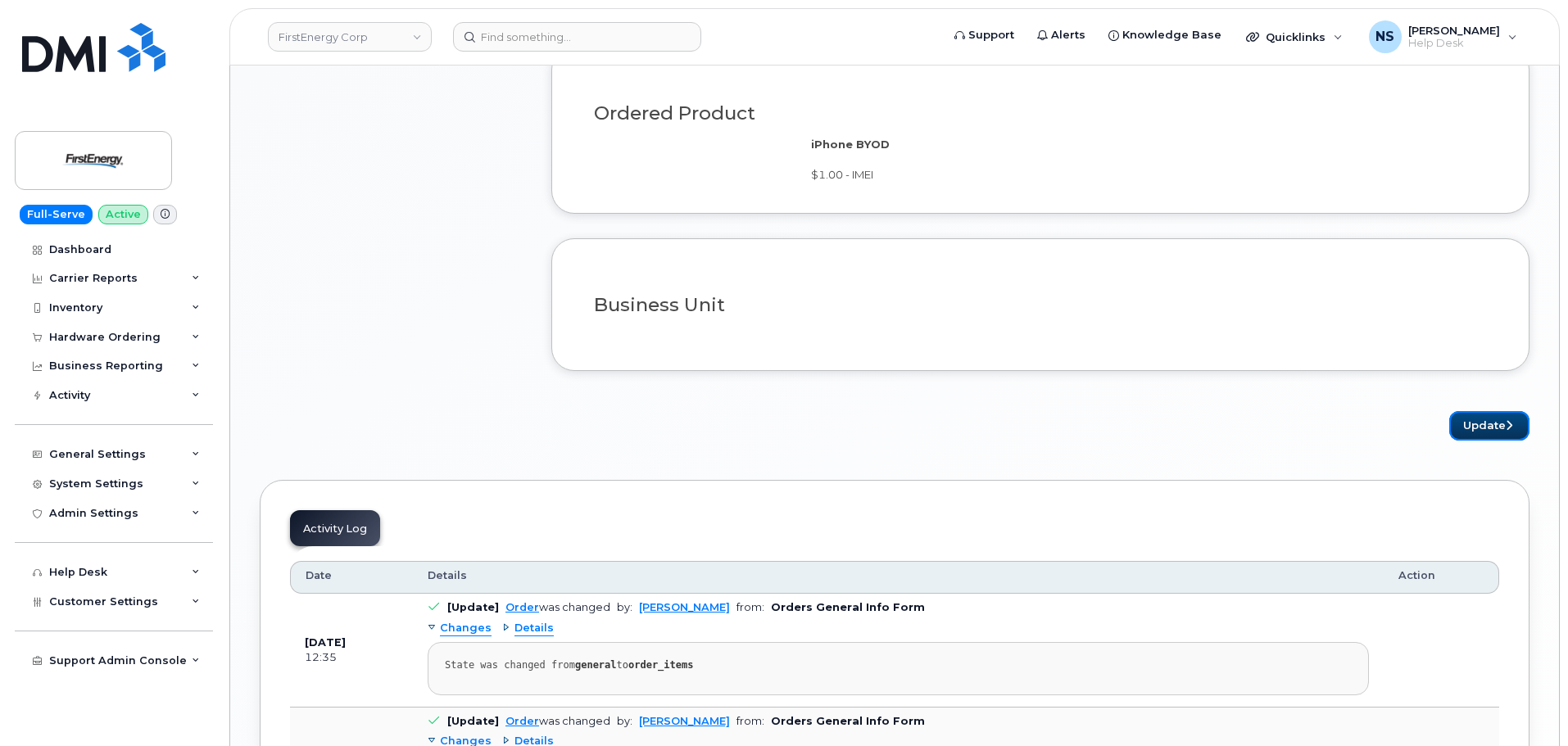
drag, startPoint x: 1474, startPoint y: 425, endPoint x: 1277, endPoint y: 545, distance: 230.7
click at [1474, 423] on button "Update" at bounding box center [1490, 426] width 81 height 30
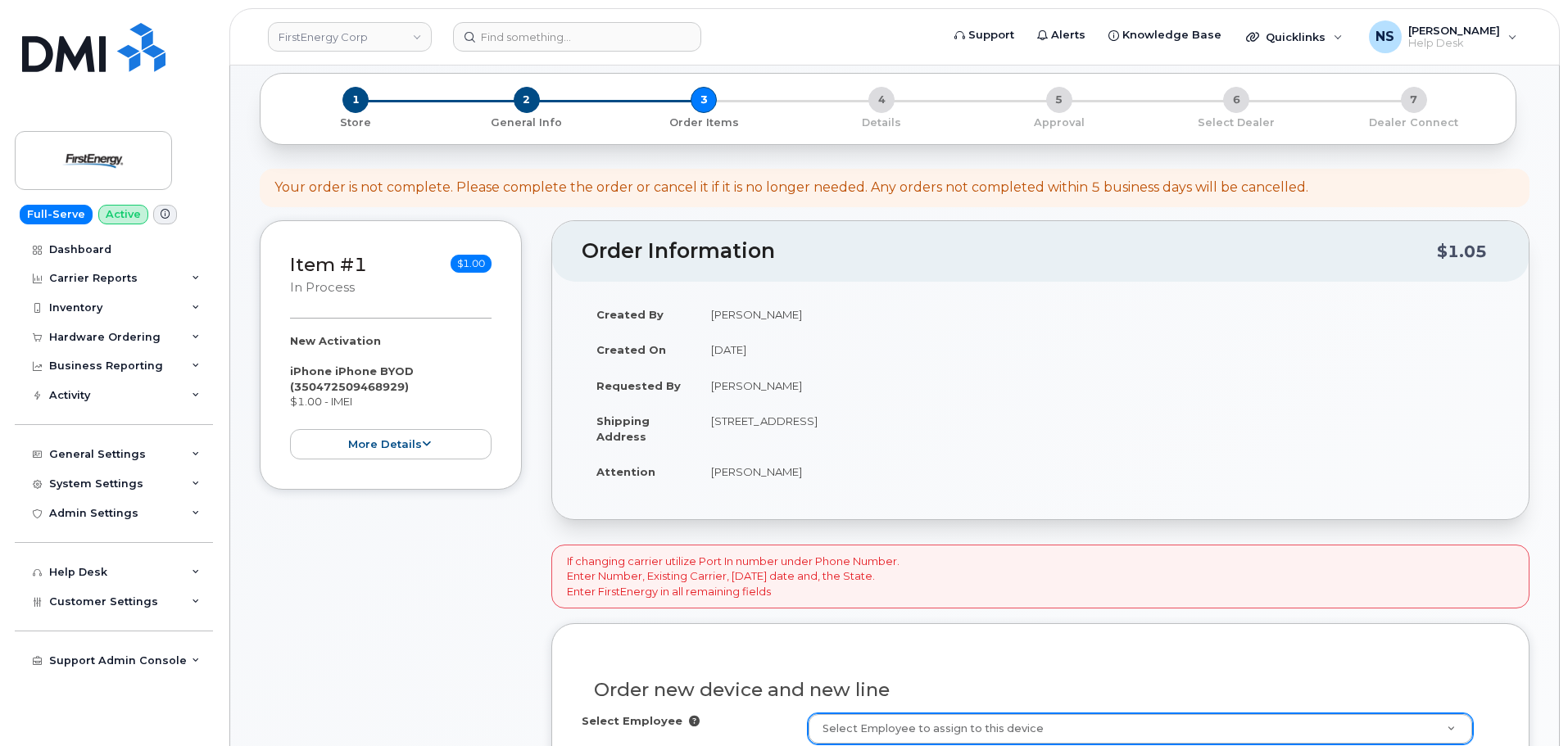
scroll to position [164, 0]
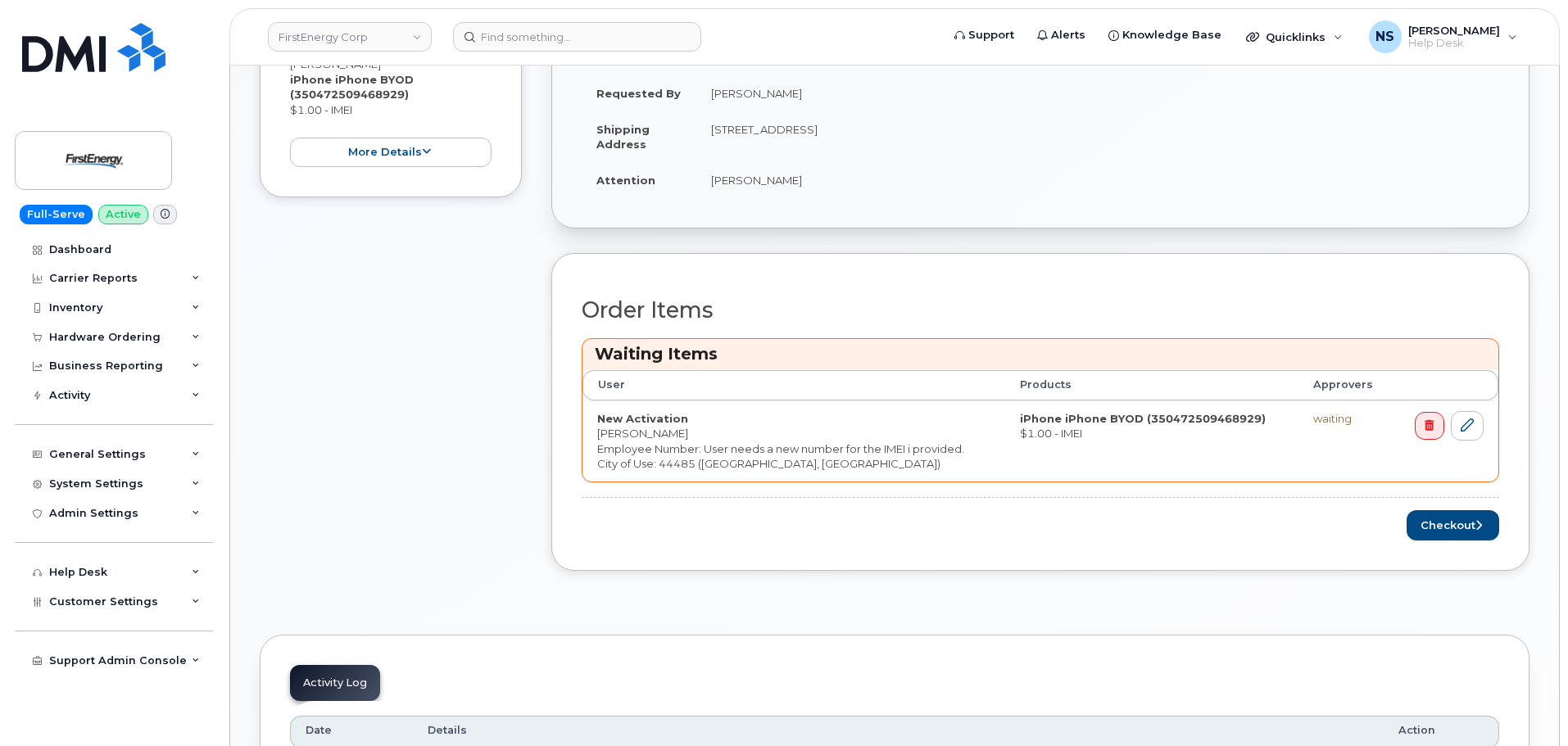
scroll to position [573, 0]
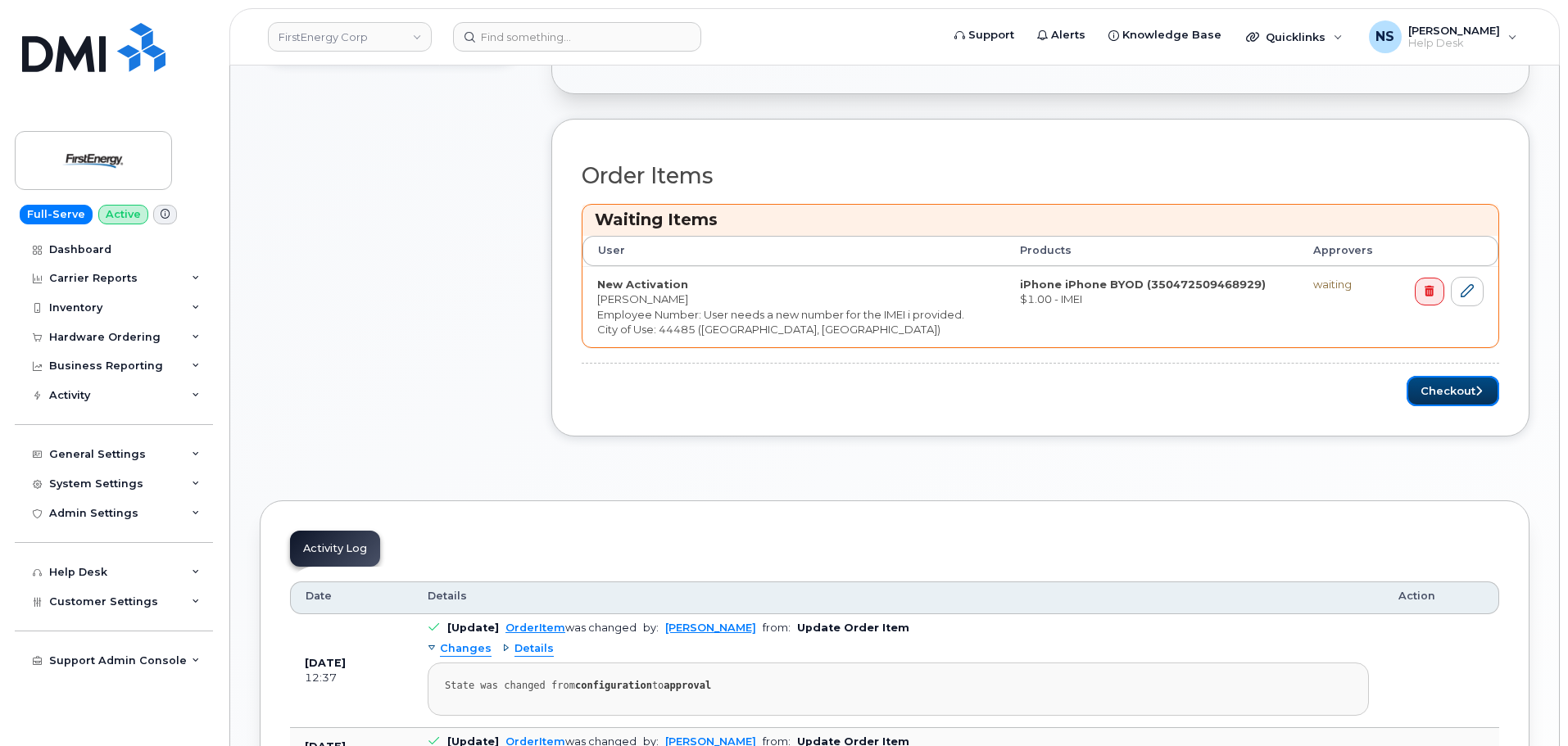
drag, startPoint x: 1447, startPoint y: 384, endPoint x: 1424, endPoint y: 492, distance: 110.4
click at [1447, 384] on button "Checkout" at bounding box center [1453, 391] width 93 height 30
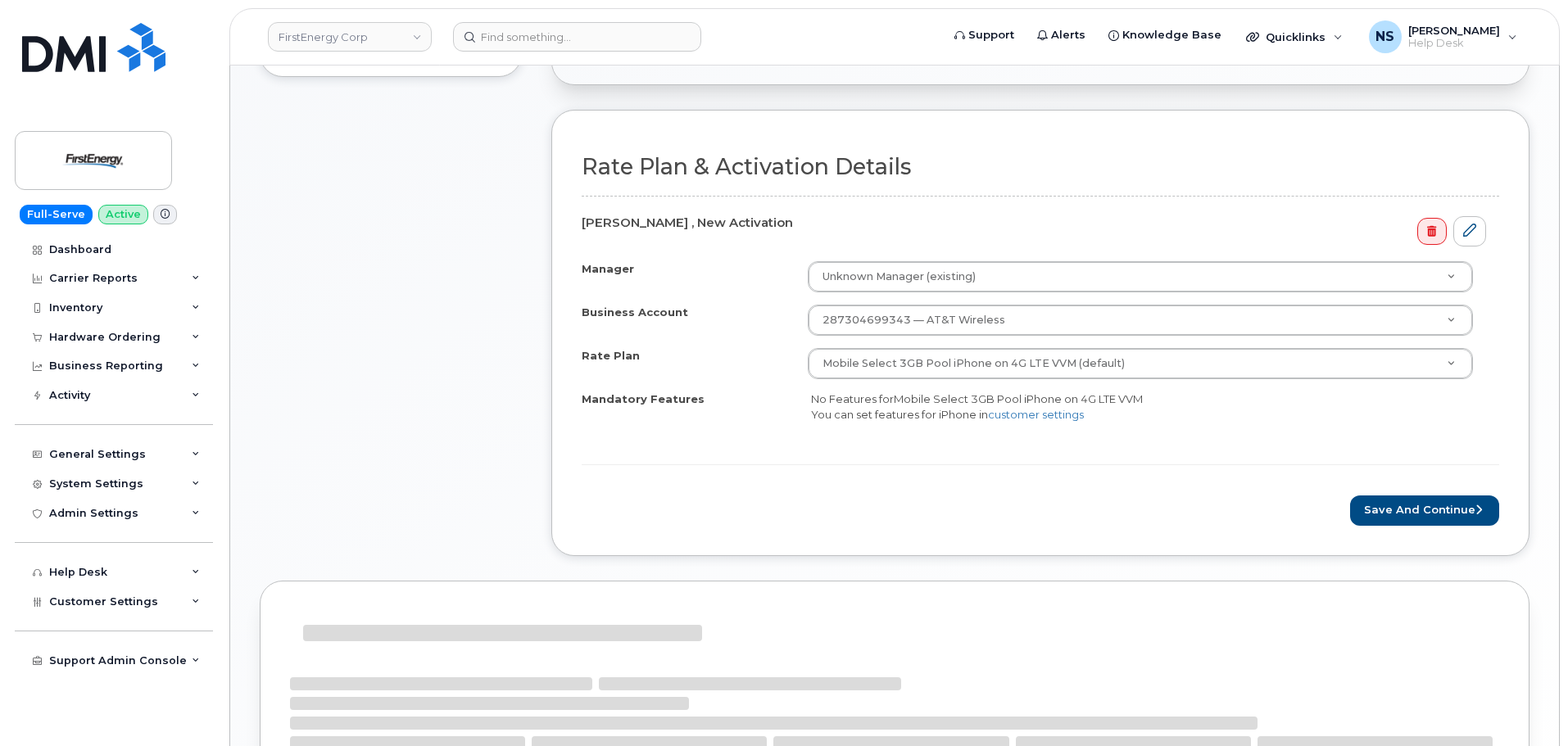
scroll to position [573, 0]
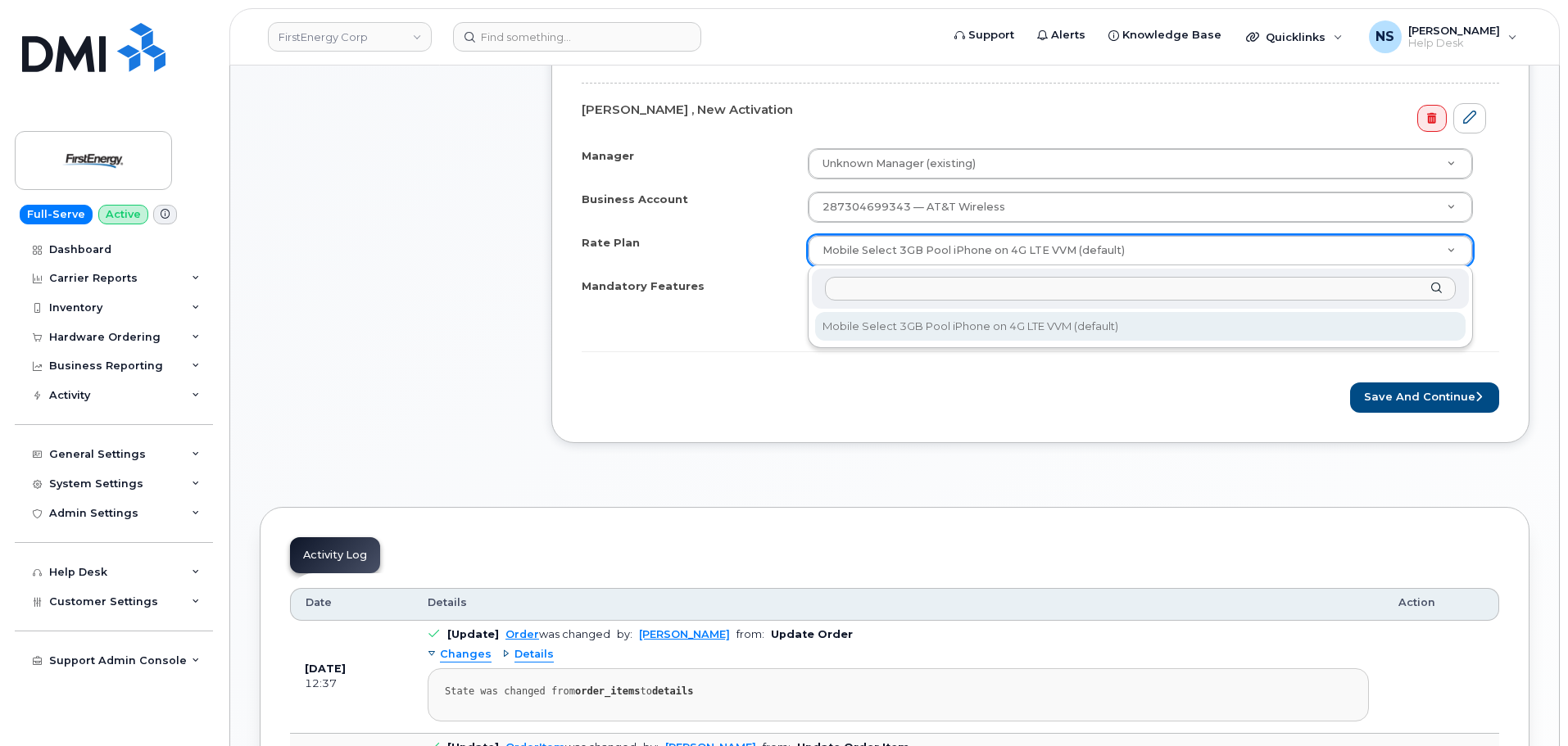
drag, startPoint x: 1136, startPoint y: 254, endPoint x: 1145, endPoint y: 293, distance: 40.0
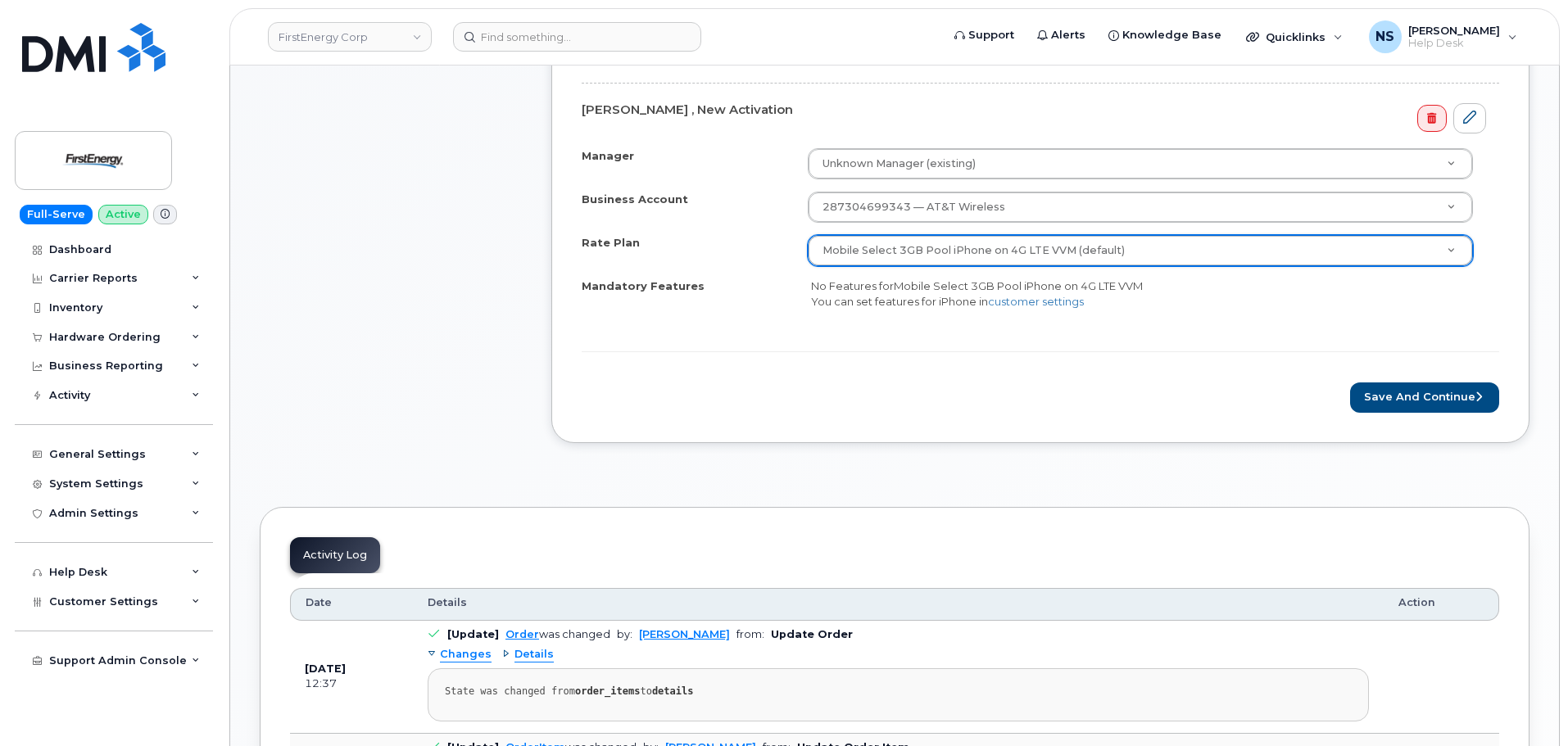
drag, startPoint x: 1155, startPoint y: 388, endPoint x: 1167, endPoint y: 387, distance: 12.0
click at [1156, 387] on div "Save and Continue" at bounding box center [1040, 398] width 917 height 30
click at [1361, 384] on button "Save and Continue" at bounding box center [1424, 398] width 149 height 30
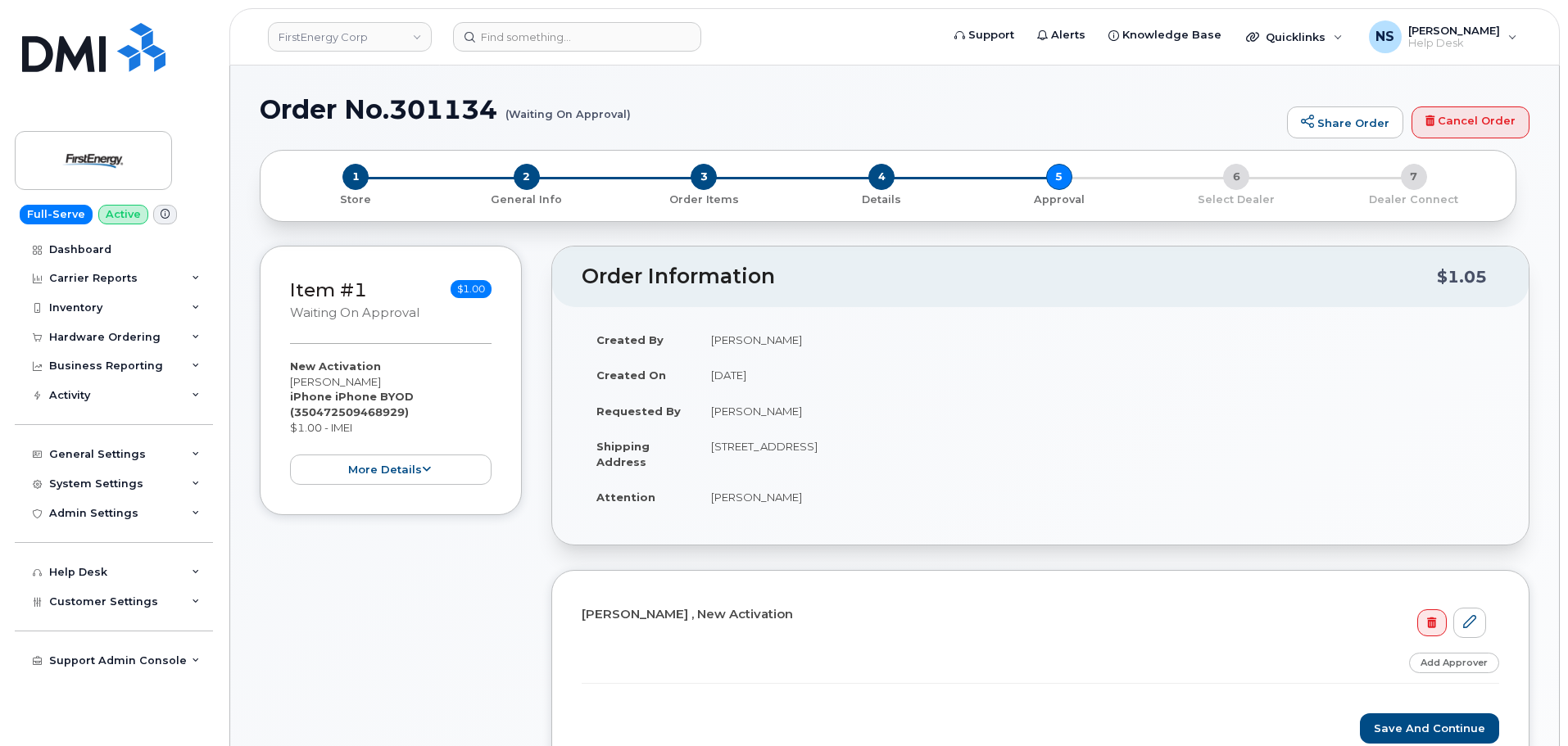
scroll to position [492, 0]
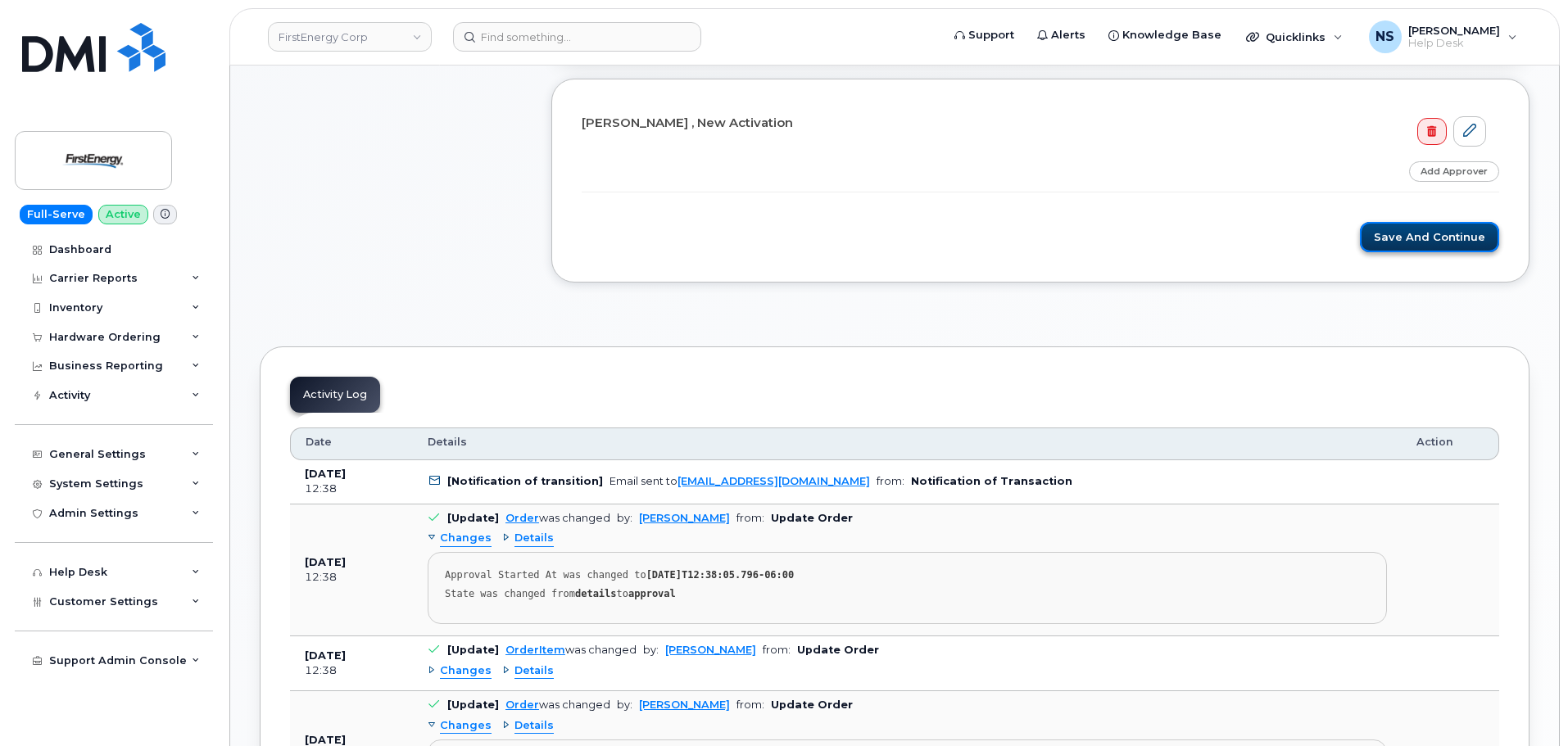
click at [1413, 248] on button "Save and Continue" at bounding box center [1430, 237] width 139 height 30
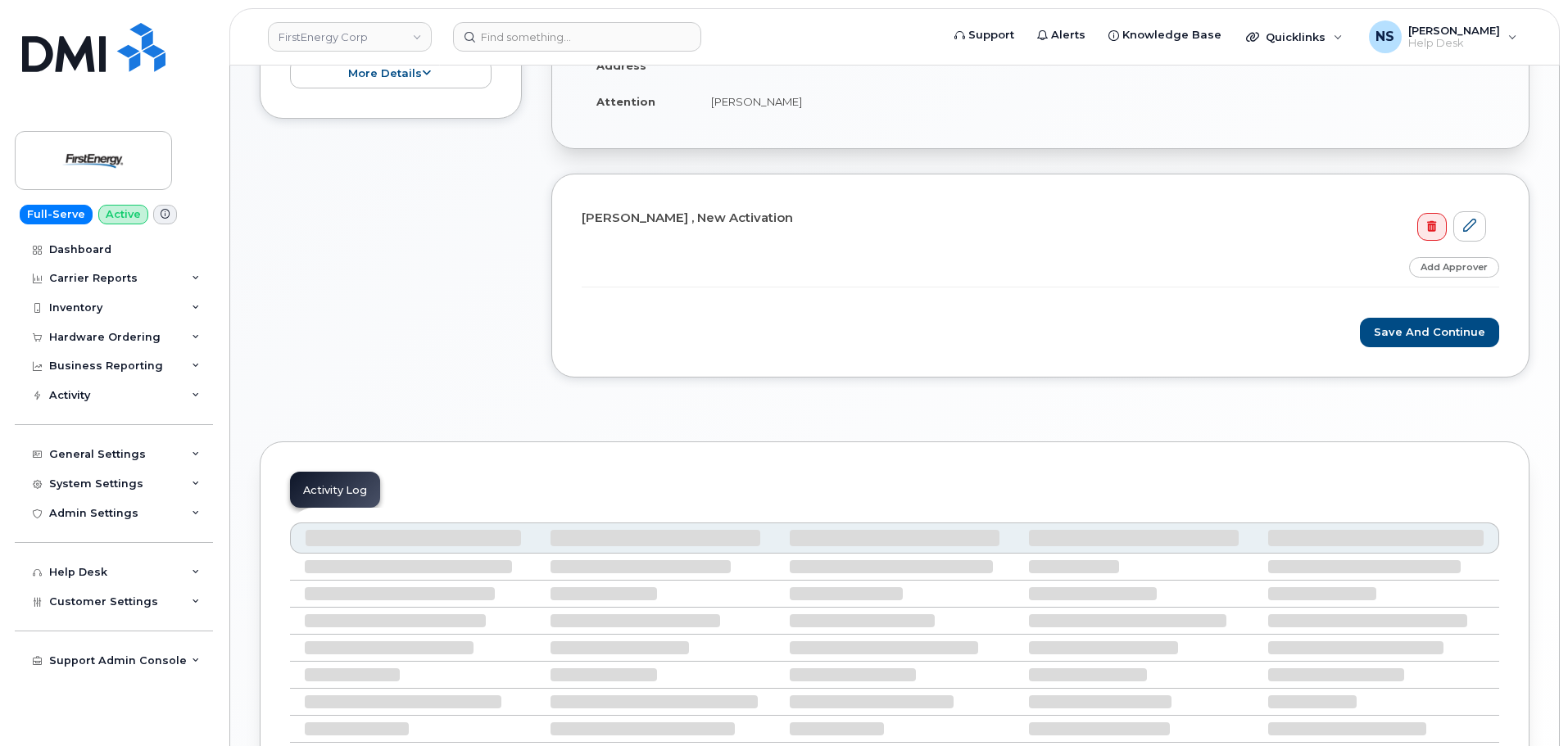
scroll to position [409, 0]
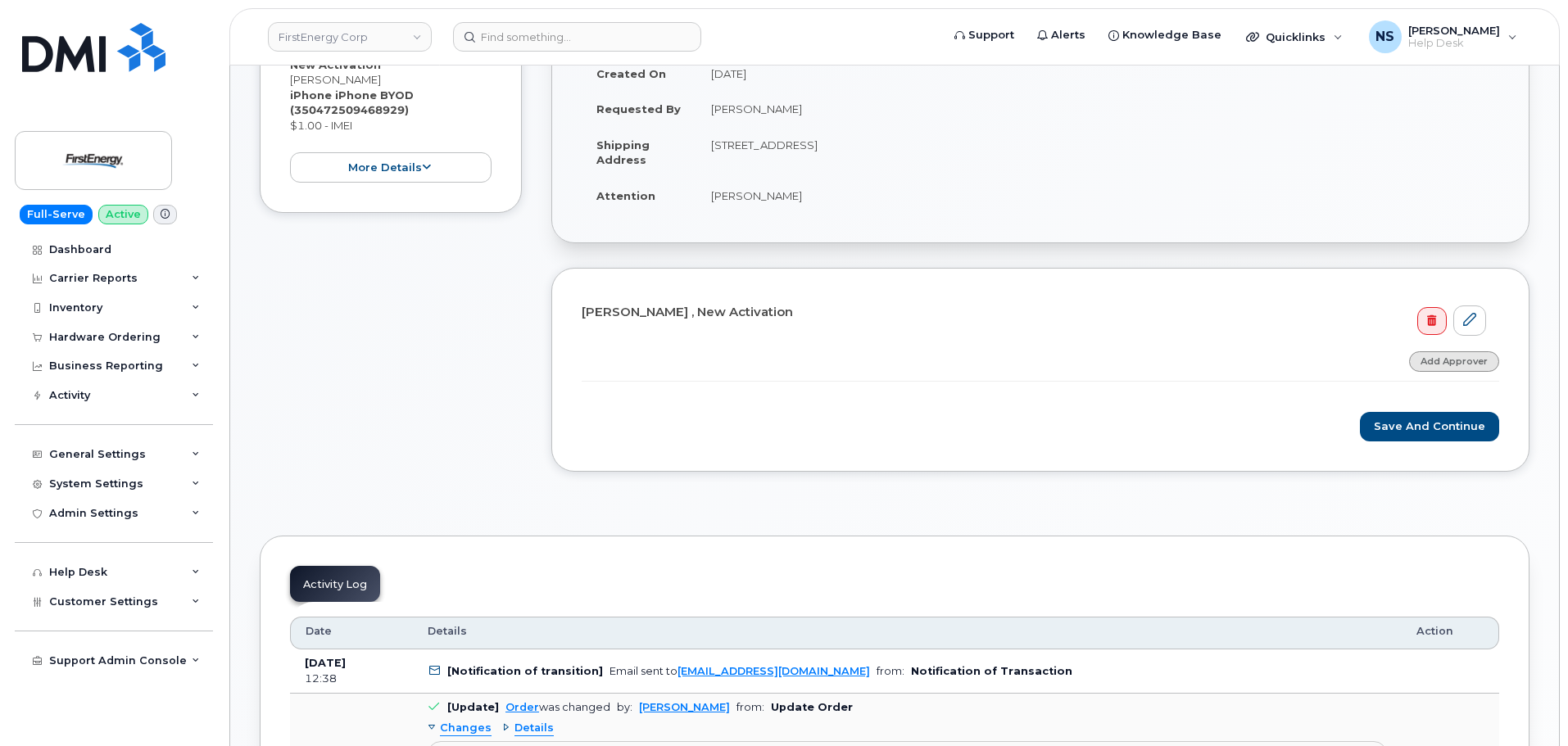
click at [1454, 362] on link "Add Approver" at bounding box center [1454, 361] width 90 height 21
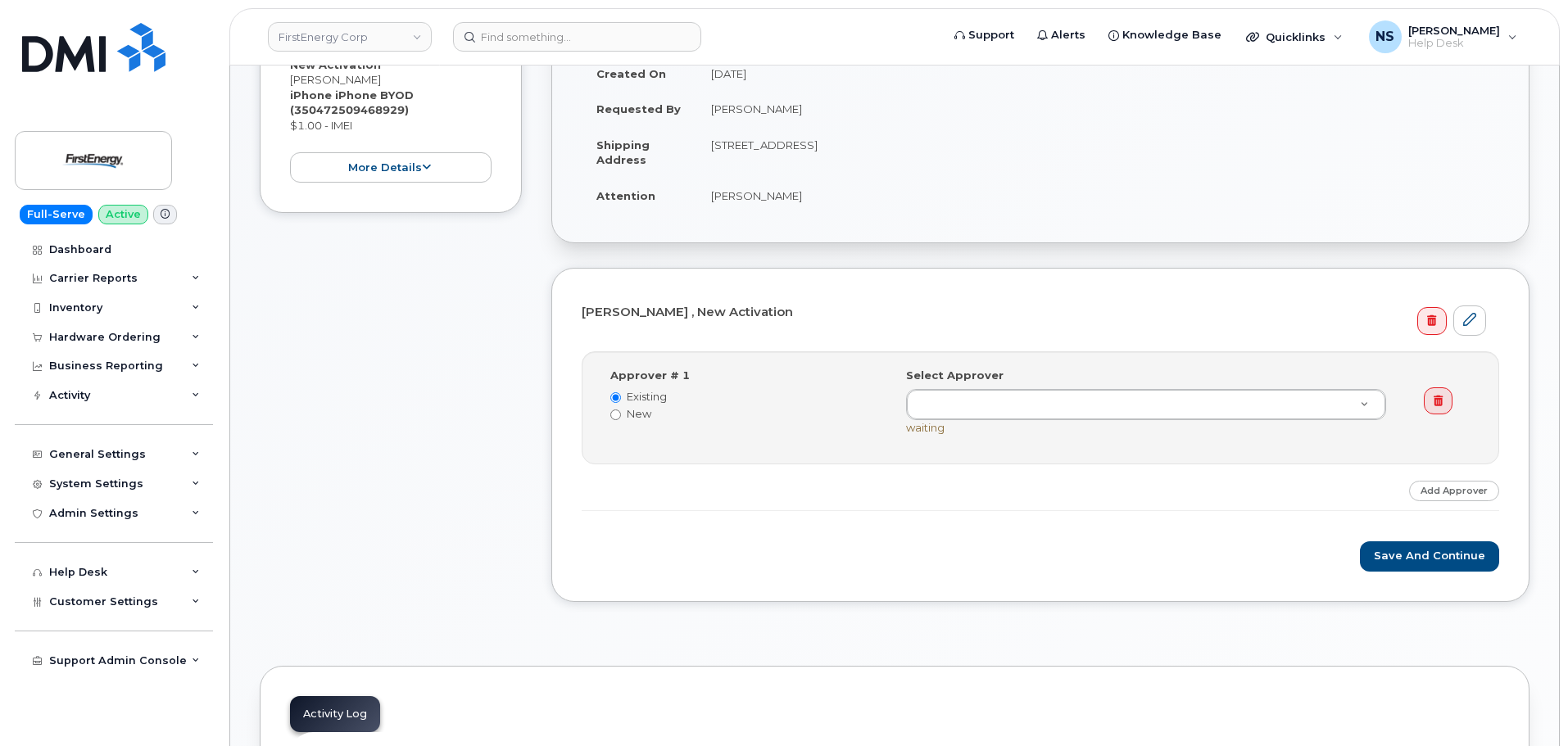
click at [644, 407] on label "New" at bounding box center [746, 414] width 271 height 16
click at [622, 409] on input "New" at bounding box center [615, 414] width 10 height 10
radio input "true"
click at [640, 394] on label "Existing" at bounding box center [746, 397] width 271 height 16
click at [622, 394] on input "Existing" at bounding box center [615, 397] width 10 height 10
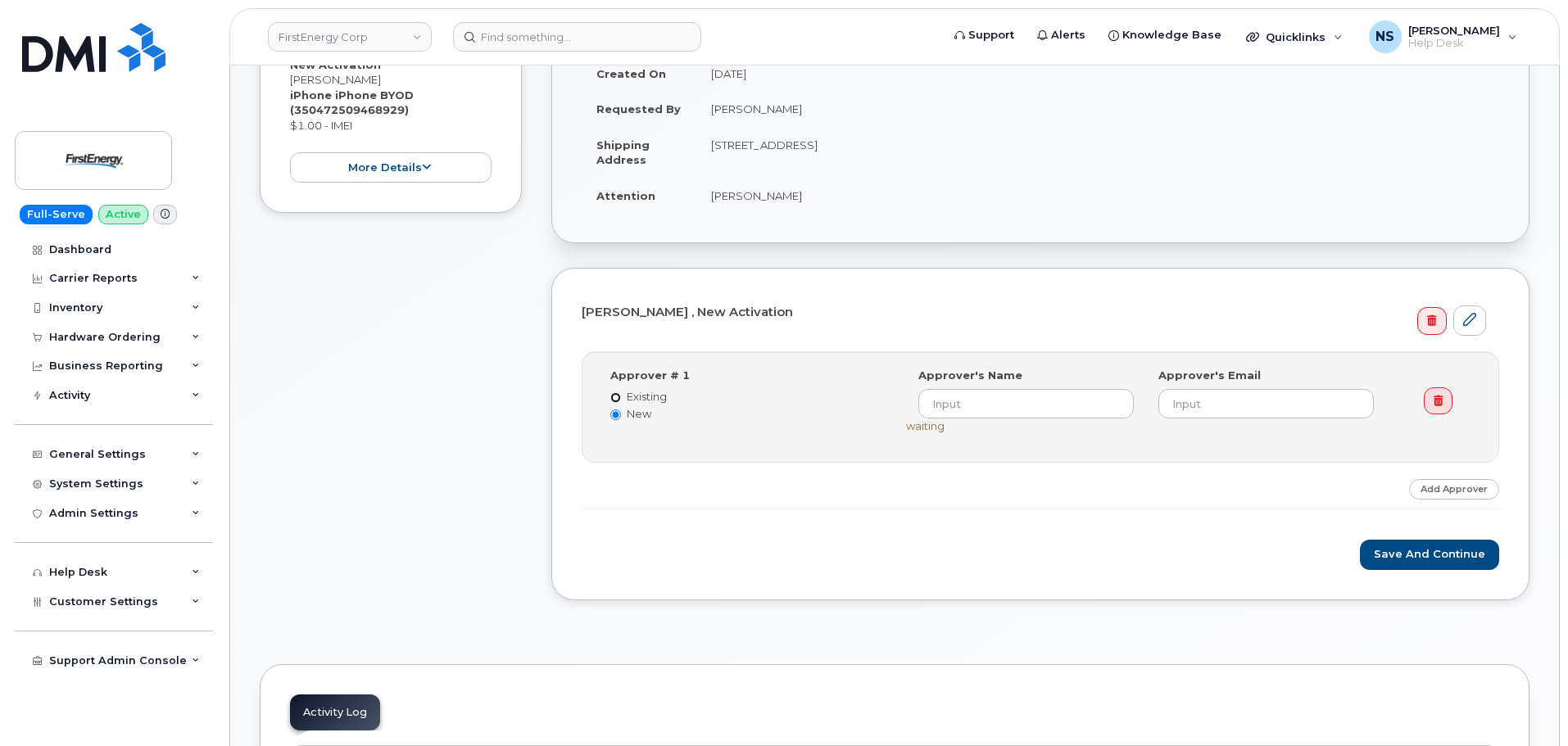
radio input "true"
drag, startPoint x: 640, startPoint y: 416, endPoint x: 805, endPoint y: 425, distance: 165.2
click at [639, 415] on label "New" at bounding box center [746, 414] width 271 height 16
click at [622, 415] on input "New" at bounding box center [615, 414] width 10 height 10
radio input "true"
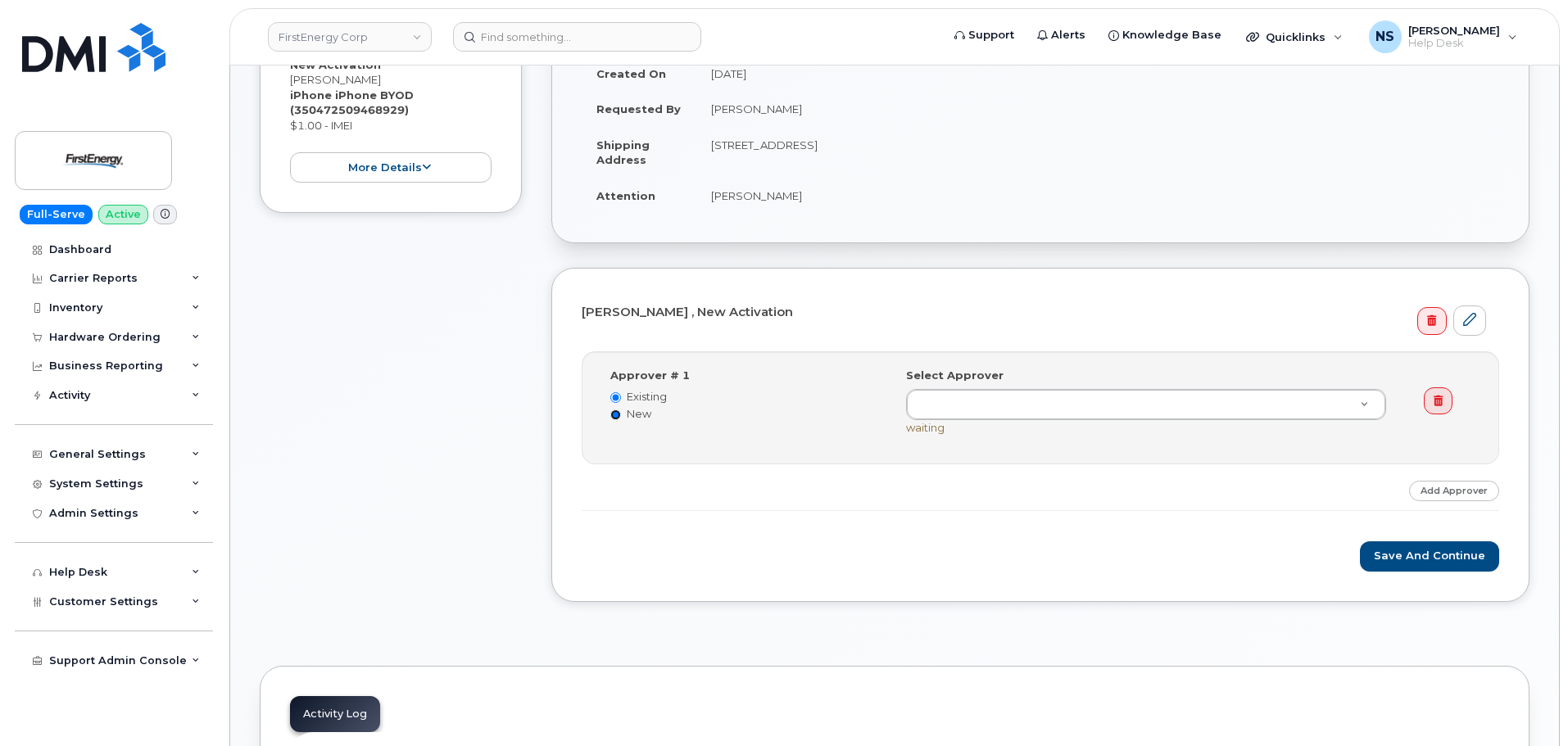
radio input "false"
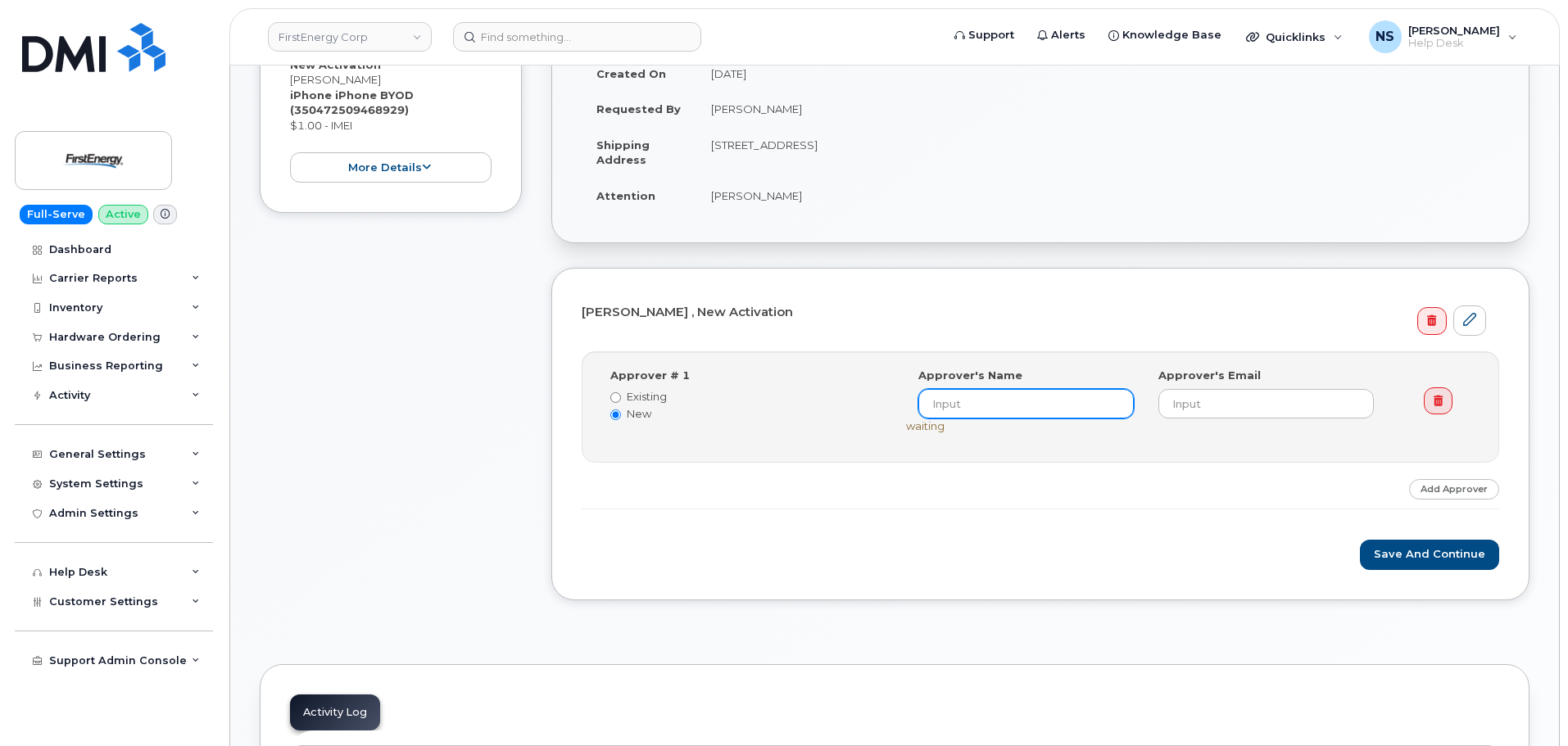
click at [969, 411] on input at bounding box center [1026, 403] width 216 height 29
paste input "[PERSON_NAME]"
type input "[PERSON_NAME]"
click at [701, 454] on div "Approver # 1 Existing New Select Approver Robert R Doyle Jr (undefined) Approve…" at bounding box center [1040, 406] width 917 height 112
click at [1235, 420] on div "Select Approver Robert R Doyle Jr (undefined) Approver's Name Robert R Doyle Jr…" at bounding box center [1152, 401] width 493 height 67
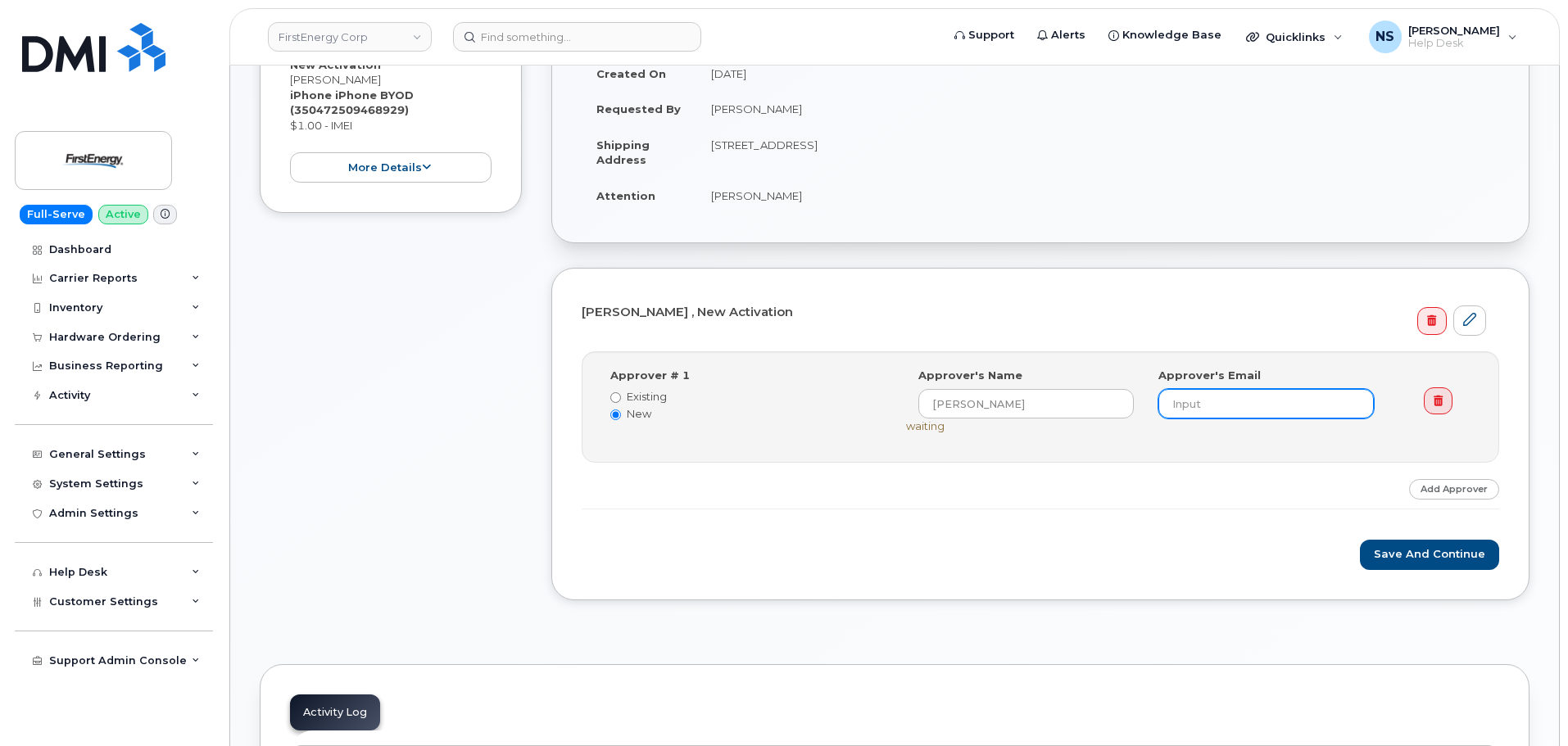
click at [1220, 402] on input "email" at bounding box center [1267, 403] width 216 height 29
paste input "rdoylejr@firstenergycorp.com"
type input "rdoylejr@firstenergycorp.com"
drag, startPoint x: 1028, startPoint y: 492, endPoint x: 1038, endPoint y: 497, distance: 11.2
click at [1028, 493] on div "Step-by-step approvals: Robert R Doyle Jr » Approved Approver # 1 Existing New …" at bounding box center [1040, 430] width 917 height 159
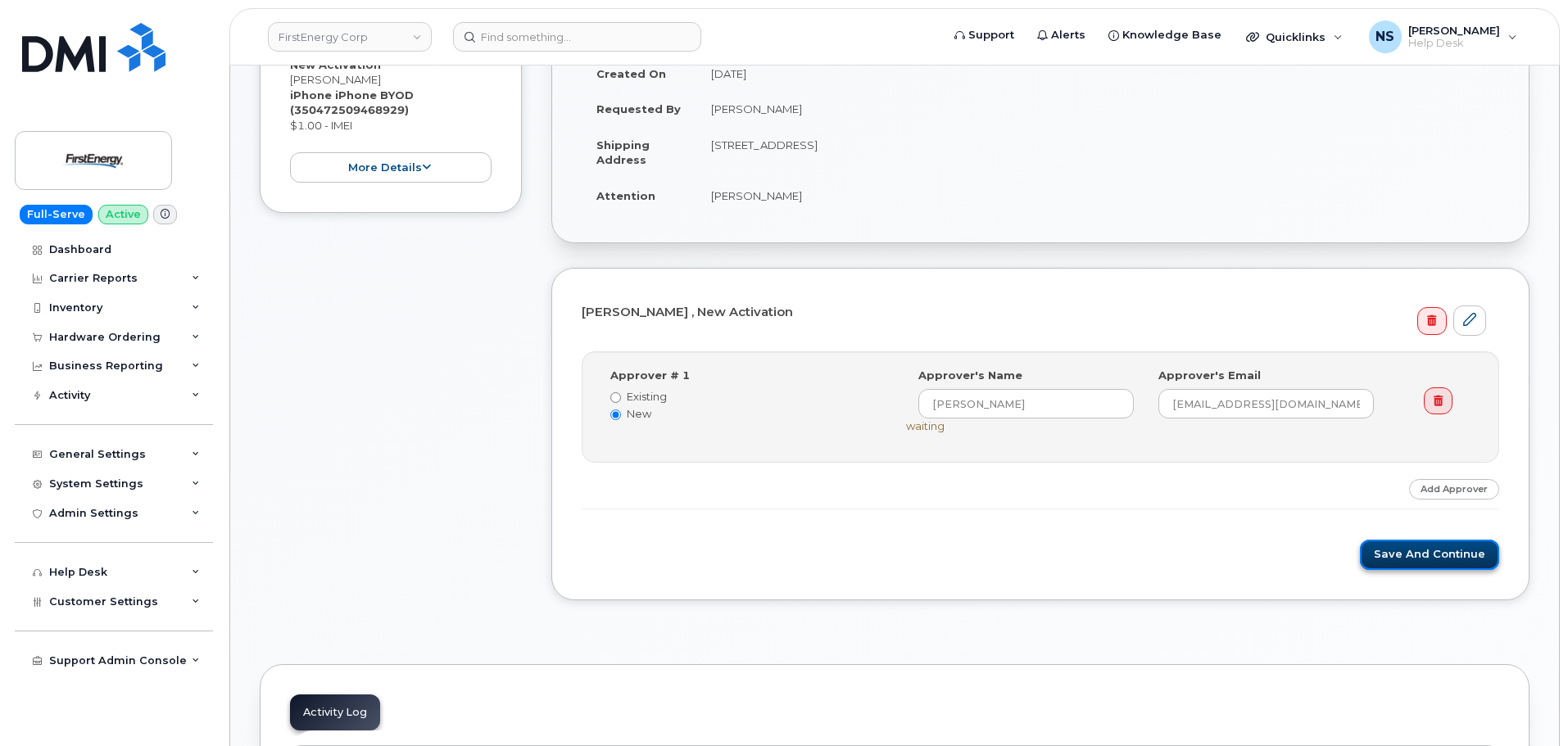
click at [1407, 546] on button "Save and Continue" at bounding box center [1430, 555] width 139 height 30
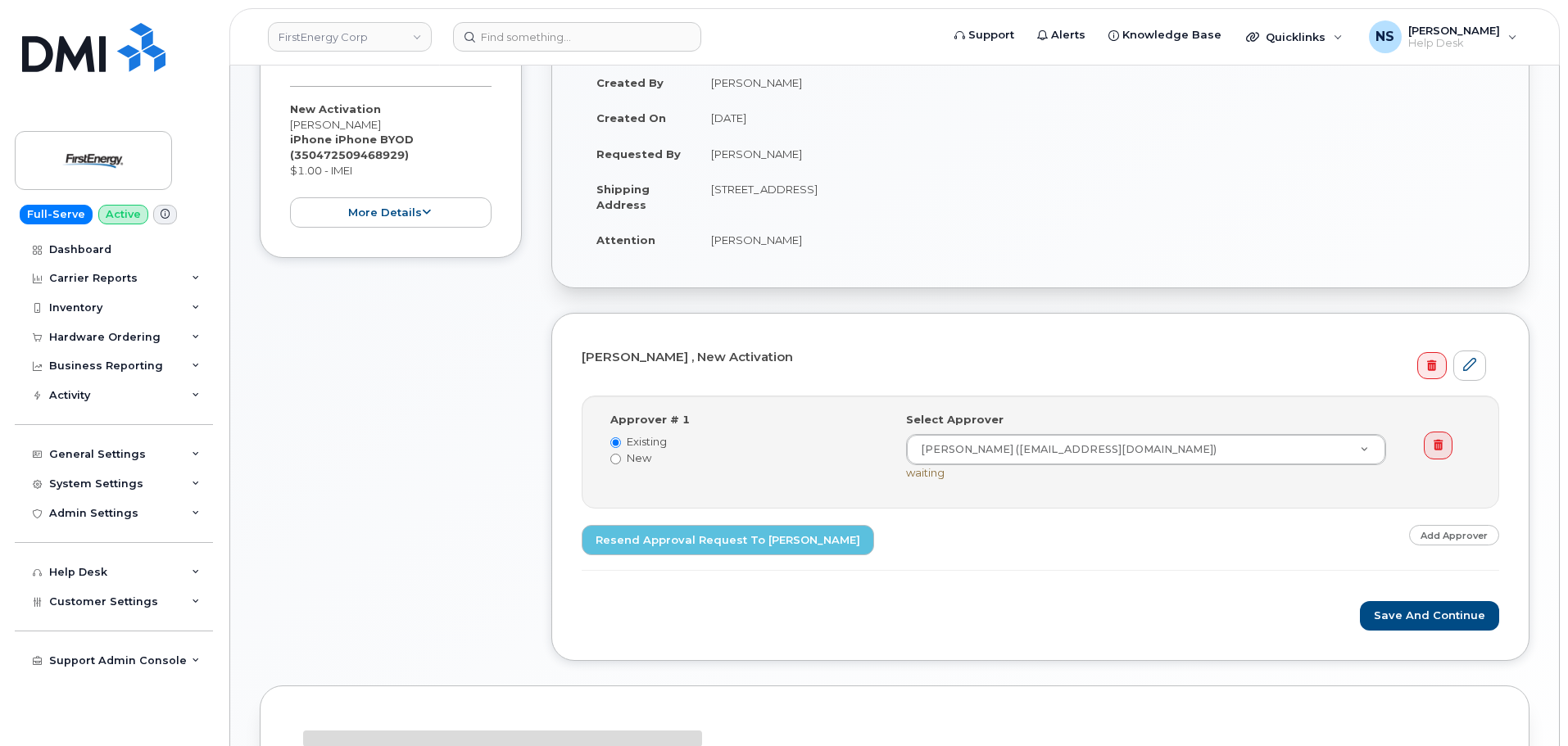
scroll to position [409, 0]
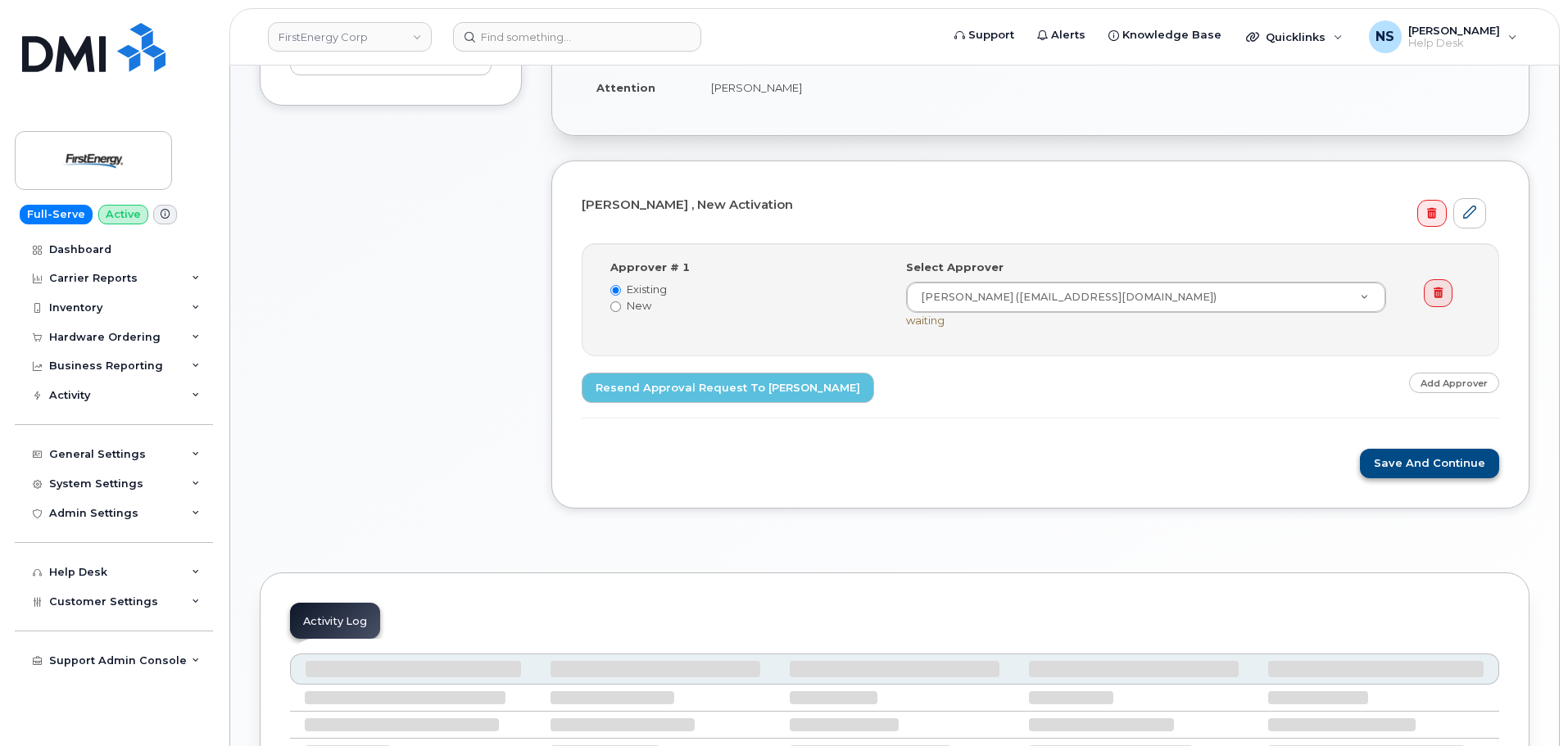
click at [1368, 453] on div "Save and Continue" at bounding box center [1040, 464] width 917 height 30
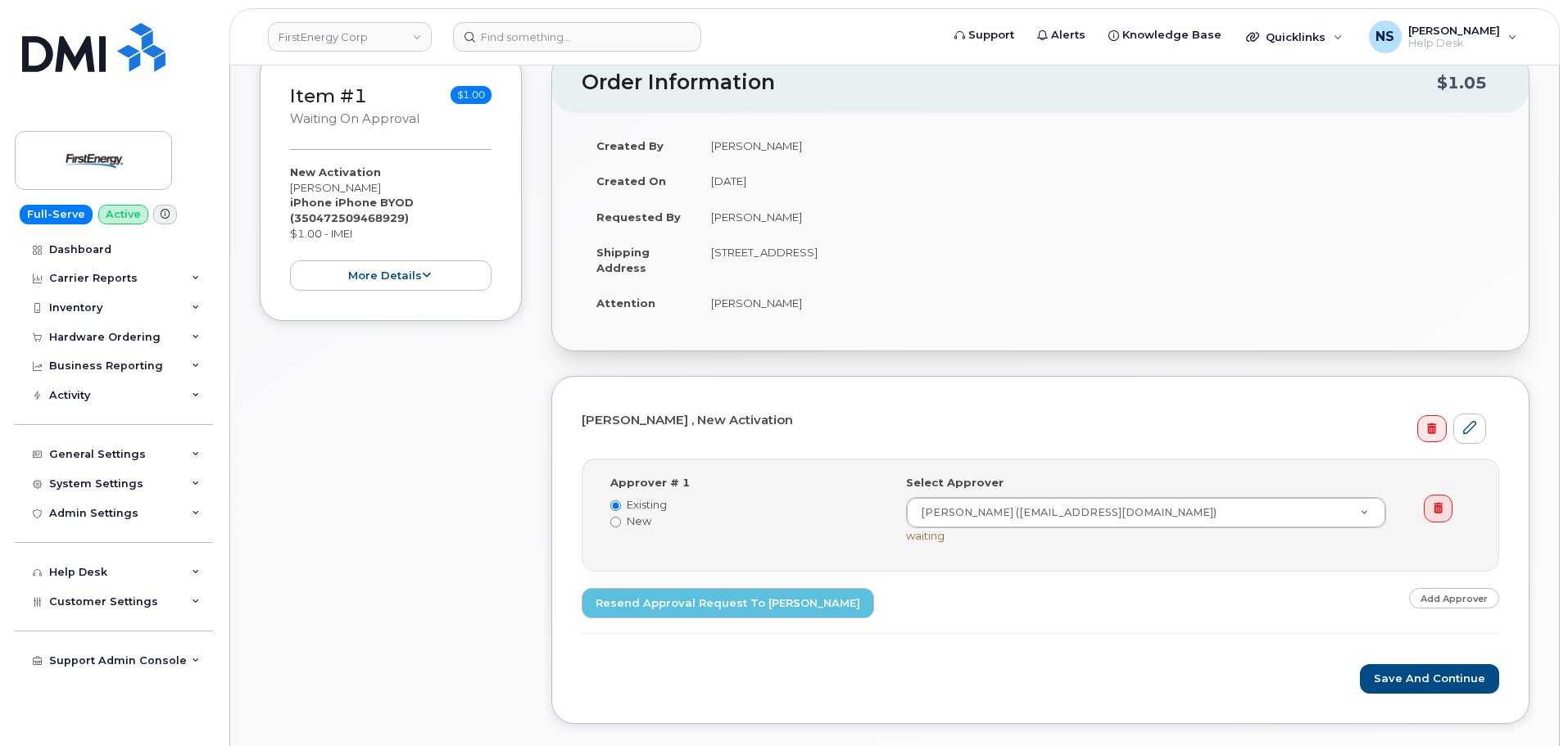
scroll to position [0, 0]
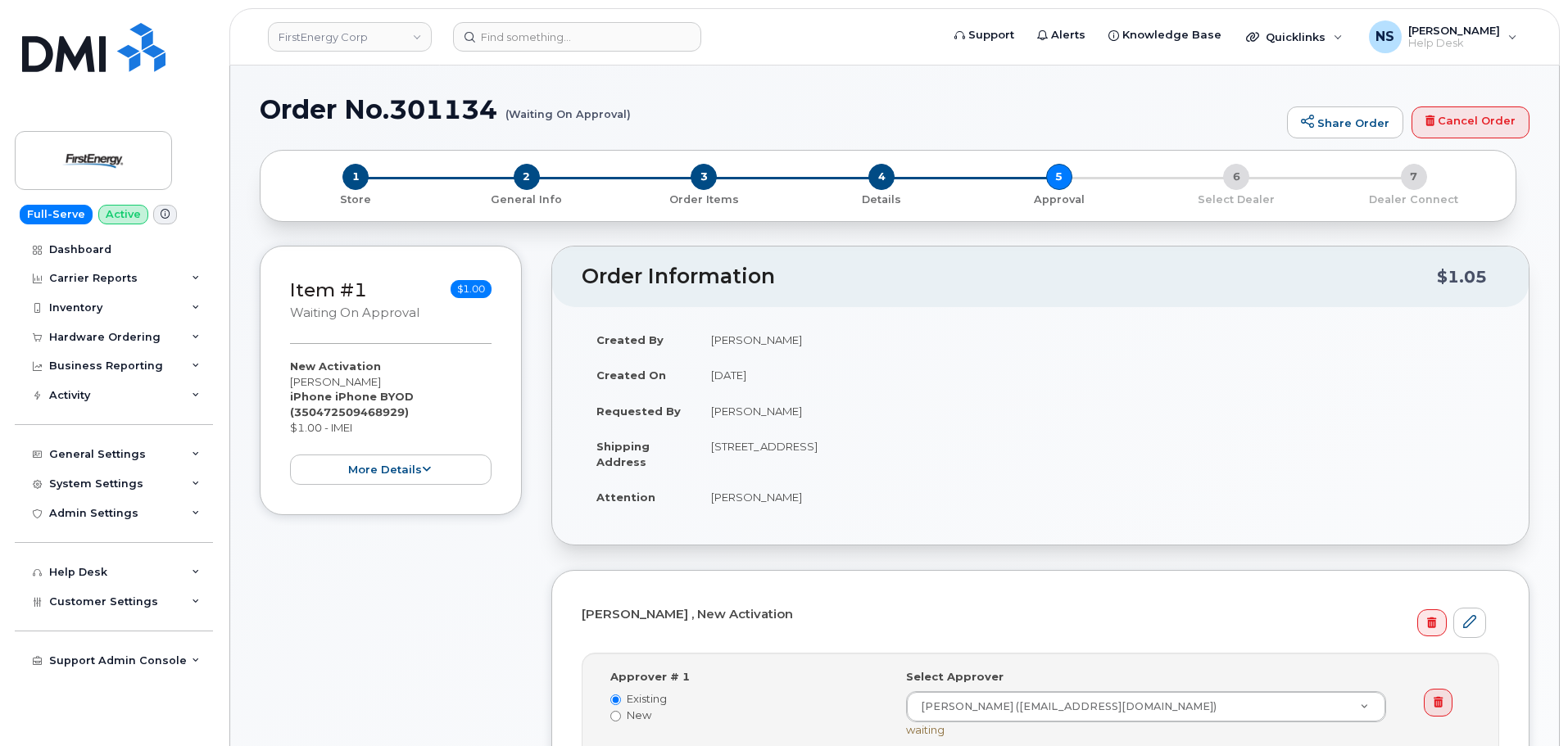
click at [416, 112] on h1 "Order No.301134 (Waiting On Approval)" at bounding box center [770, 109] width 1020 height 29
click at [416, 113] on h1 "Order No.301134 (Waiting On Approval)" at bounding box center [770, 109] width 1020 height 29
copy h1 "301134"
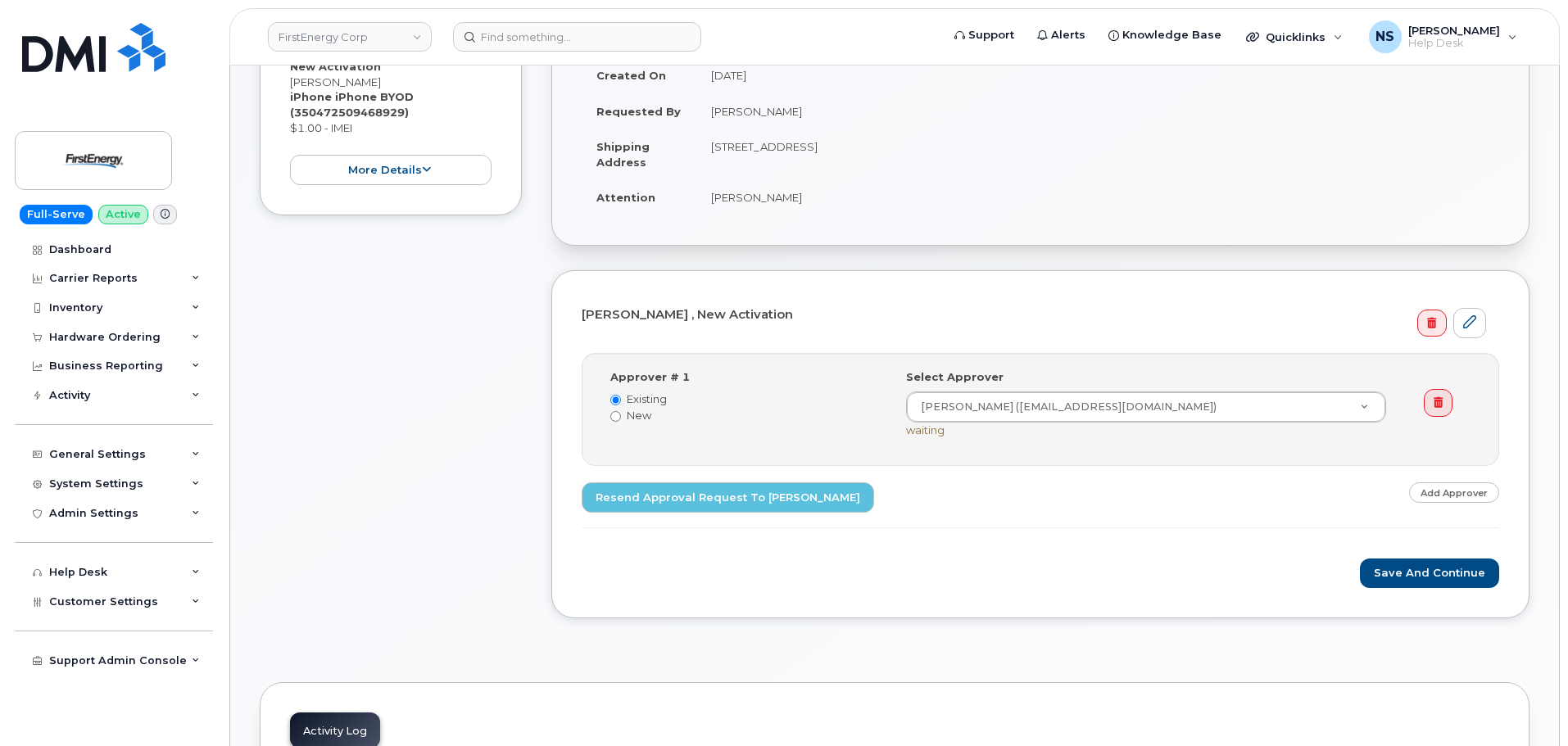
scroll to position [327, 0]
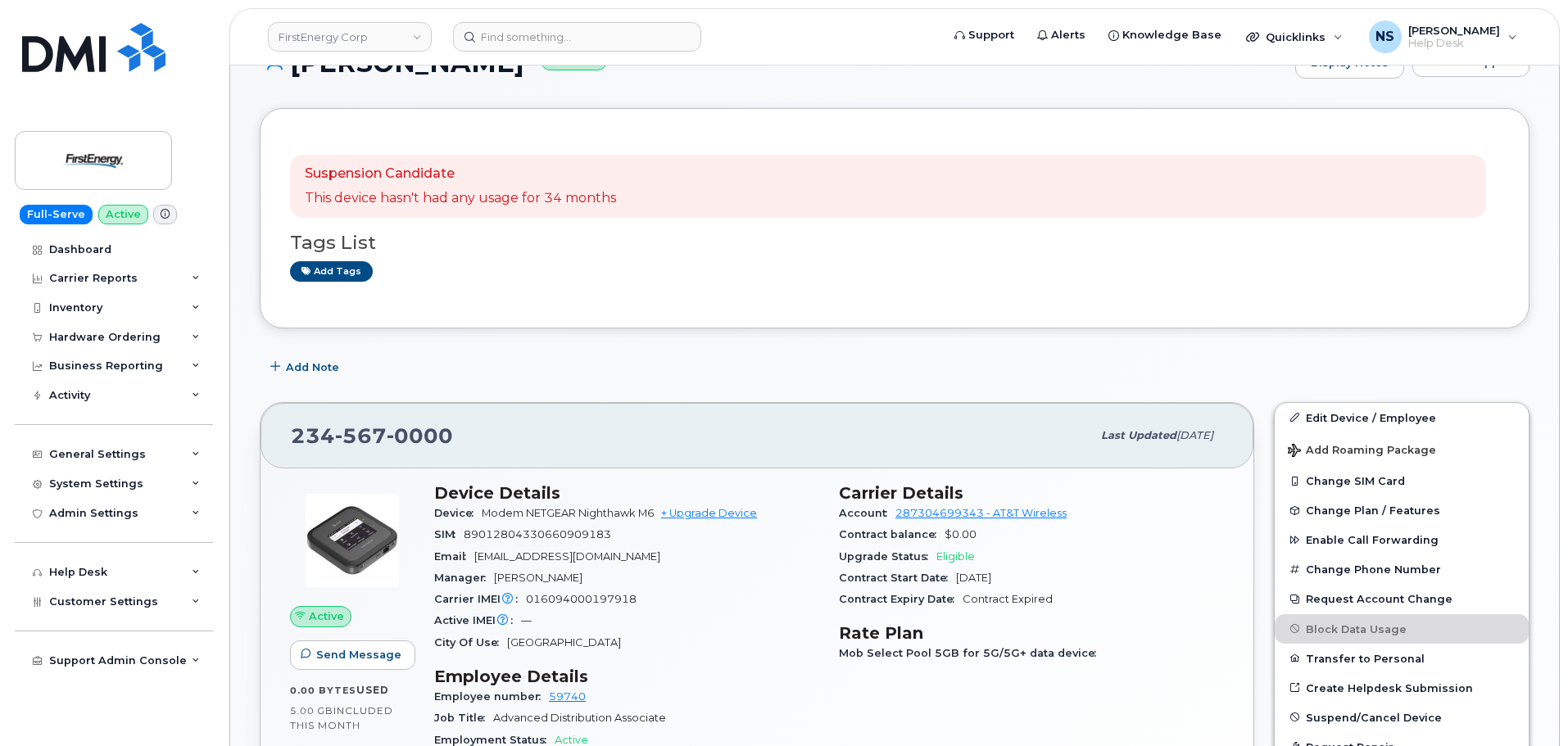
scroll to position [327, 0]
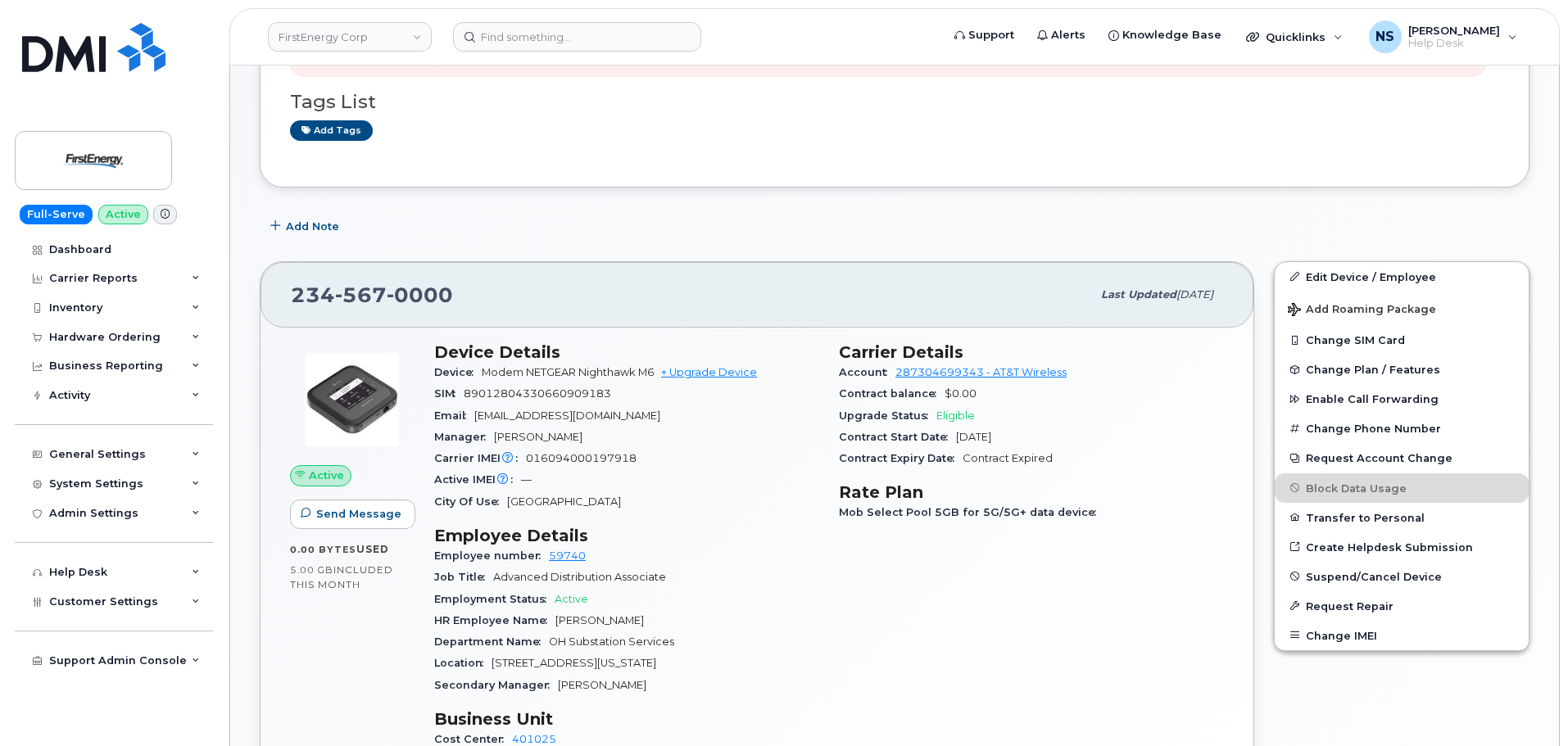
click at [522, 389] on span "89012804330660909183" at bounding box center [537, 393] width 147 height 12
copy span "89012804330660909183"
click at [430, 289] on span "0000" at bounding box center [420, 295] width 67 height 24
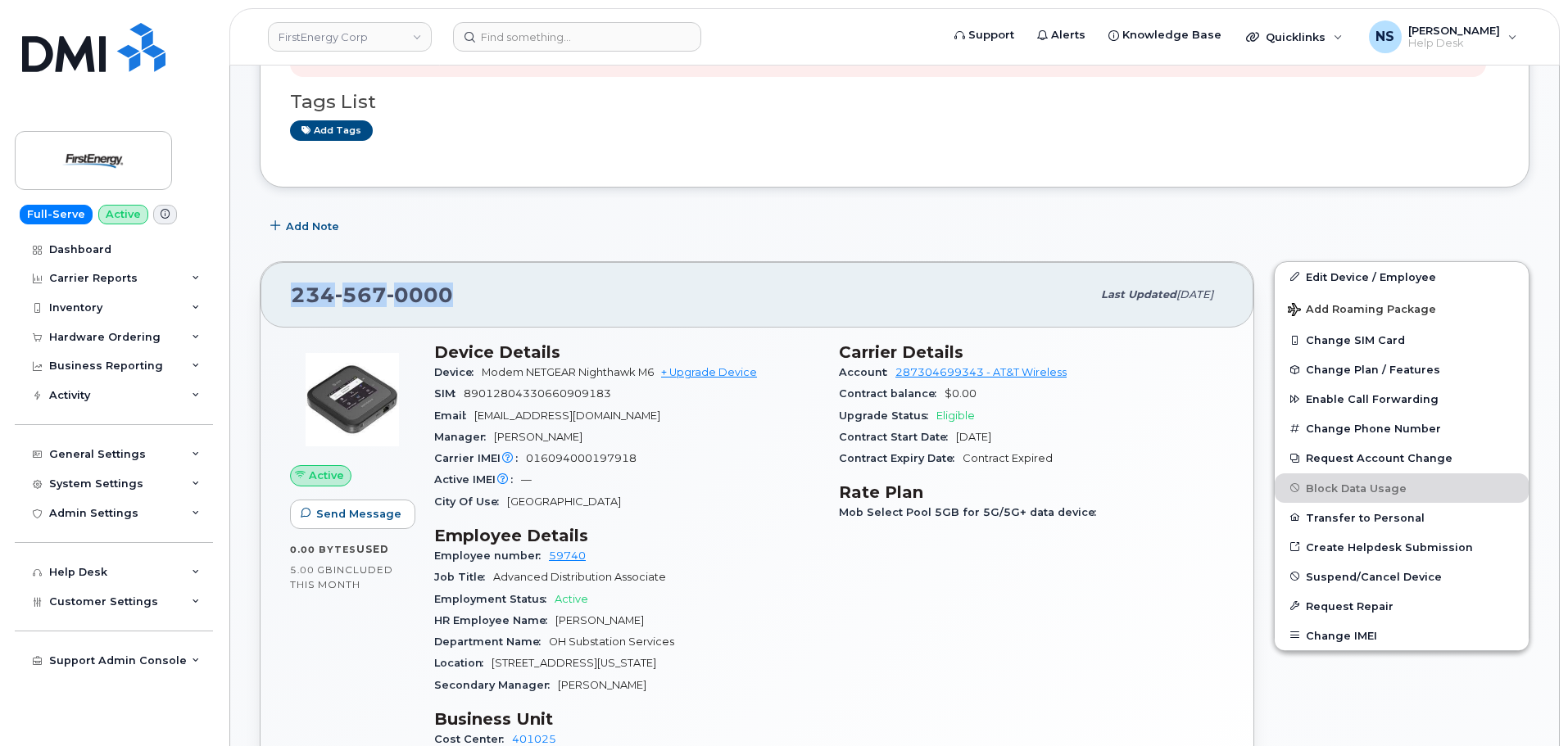
click at [430, 287] on span "0000" at bounding box center [420, 295] width 67 height 24
copy span "234 567 0000"
click at [490, 317] on div "234 567 0000 Last updated Jul 17, 2025" at bounding box center [758, 295] width 993 height 66
drag, startPoint x: 480, startPoint y: 370, endPoint x: 652, endPoint y: 374, distance: 172.0
click at [656, 378] on div "Device Modem NETGEAR Nighthawk M6 + Upgrade Device" at bounding box center [627, 373] width 385 height 22
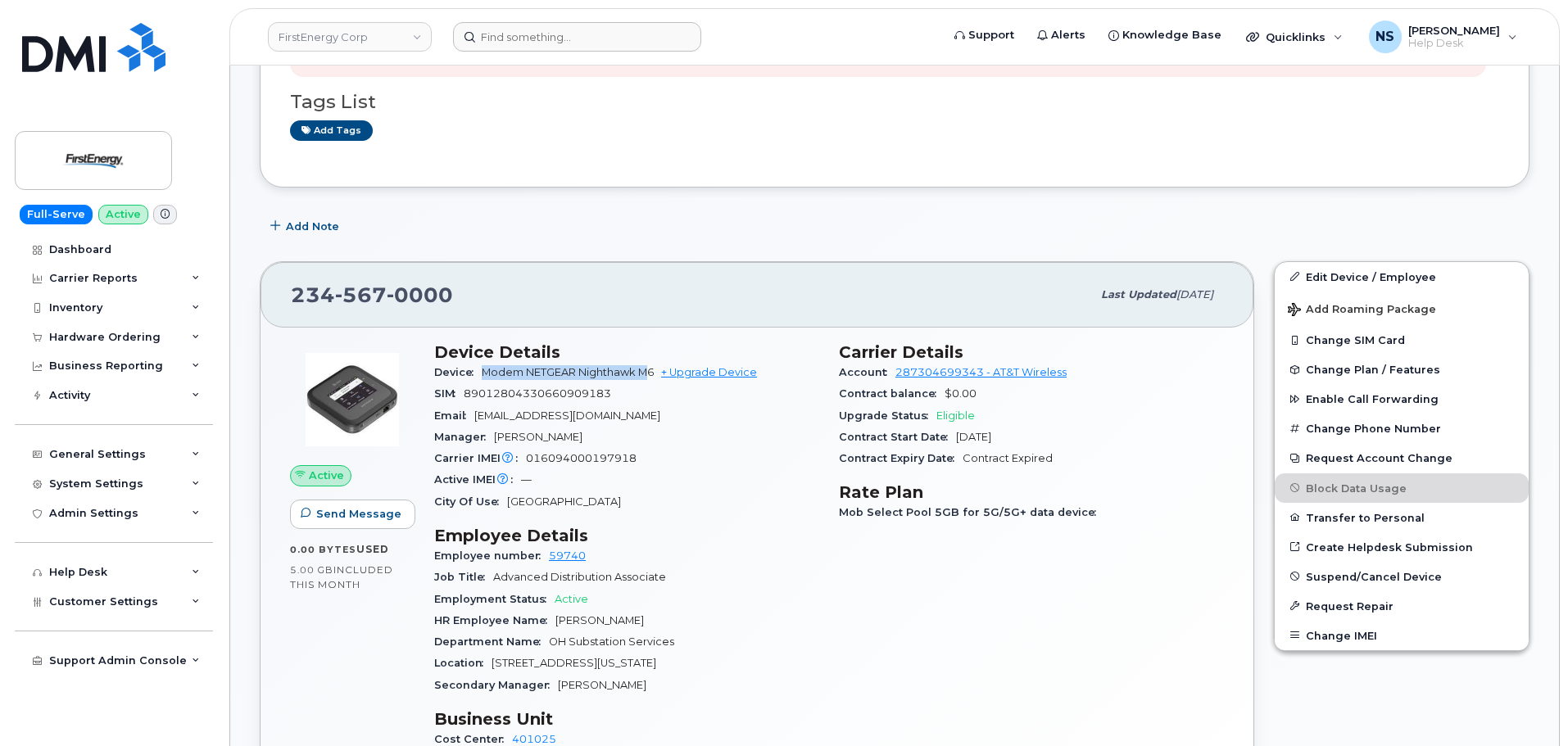
copy span "Modem NETGEAR Nighthawk M"
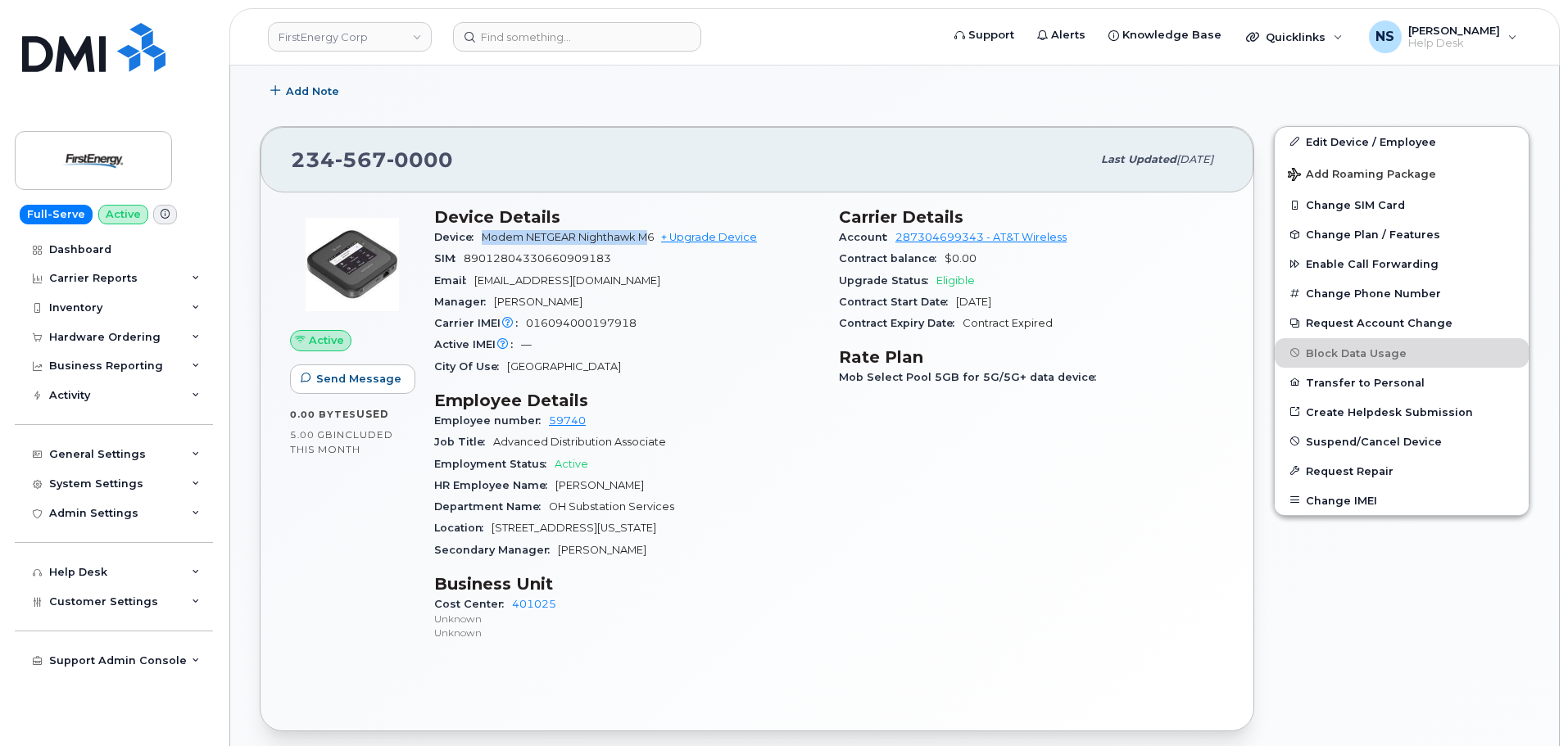
scroll to position [492, 0]
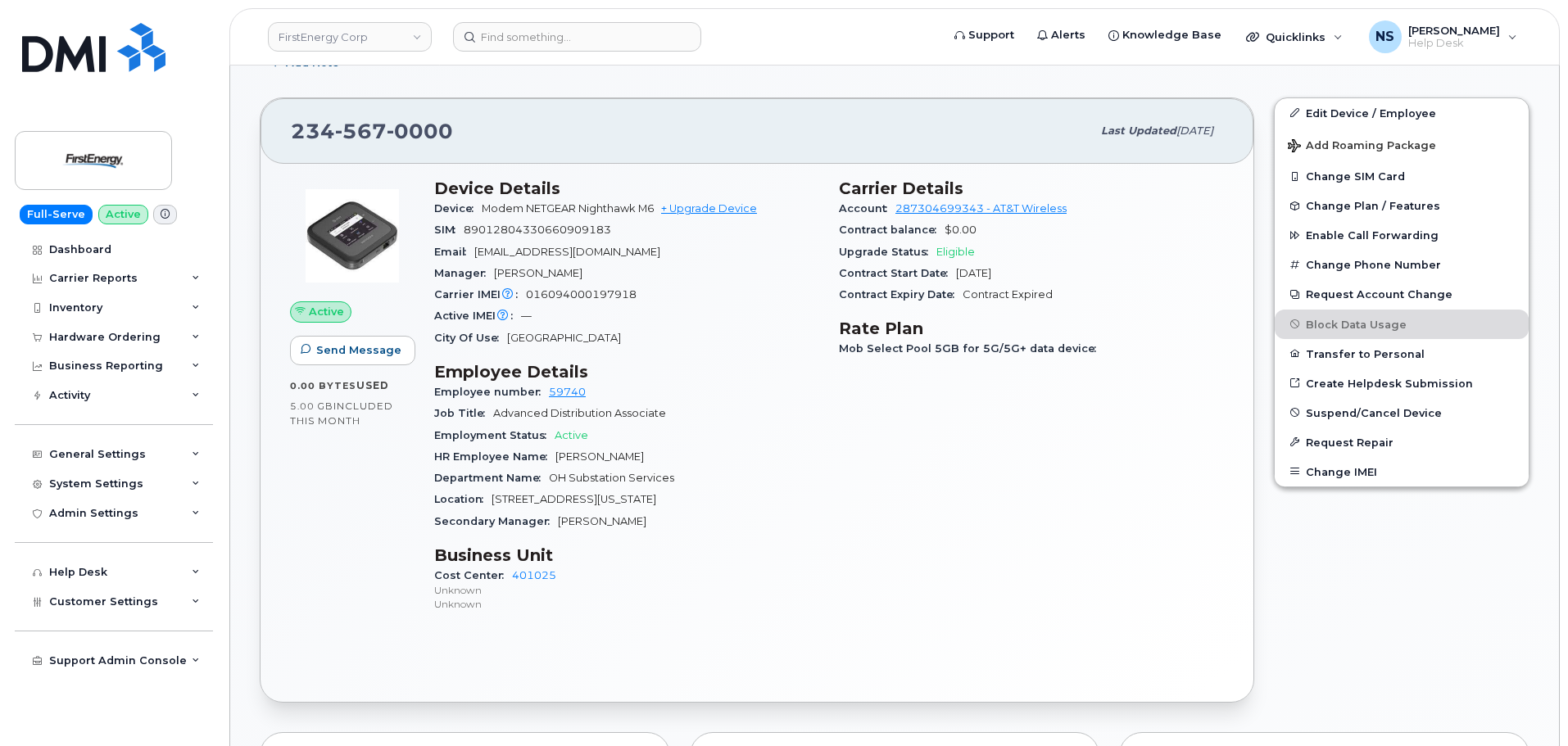
click at [589, 293] on span "016094000197918" at bounding box center [581, 294] width 111 height 12
click at [588, 293] on span "016094000197918" at bounding box center [581, 294] width 111 height 12
copy span "016094000197918"
click at [426, 129] on span "0000" at bounding box center [420, 131] width 67 height 24
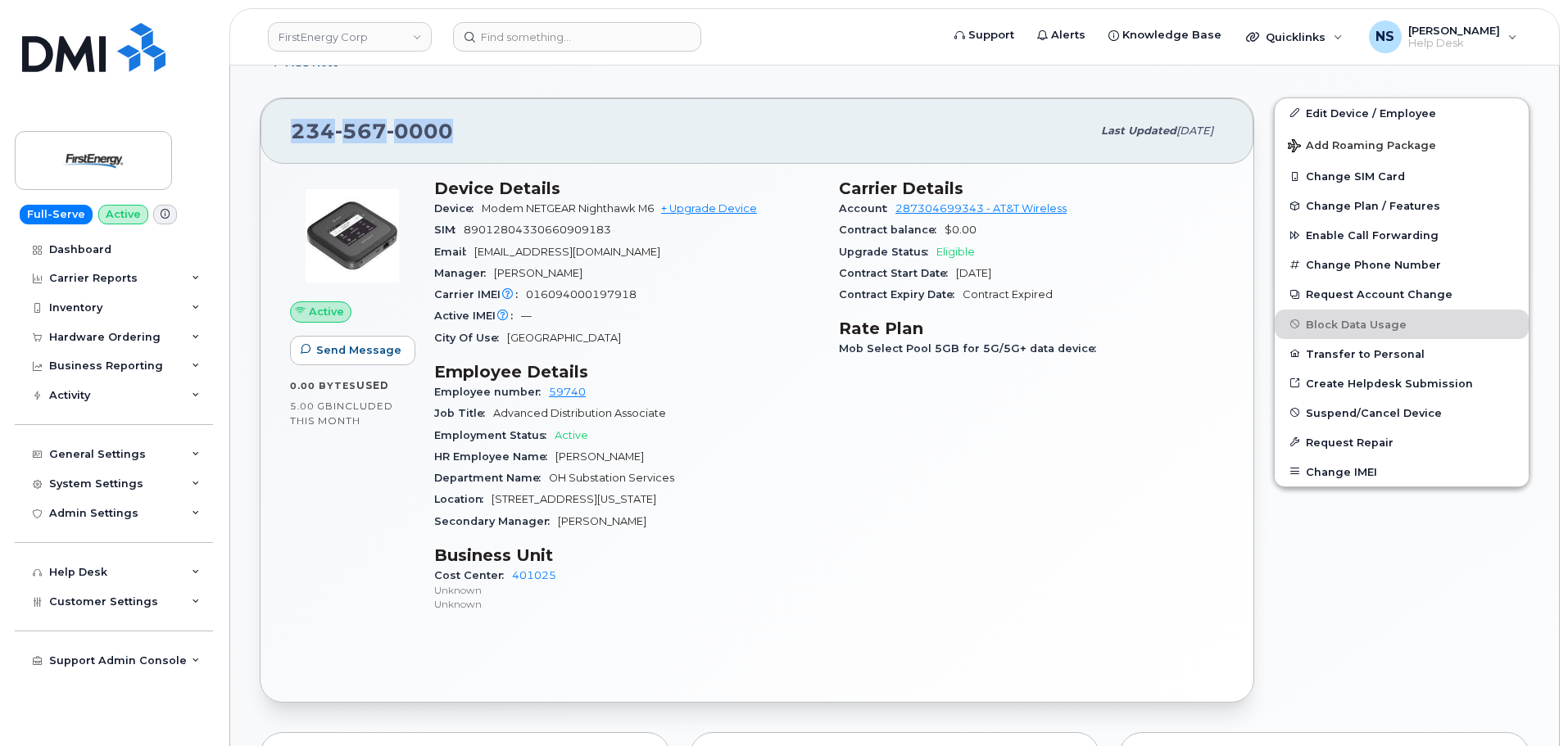
click at [426, 129] on span "0000" at bounding box center [420, 131] width 67 height 24
copy span "234 567 0000"
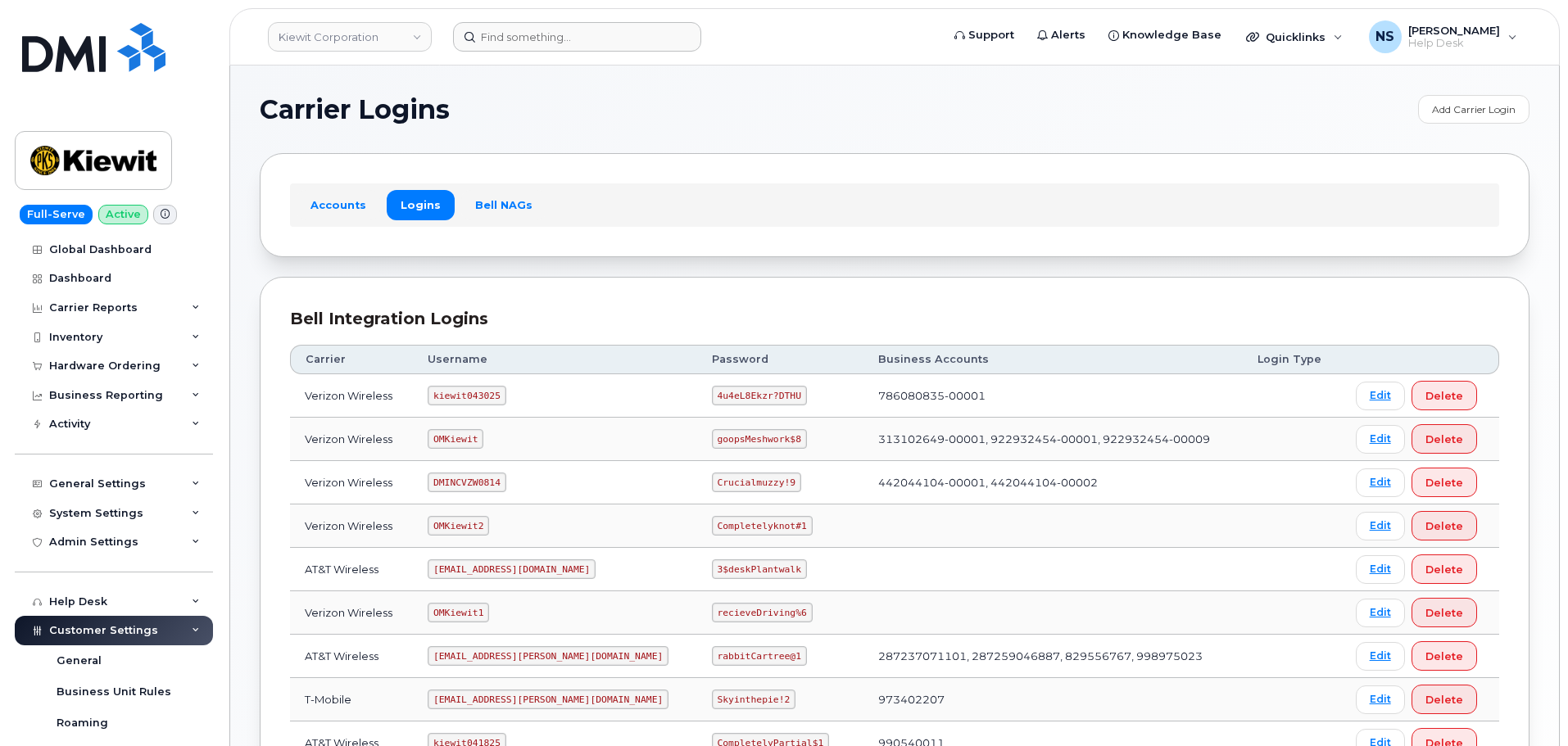
drag, startPoint x: 478, startPoint y: 19, endPoint x: 489, endPoint y: 33, distance: 17.8
click at [479, 20] on header "[PERSON_NAME] Corporation Support Alerts Knowledge Base Quicklinks Suspend / Ca…" at bounding box center [894, 37] width 1330 height 57
click at [343, 42] on link "Kiewit Corporation" at bounding box center [349, 37] width 164 height 29
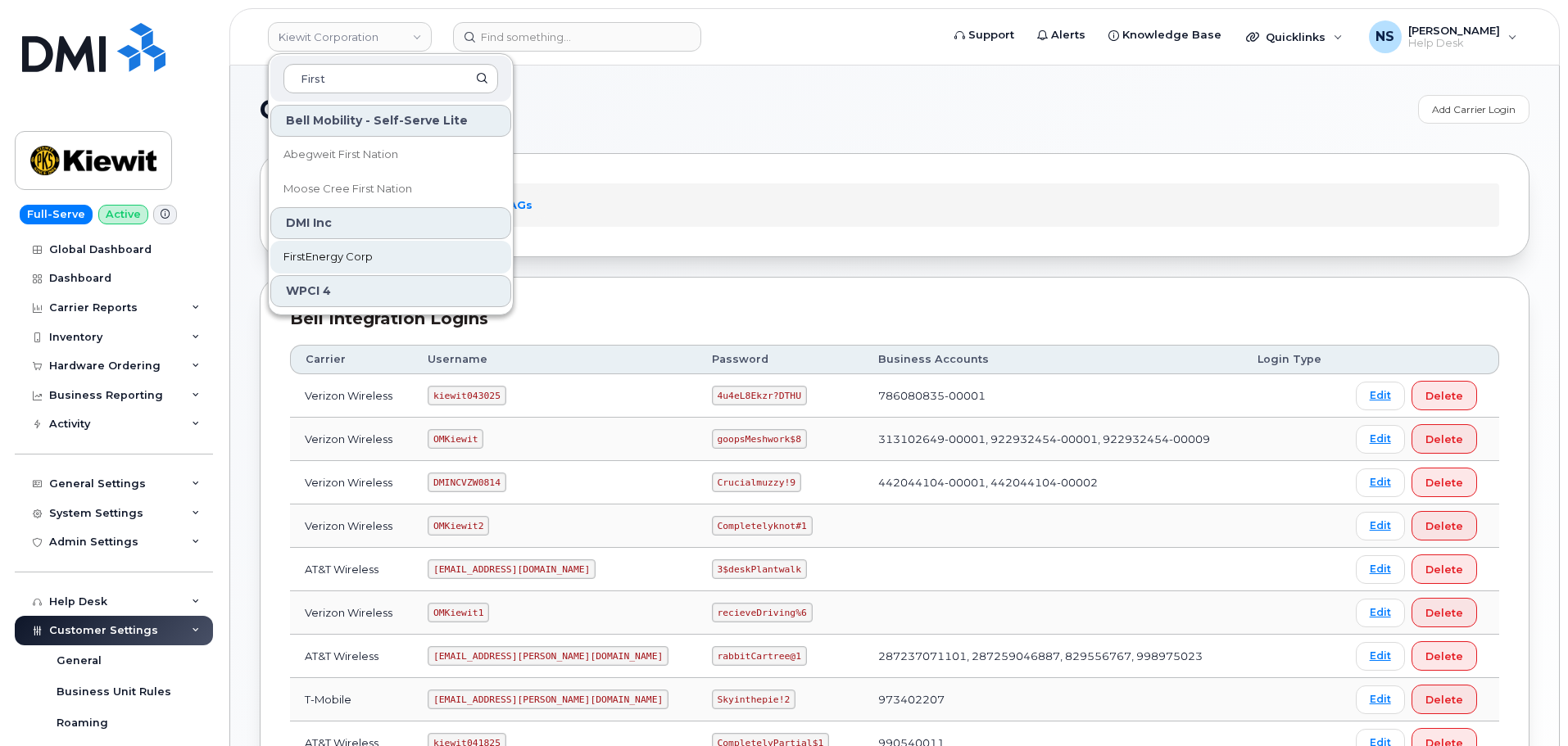
type input "First"
click at [372, 258] on span "FirstEnergy Corp" at bounding box center [328, 256] width 89 height 16
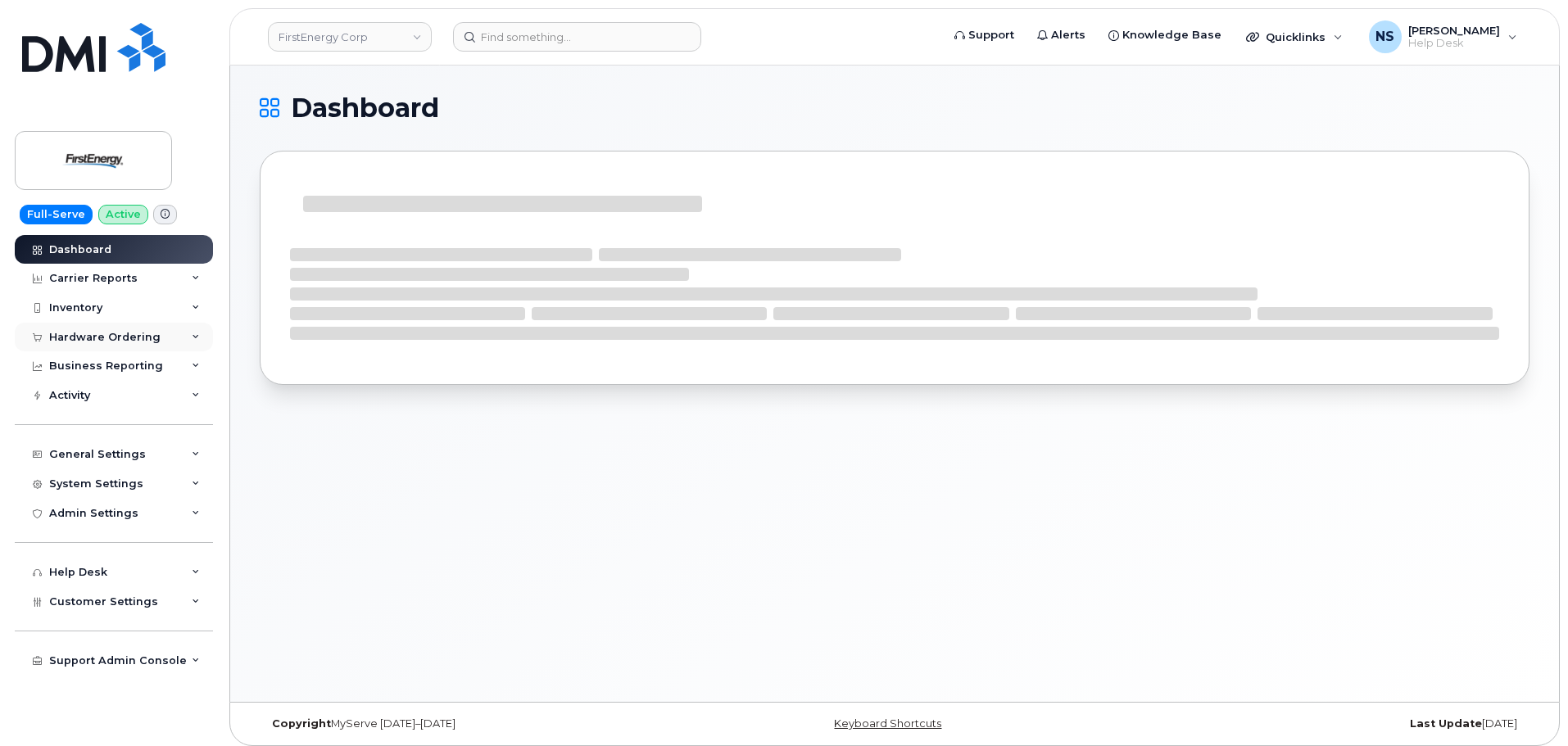
click at [146, 332] on div "Hardware Ordering" at bounding box center [104, 338] width 112 height 13
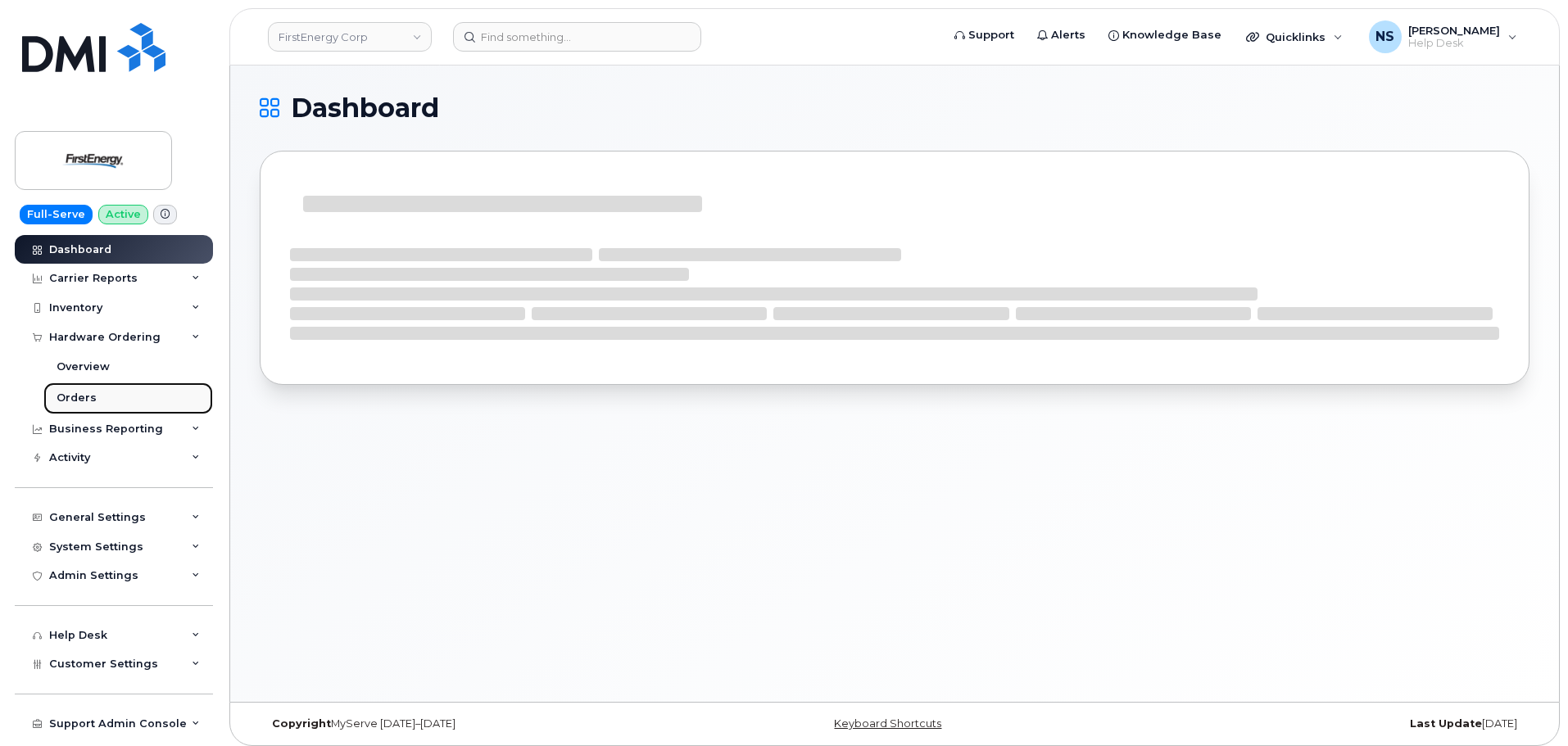
click at [101, 391] on link "Orders" at bounding box center [128, 398] width 170 height 31
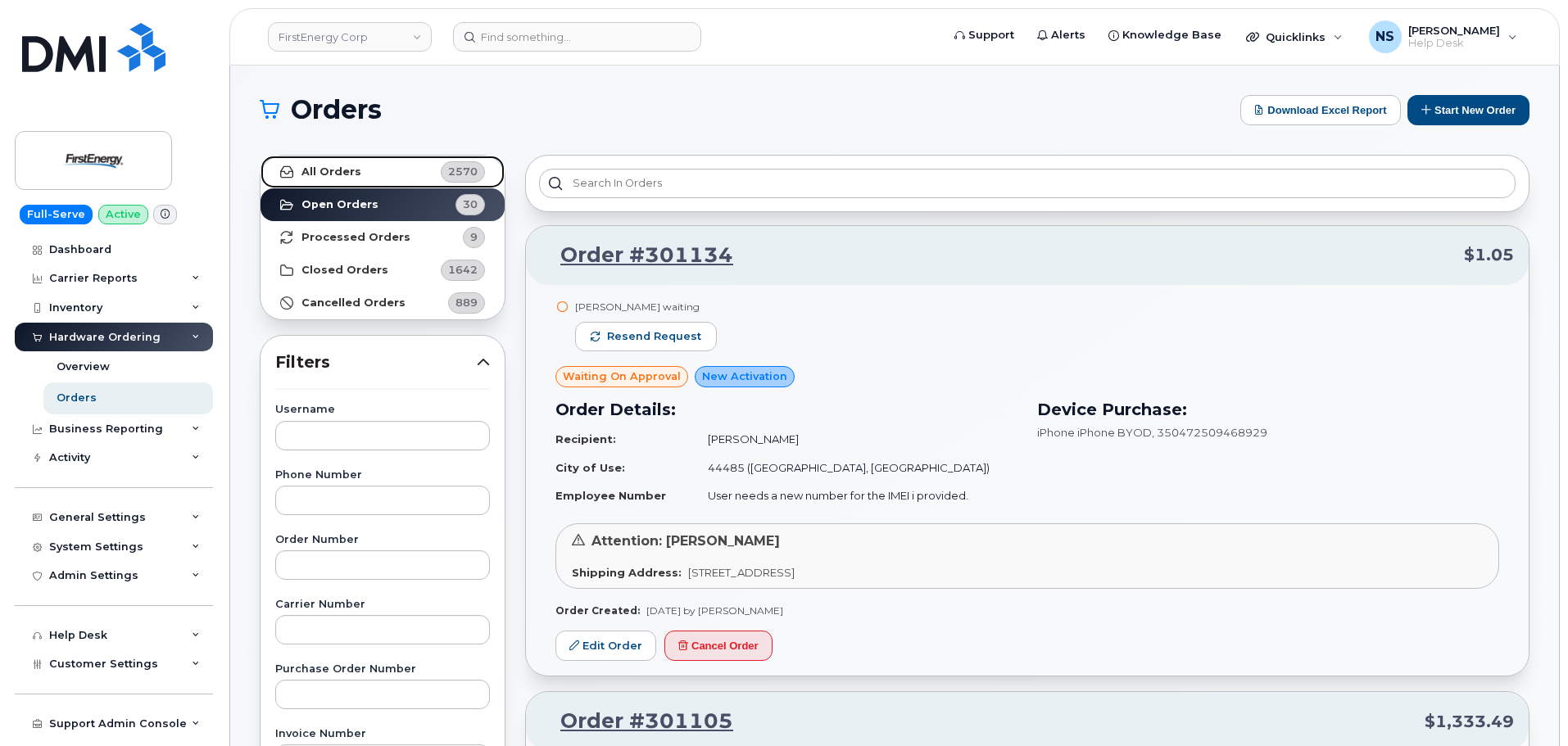
click at [352, 173] on strong "All Orders" at bounding box center [331, 172] width 60 height 13
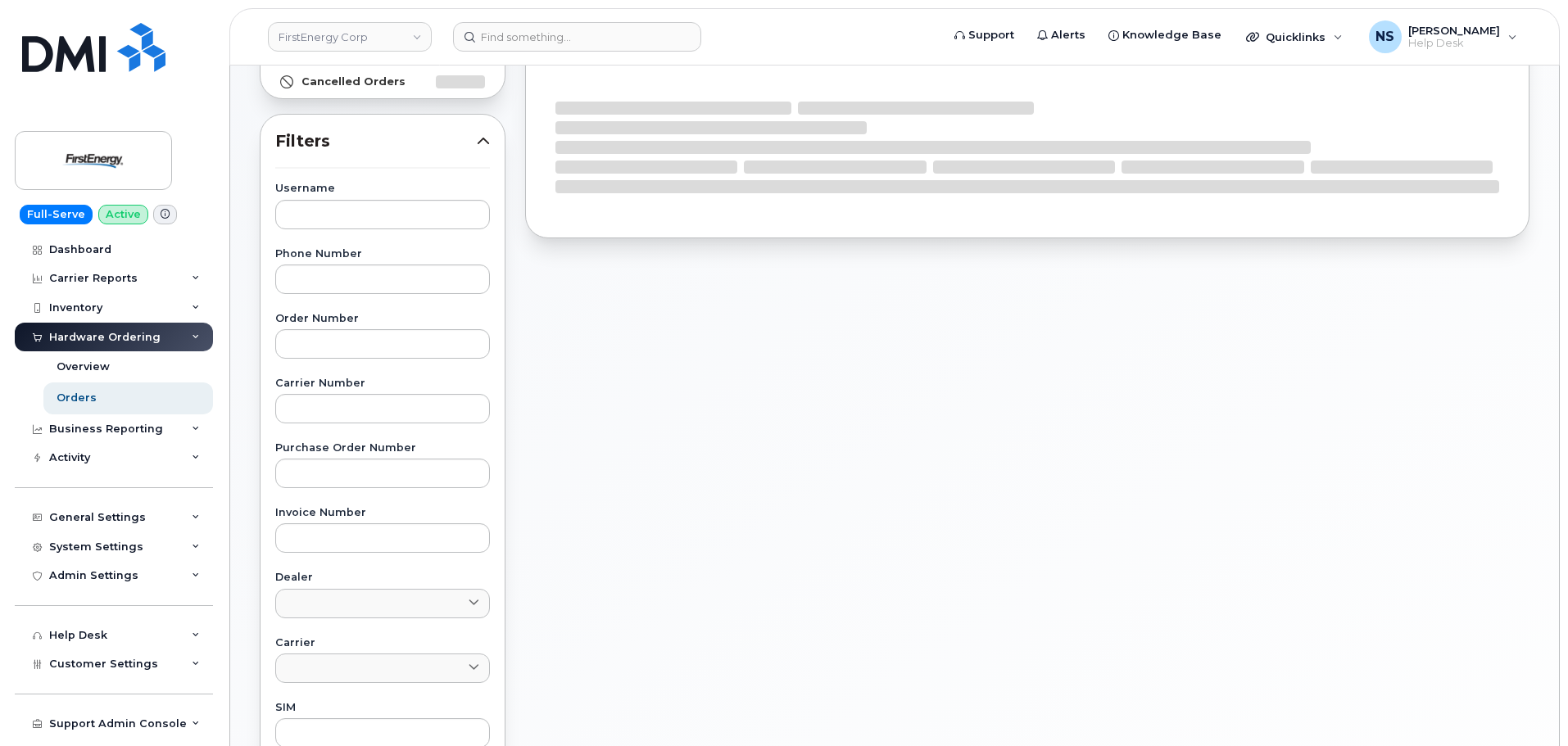
scroll to position [246, 0]
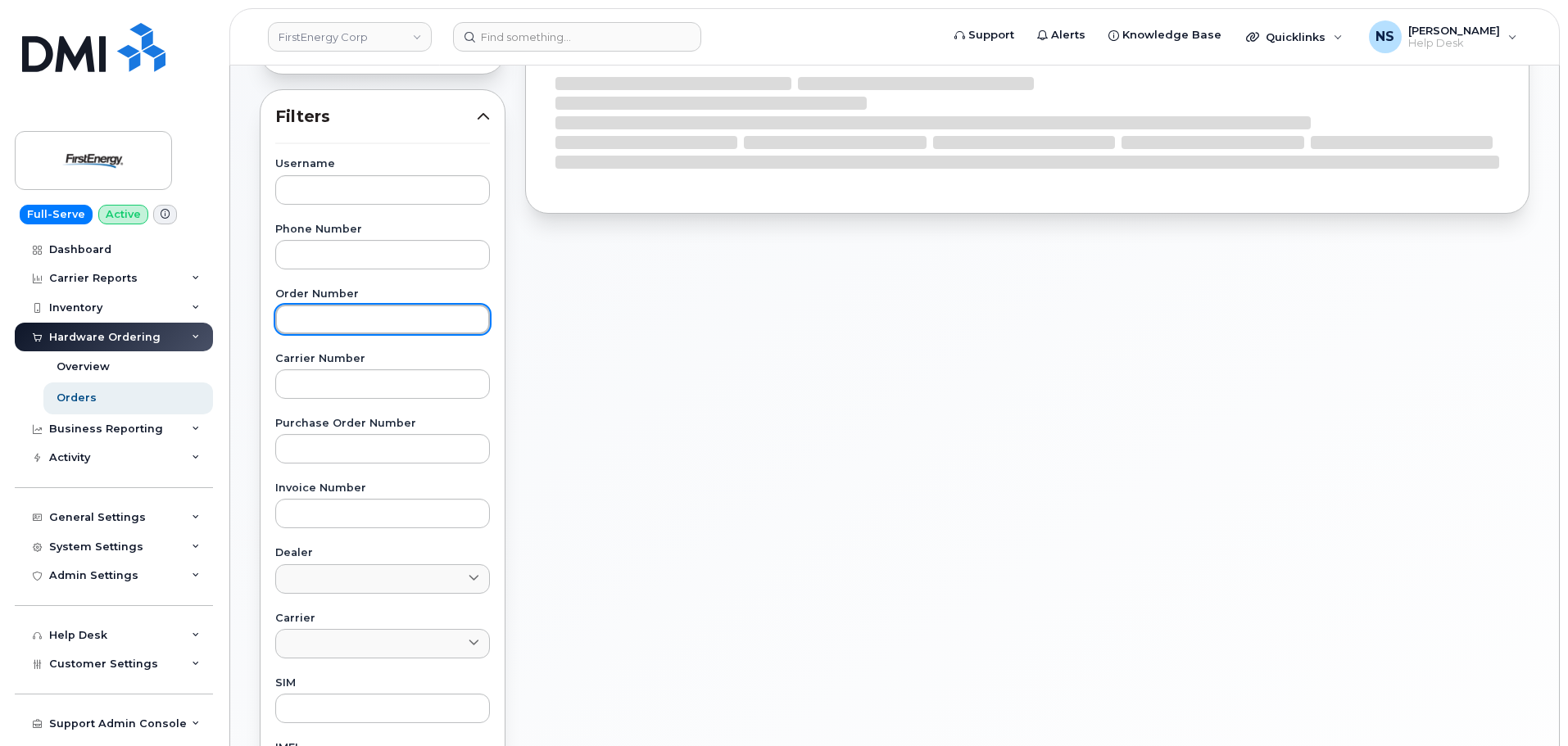
click at [374, 324] on input "text" at bounding box center [382, 319] width 215 height 29
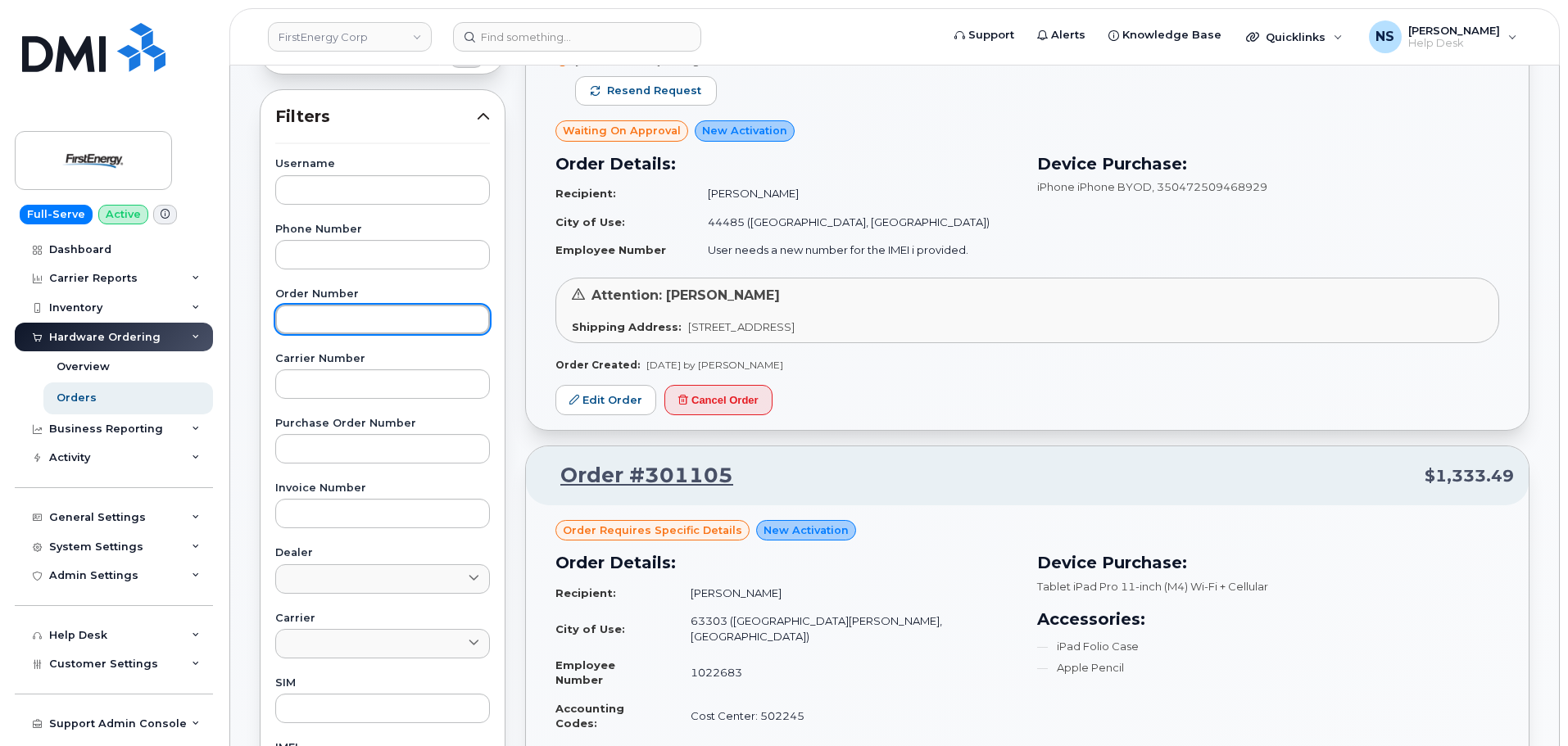
paste input "301134"
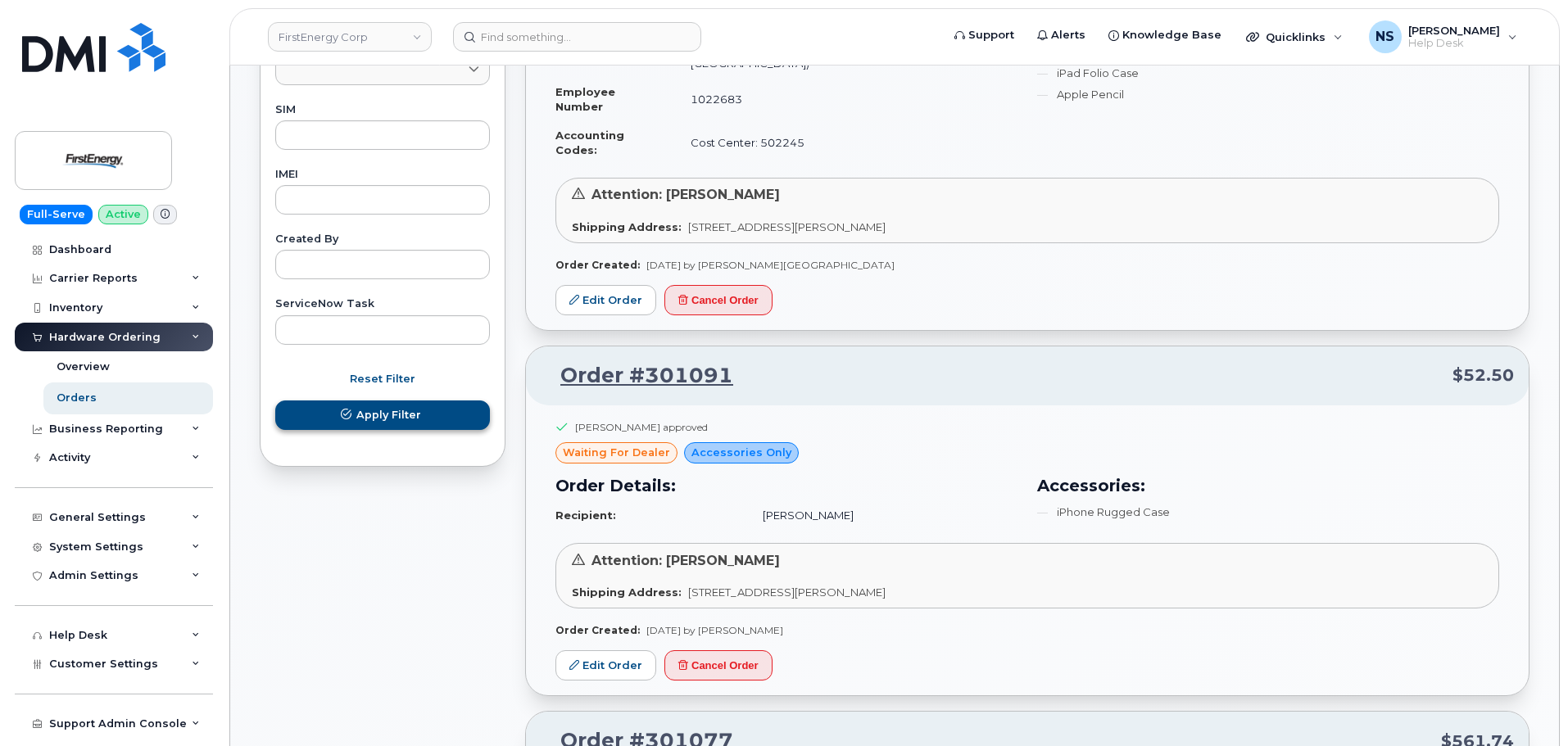
type input "301134"
click at [435, 419] on button "Apply Filter" at bounding box center [382, 415] width 215 height 29
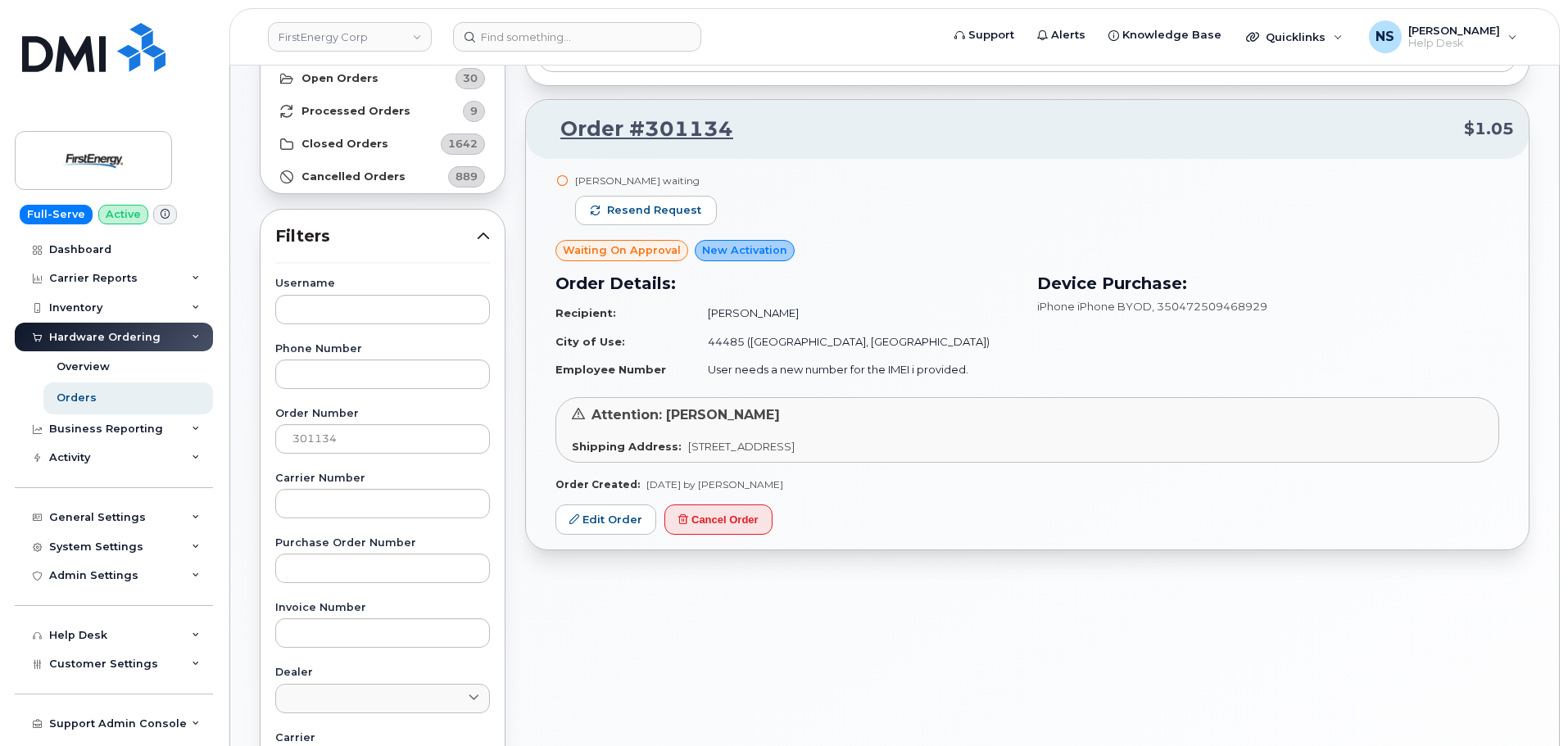
scroll to position [48, 0]
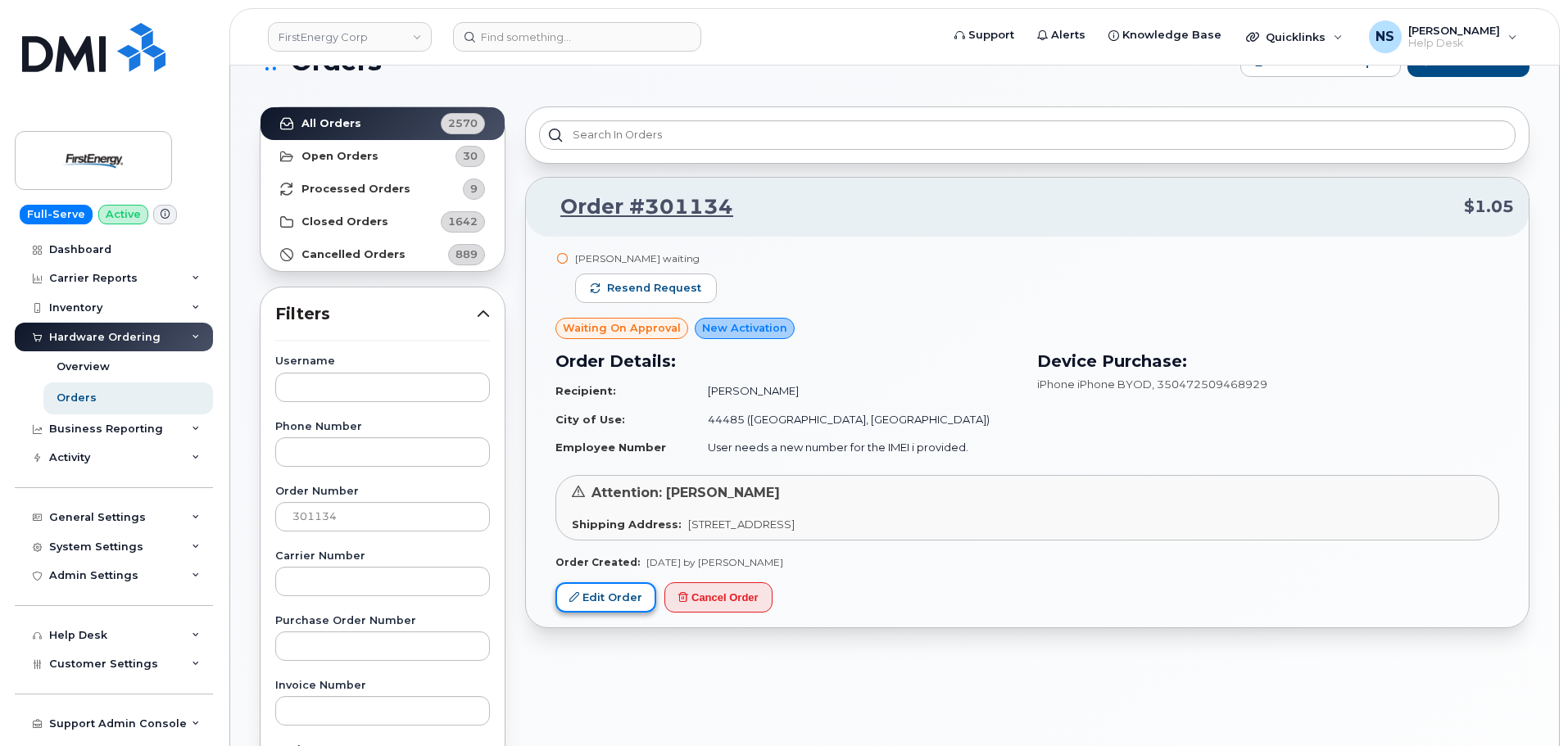
click at [633, 593] on link "Edit Order" at bounding box center [606, 597] width 100 height 30
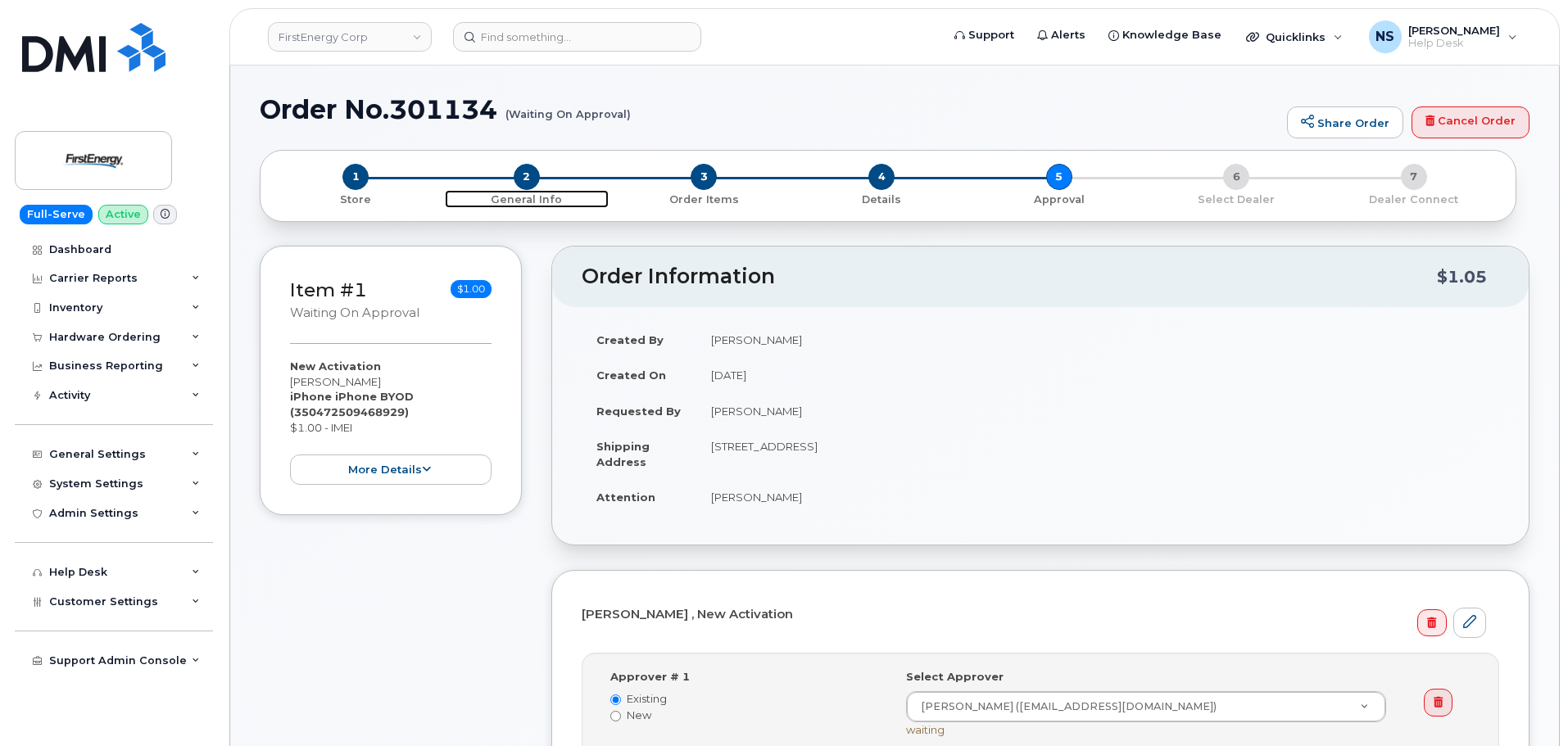
click at [529, 184] on span "2" at bounding box center [527, 177] width 26 height 26
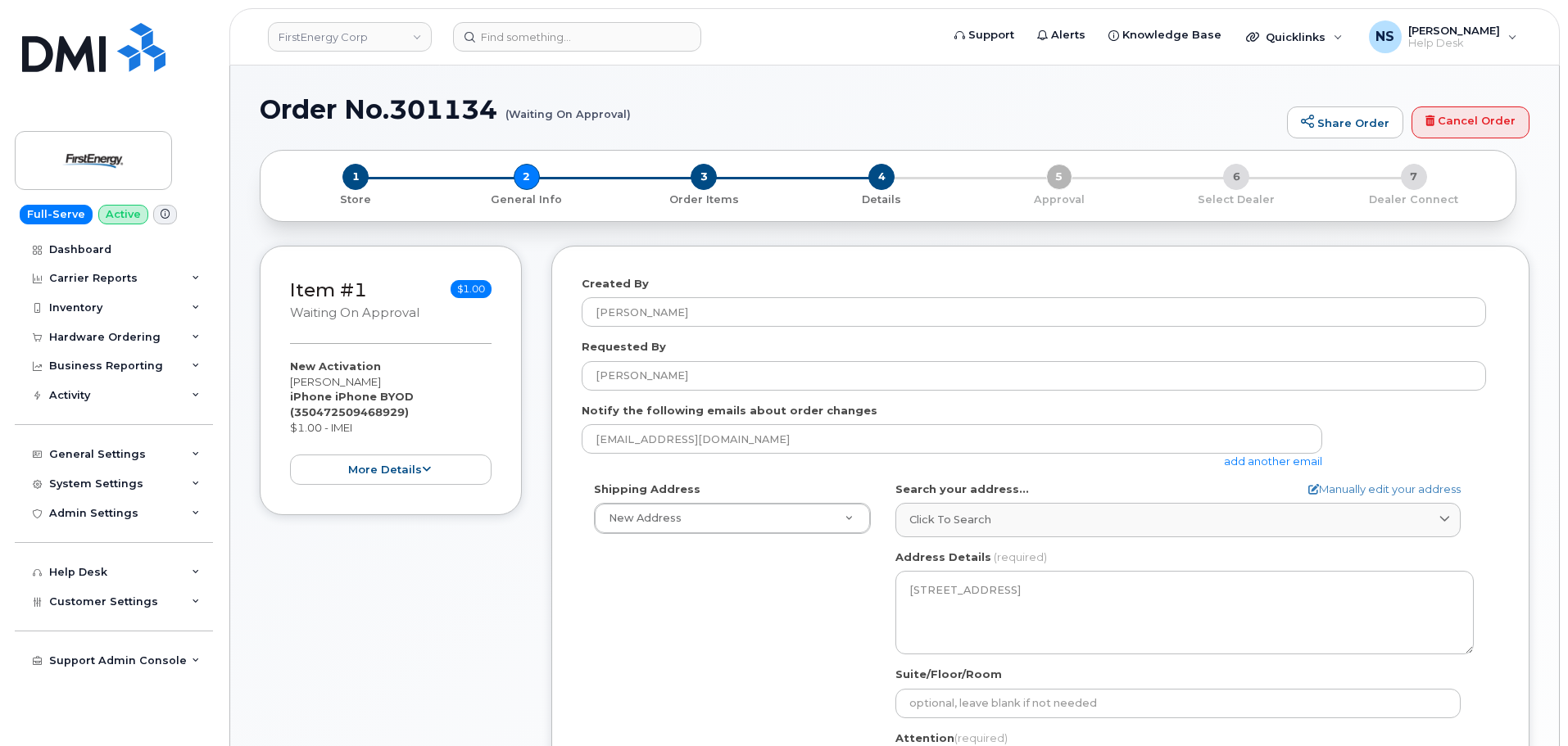
select select
click at [711, 171] on span "3" at bounding box center [704, 177] width 26 height 26
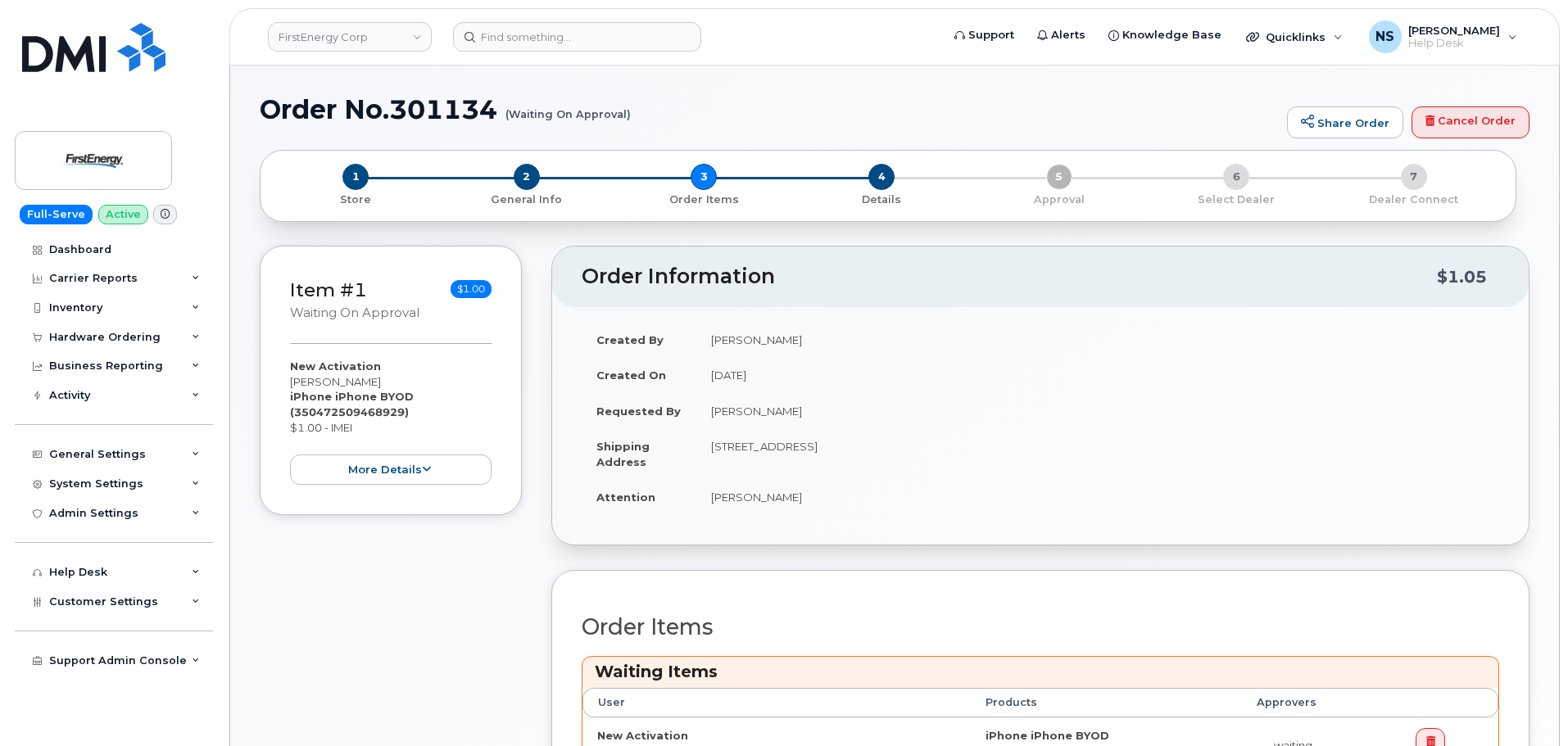
click at [872, 189] on div "4 Details" at bounding box center [882, 186] width 177 height 43
click at [890, 183] on span "4" at bounding box center [882, 177] width 26 height 26
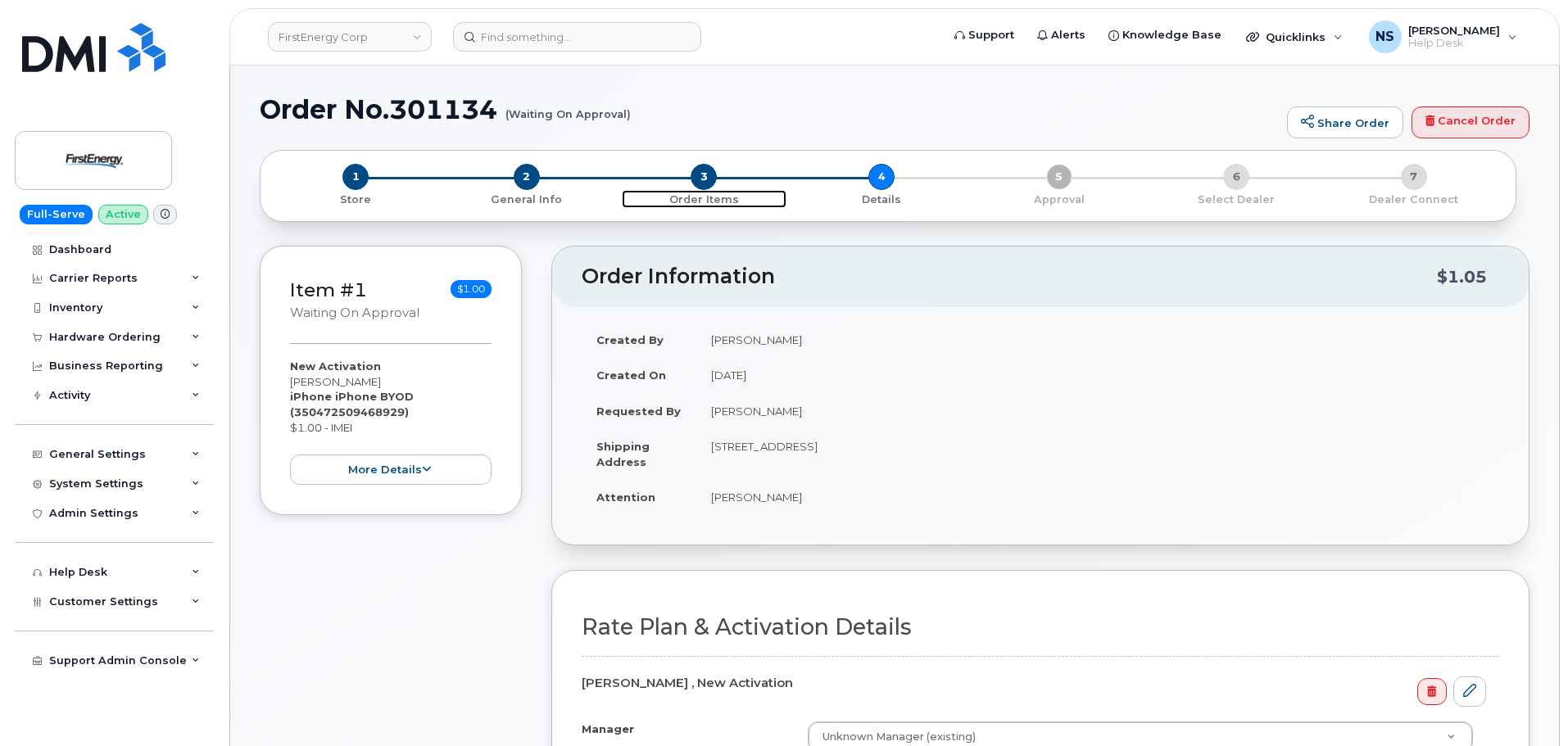
click at [709, 179] on span "3" at bounding box center [704, 177] width 26 height 26
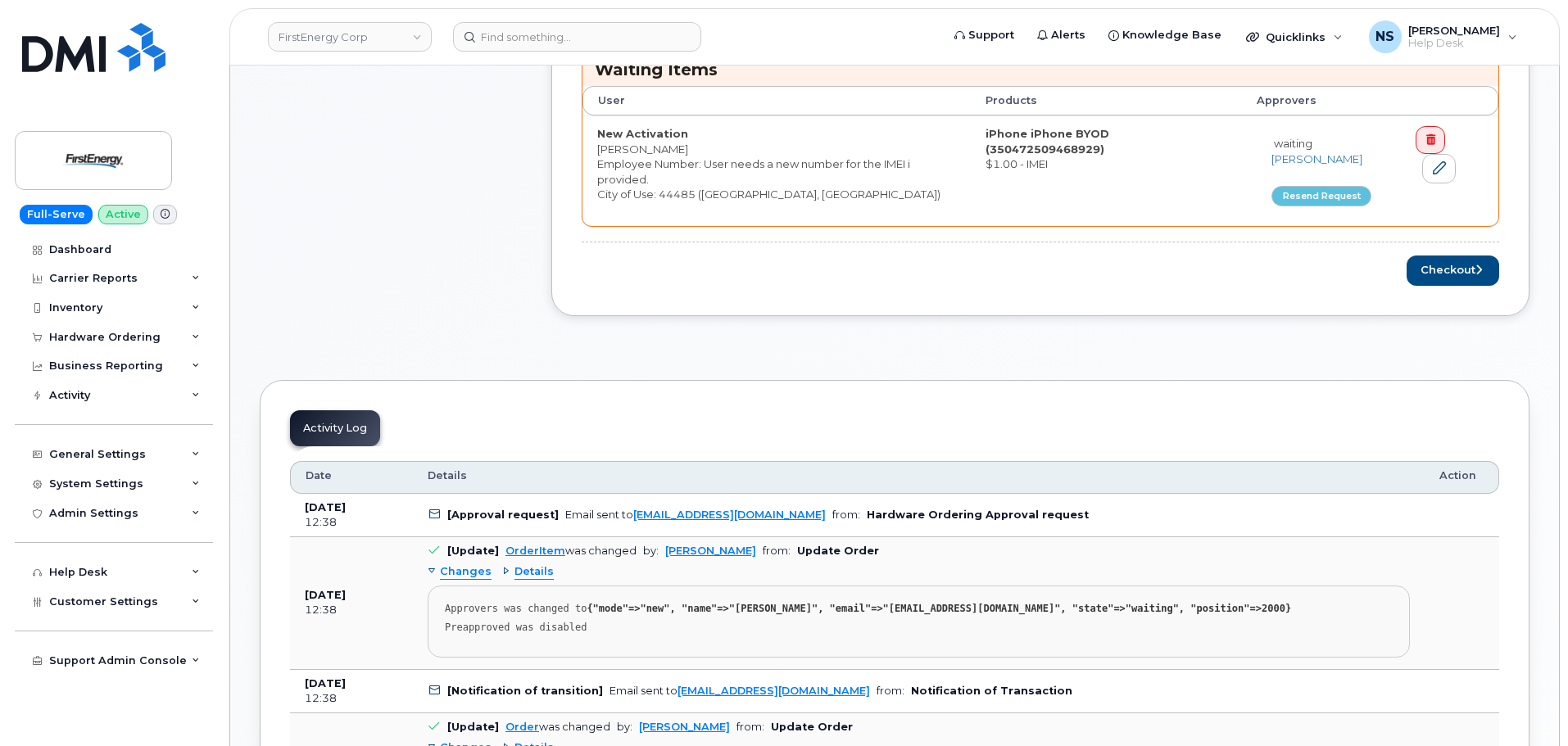
scroll to position [573, 0]
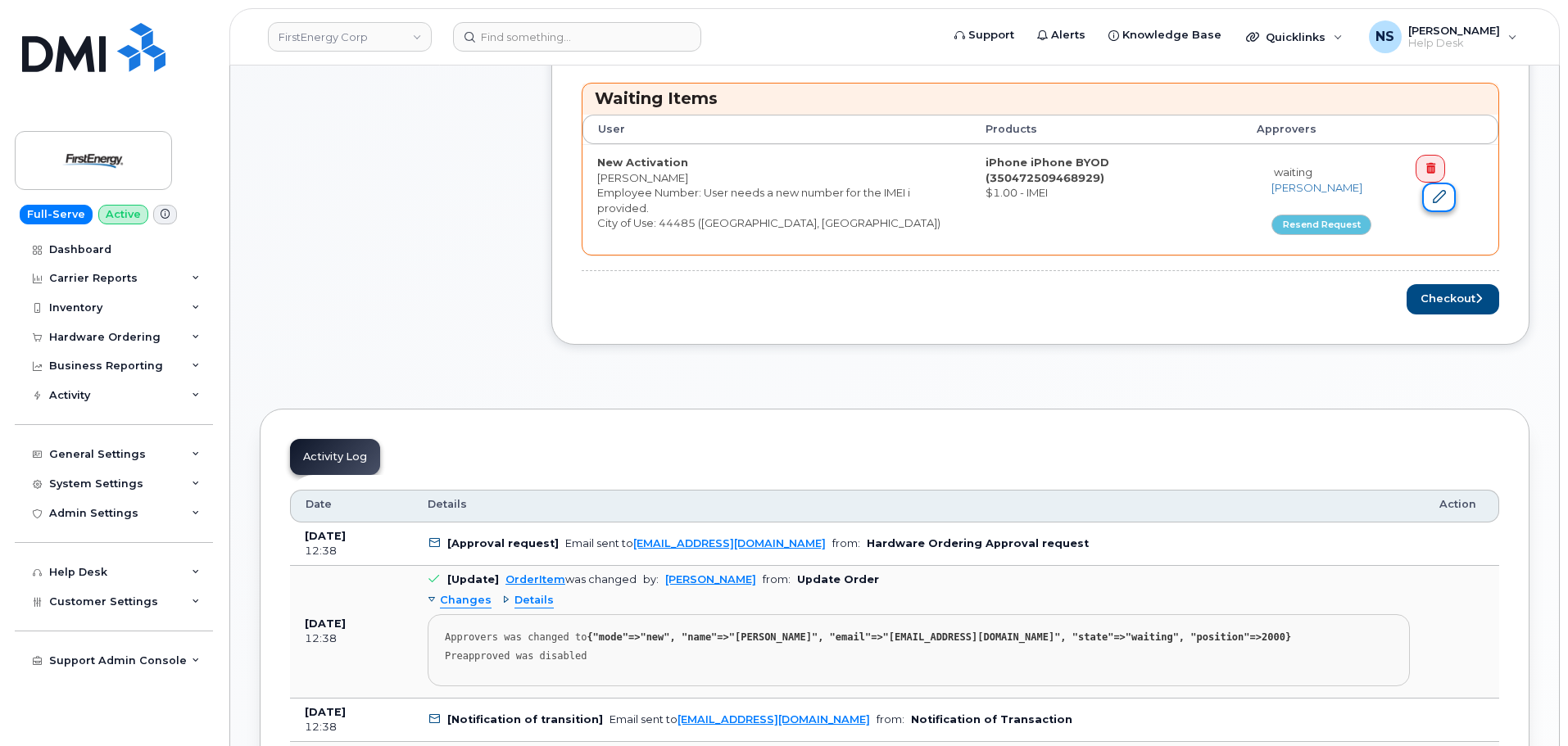
click at [1437, 200] on icon at bounding box center [1439, 196] width 13 height 13
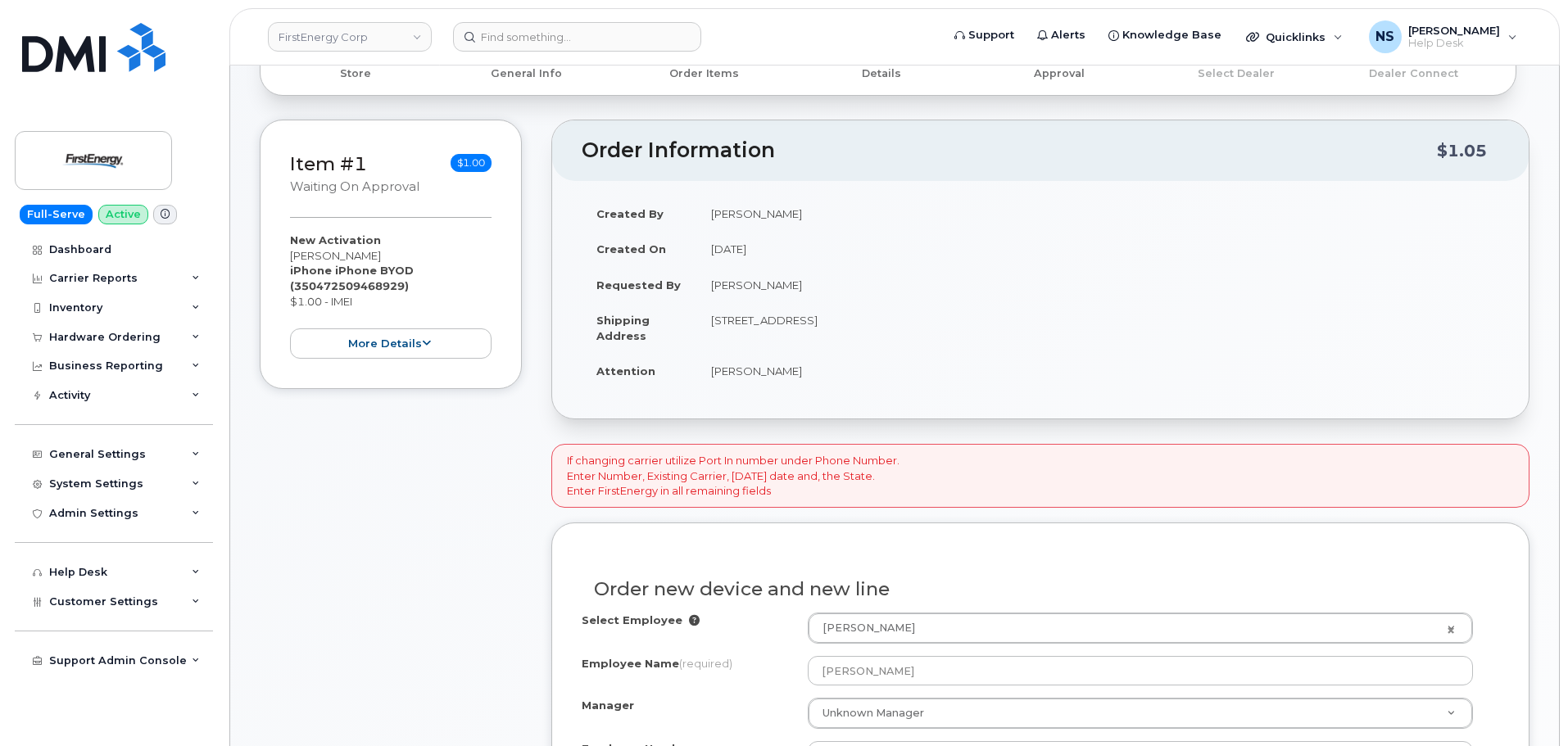
scroll to position [327, 0]
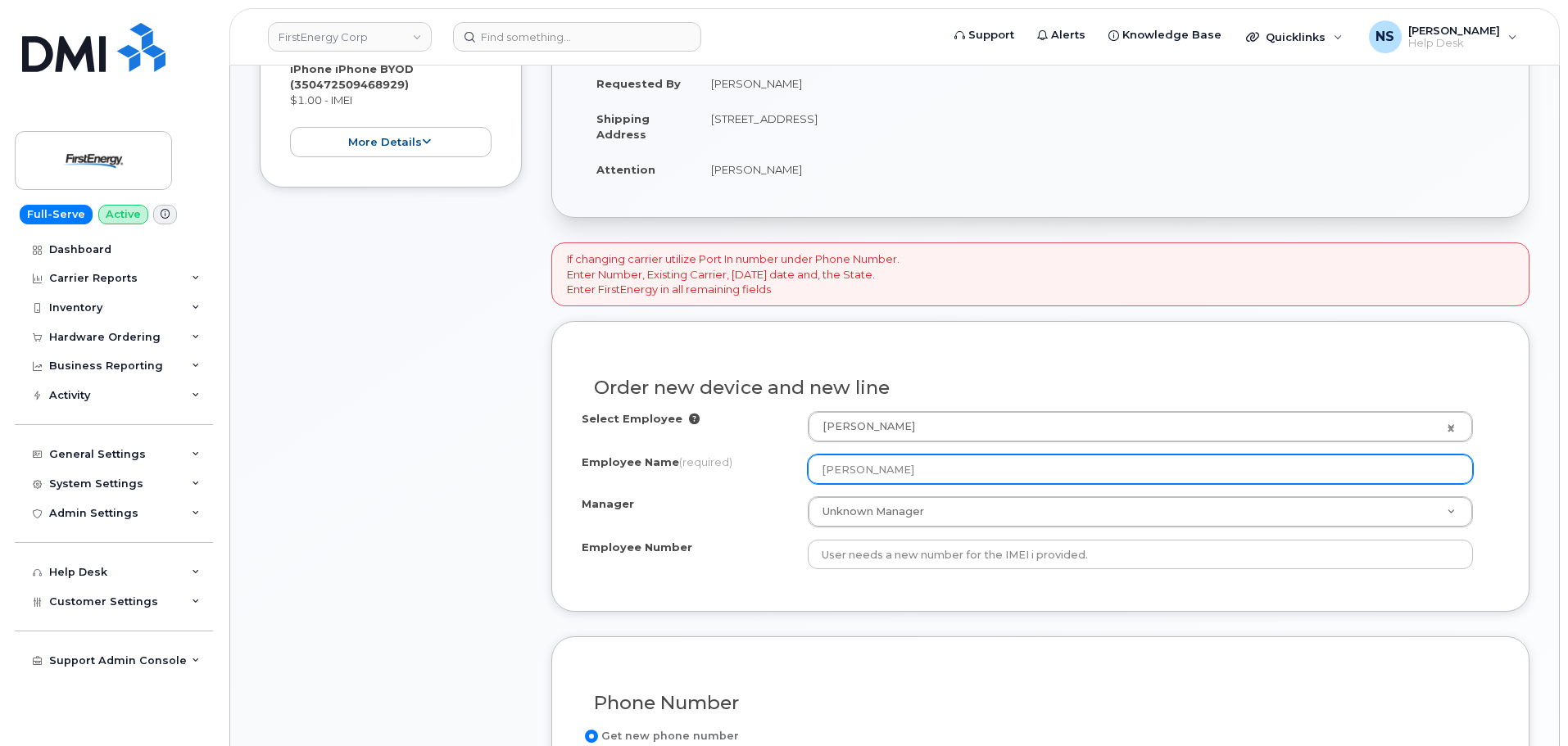
drag, startPoint x: 892, startPoint y: 480, endPoint x: 783, endPoint y: 477, distance: 109.0
click at [776, 480] on div "Employee Name (required) Kelly A Doyle" at bounding box center [1040, 468] width 917 height 29
paste input "i A Doyle"
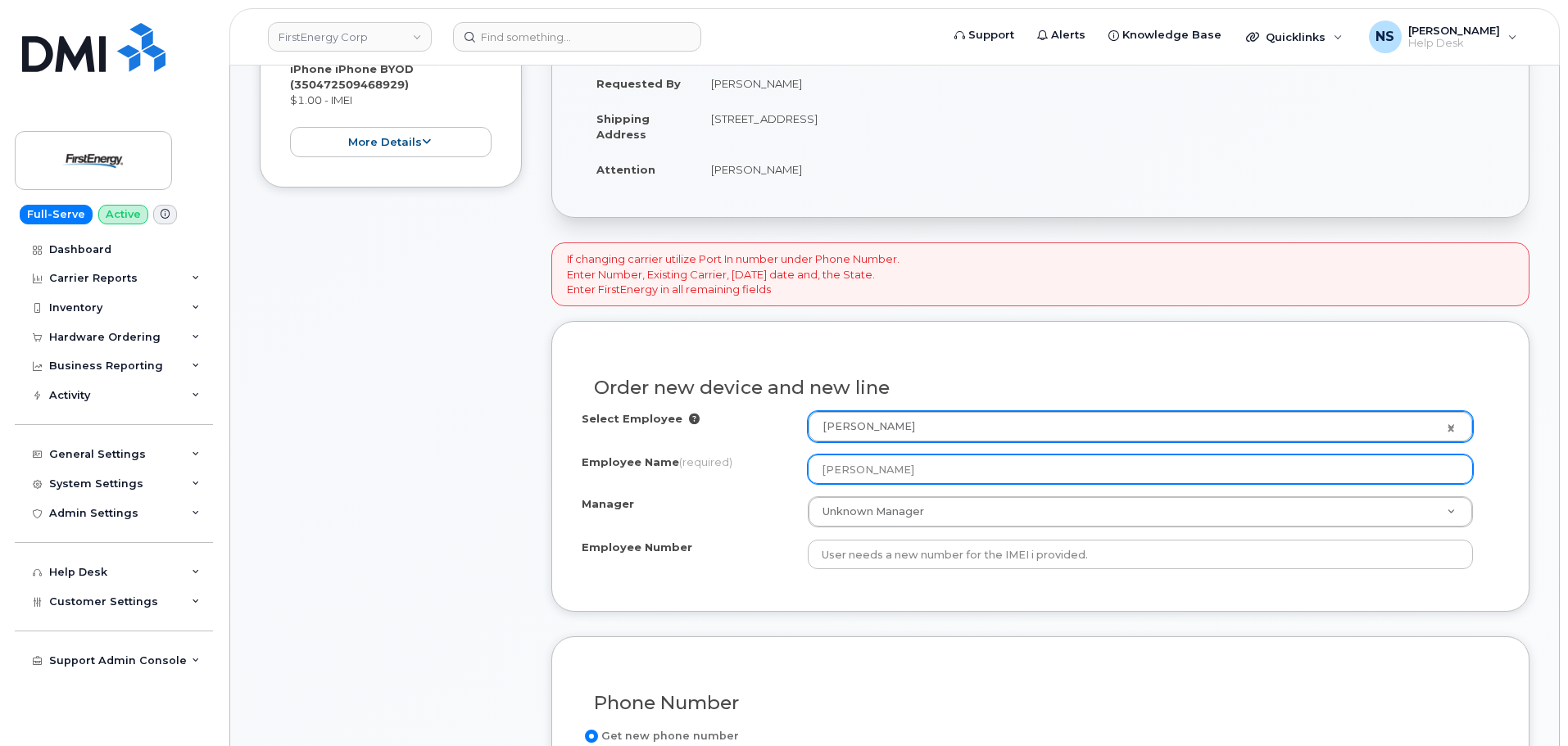
type input "Kelly A Doyle"
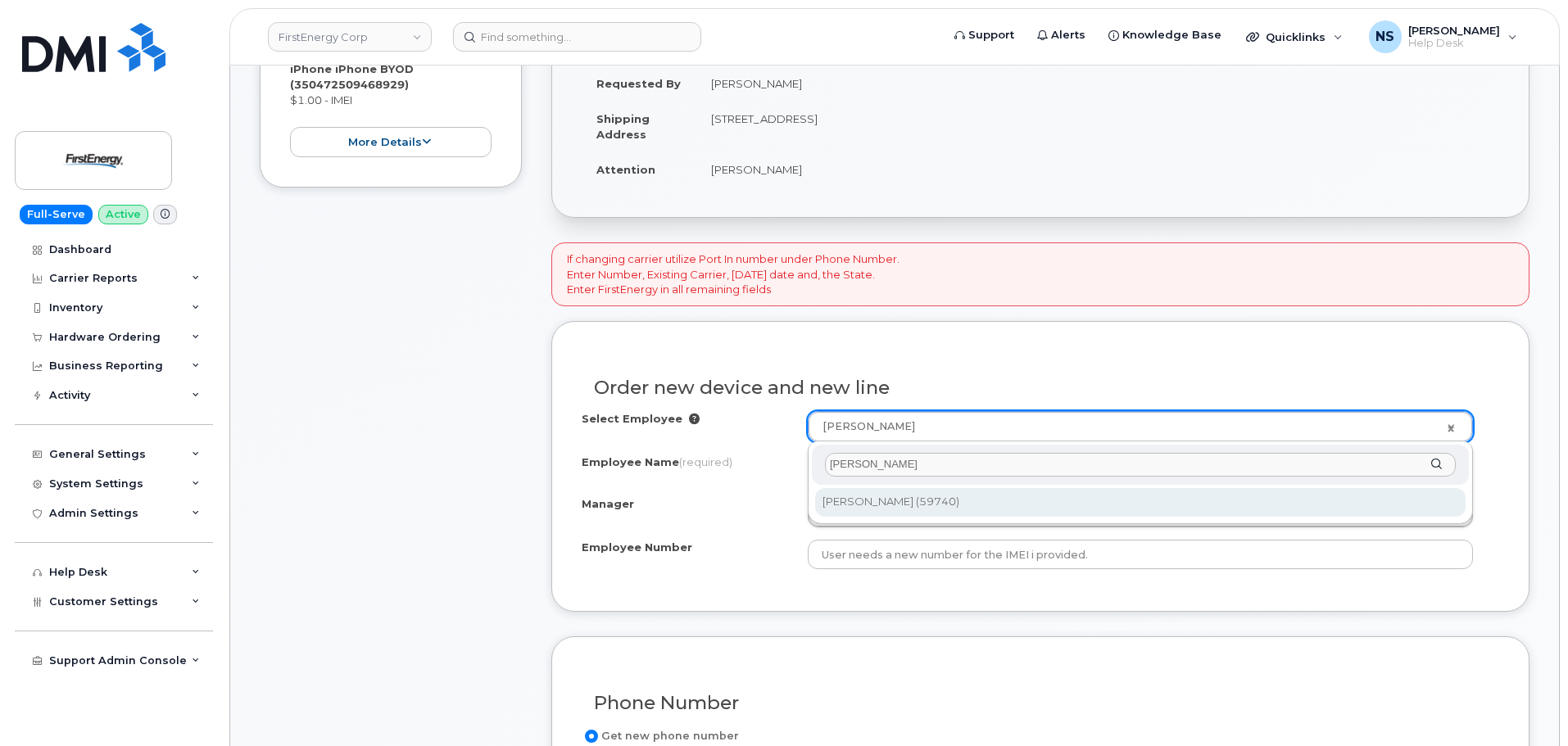
type input "[PERSON_NAME]"
type input "2066473"
type input "[PERSON_NAME]"
type input "59740"
type input "1500 Pennsylvania Ave West"
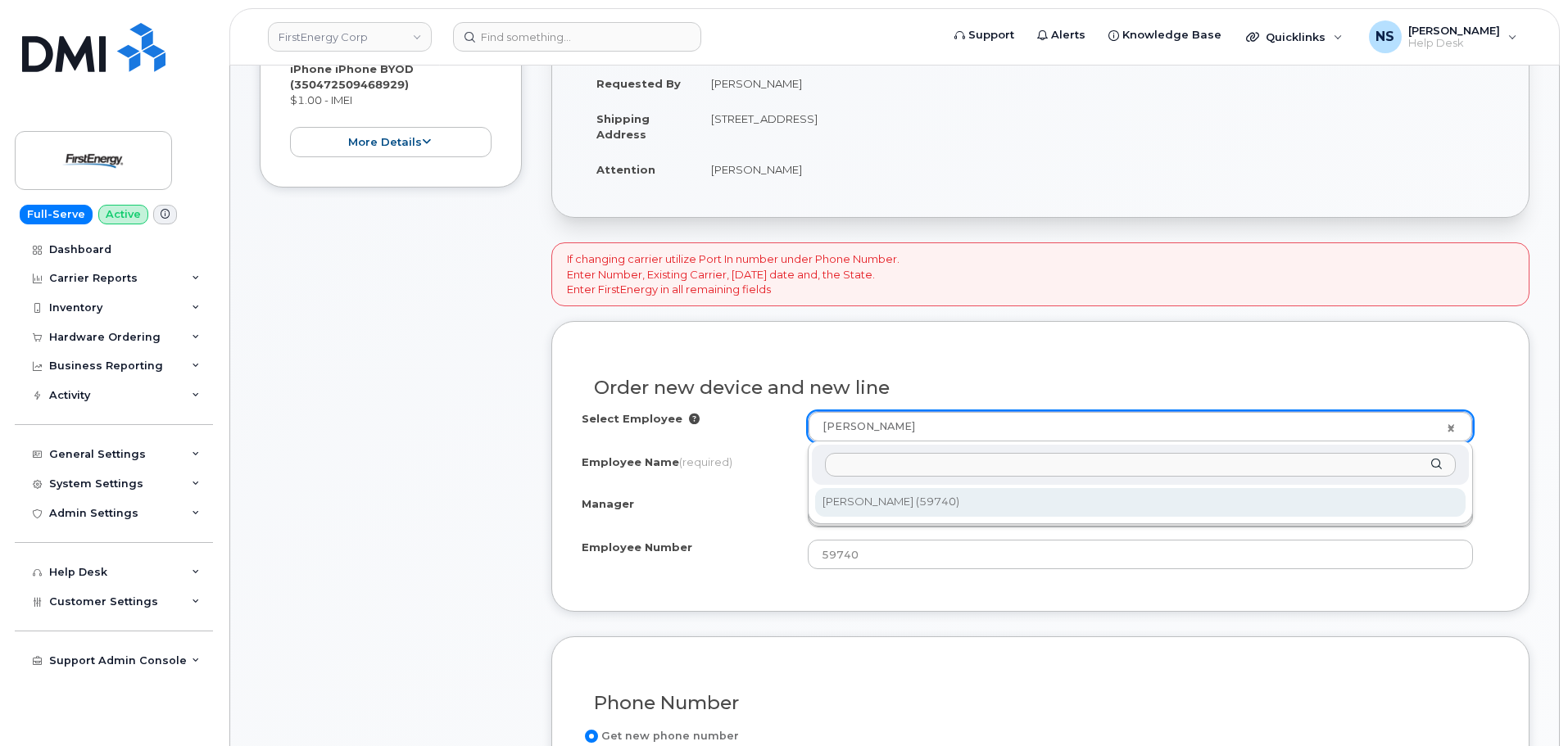
select select "2070839"
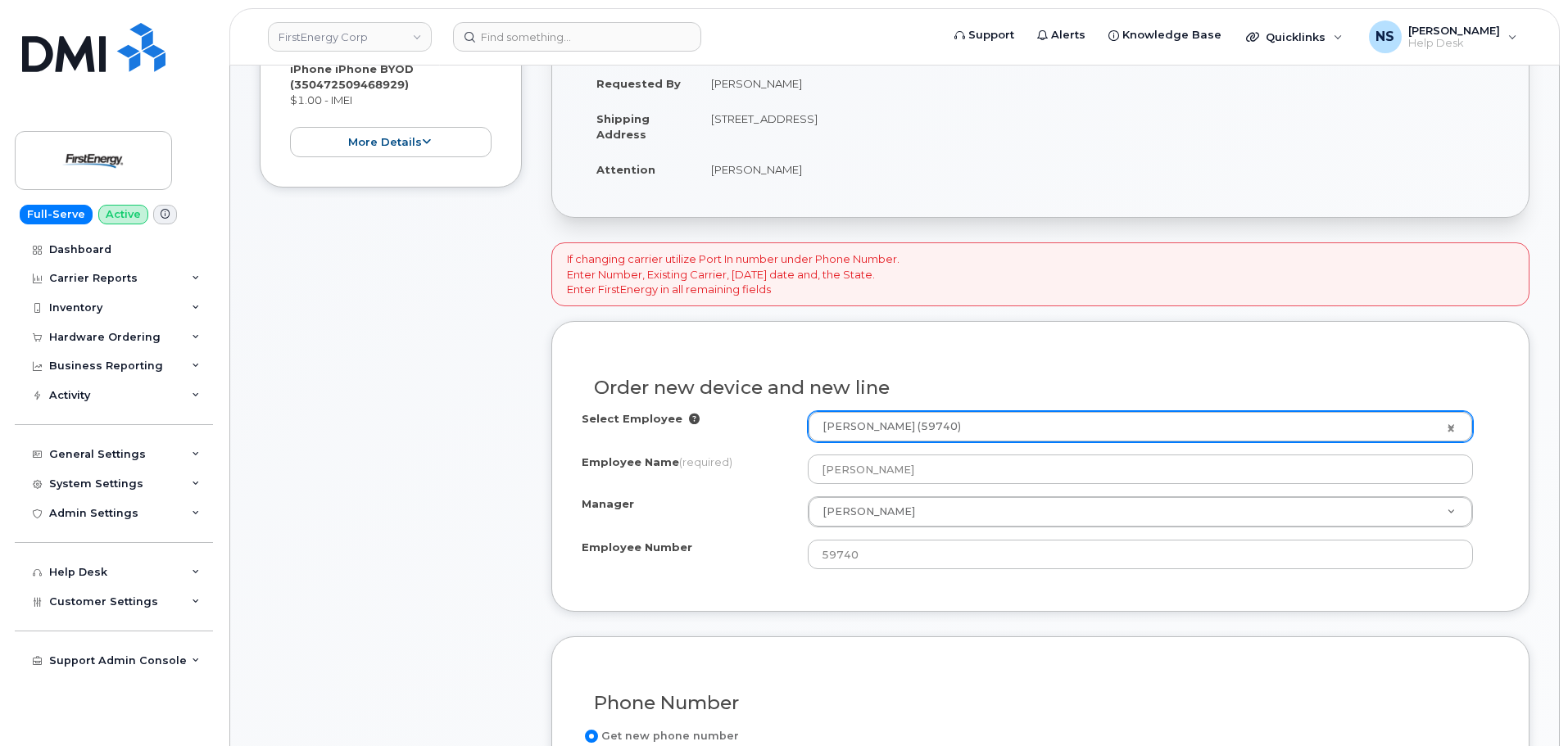
click at [744, 490] on div "Select Employee Keli A Doyle (59740) 2066473 Employee Name (required) Keli A Do…" at bounding box center [1040, 490] width 917 height 158
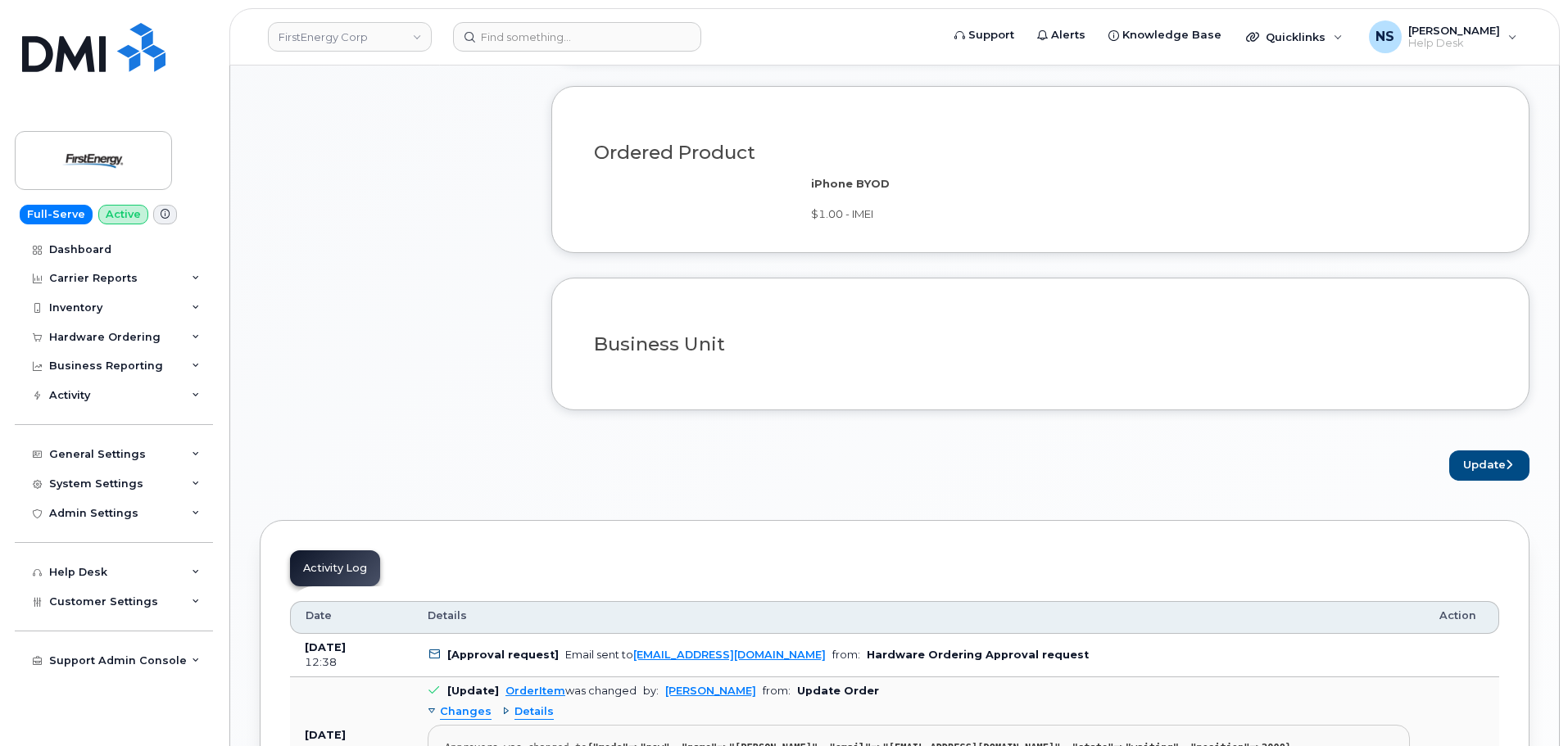
scroll to position [1310, 0]
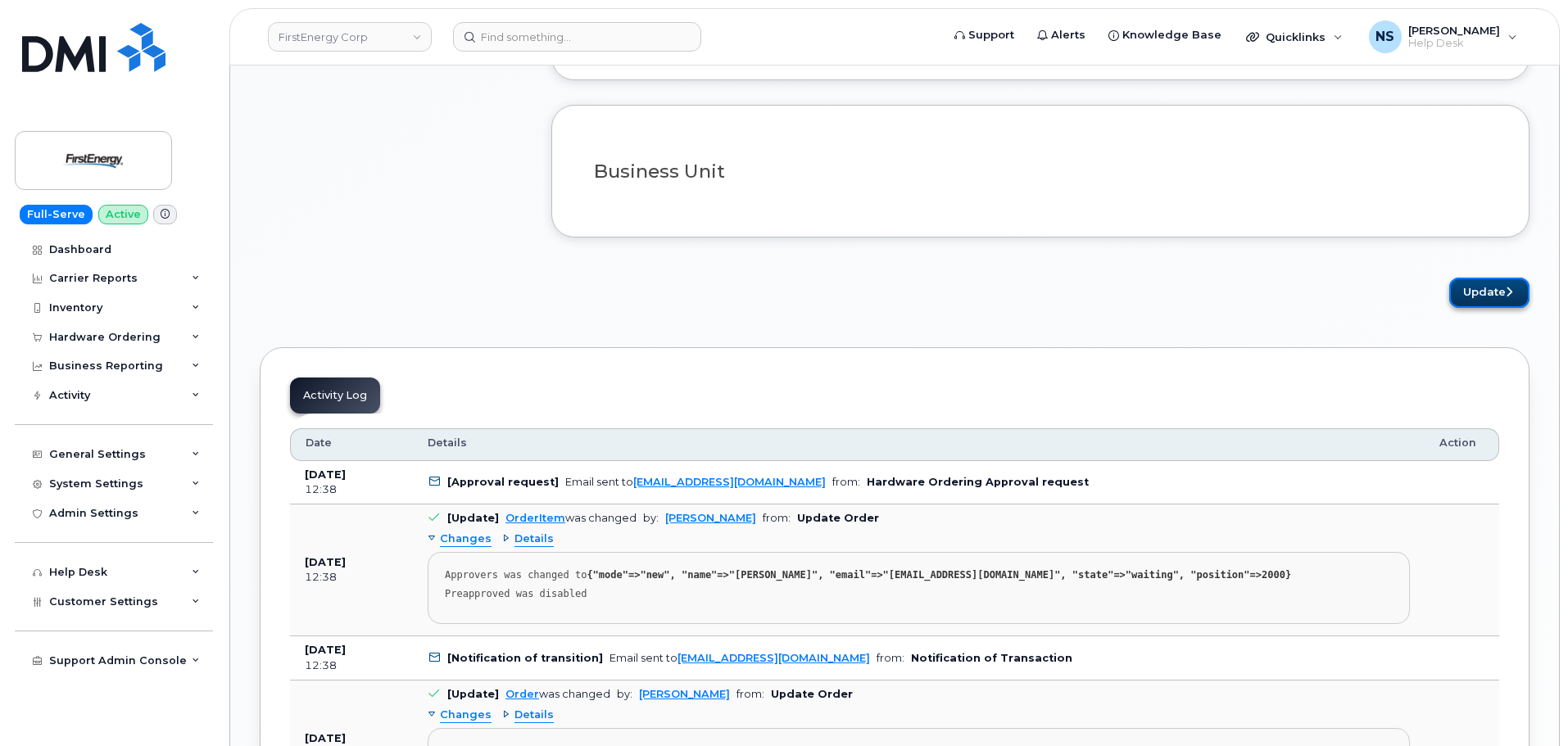
click at [1492, 289] on button "Update" at bounding box center [1490, 293] width 81 height 30
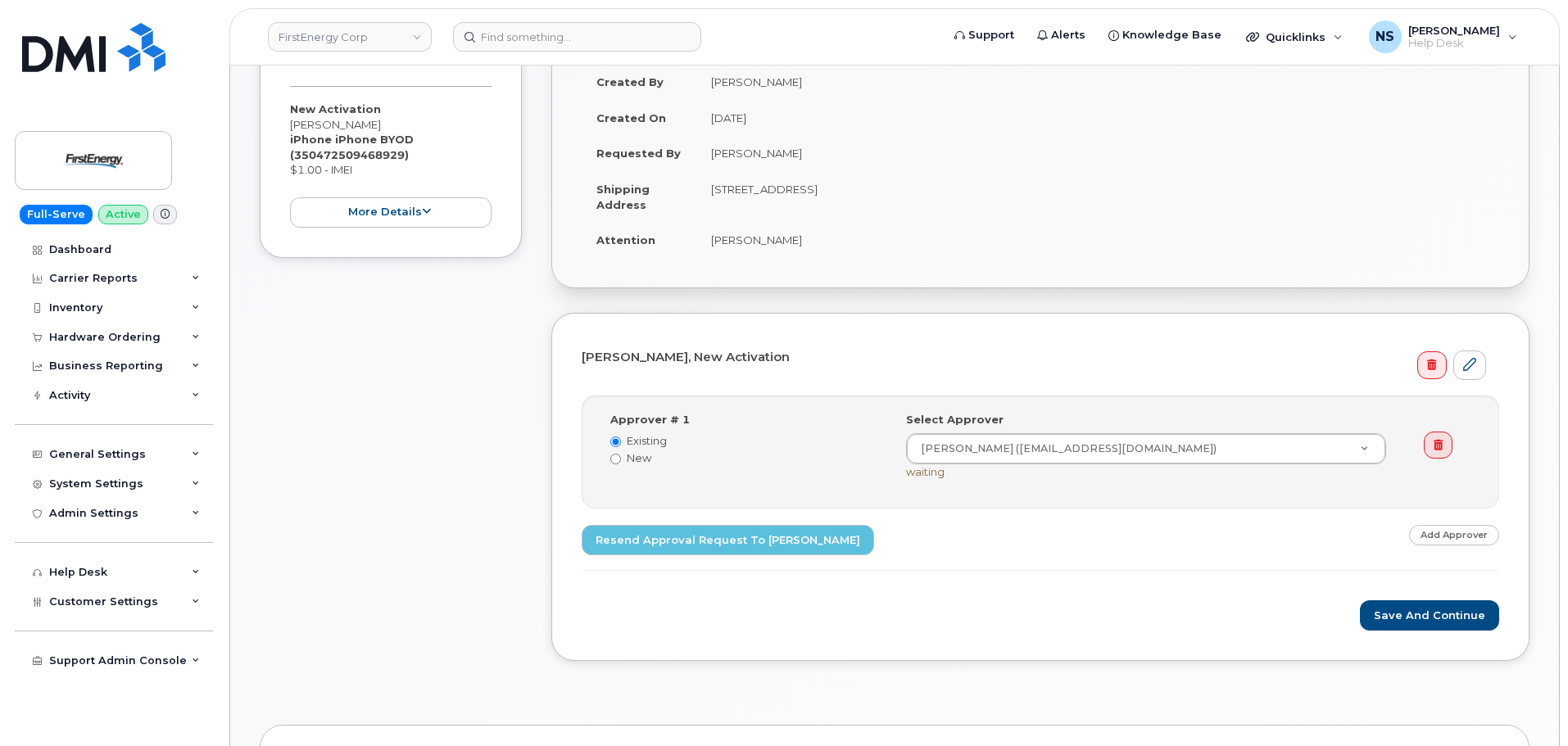
scroll to position [82, 0]
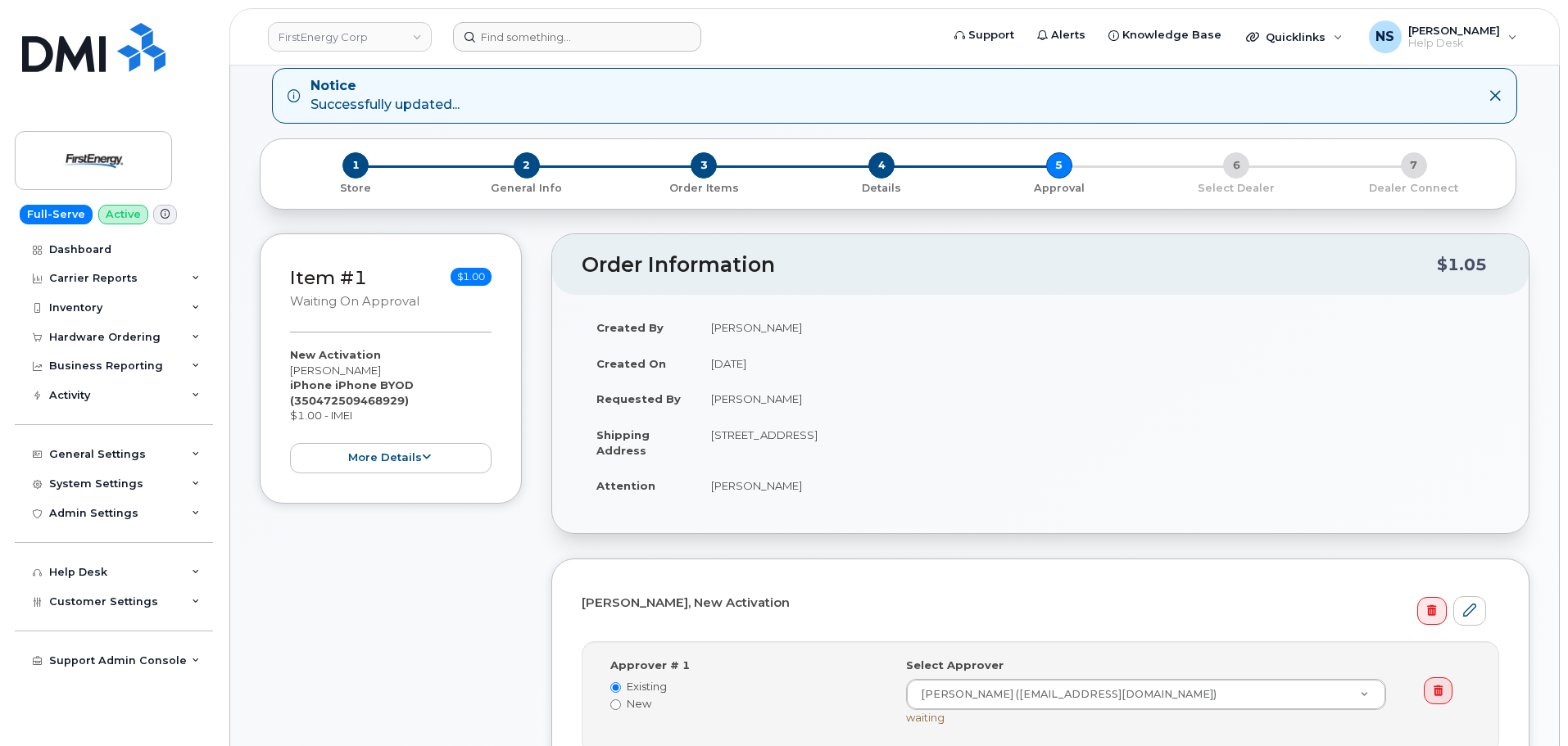
click at [599, 23] on header "FirstEnergy Corp Support Alerts Knowledge Base Quicklinks Suspend / Cancel Devi…" at bounding box center [894, 37] width 1330 height 57
click at [593, 23] on input at bounding box center [577, 37] width 248 height 29
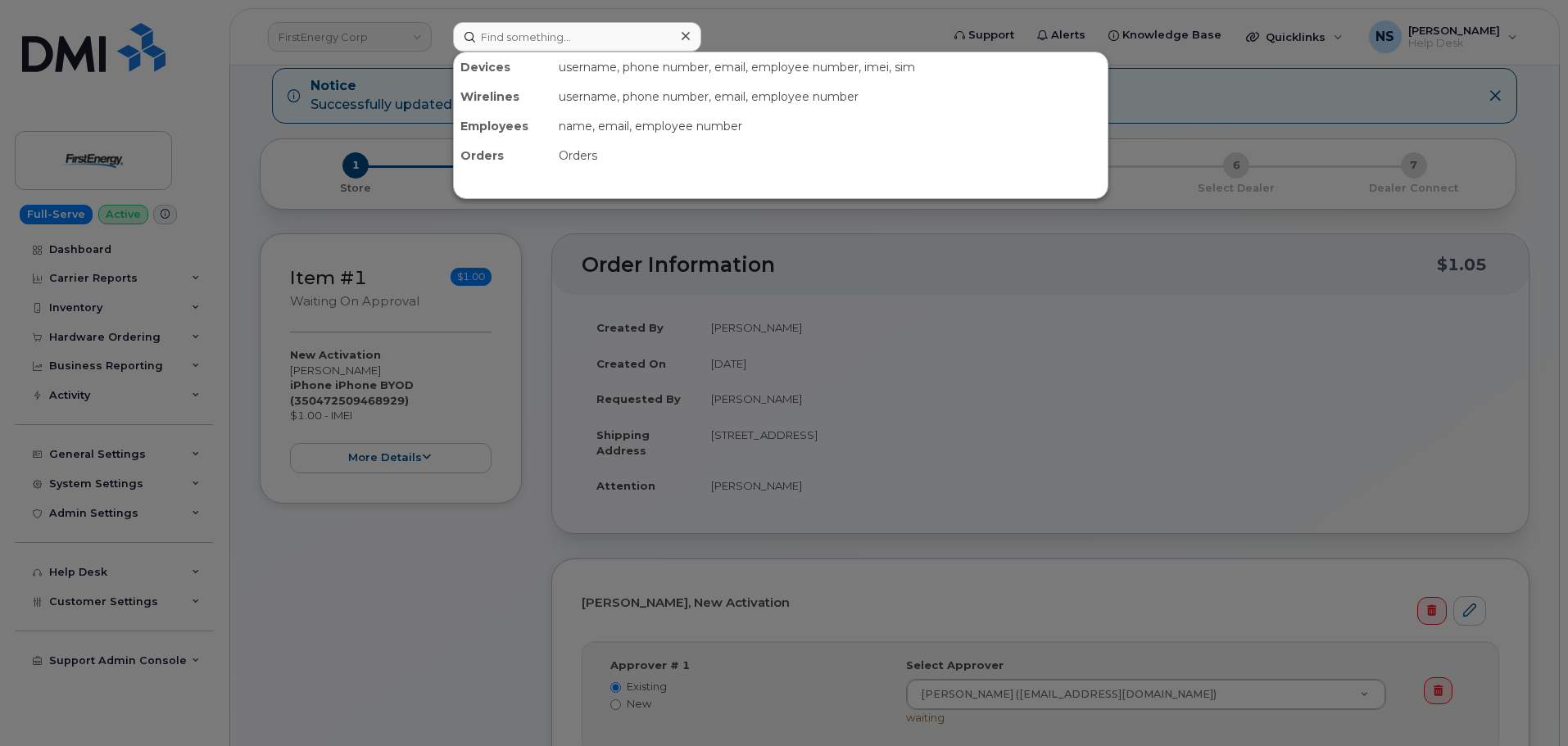
click at [1078, 500] on div at bounding box center [784, 373] width 1568 height 746
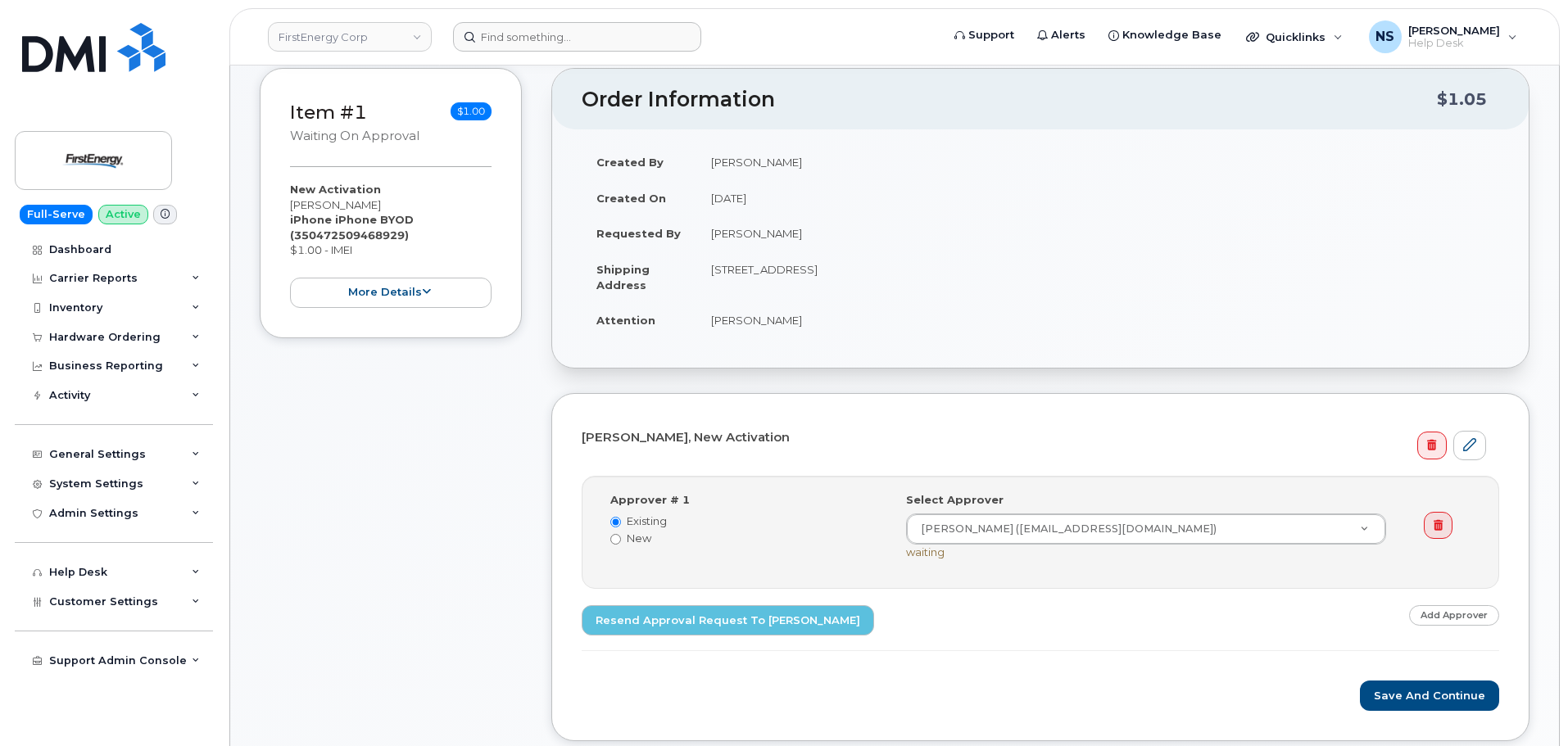
scroll to position [327, 0]
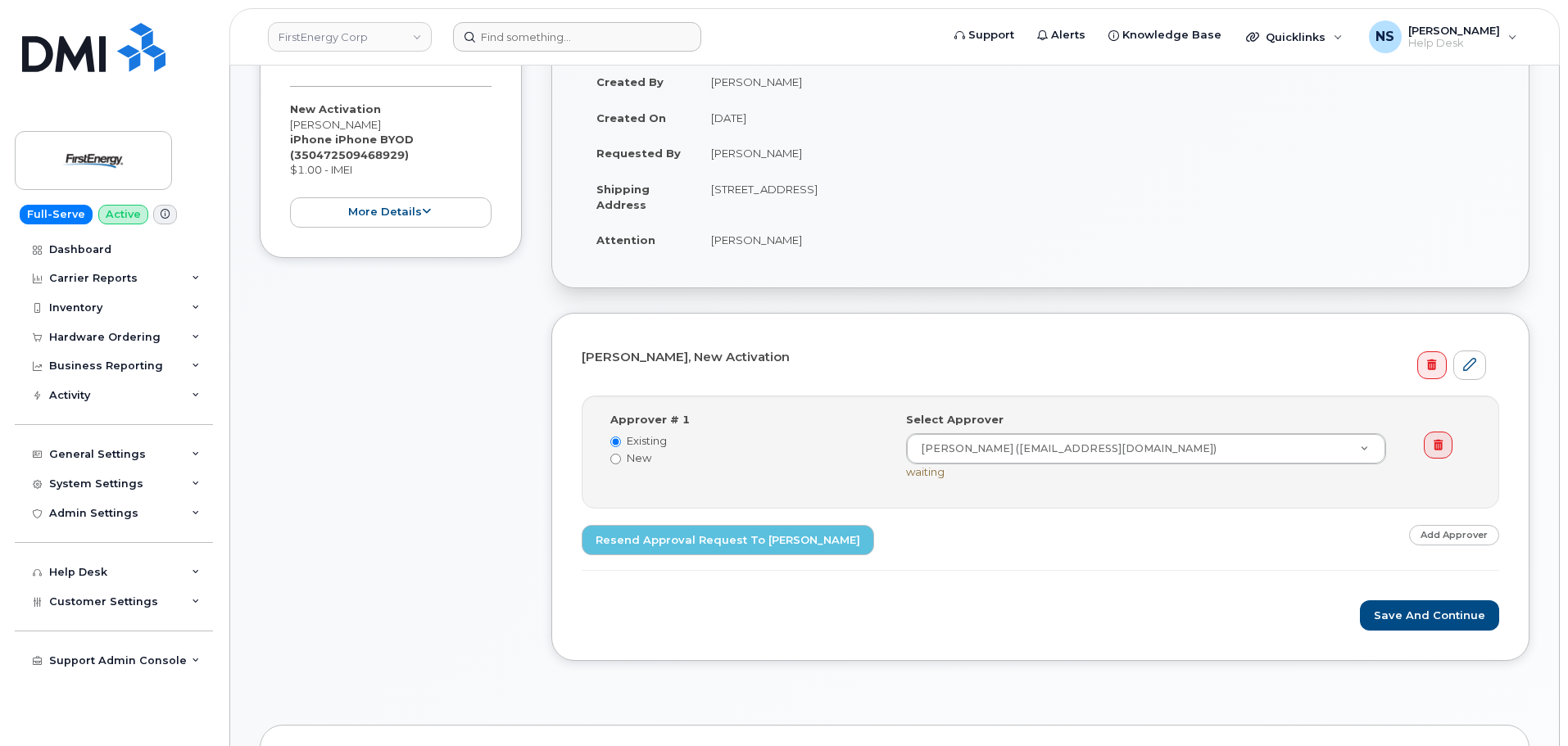
click at [644, 458] on label "New" at bounding box center [746, 458] width 271 height 16
click at [622, 458] on input "New" at bounding box center [615, 458] width 10 height 10
radio input "true"
radio input "false"
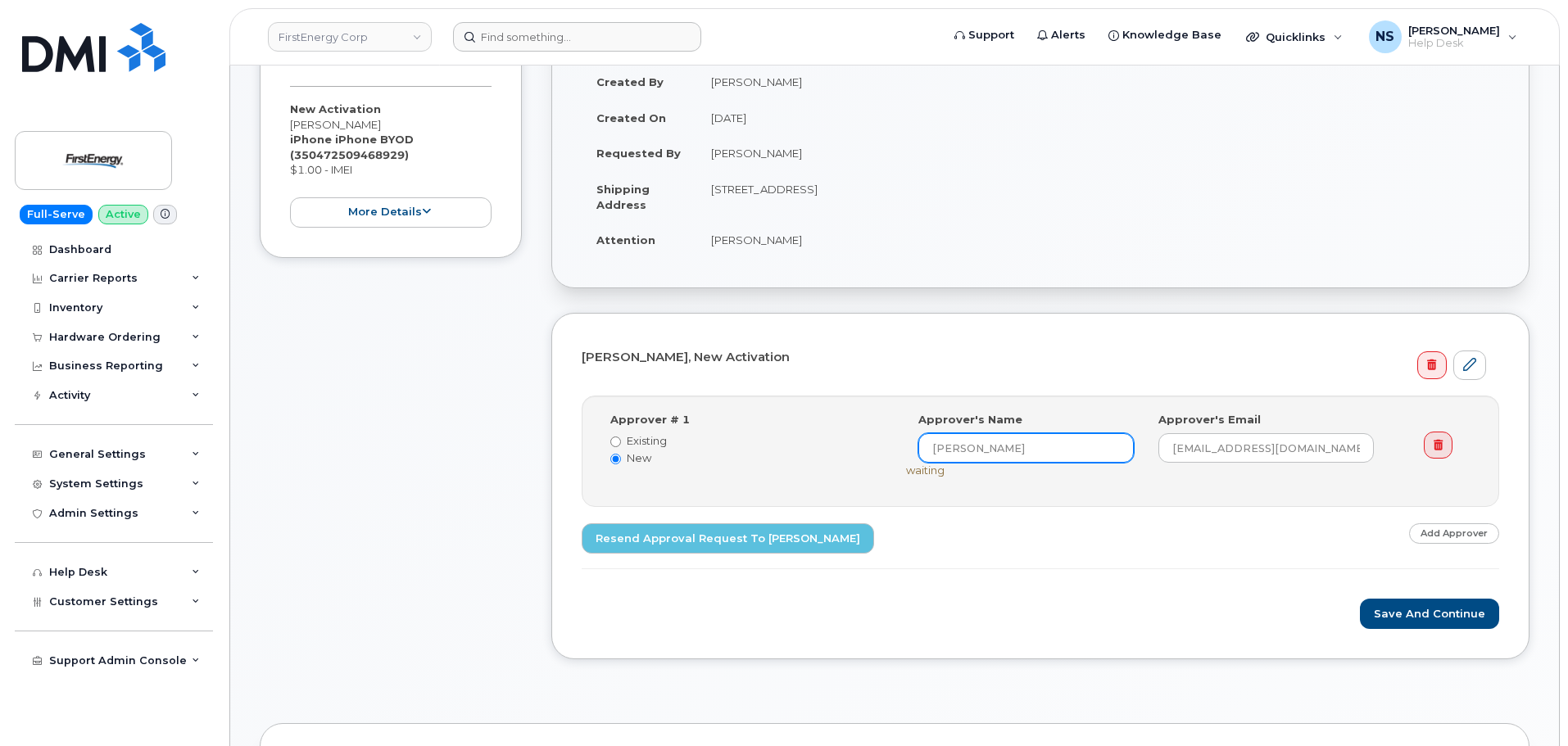
drag, startPoint x: 1051, startPoint y: 445, endPoint x: 895, endPoint y: 456, distance: 156.4
click at [895, 456] on div "Select Approver [PERSON_NAME] ([EMAIL_ADDRESS][DOMAIN_NAME]) Approver's Name [P…" at bounding box center [1153, 451] width 518 height 79
click at [974, 450] on input "[PERSON_NAME]" at bounding box center [1026, 448] width 216 height 29
click at [973, 449] on input "[PERSON_NAME]" at bounding box center [1026, 448] width 216 height 29
click at [972, 449] on input "[PERSON_NAME]" at bounding box center [1026, 448] width 216 height 29
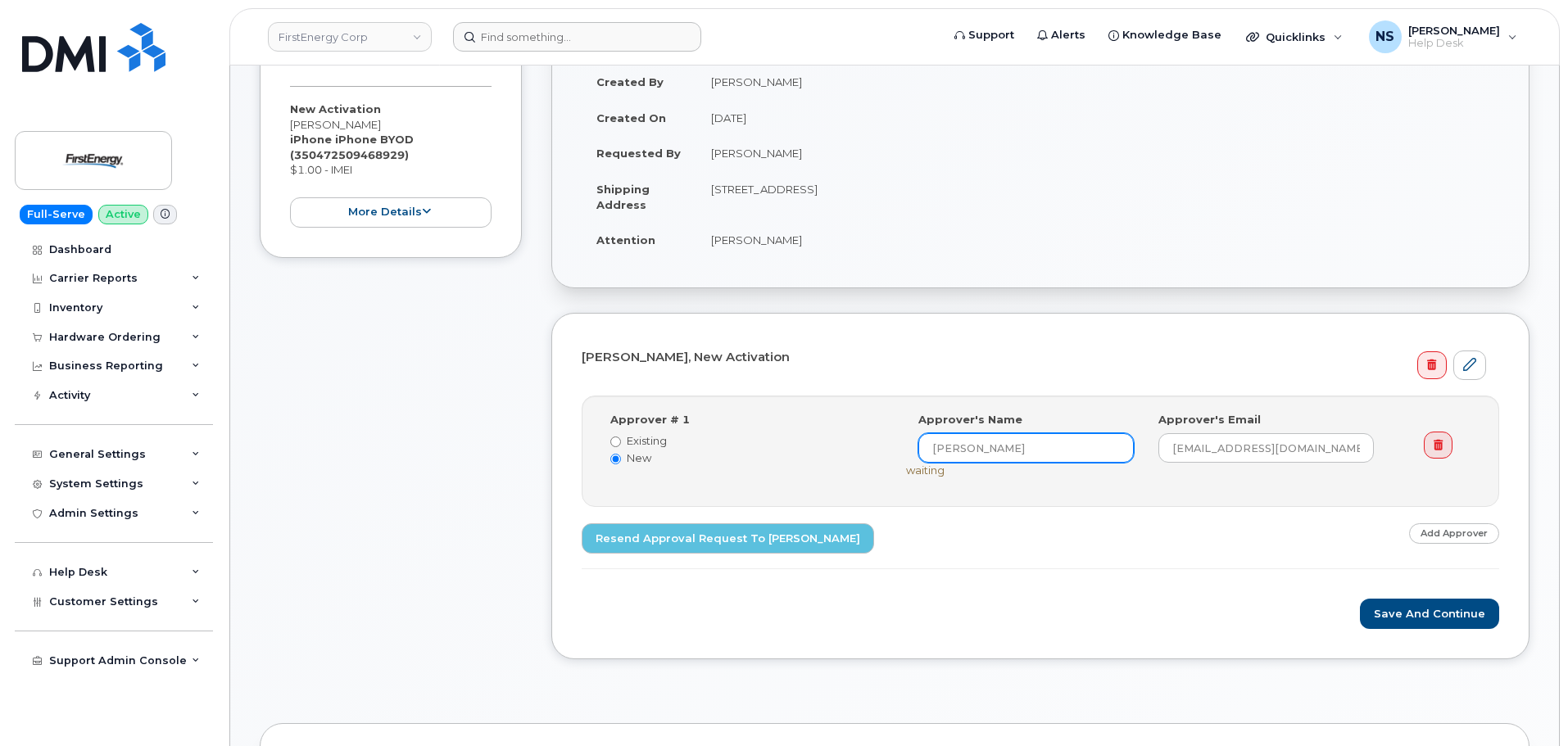
paste input "[PERSON_NAME]"
type input "[PERSON_NAME]"
click at [1208, 435] on input "[EMAIL_ADDRESS][DOMAIN_NAME]" at bounding box center [1267, 448] width 216 height 29
click at [1211, 437] on input "[EMAIL_ADDRESS][DOMAIN_NAME]" at bounding box center [1267, 448] width 216 height 29
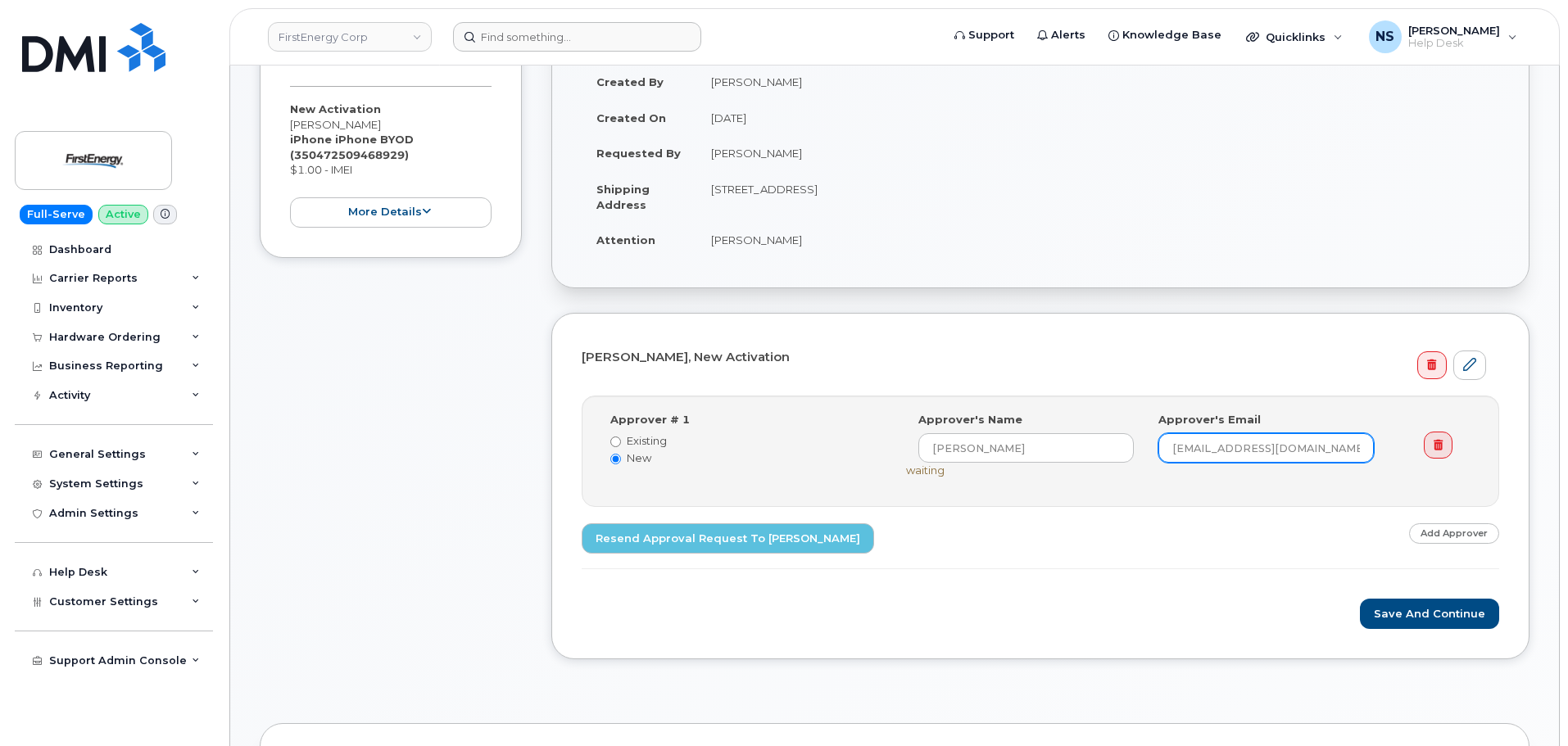
click at [1252, 450] on input "[EMAIL_ADDRESS][DOMAIN_NAME]" at bounding box center [1267, 448] width 216 height 29
paste input "schoppt"
type input "[EMAIL_ADDRESS][DOMAIN_NAME]"
click at [1243, 536] on div "Step-by-step approvals: [PERSON_NAME] » Approved Approver # 1 Existing New Sele…" at bounding box center [1040, 482] width 917 height 174
click at [1390, 601] on button "Save and Continue" at bounding box center [1430, 614] width 139 height 30
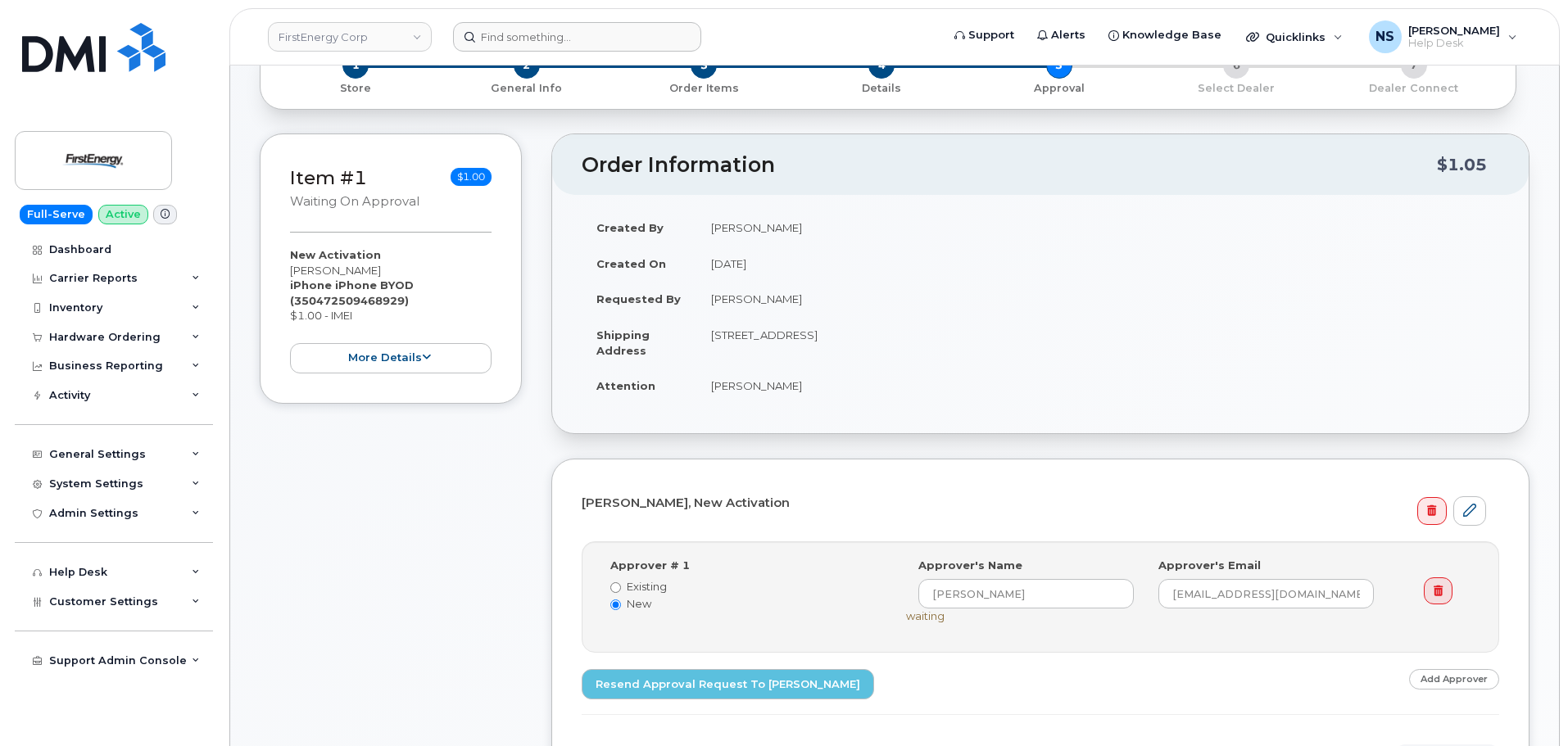
scroll to position [164, 0]
